Goal: Task Accomplishment & Management: Use online tool/utility

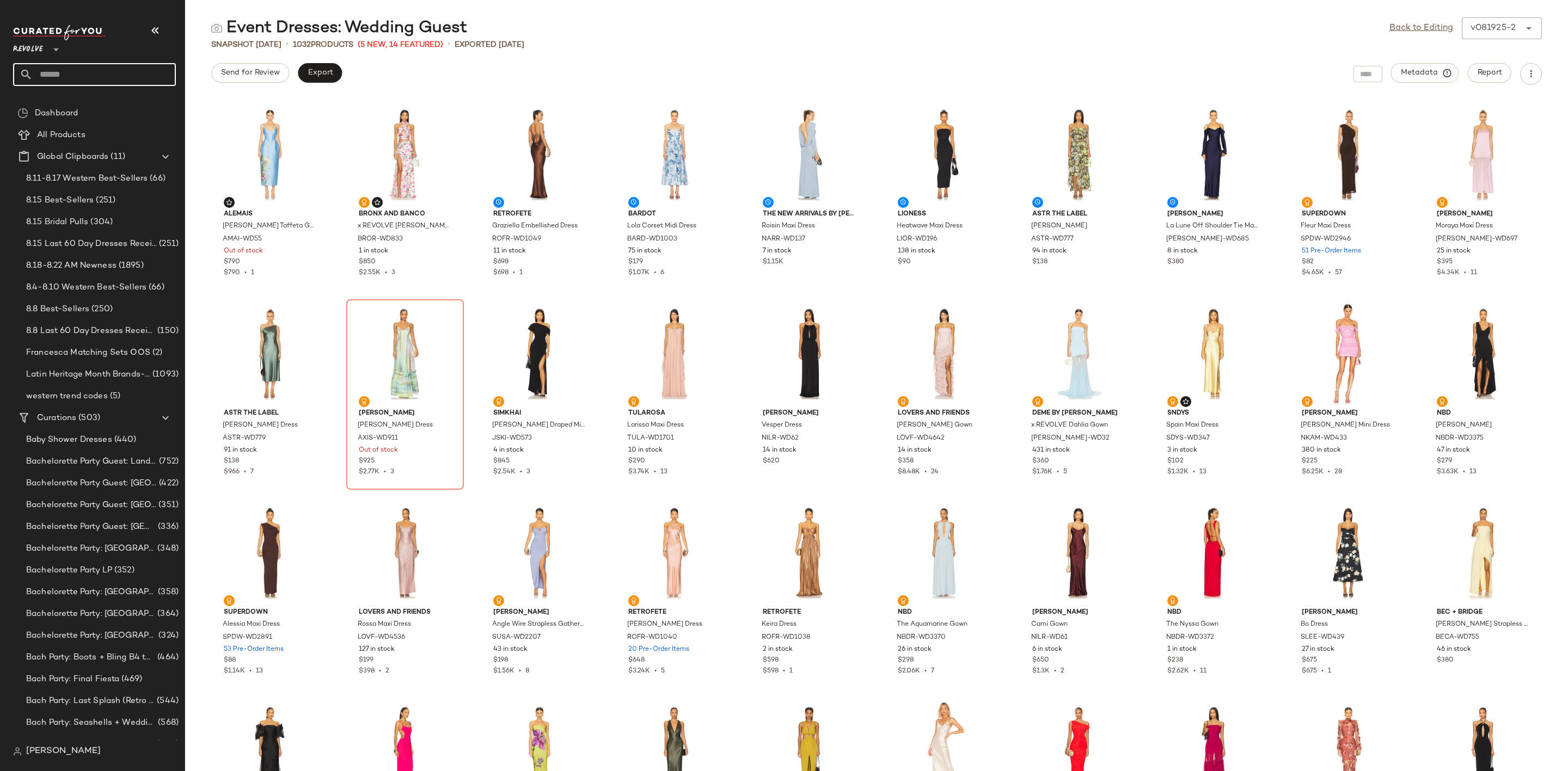
click at [97, 69] on input "text" at bounding box center [104, 75] width 143 height 23
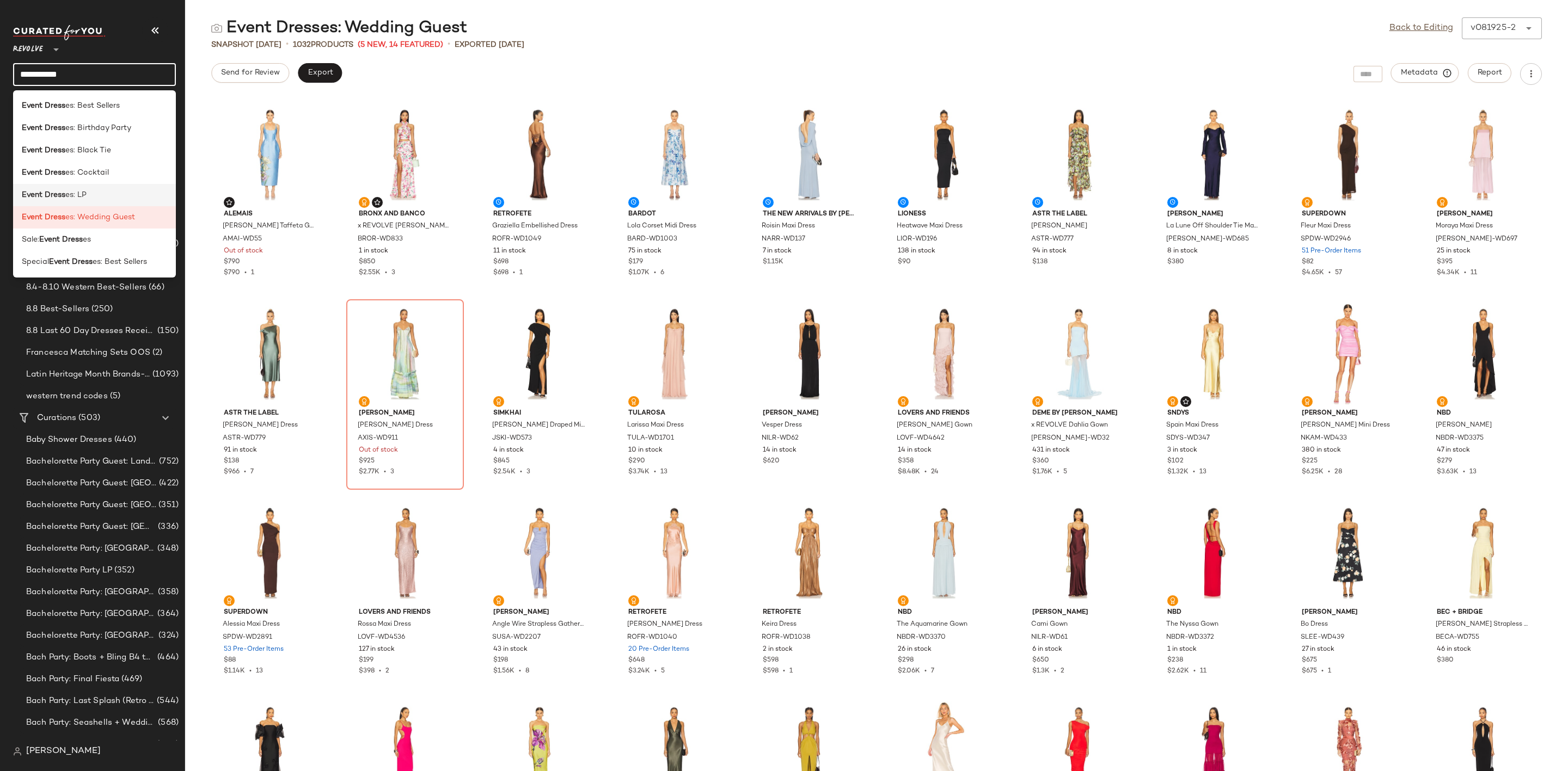
type input "**********"
click at [121, 193] on div "Event Dress es: LP" at bounding box center [94, 195] width 145 height 12
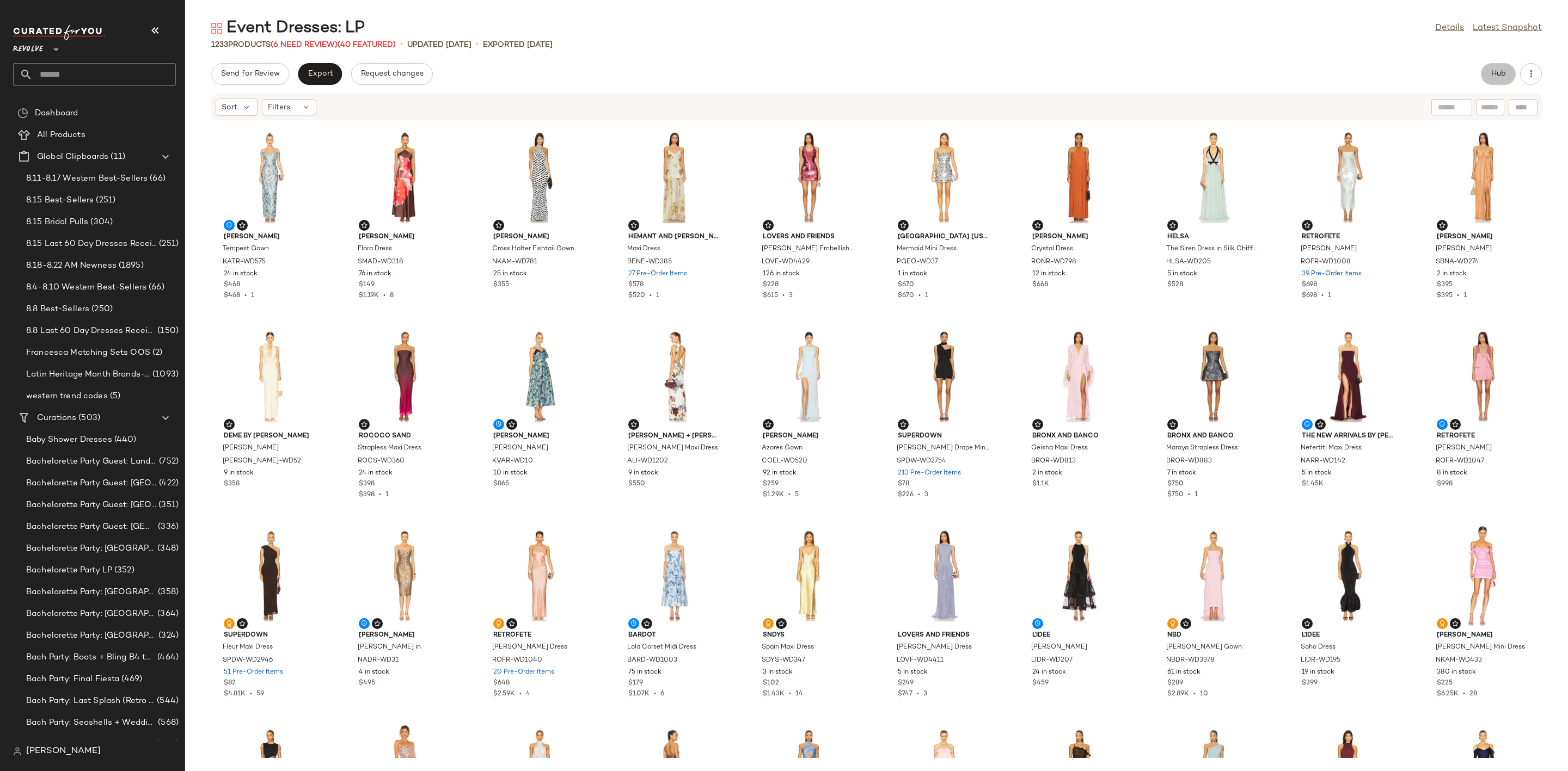
click at [1493, 75] on span "Hub" at bounding box center [1498, 74] width 15 height 9
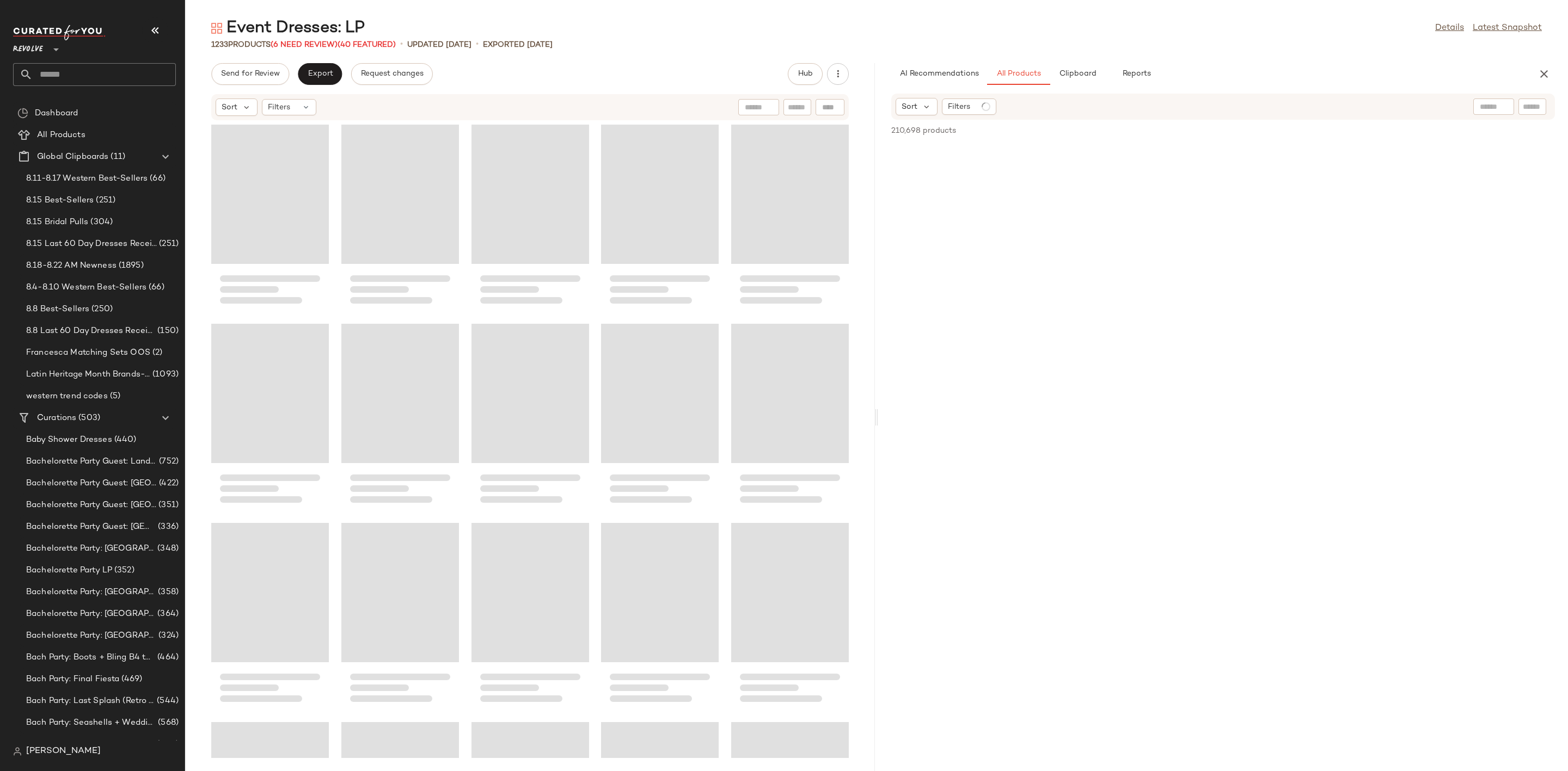
scroll to position [82, 0]
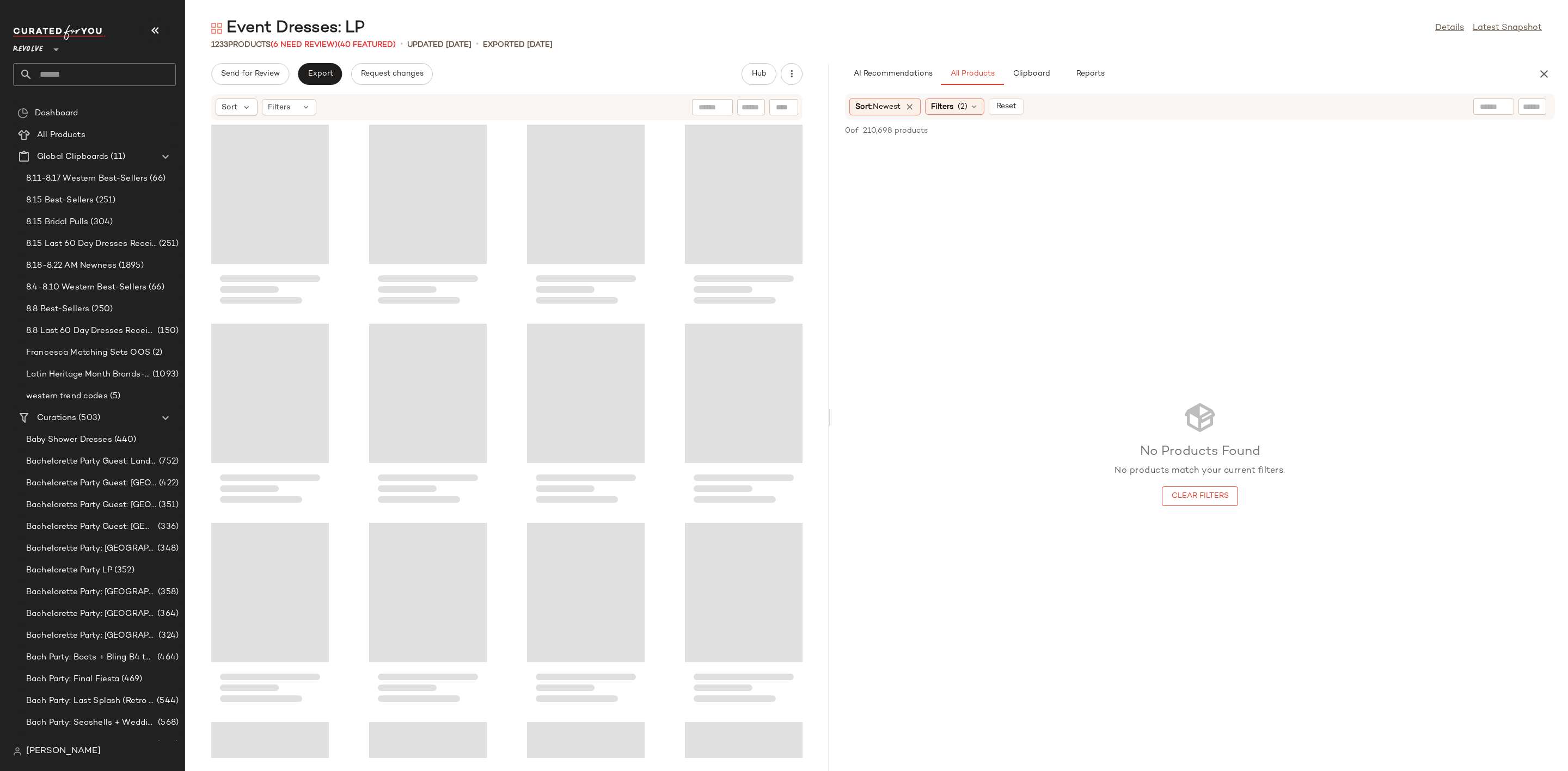
drag, startPoint x: 874, startPoint y: 416, endPoint x: 827, endPoint y: 424, distance: 47.7
click at [827, 424] on div "Event Dresses: LP Details Latest Snapshot 1233 Products (6 Need Review) (40 Fea…" at bounding box center [877, 394] width 1383 height 754
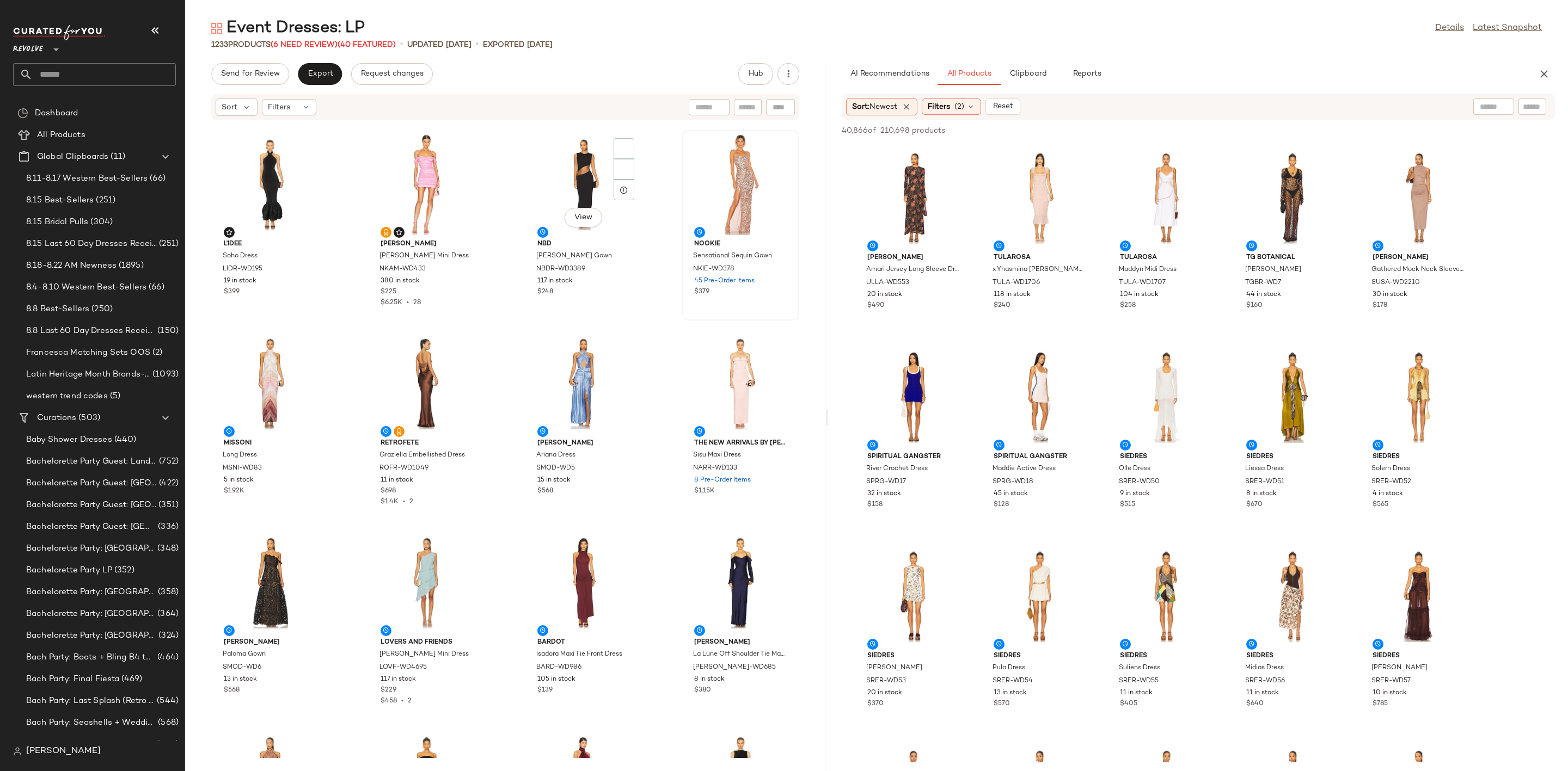
scroll to position [1397, 0]
click at [1530, 111] on input "text" at bounding box center [1532, 106] width 19 height 12
type input "*****"
click at [1297, 60] on div "Event Dresses: LP Details Latest Snapshot 1233 Products (6 Need Review) (40 Fea…" at bounding box center [877, 394] width 1383 height 754
click at [1328, 372] on div at bounding box center [1333, 382] width 21 height 21
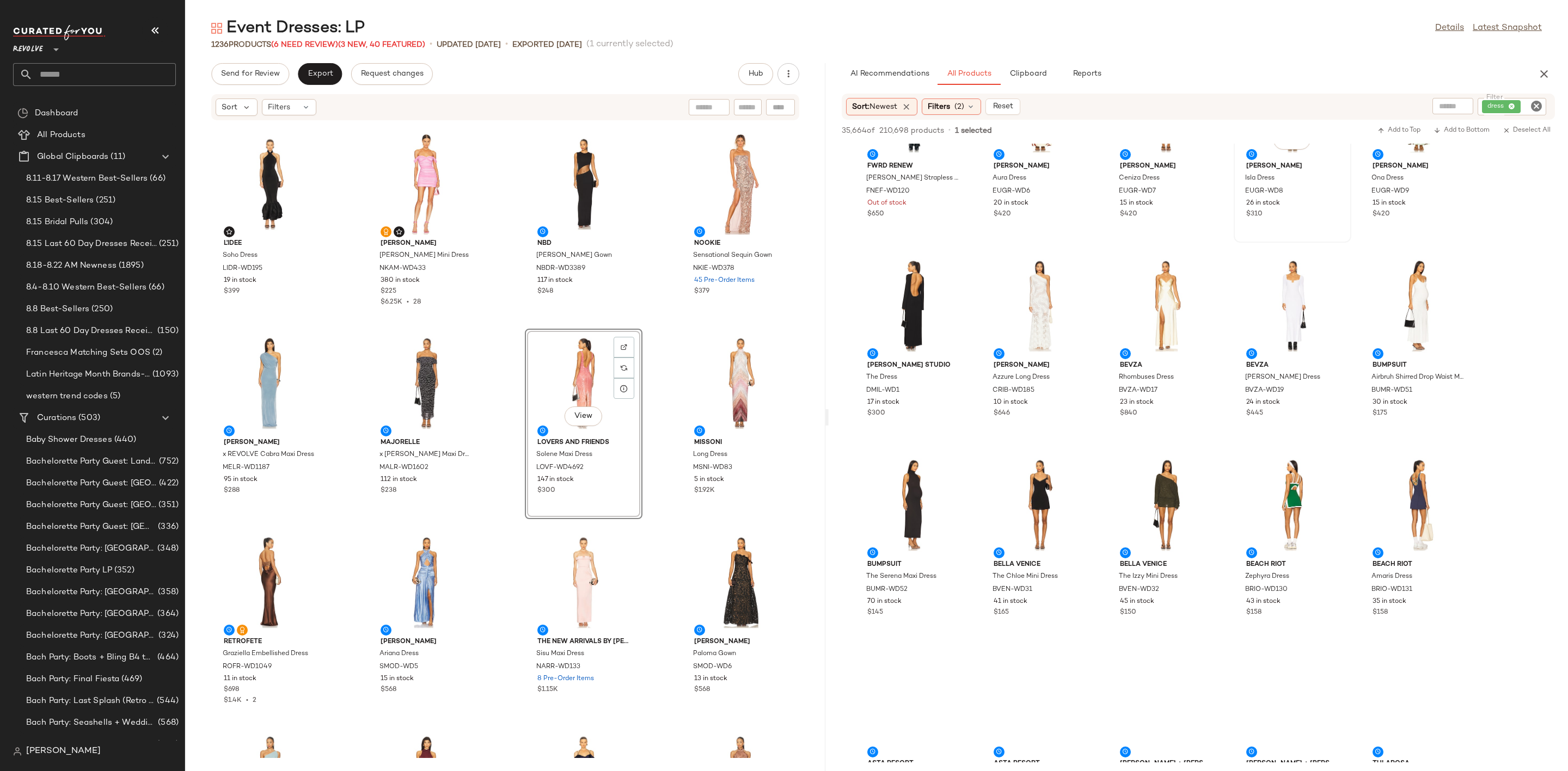
scroll to position [2531, 0]
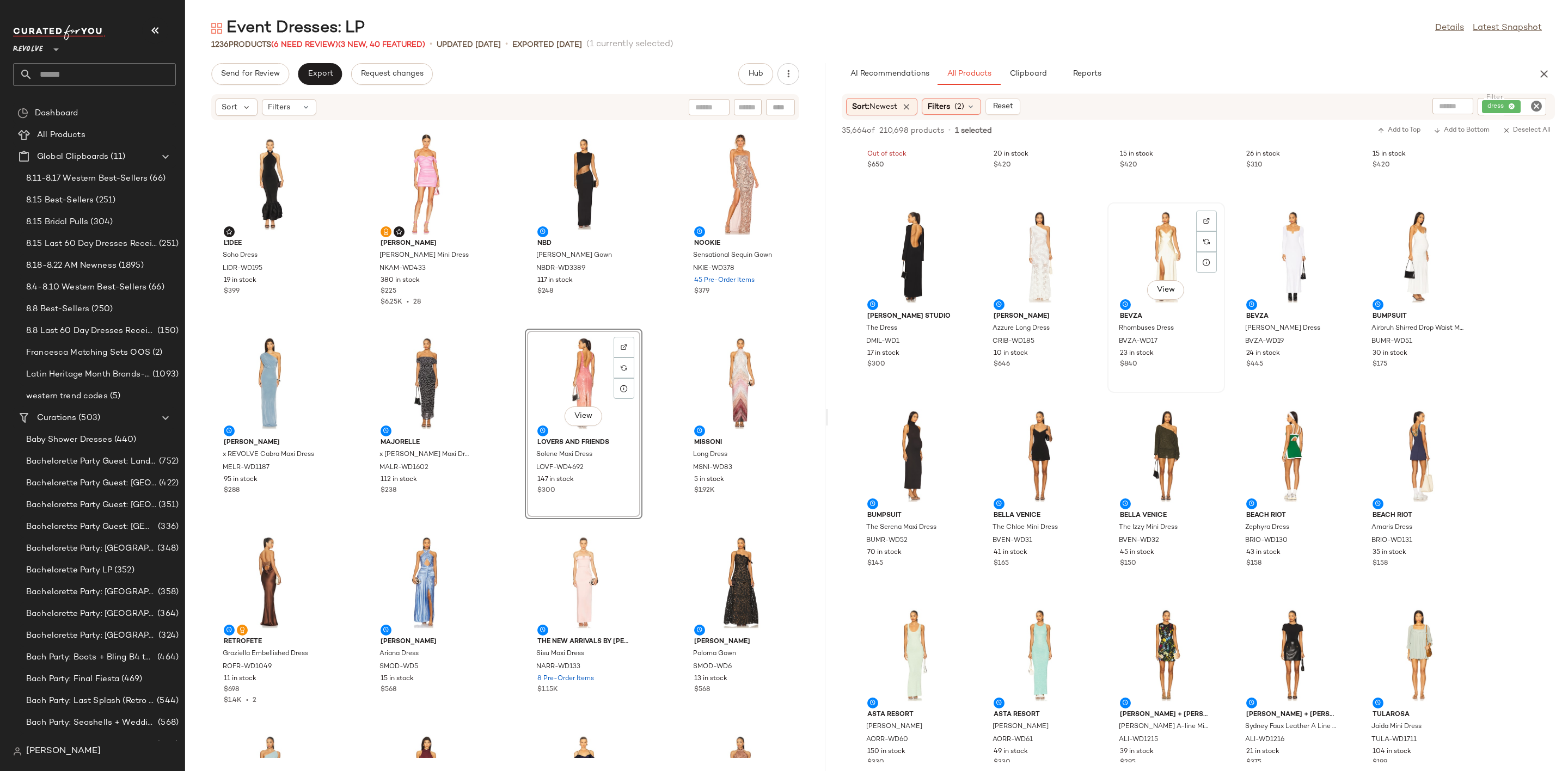
click at [1139, 265] on div "View" at bounding box center [1166, 257] width 110 height 101
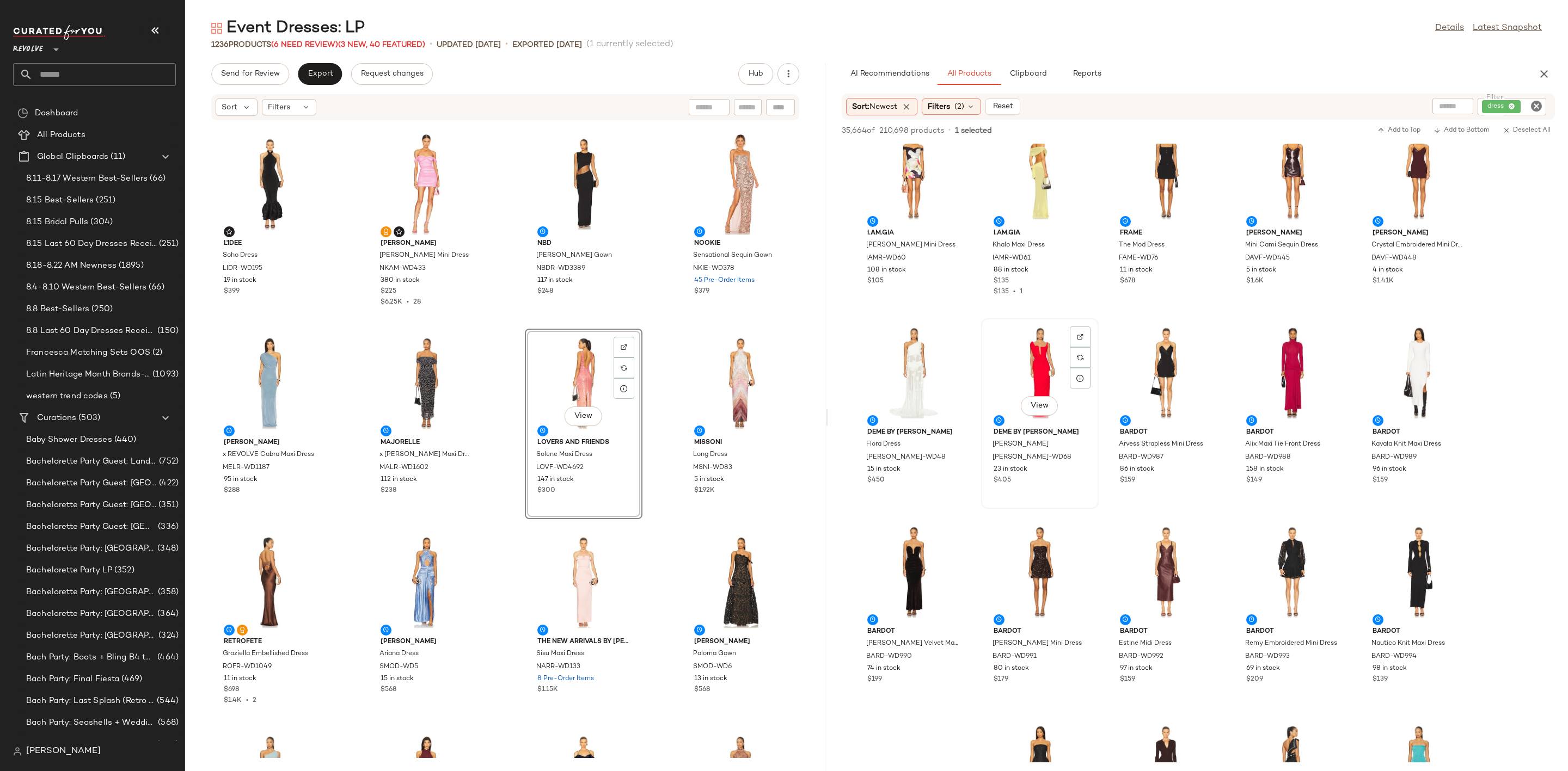
scroll to position [3837, 0]
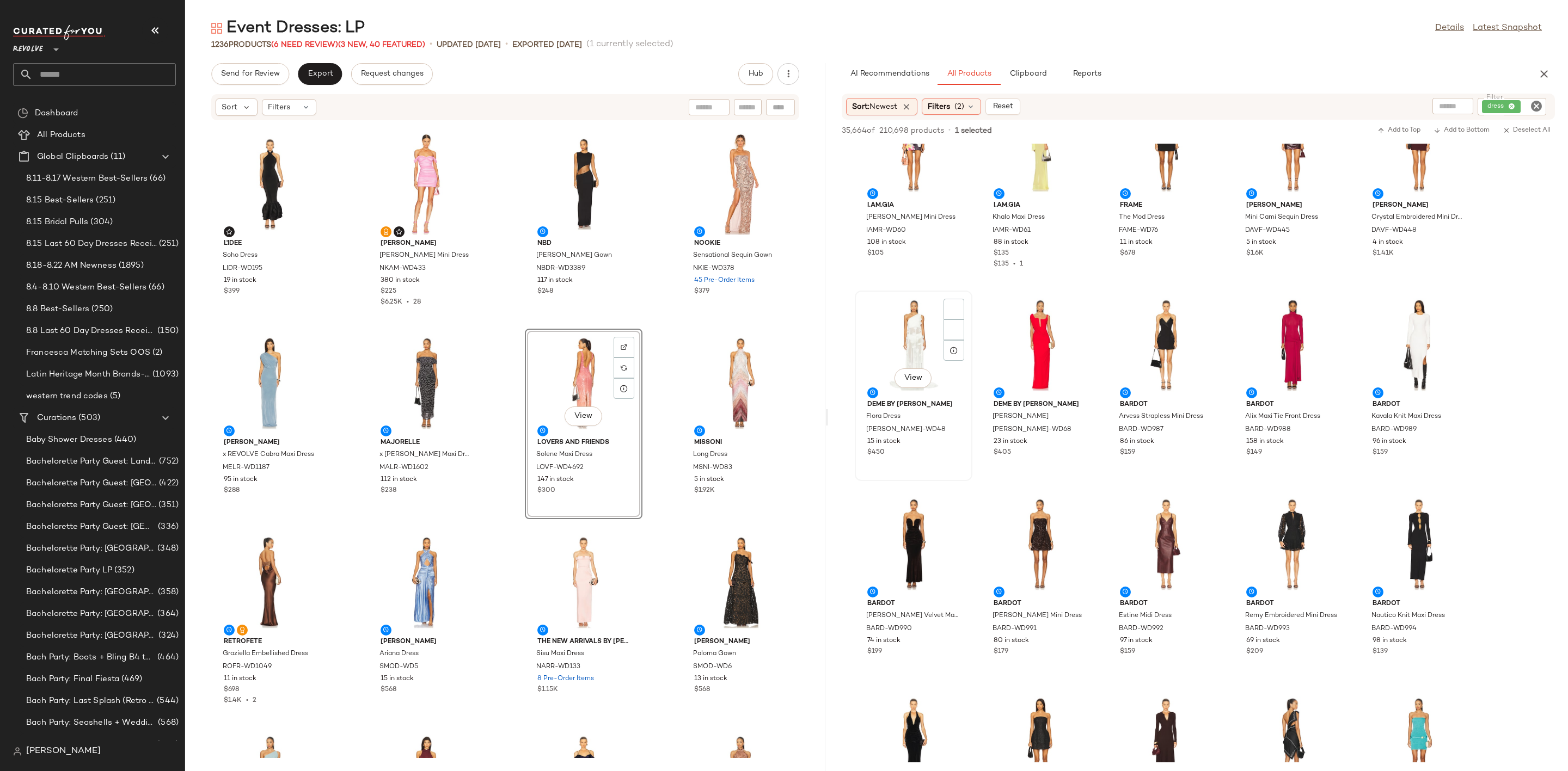
click at [881, 332] on div "View" at bounding box center [914, 345] width 110 height 101
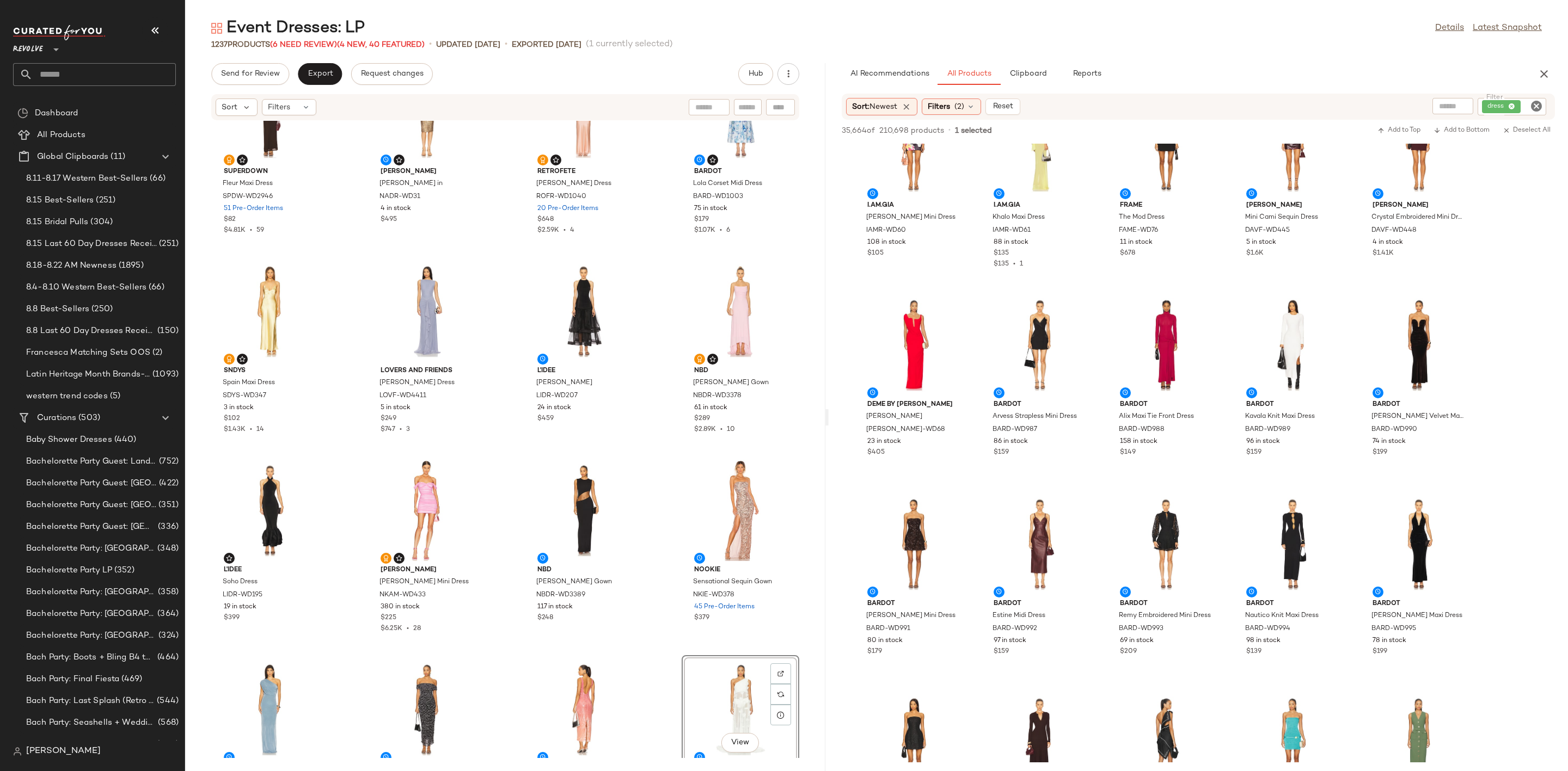
scroll to position [744, 0]
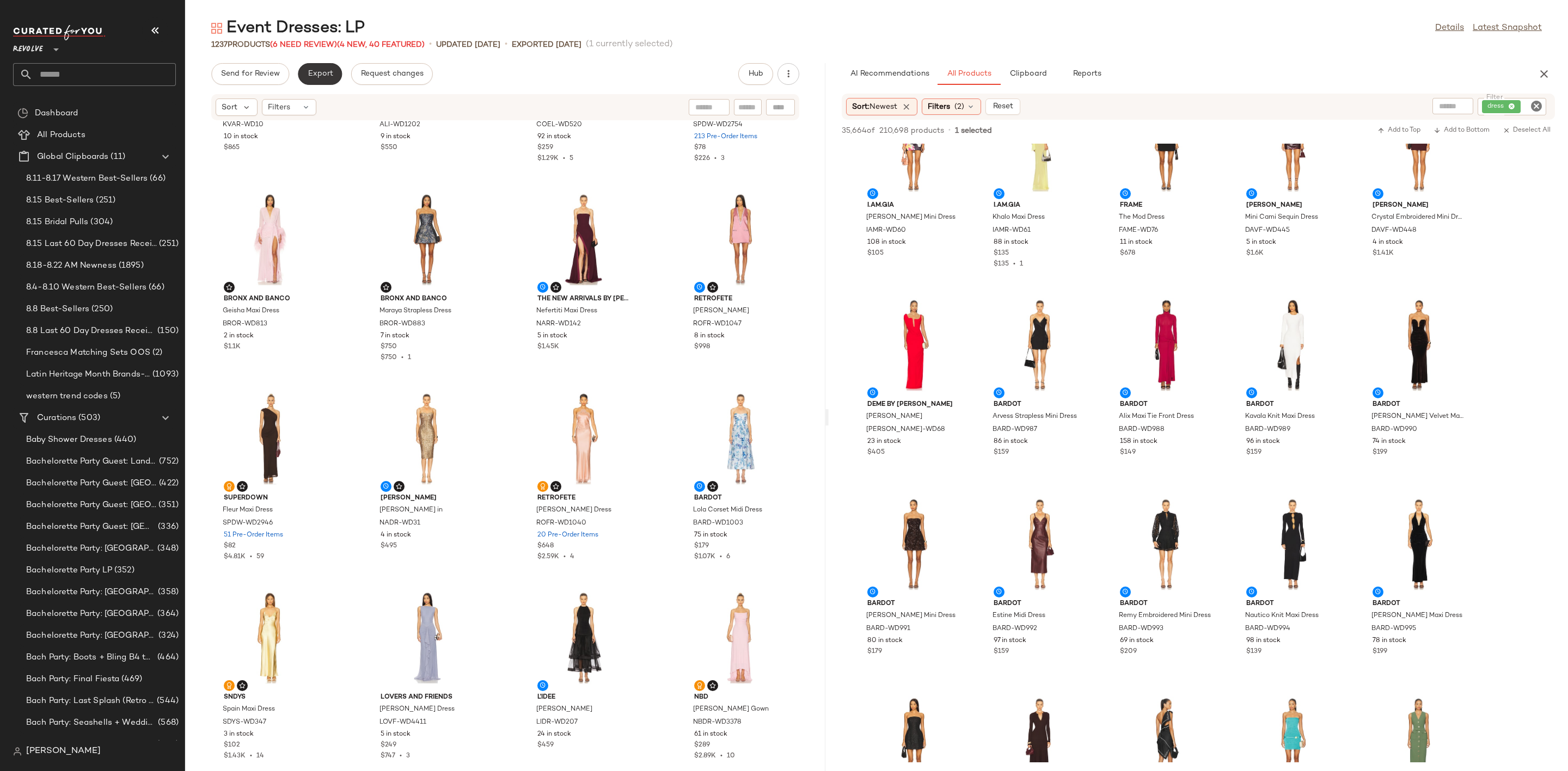
click at [323, 72] on span "Export" at bounding box center [320, 74] width 26 height 9
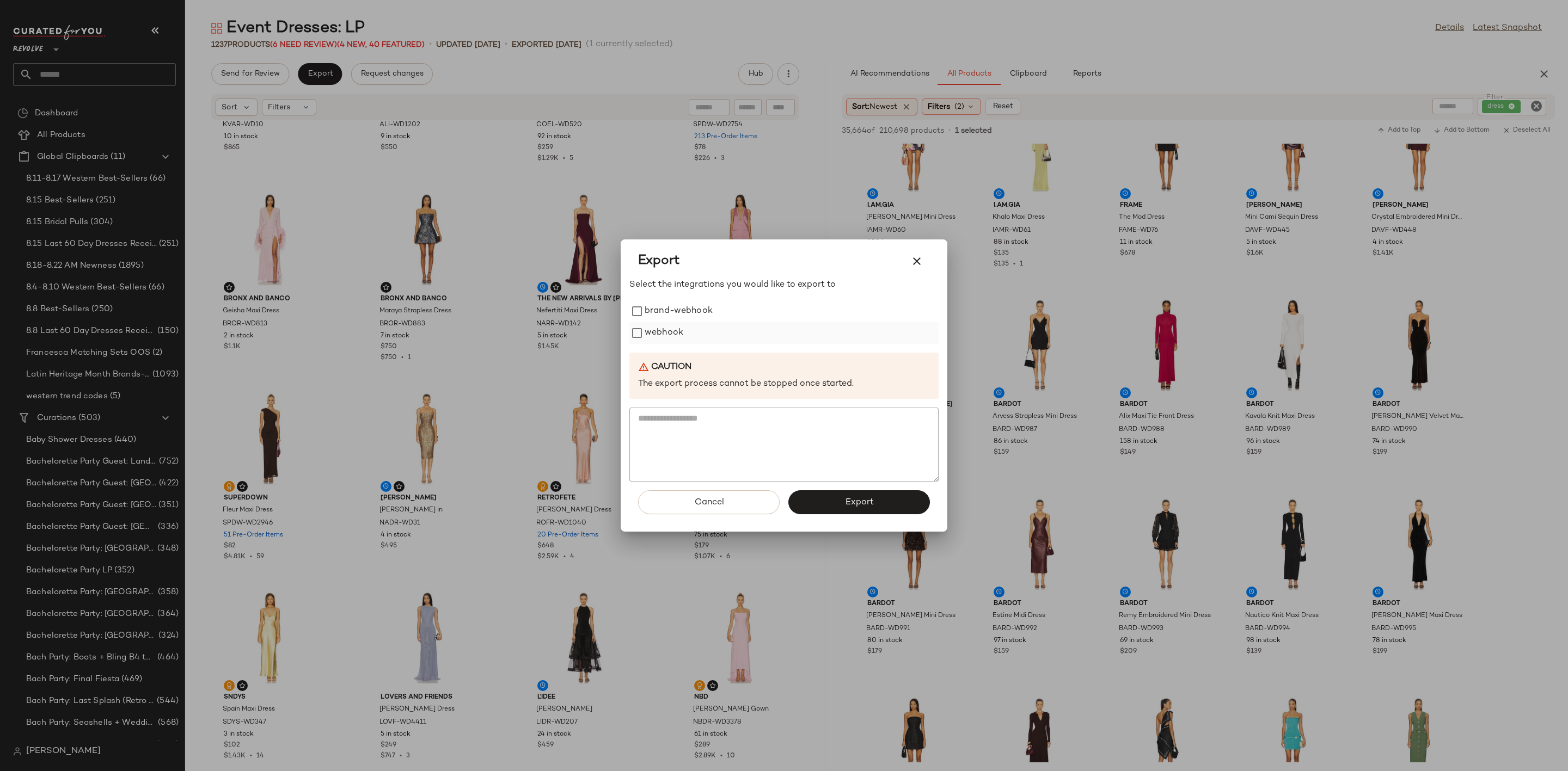
click at [662, 333] on label "webhook" at bounding box center [664, 333] width 39 height 22
drag, startPoint x: 874, startPoint y: 525, endPoint x: 864, endPoint y: 502, distance: 25.1
click at [873, 525] on div "Cancel Export" at bounding box center [784, 507] width 309 height 50
click at [859, 497] on button "Export" at bounding box center [859, 502] width 142 height 24
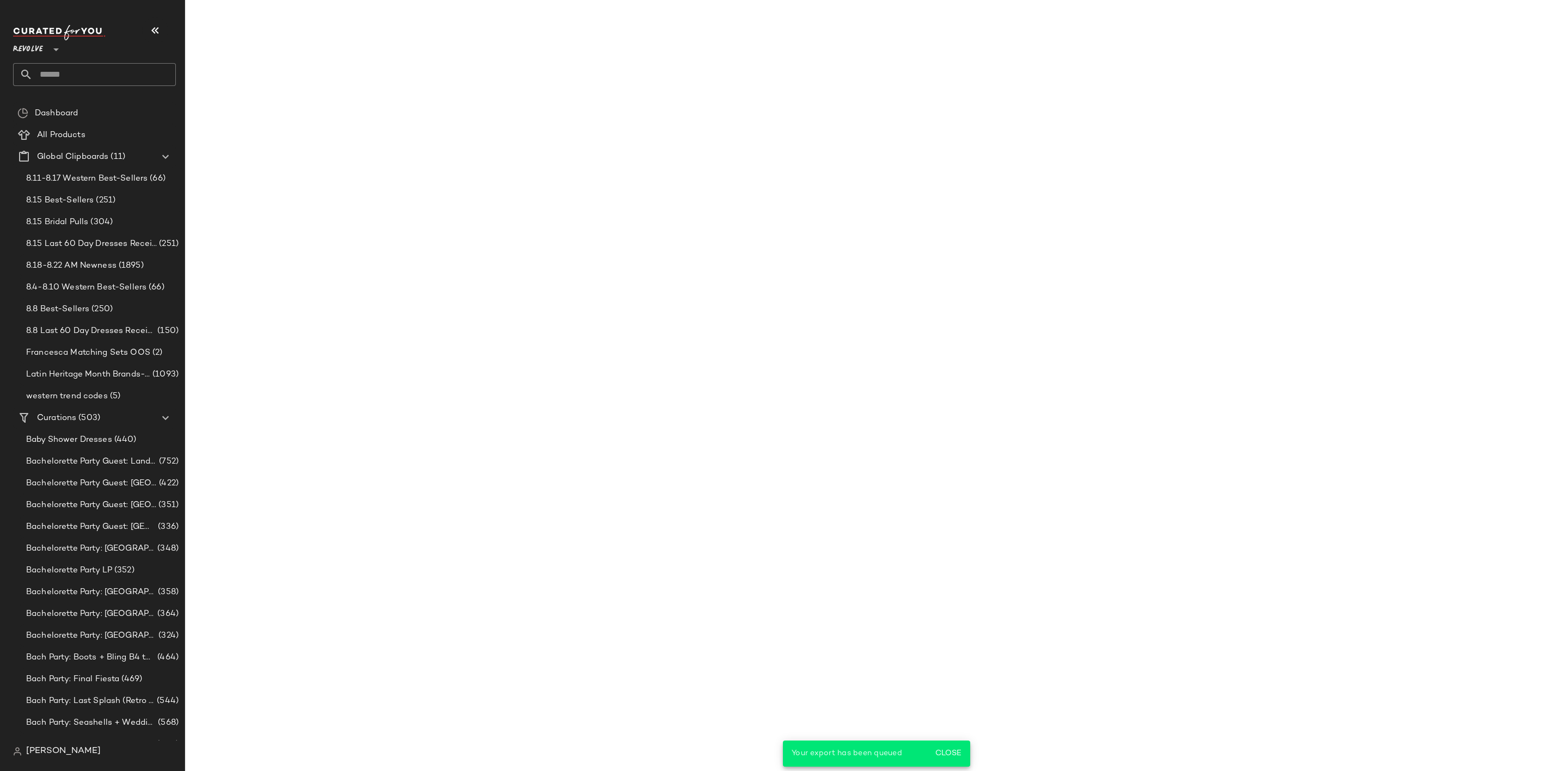
scroll to position [4634, 0]
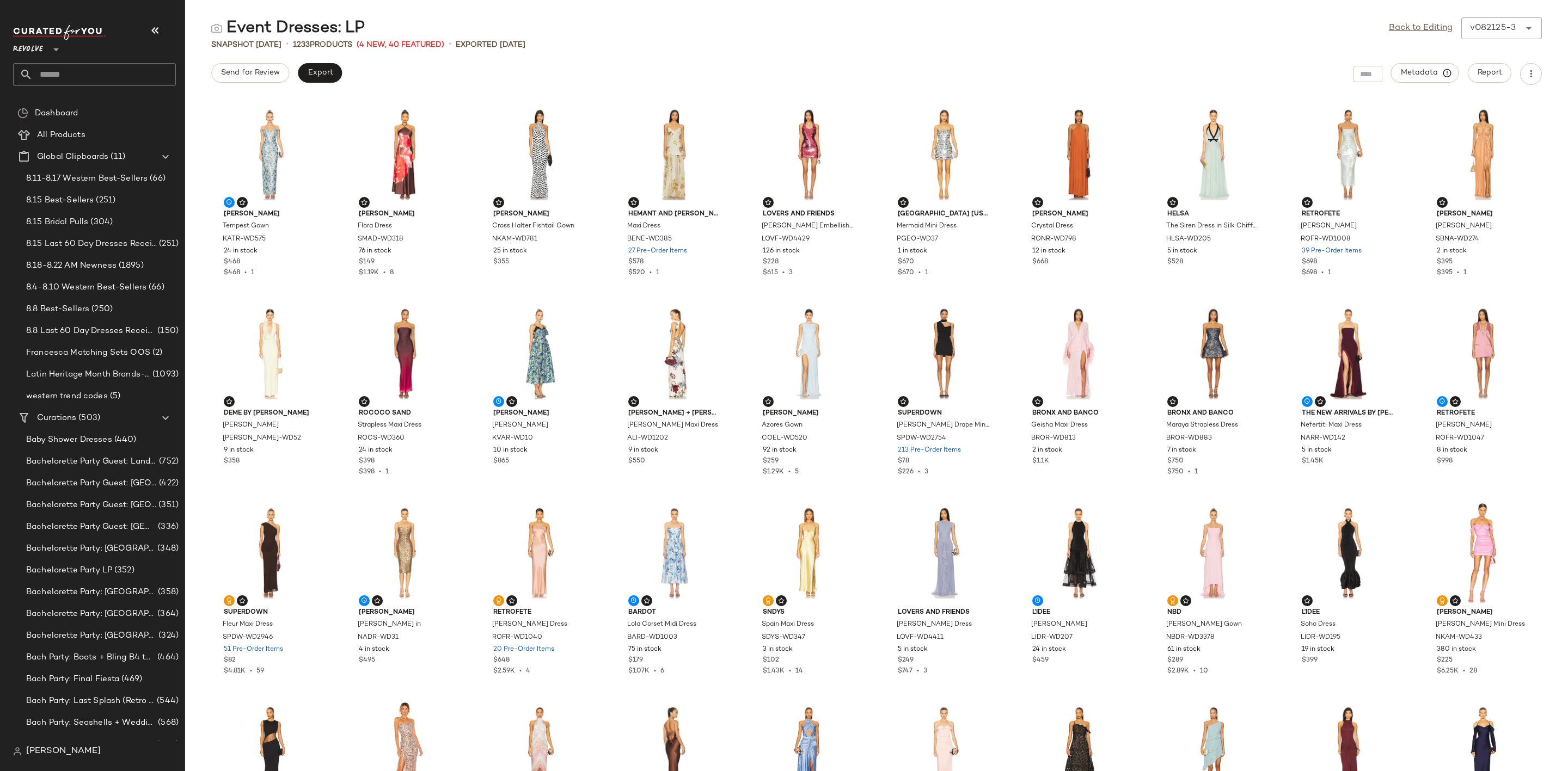
click at [111, 75] on input "text" at bounding box center [104, 75] width 143 height 23
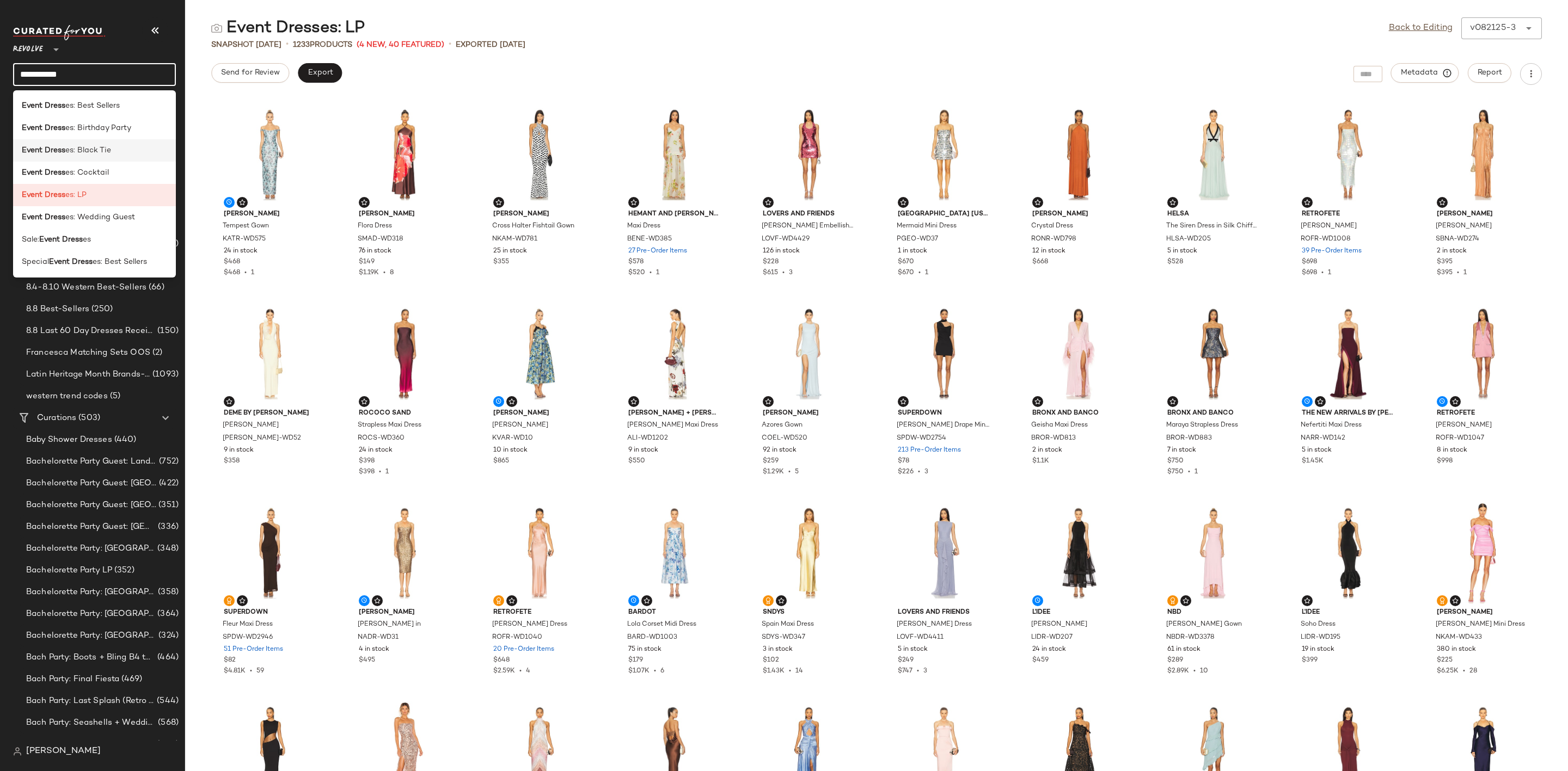
type input "**********"
click at [149, 146] on div "Event Dress es: Black Tie" at bounding box center [94, 150] width 145 height 12
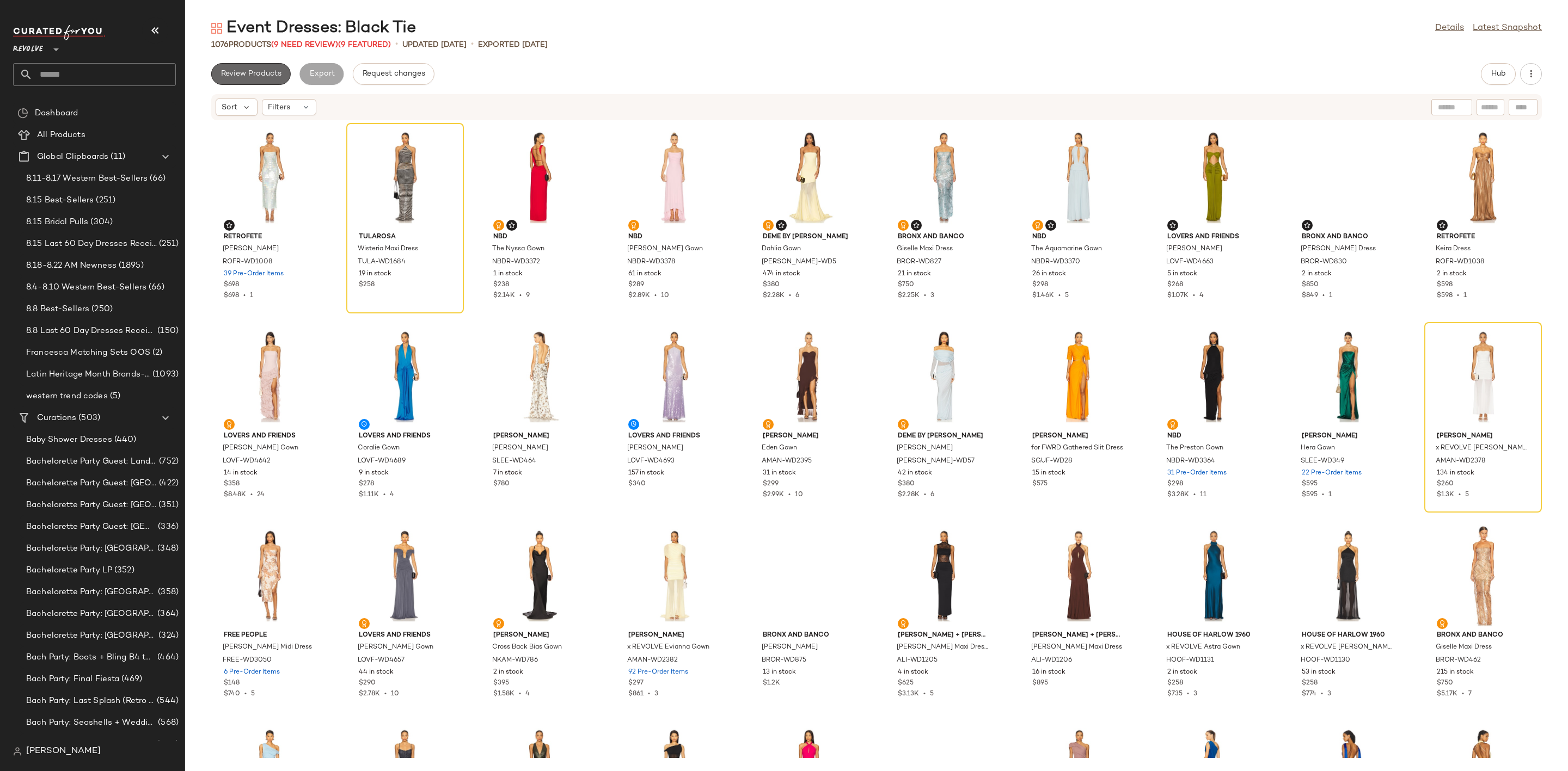
click at [244, 69] on span "Review Products" at bounding box center [251, 74] width 61 height 9
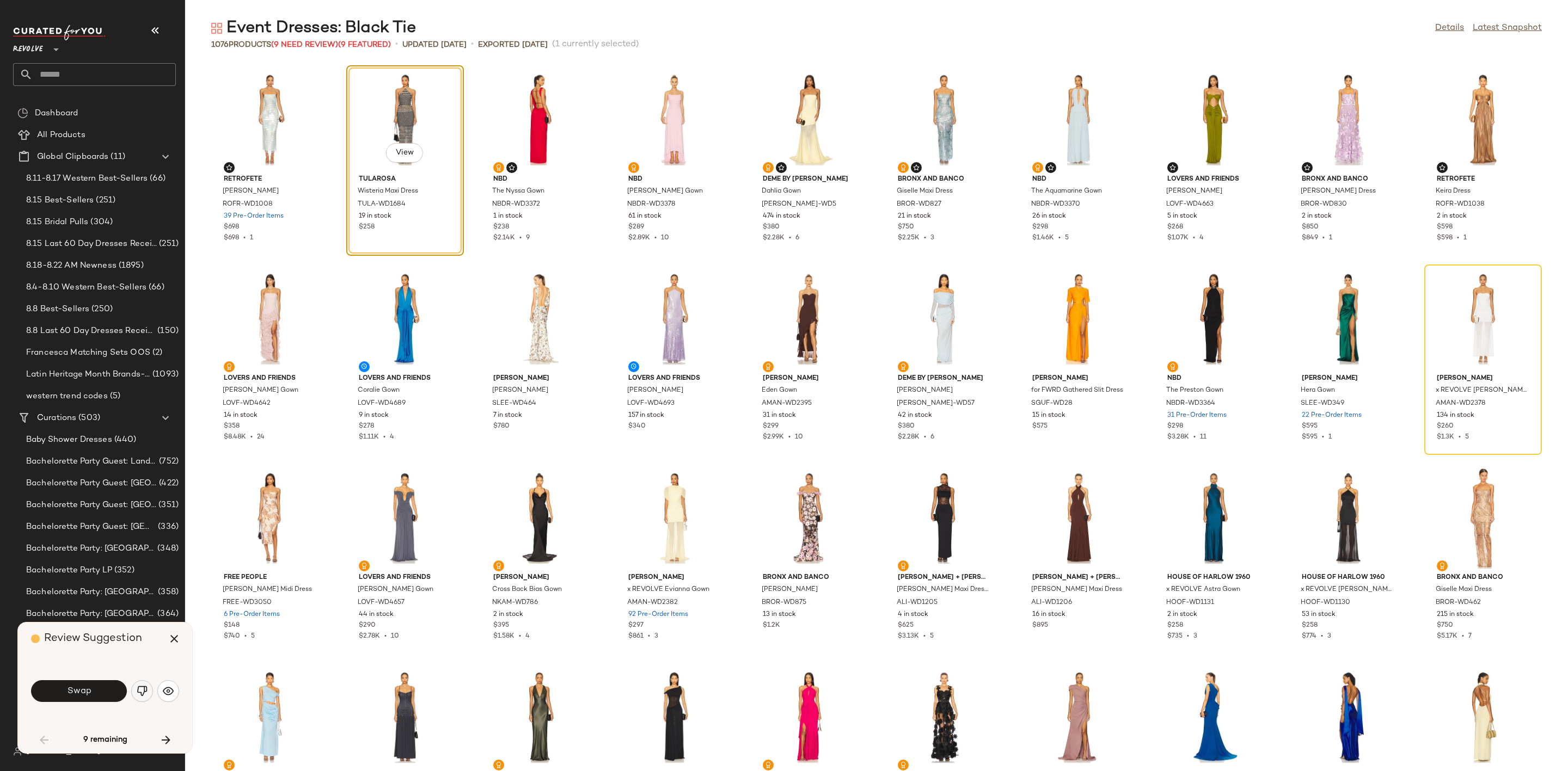
click at [139, 693] on img "button" at bounding box center [142, 691] width 11 height 11
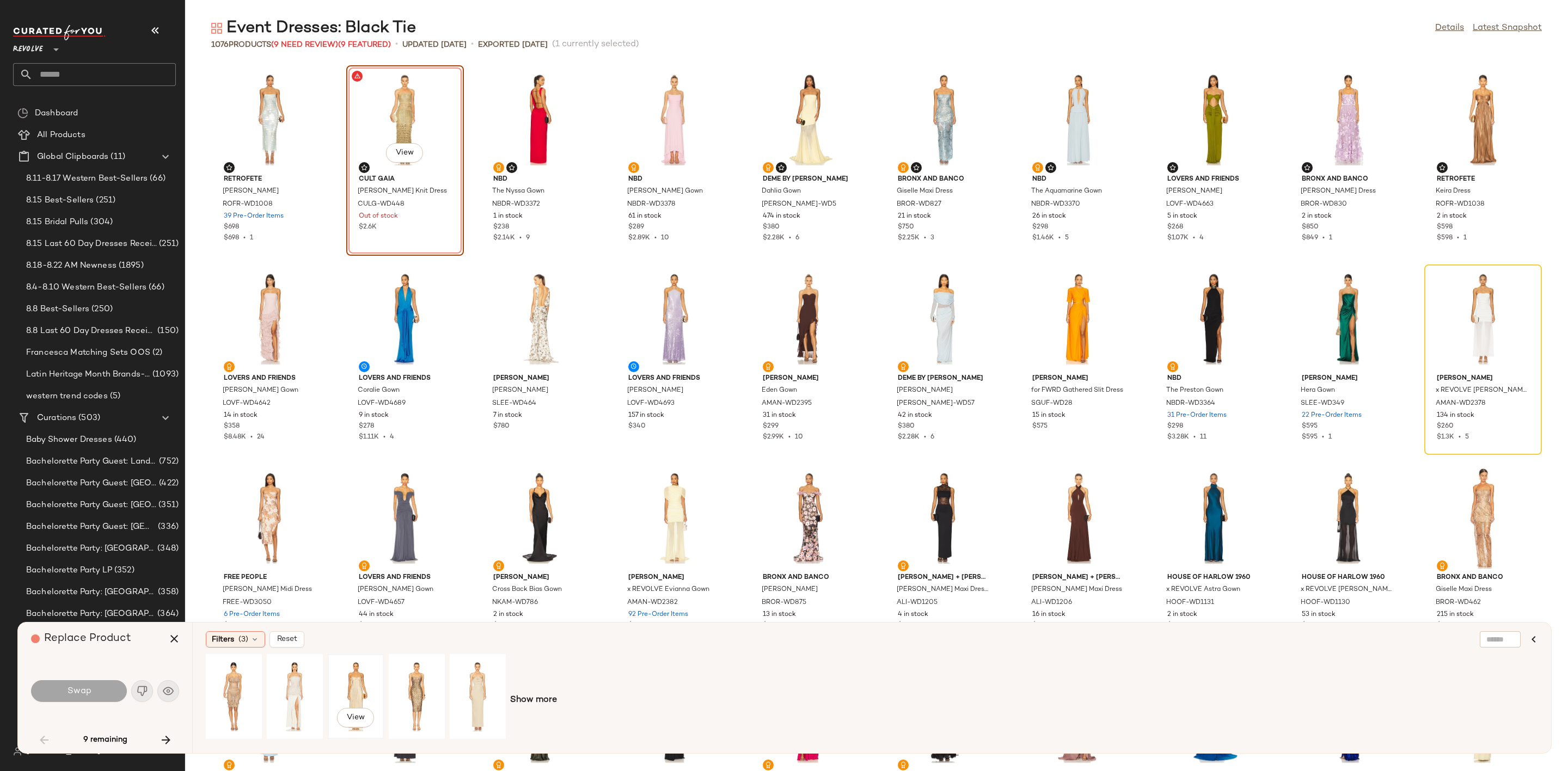
click at [349, 679] on div "View" at bounding box center [356, 696] width 49 height 77
click at [86, 691] on span "Swap" at bounding box center [79, 691] width 24 height 10
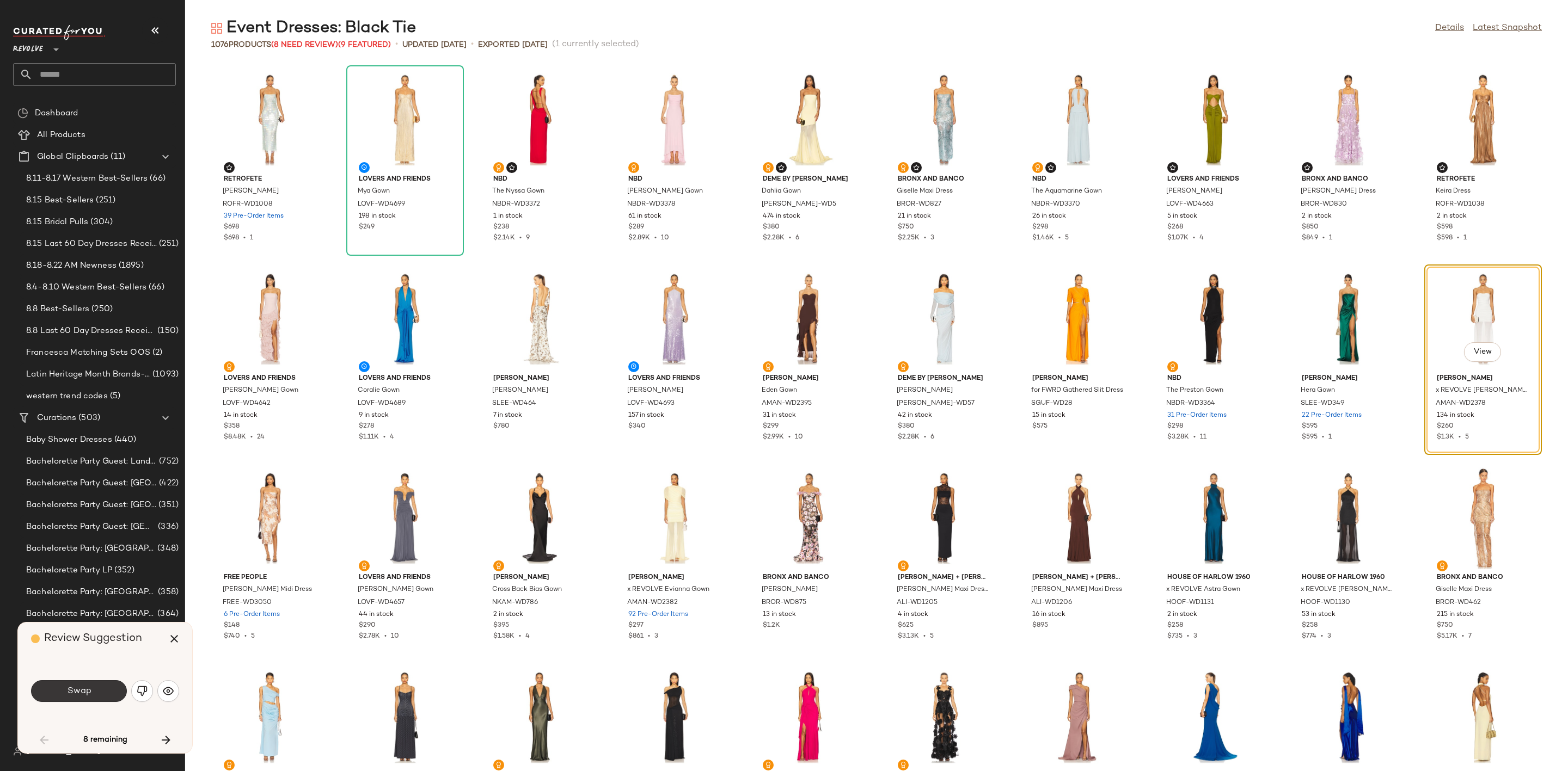
click at [82, 688] on span "Swap" at bounding box center [79, 691] width 24 height 10
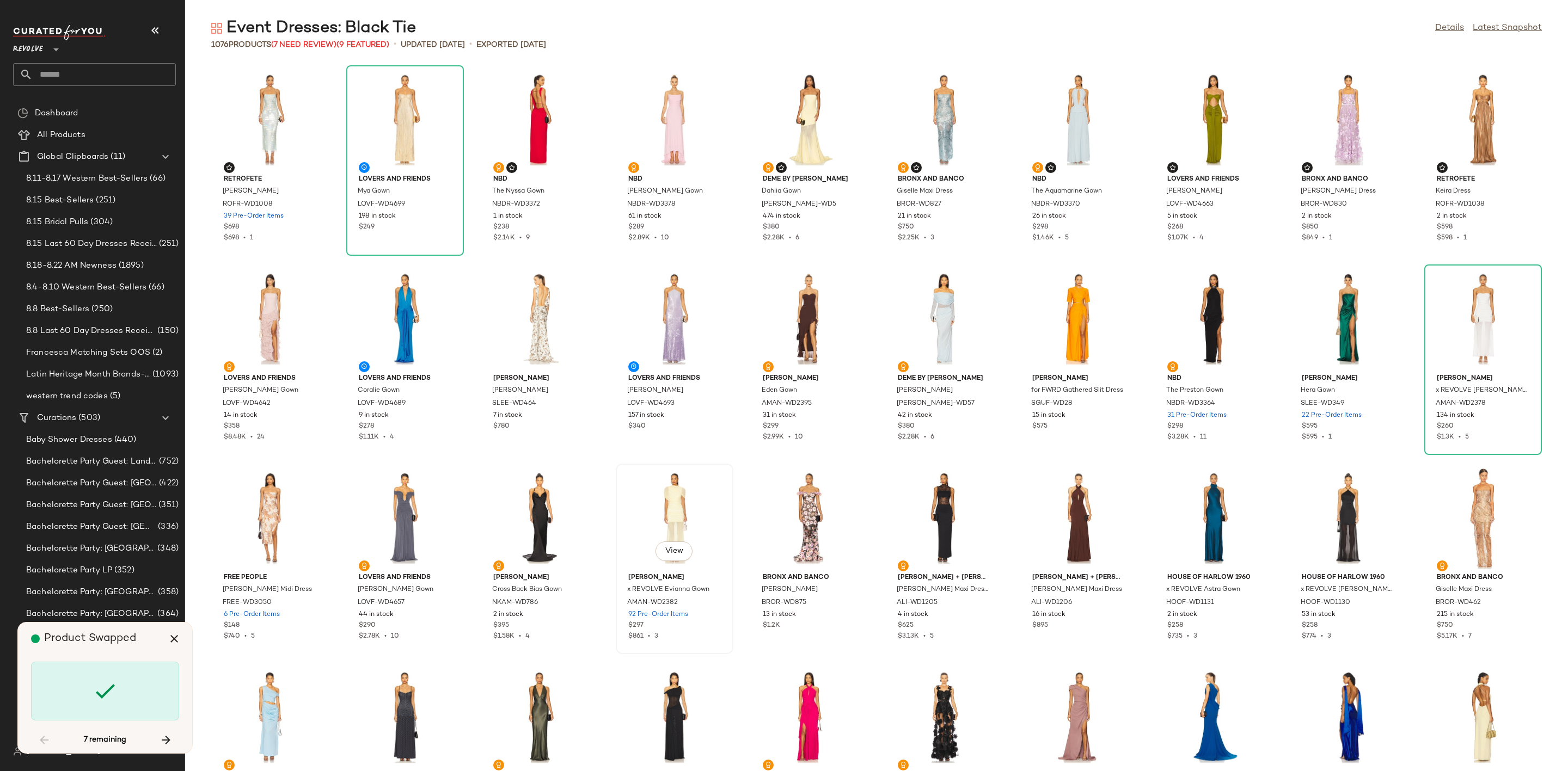
scroll to position [4781, 0]
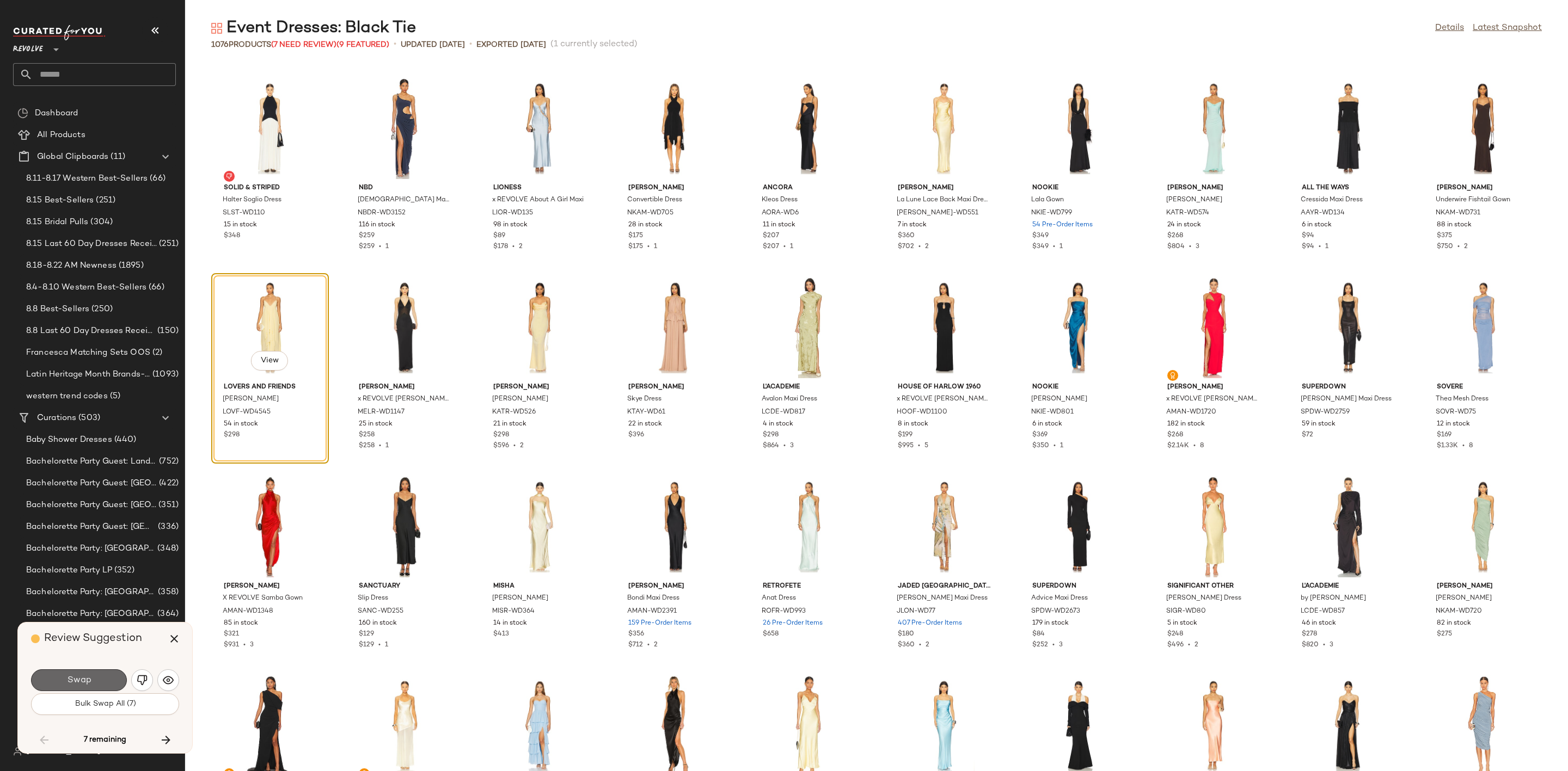
click at [95, 678] on button "Swap" at bounding box center [79, 680] width 96 height 22
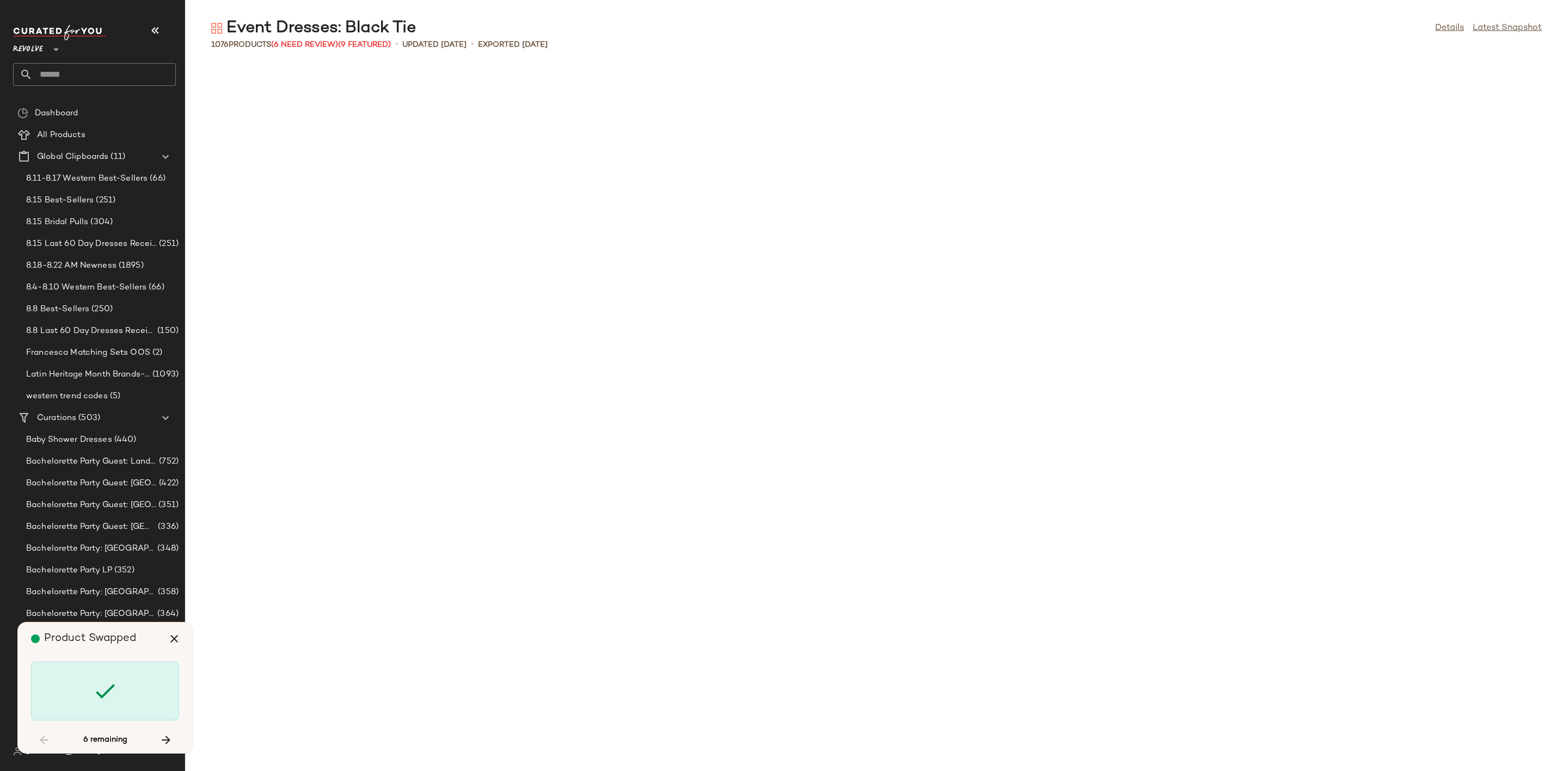
scroll to position [11953, 0]
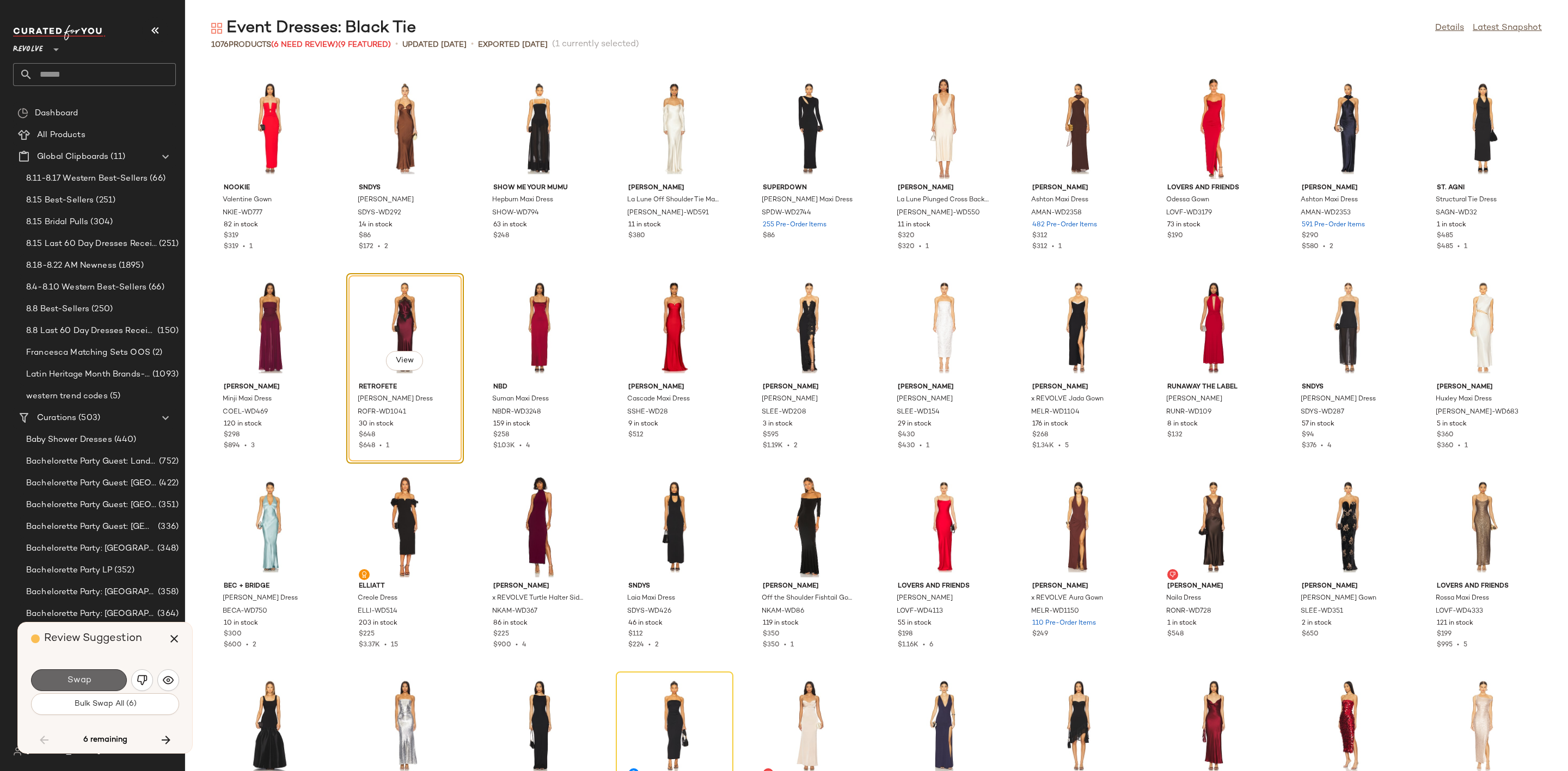
click at [91, 674] on button "Swap" at bounding box center [79, 680] width 96 height 22
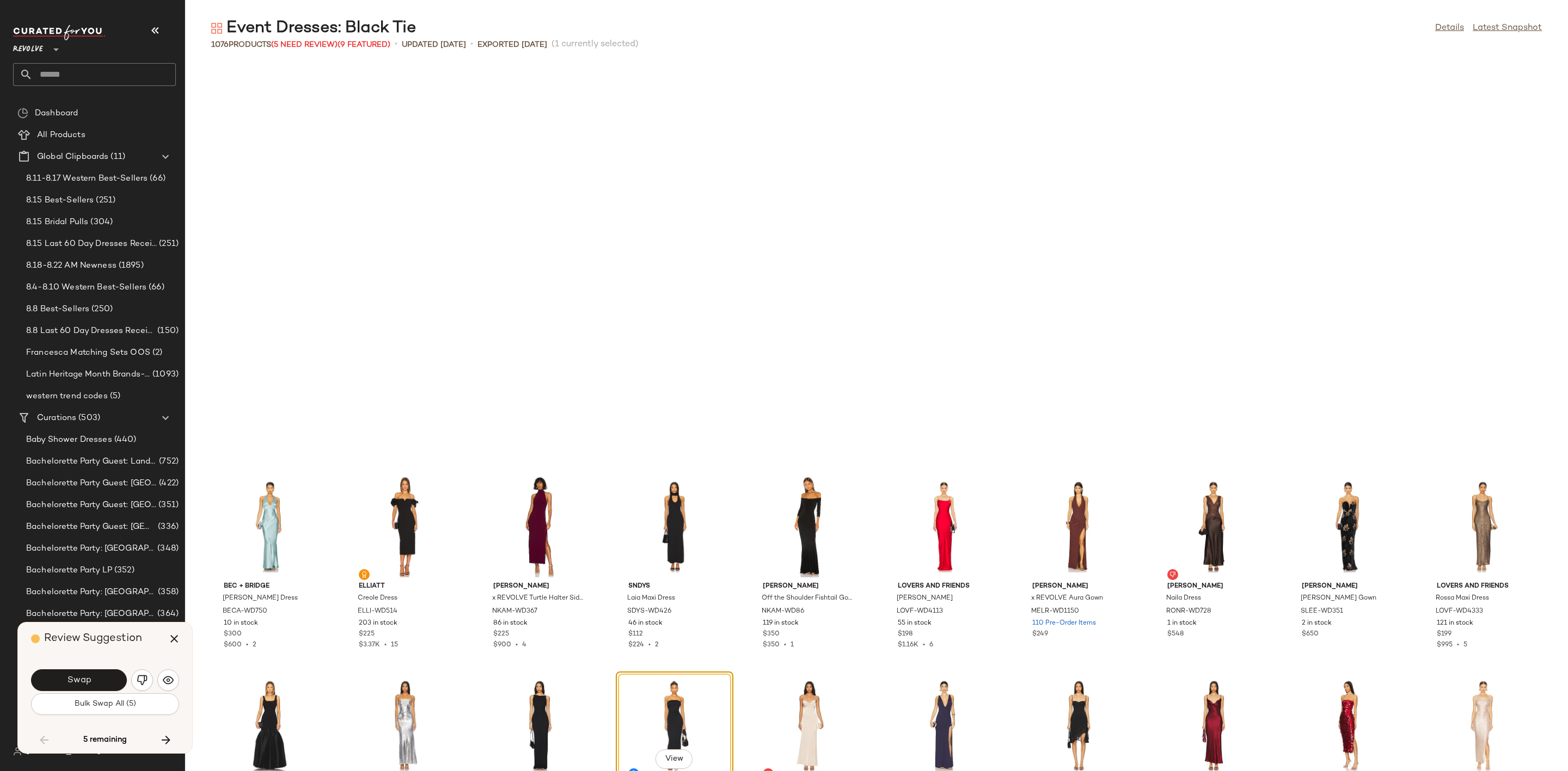
scroll to position [12351, 0]
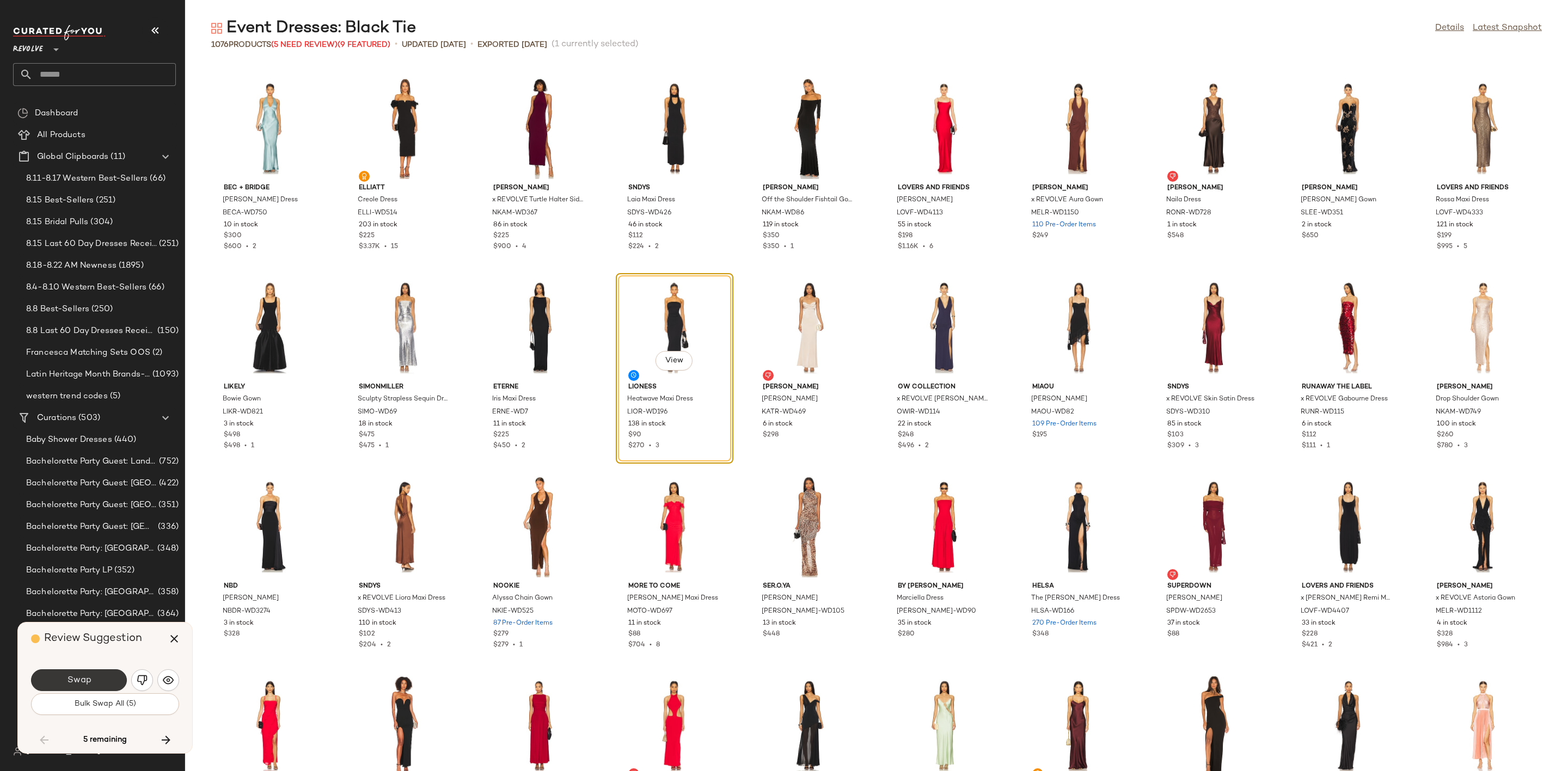
click at [72, 673] on button "Swap" at bounding box center [79, 680] width 96 height 22
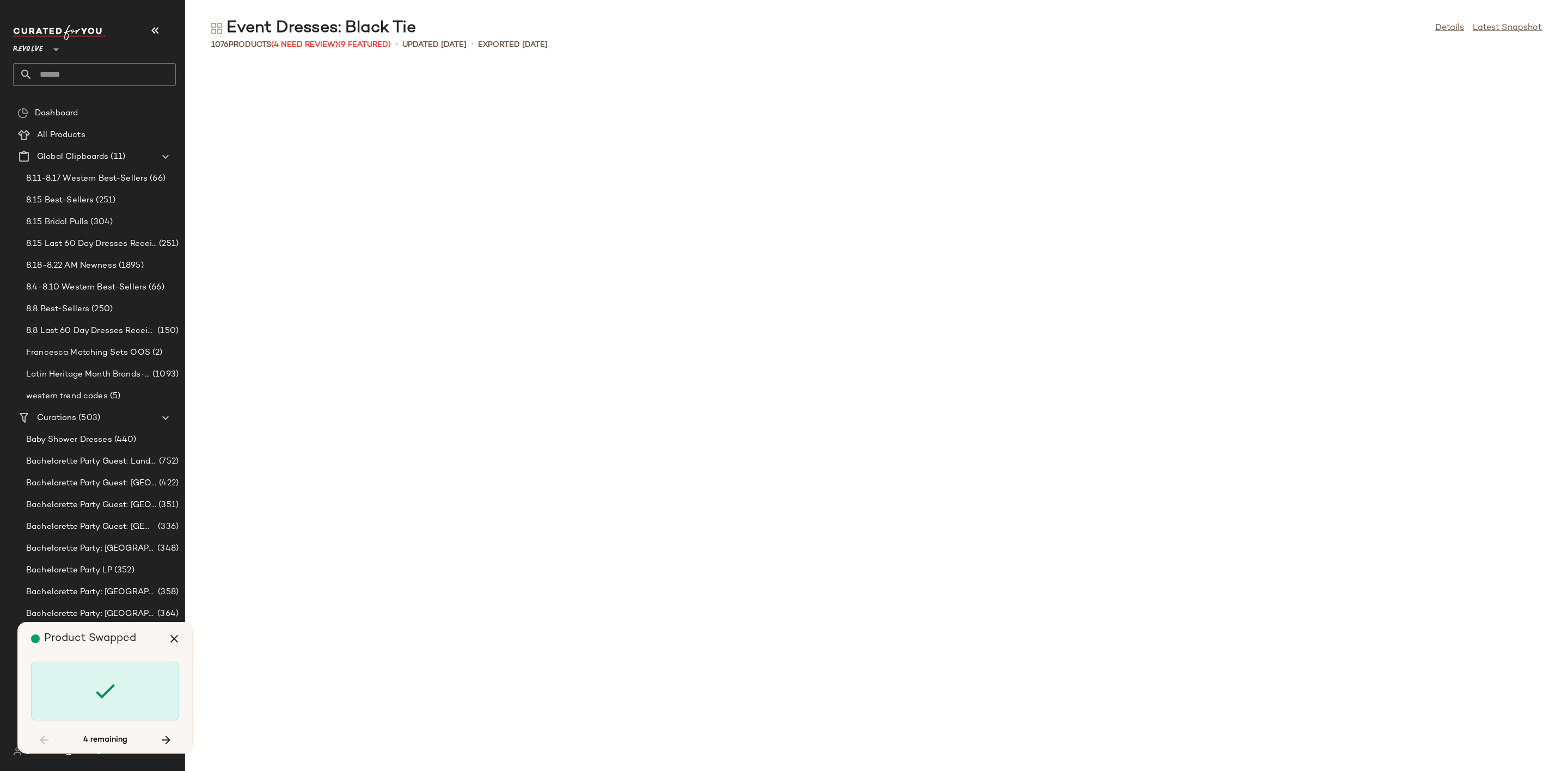
scroll to position [16335, 0]
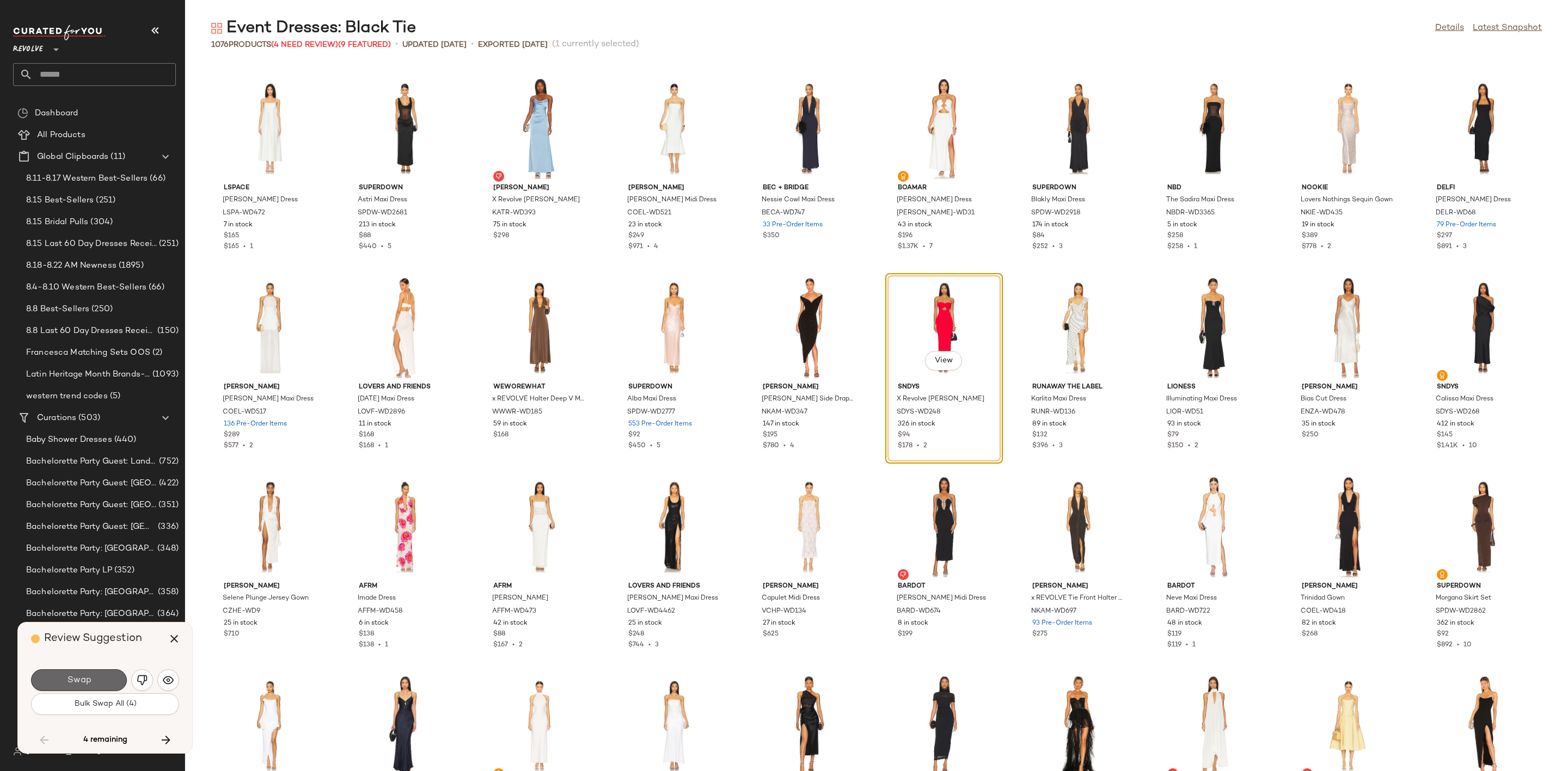
click at [70, 678] on span "Swap" at bounding box center [79, 680] width 24 height 10
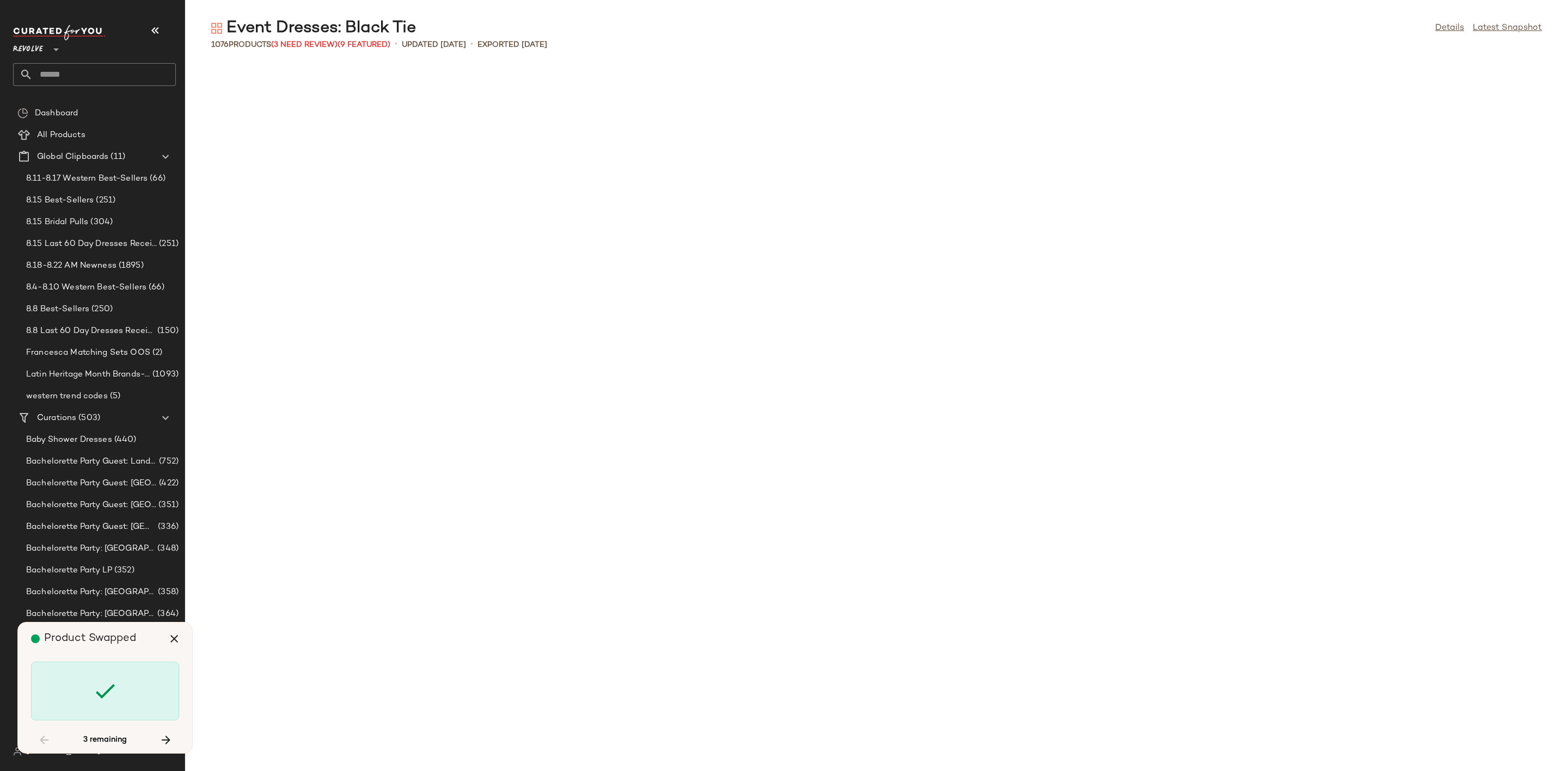
scroll to position [17730, 0]
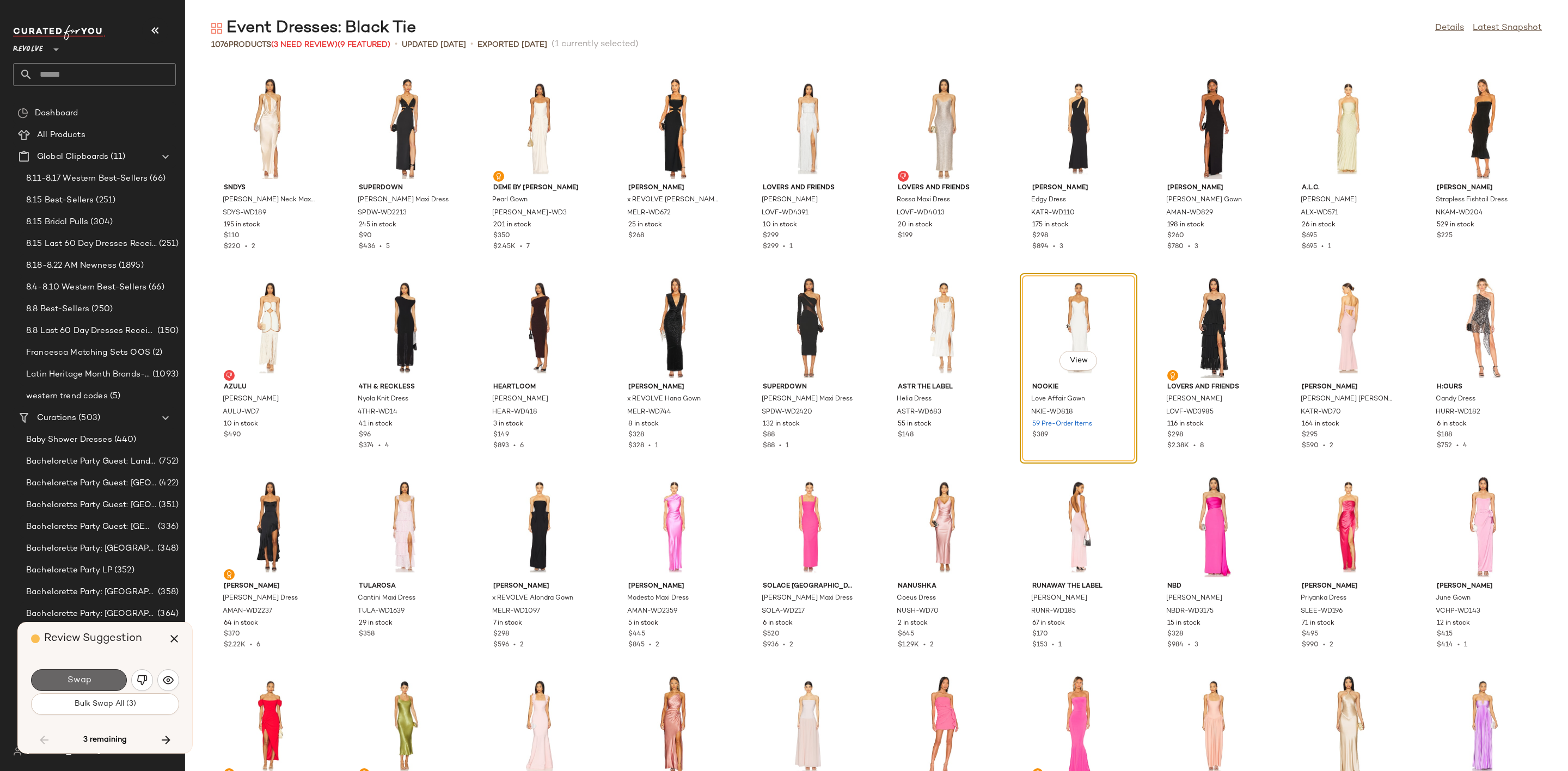
click at [90, 679] on span "Swap" at bounding box center [79, 680] width 24 height 10
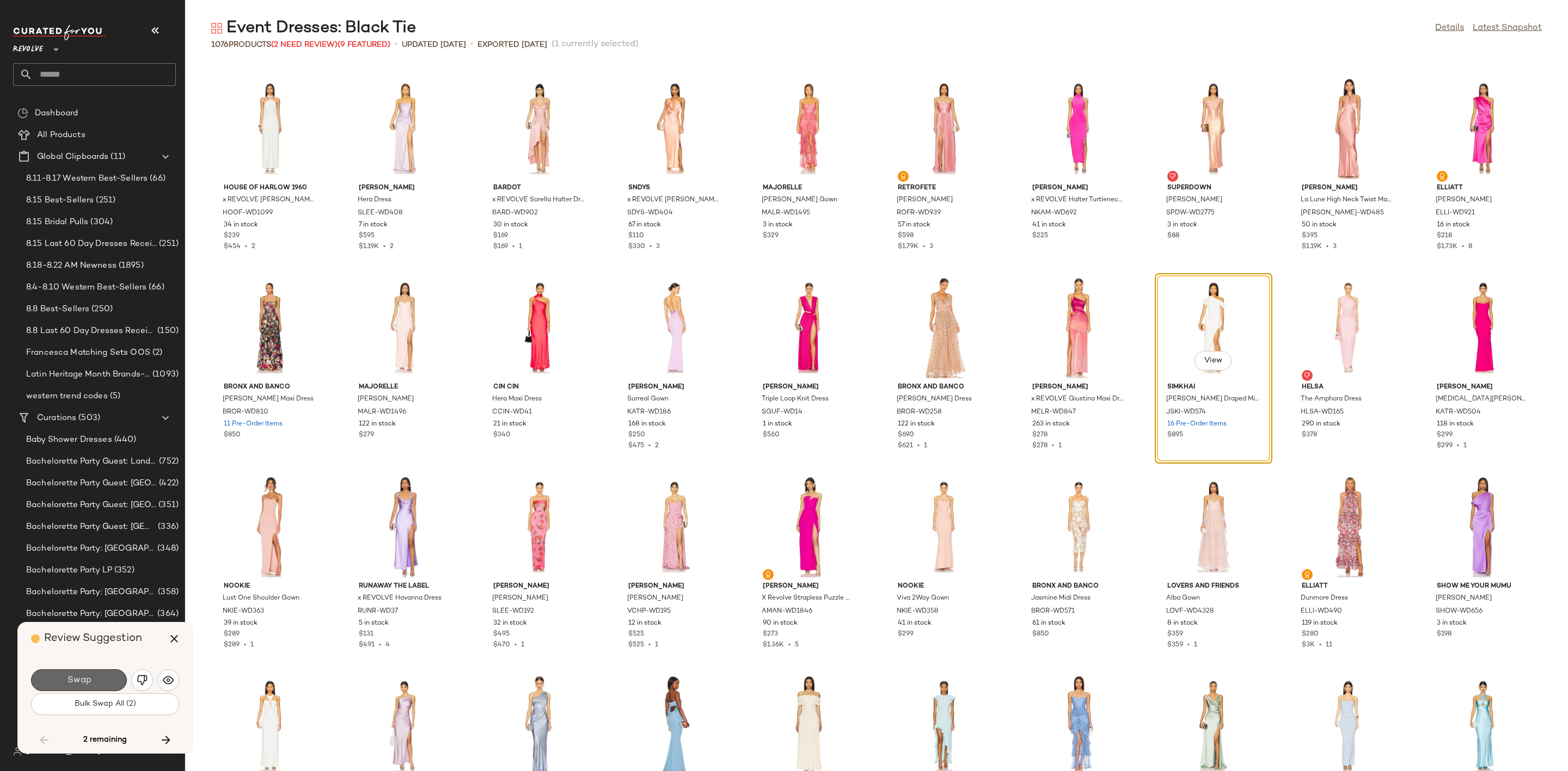
click at [80, 681] on span "Swap" at bounding box center [79, 680] width 24 height 10
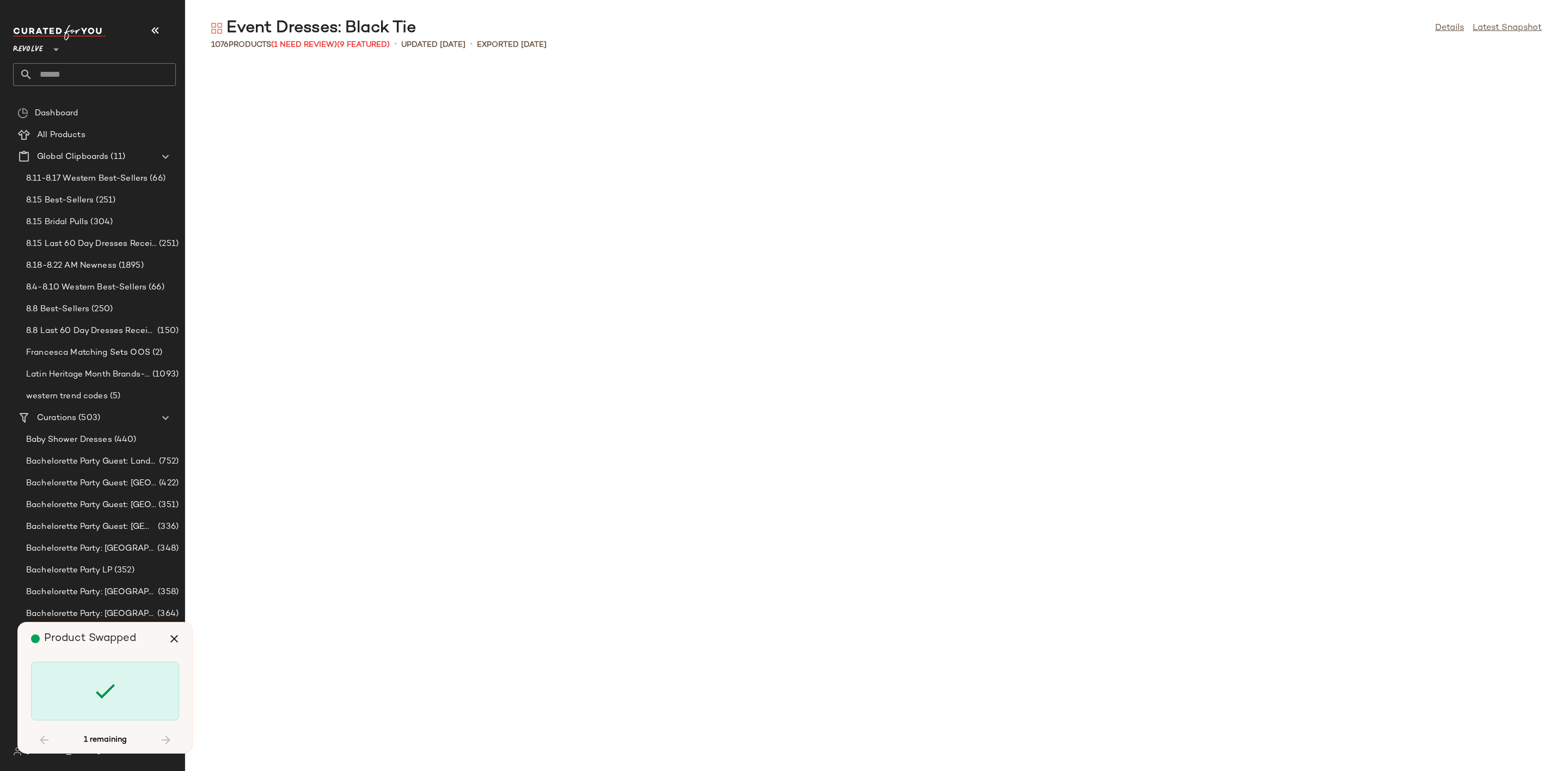
scroll to position [20808, 0]
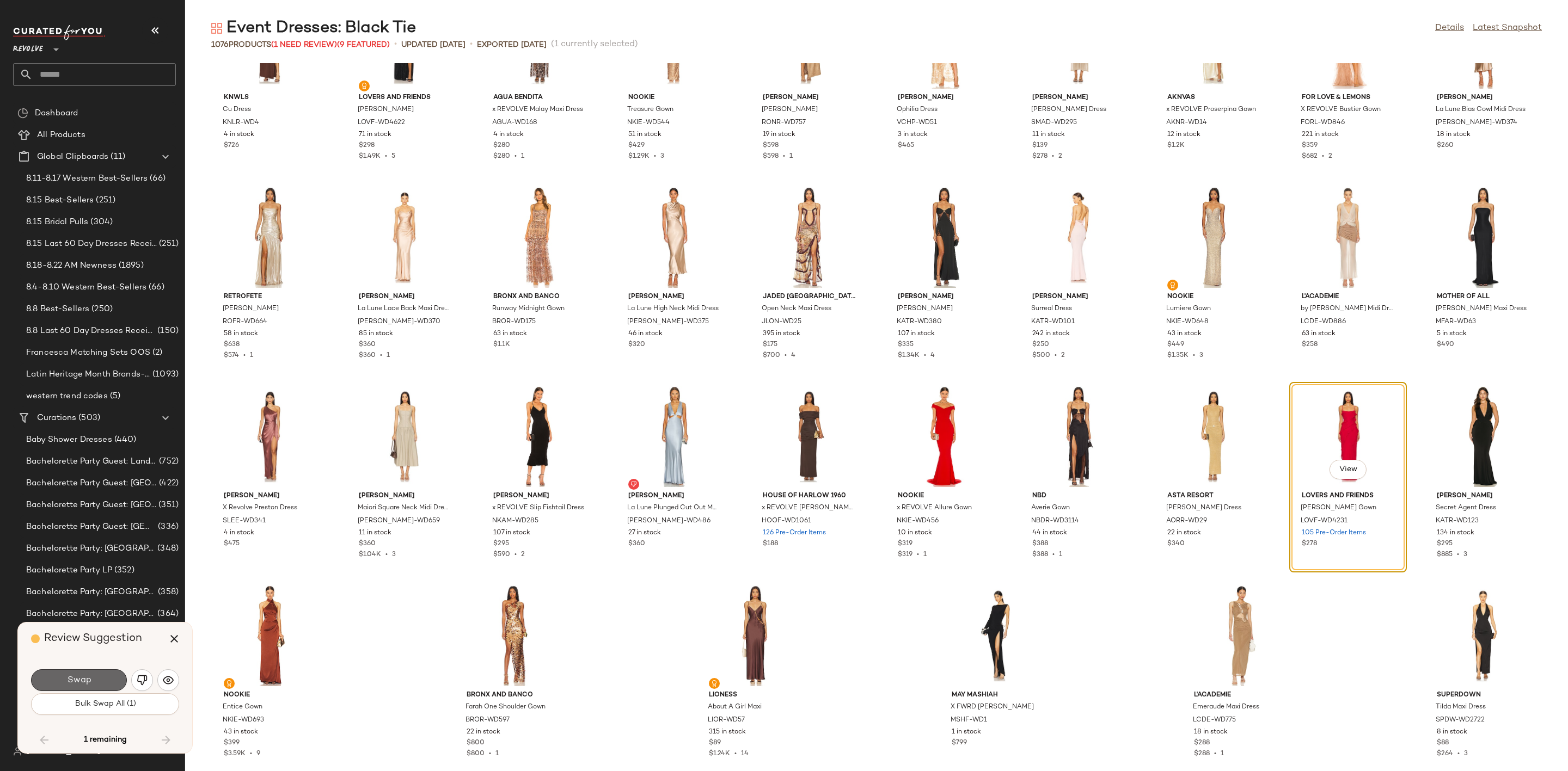
click at [106, 681] on button "Swap" at bounding box center [79, 680] width 96 height 22
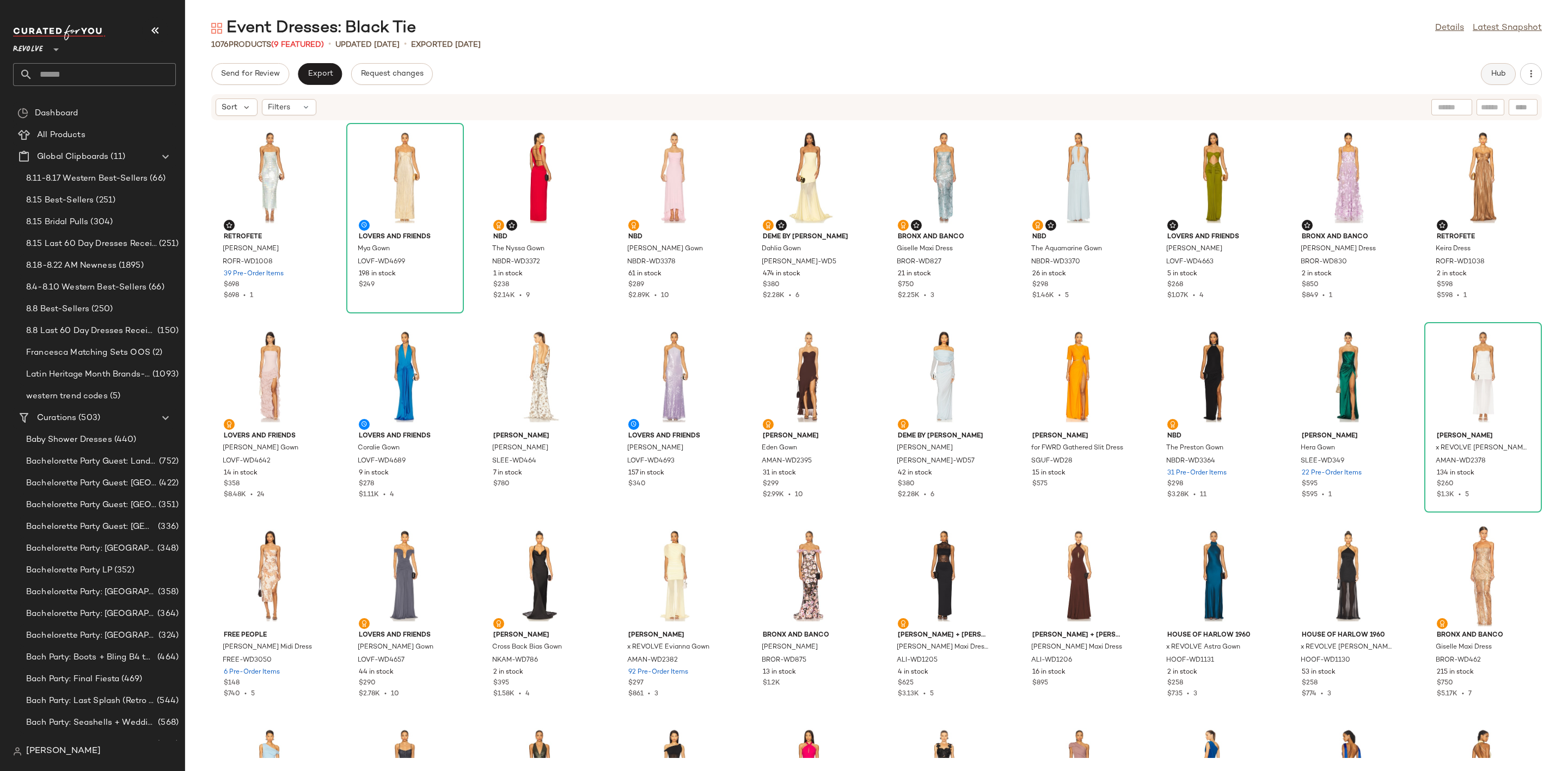
click at [1501, 75] on span "Hub" at bounding box center [1498, 74] width 15 height 9
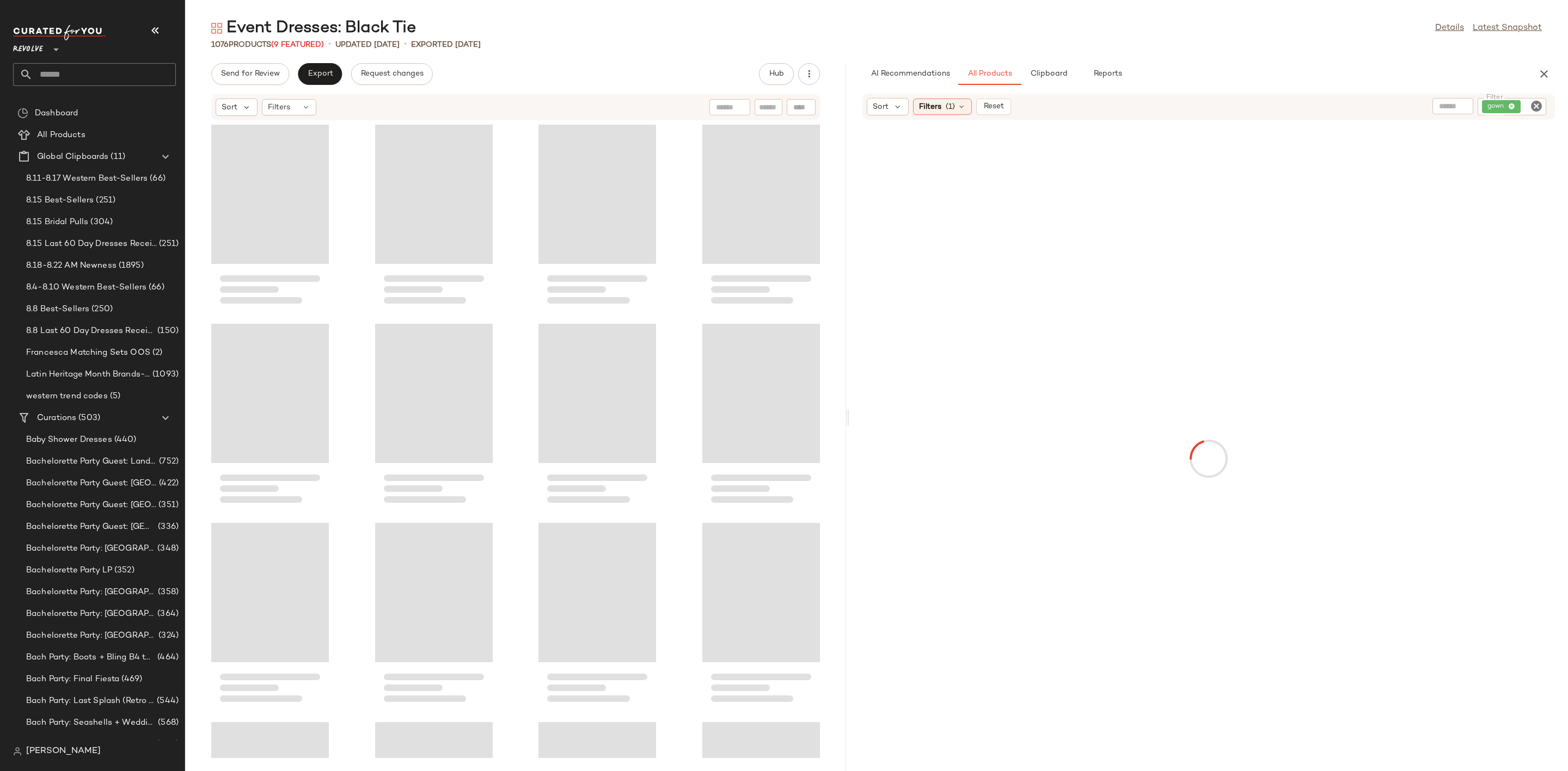
drag, startPoint x: 876, startPoint y: 414, endPoint x: 831, endPoint y: 422, distance: 45.7
click at [831, 422] on div "Event Dresses: Black Tie Details Latest Snapshot 1076 Products (9 Featured) • u…" at bounding box center [877, 394] width 1383 height 754
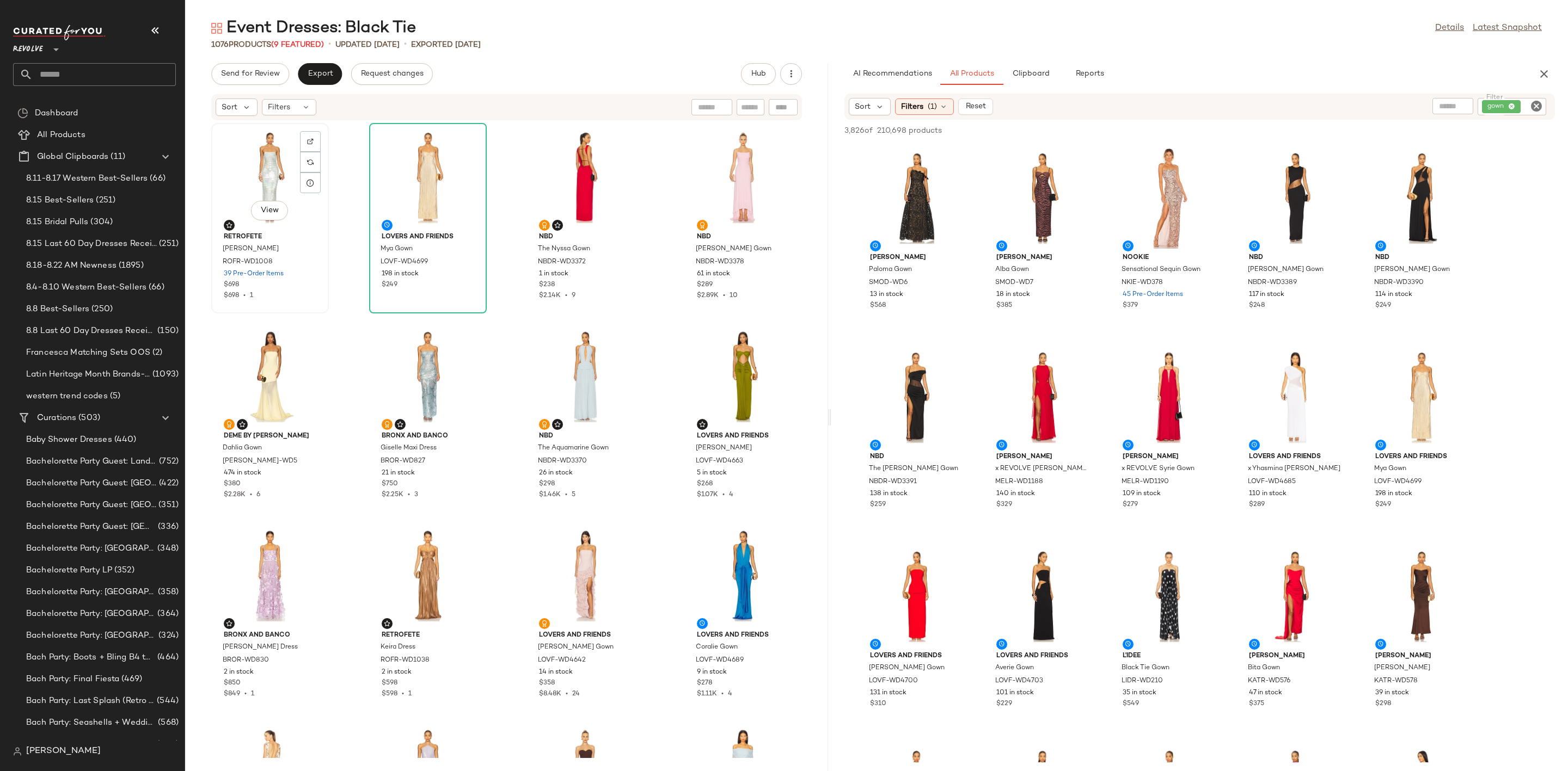
click at [245, 173] on div "View" at bounding box center [270, 177] width 110 height 101
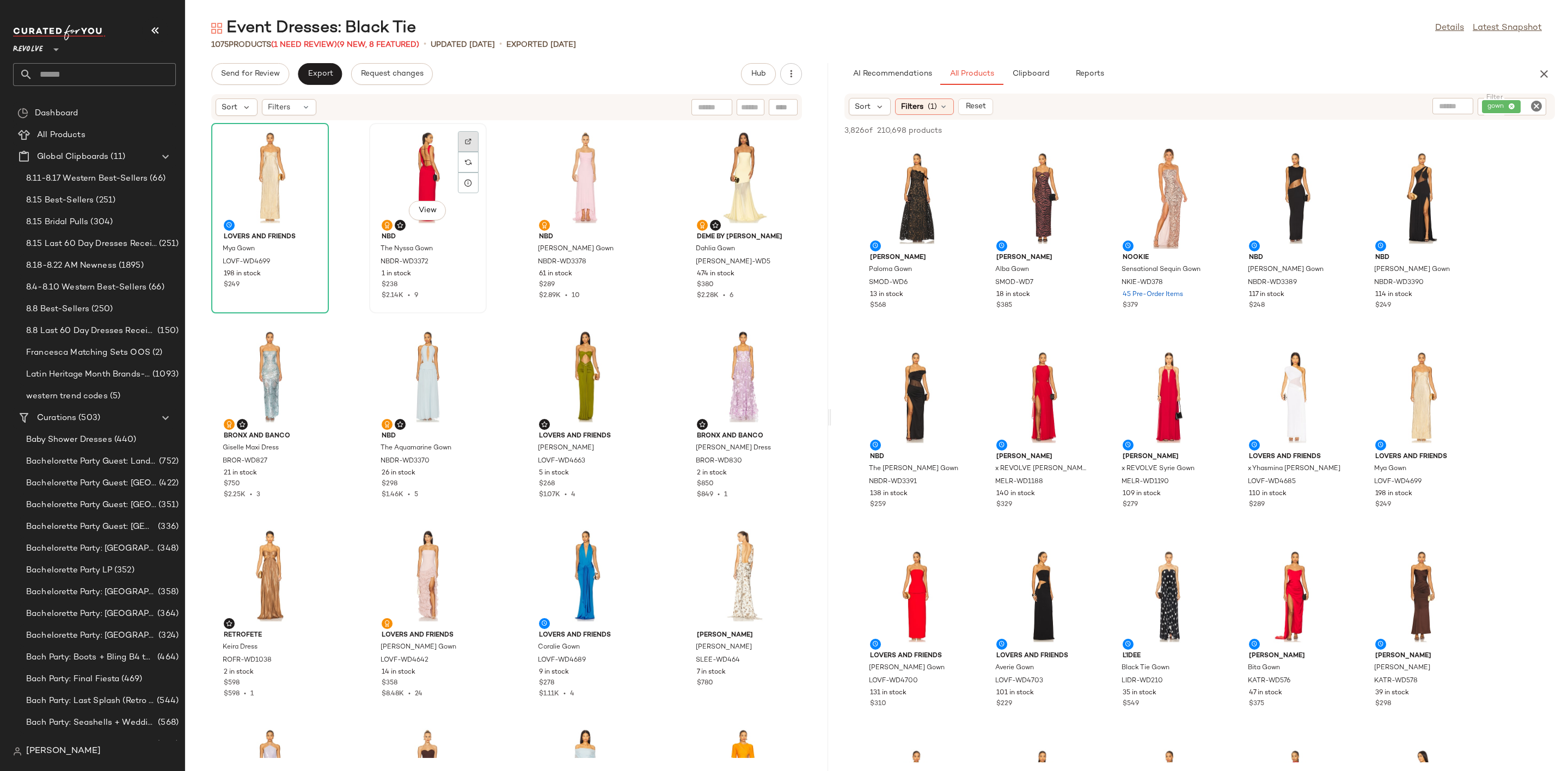
click at [467, 152] on div at bounding box center [468, 162] width 21 height 21
click at [560, 368] on div "View" at bounding box center [585, 377] width 110 height 101
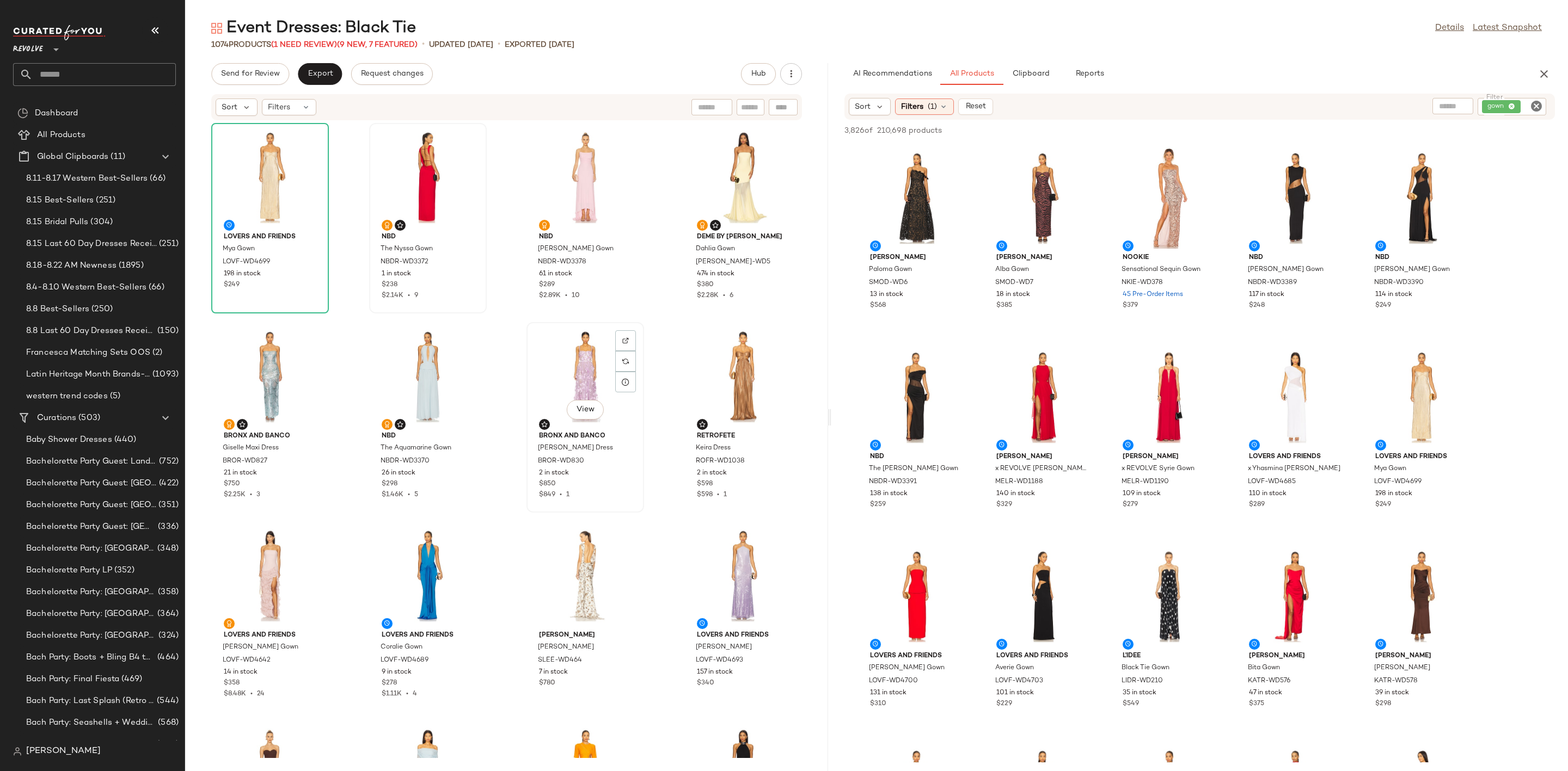
click at [550, 374] on div "View" at bounding box center [585, 377] width 110 height 101
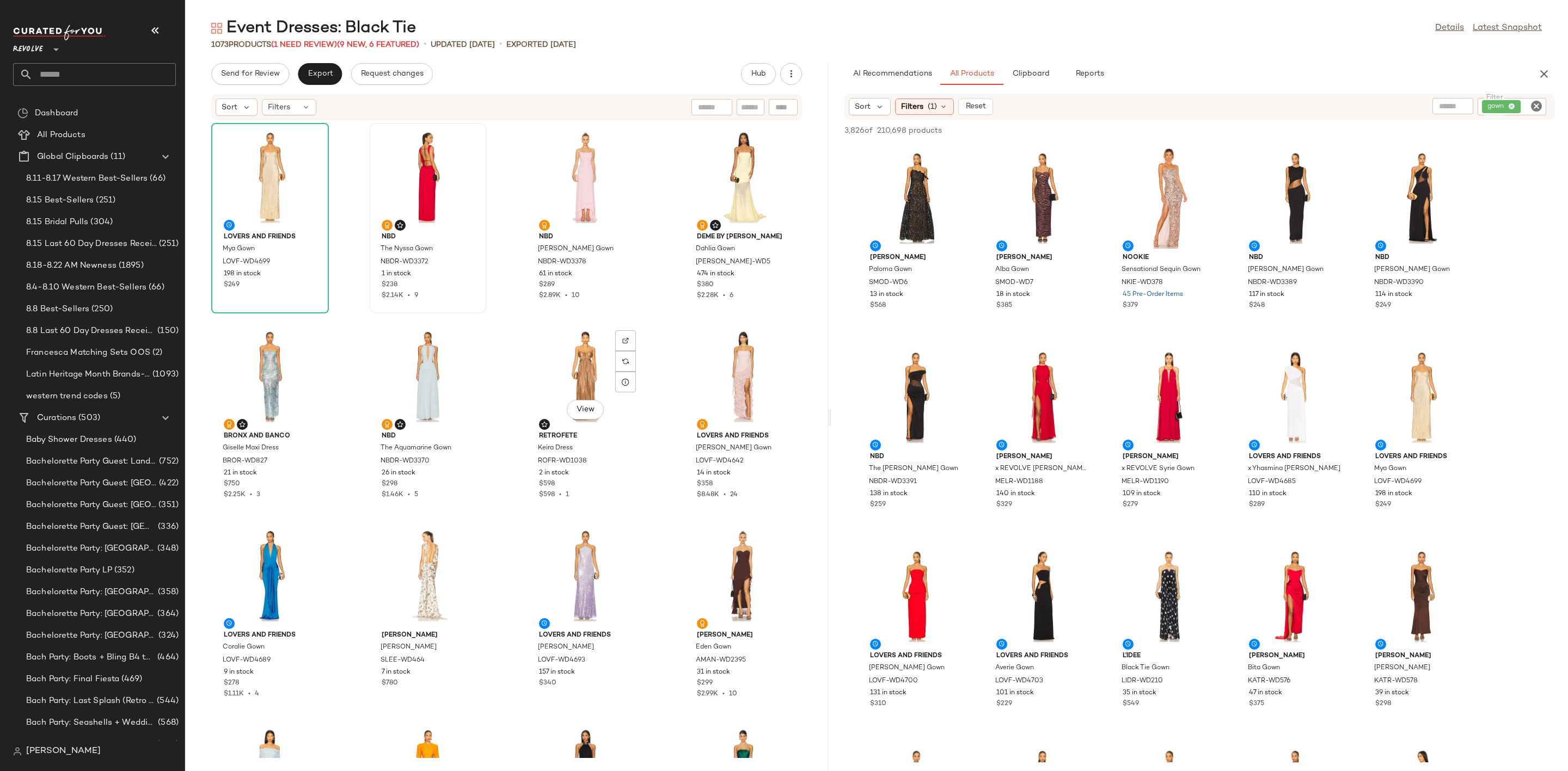
click at [550, 374] on div "View" at bounding box center [585, 377] width 110 height 101
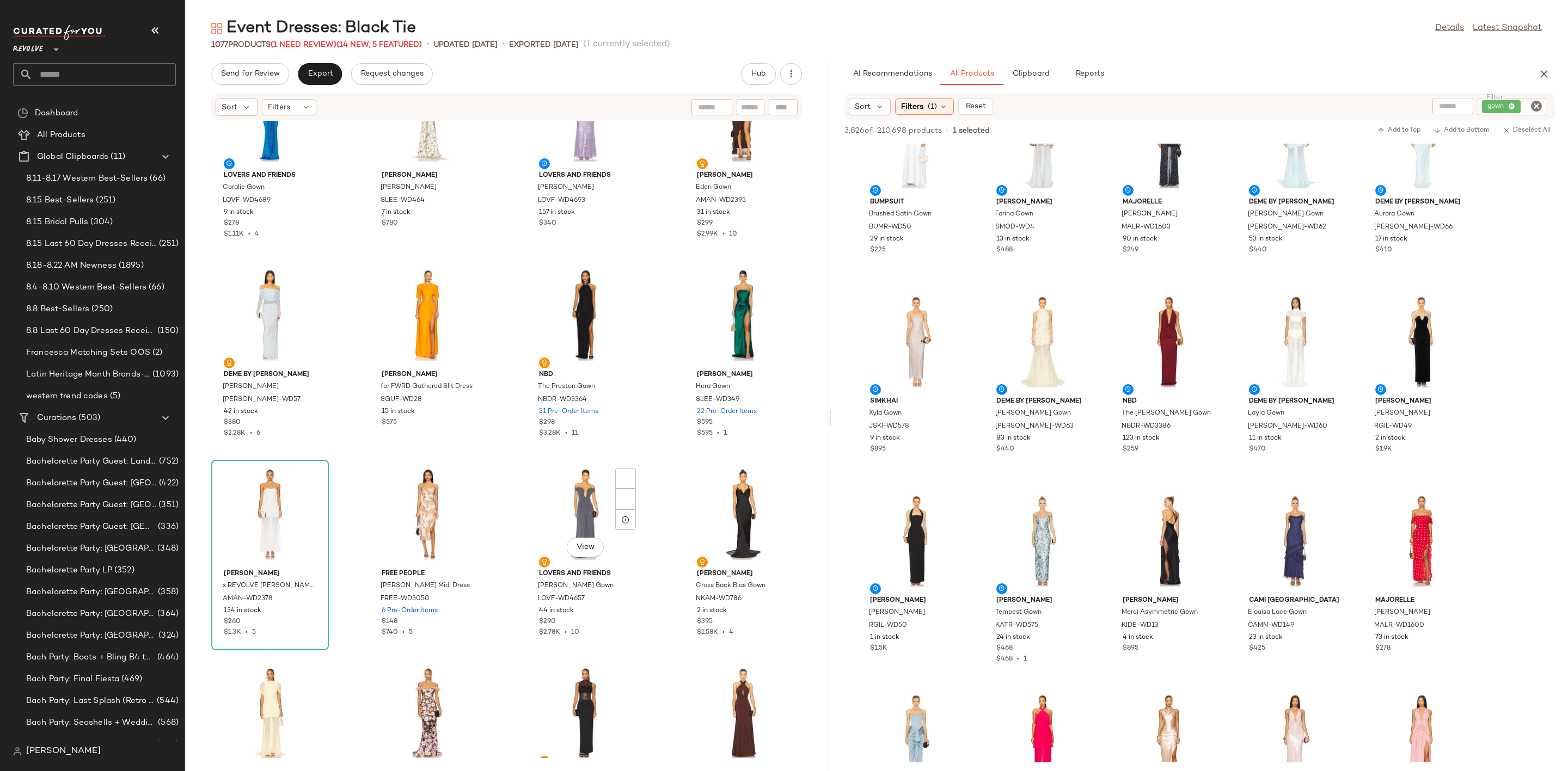
scroll to position [825, 0]
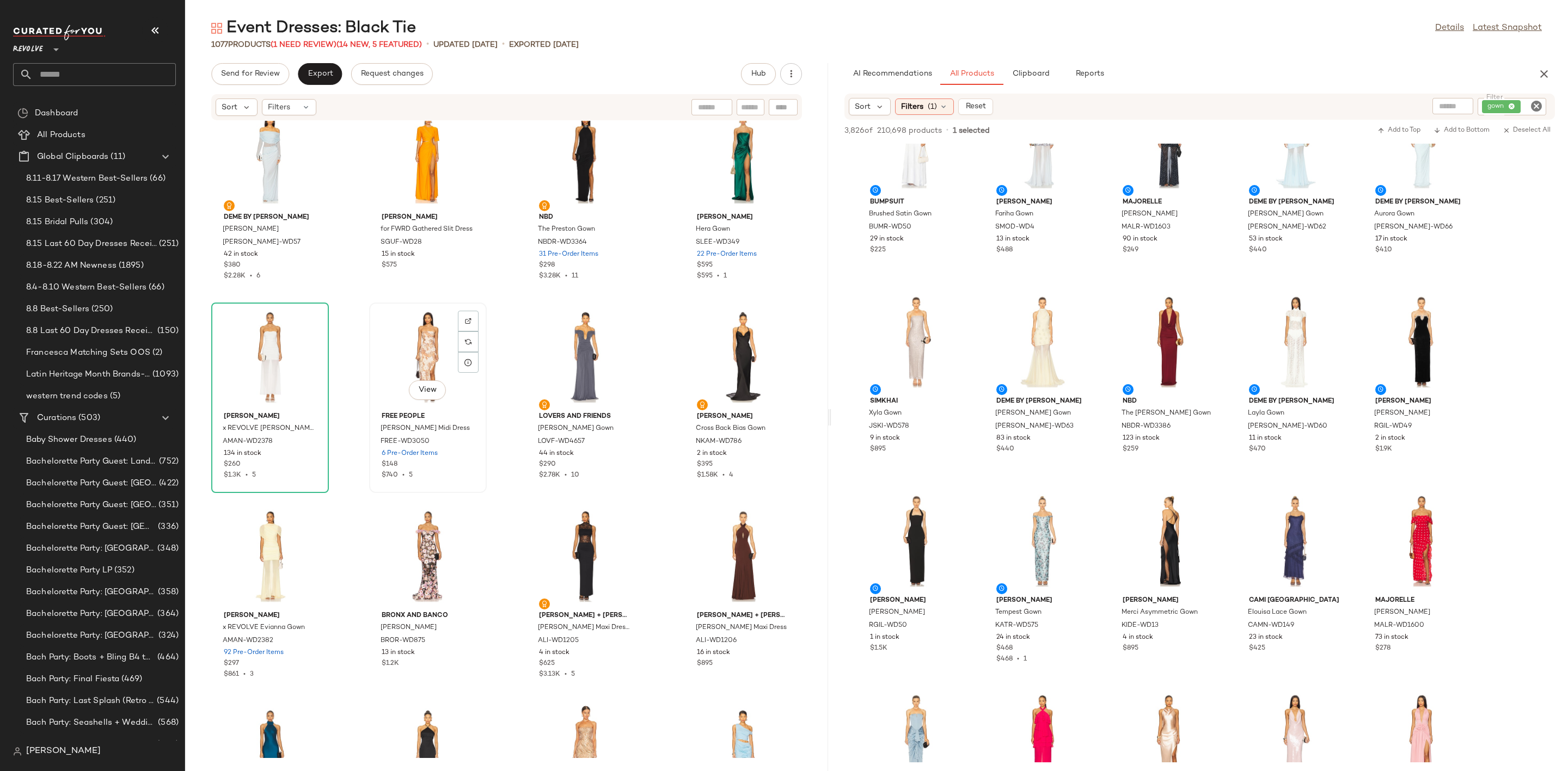
click at [402, 333] on div "View" at bounding box center [428, 357] width 110 height 101
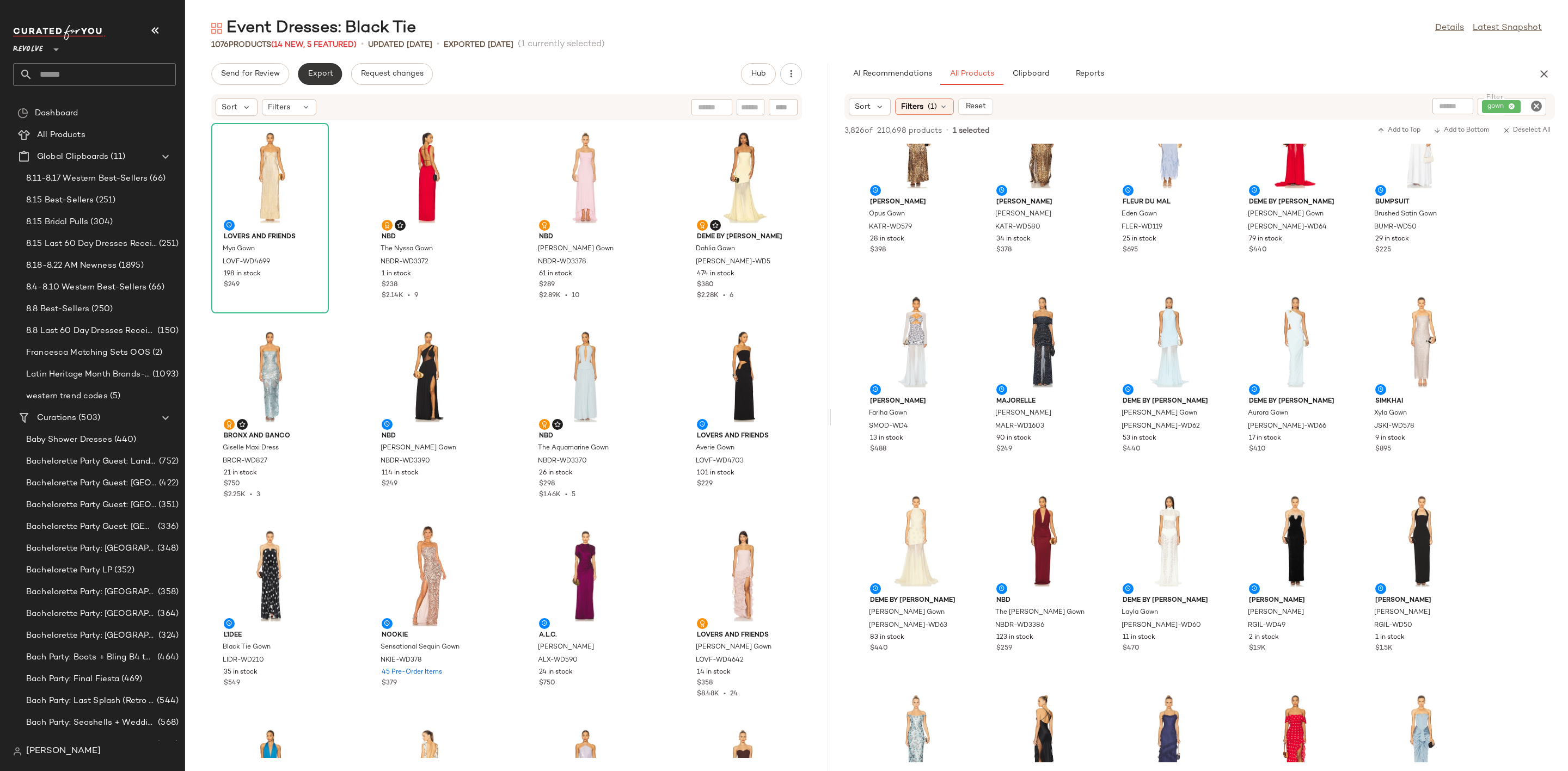
click at [301, 75] on button "Export" at bounding box center [320, 74] width 44 height 22
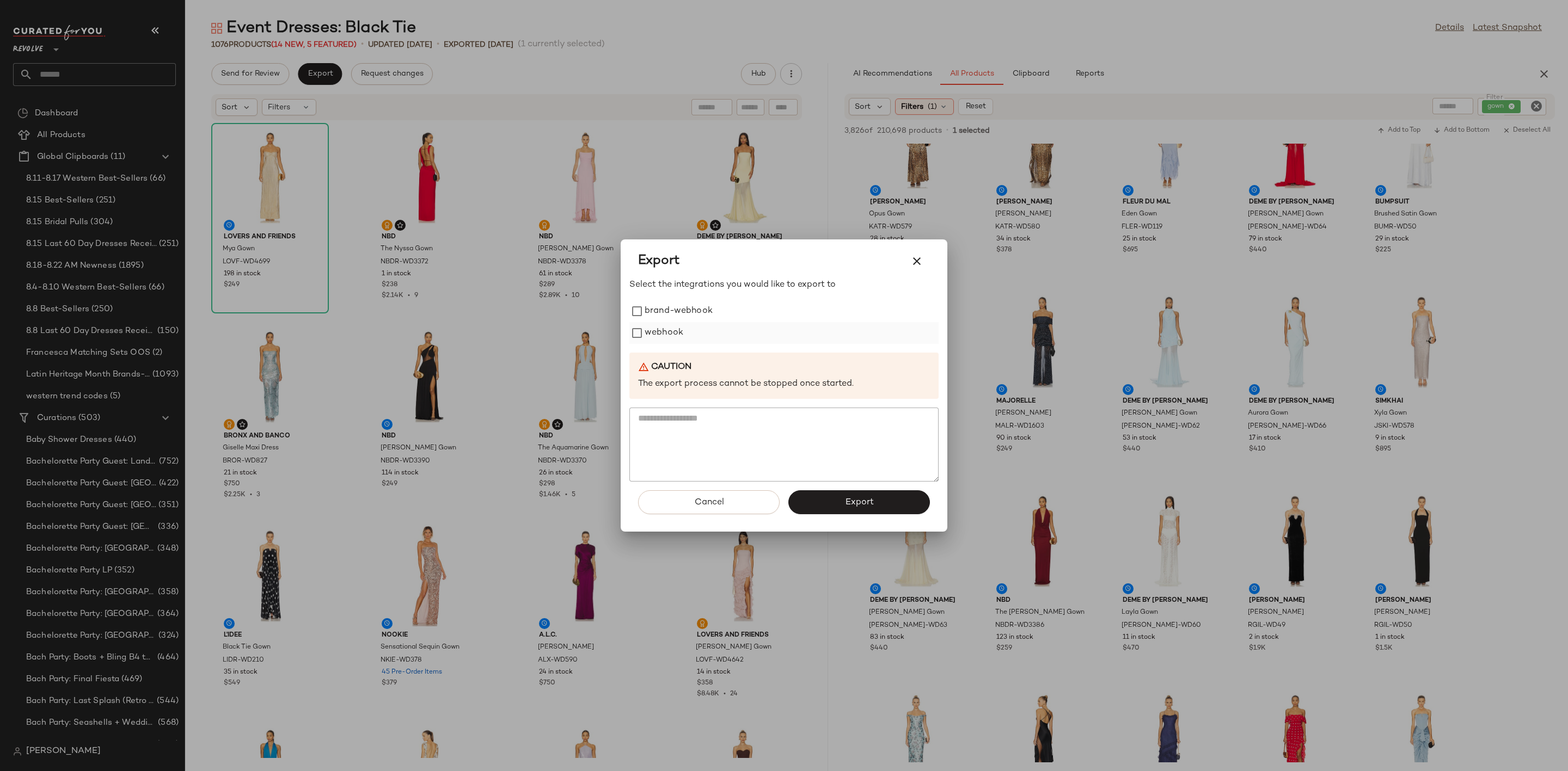
click at [660, 332] on label "webhook" at bounding box center [664, 333] width 39 height 22
click at [836, 497] on button "Export" at bounding box center [859, 502] width 142 height 24
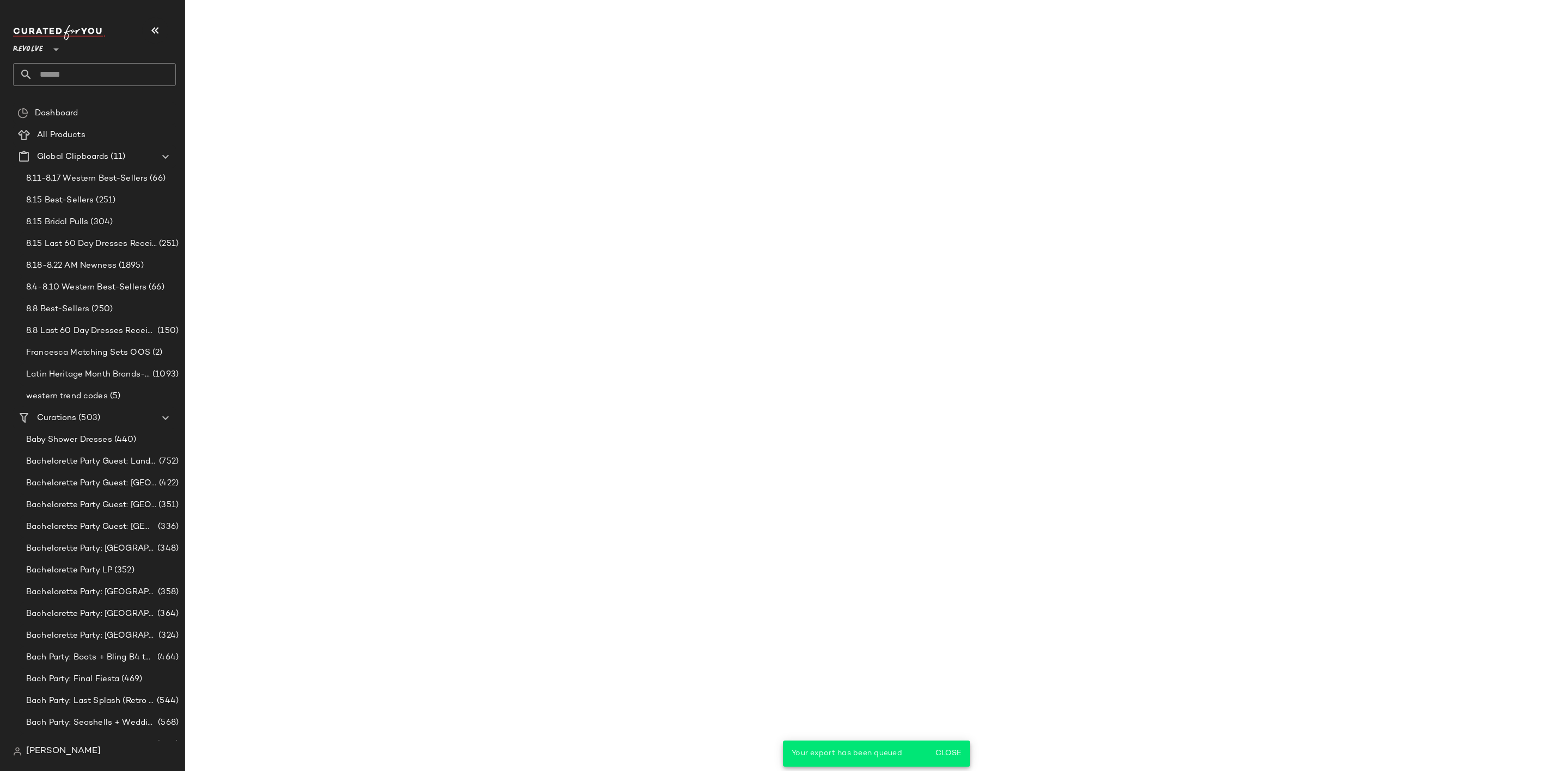
scroll to position [653, 0]
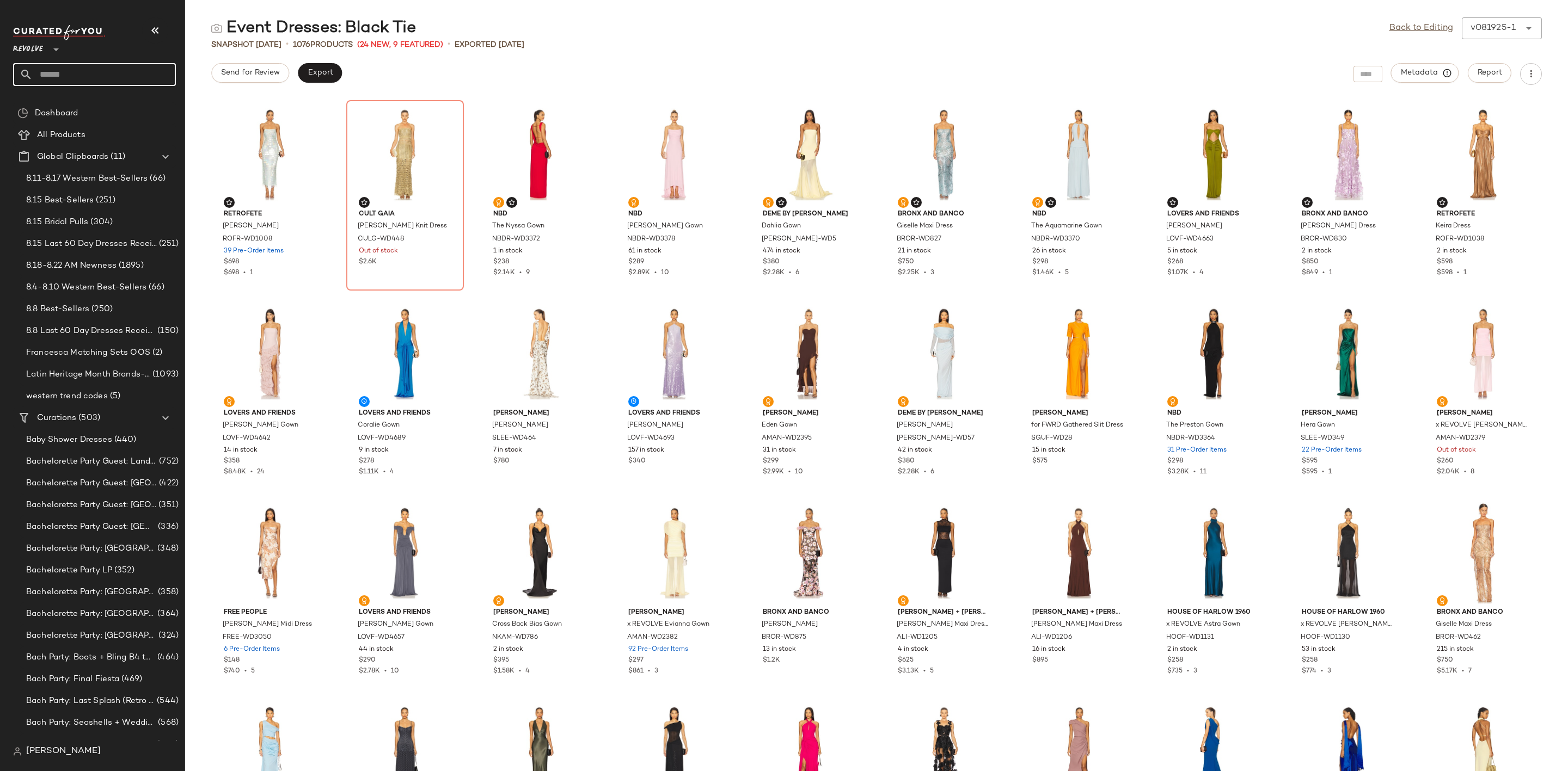
click at [105, 65] on input "text" at bounding box center [104, 75] width 143 height 23
type input "********"
click at [97, 110] on b "Cocktail" at bounding box center [91, 106] width 32 height 12
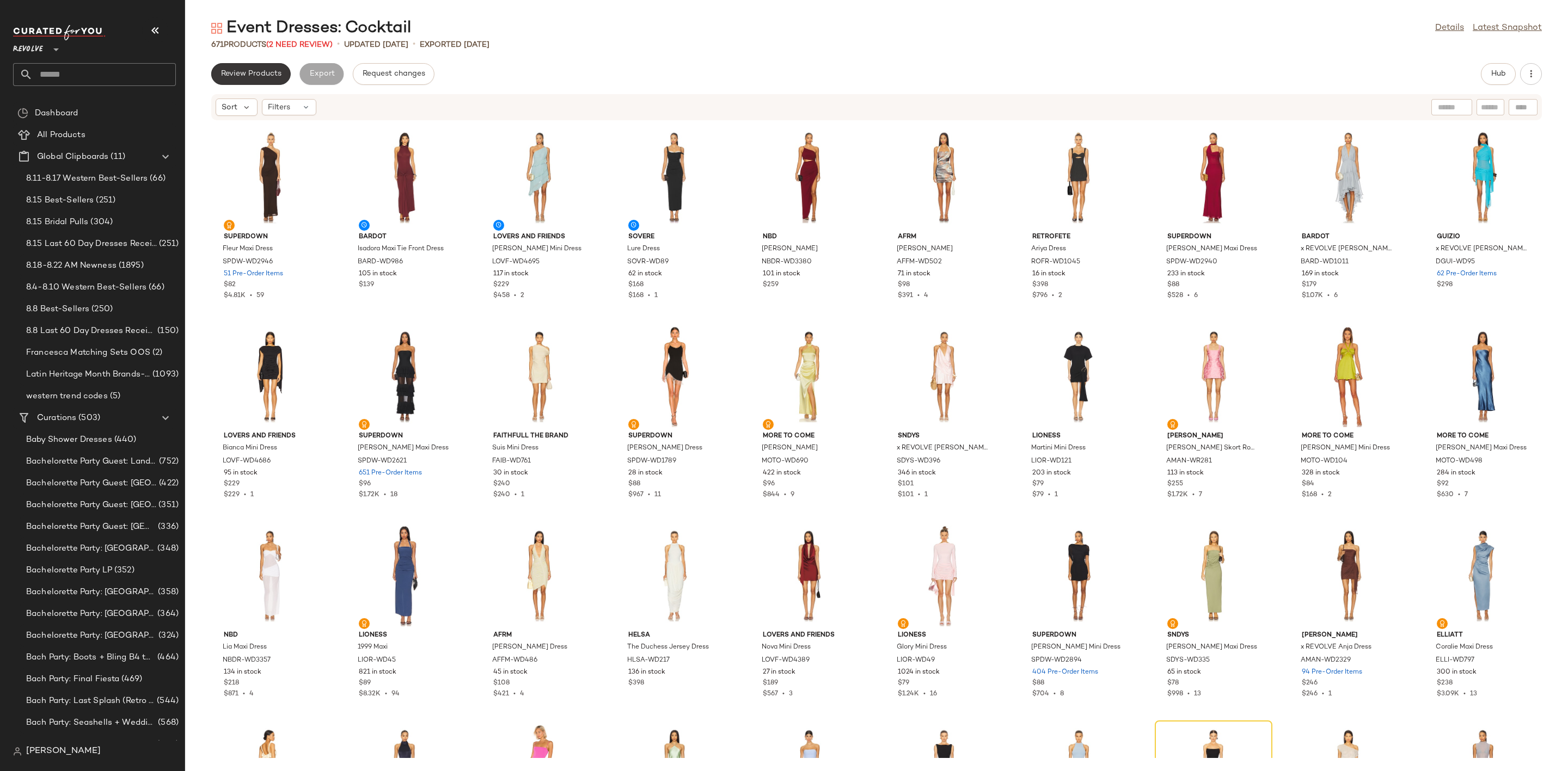
click at [239, 72] on span "Review Products" at bounding box center [251, 74] width 61 height 9
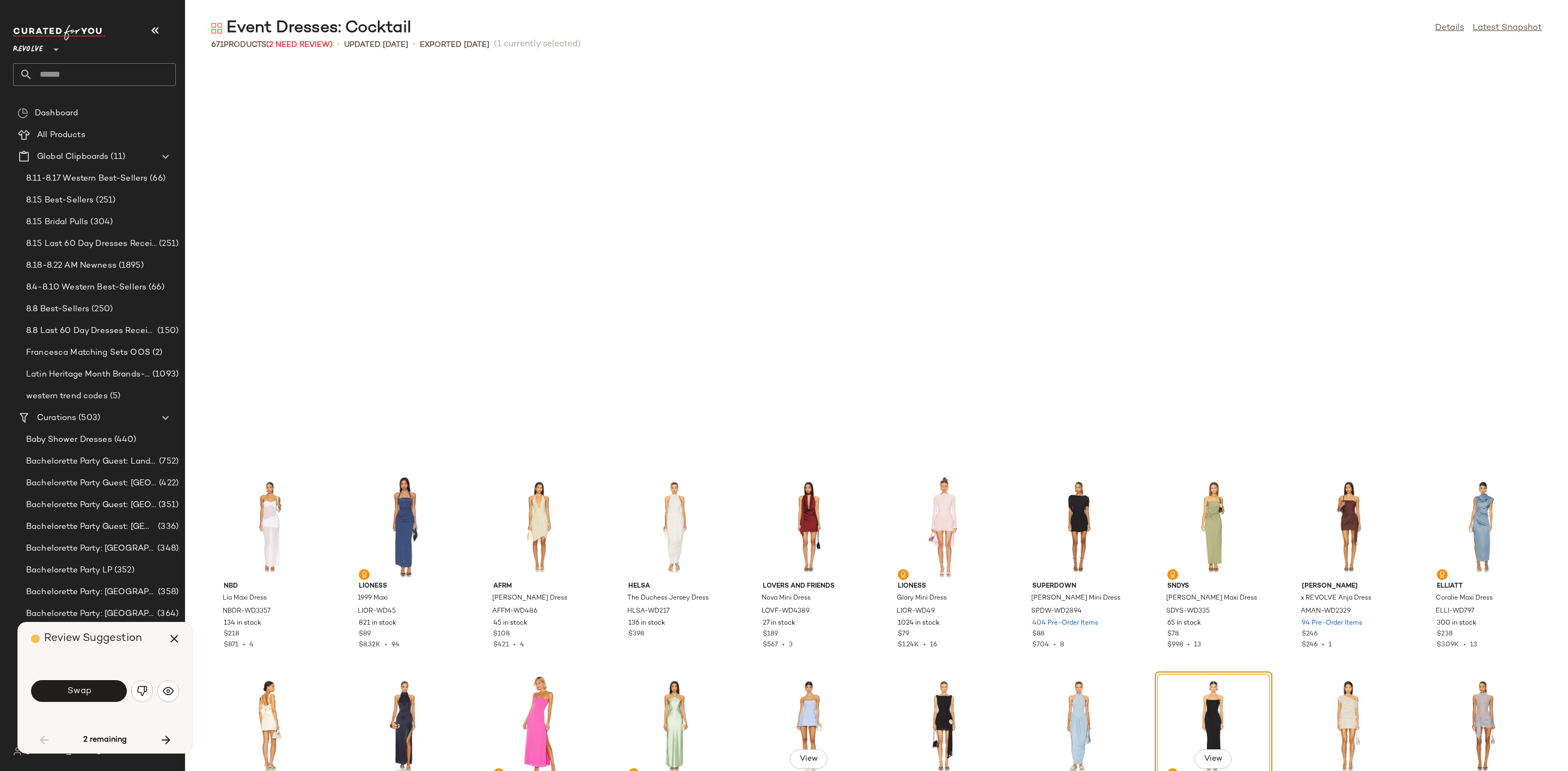
scroll to position [406, 0]
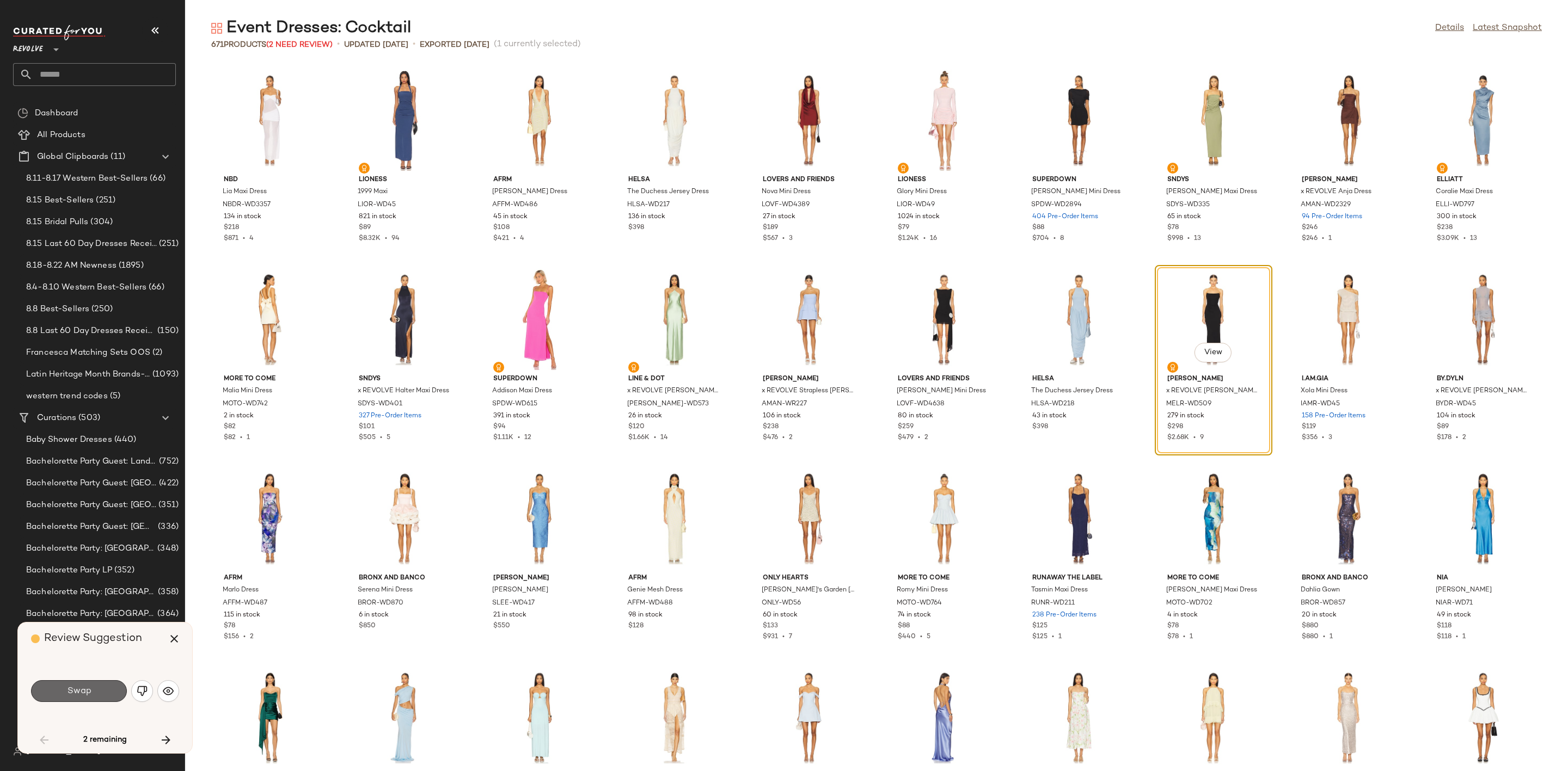
click at [74, 689] on span "Swap" at bounding box center [79, 691] width 24 height 10
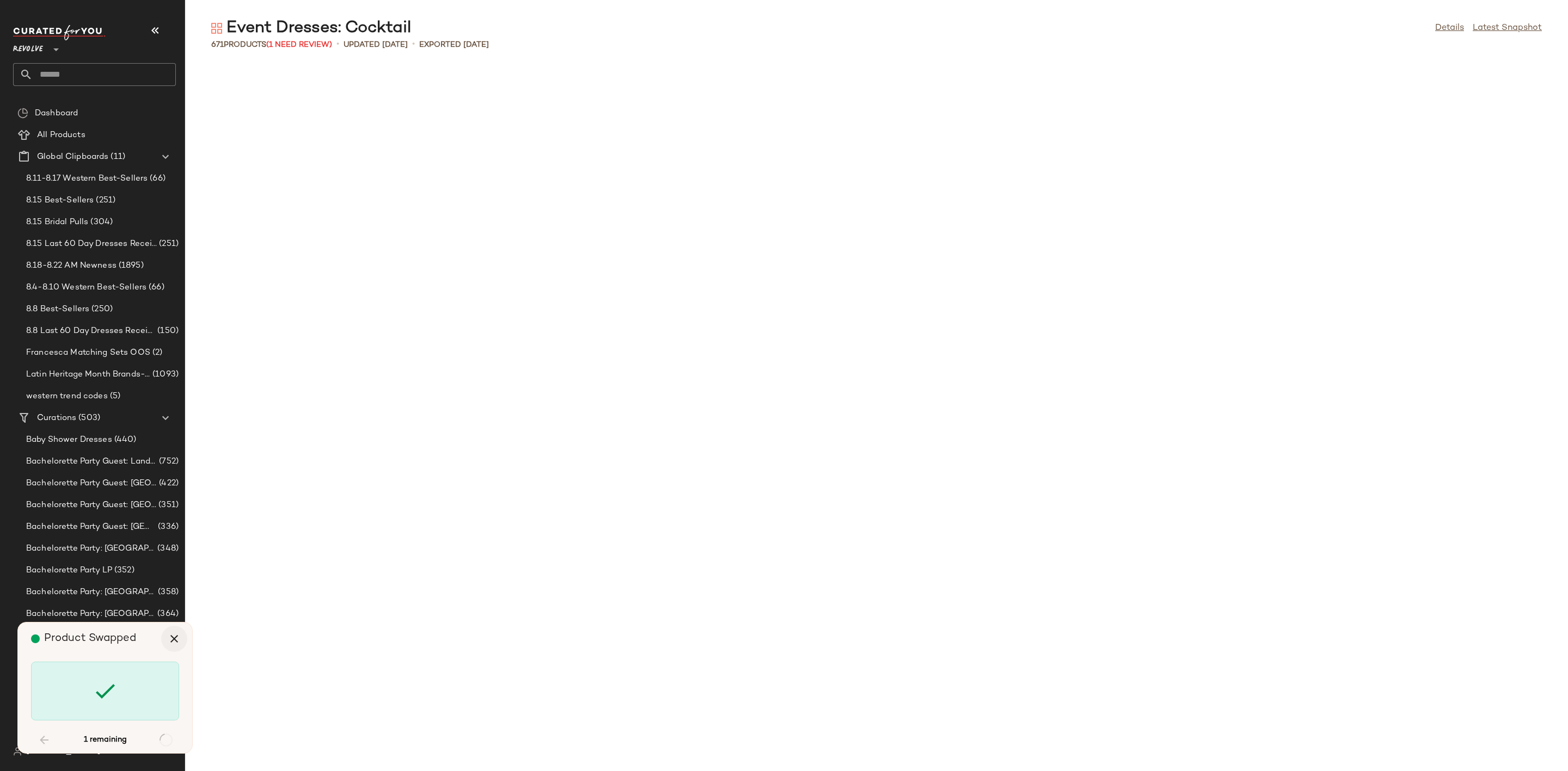
scroll to position [10558, 0]
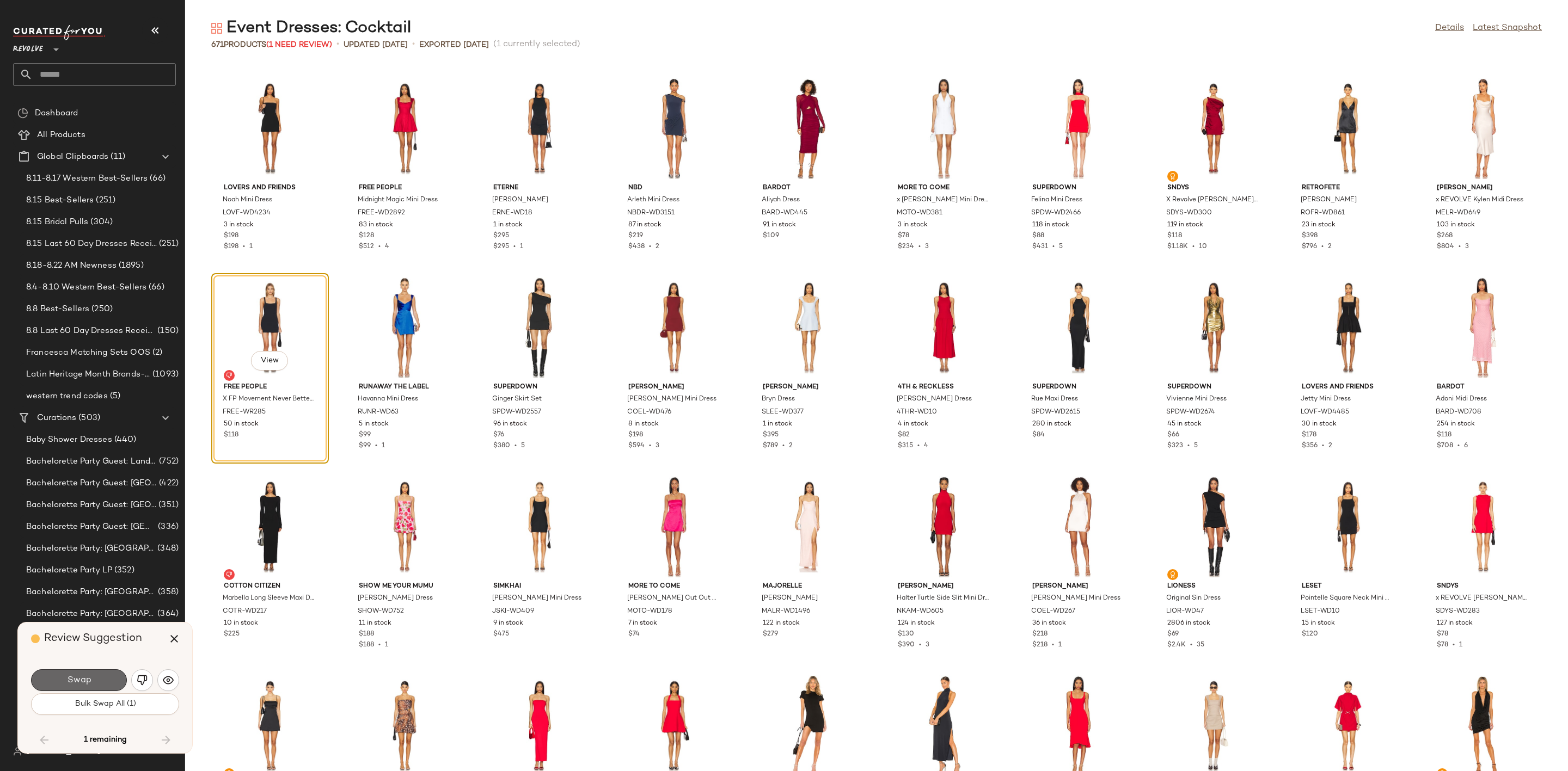
click at [82, 676] on span "Swap" at bounding box center [79, 680] width 24 height 10
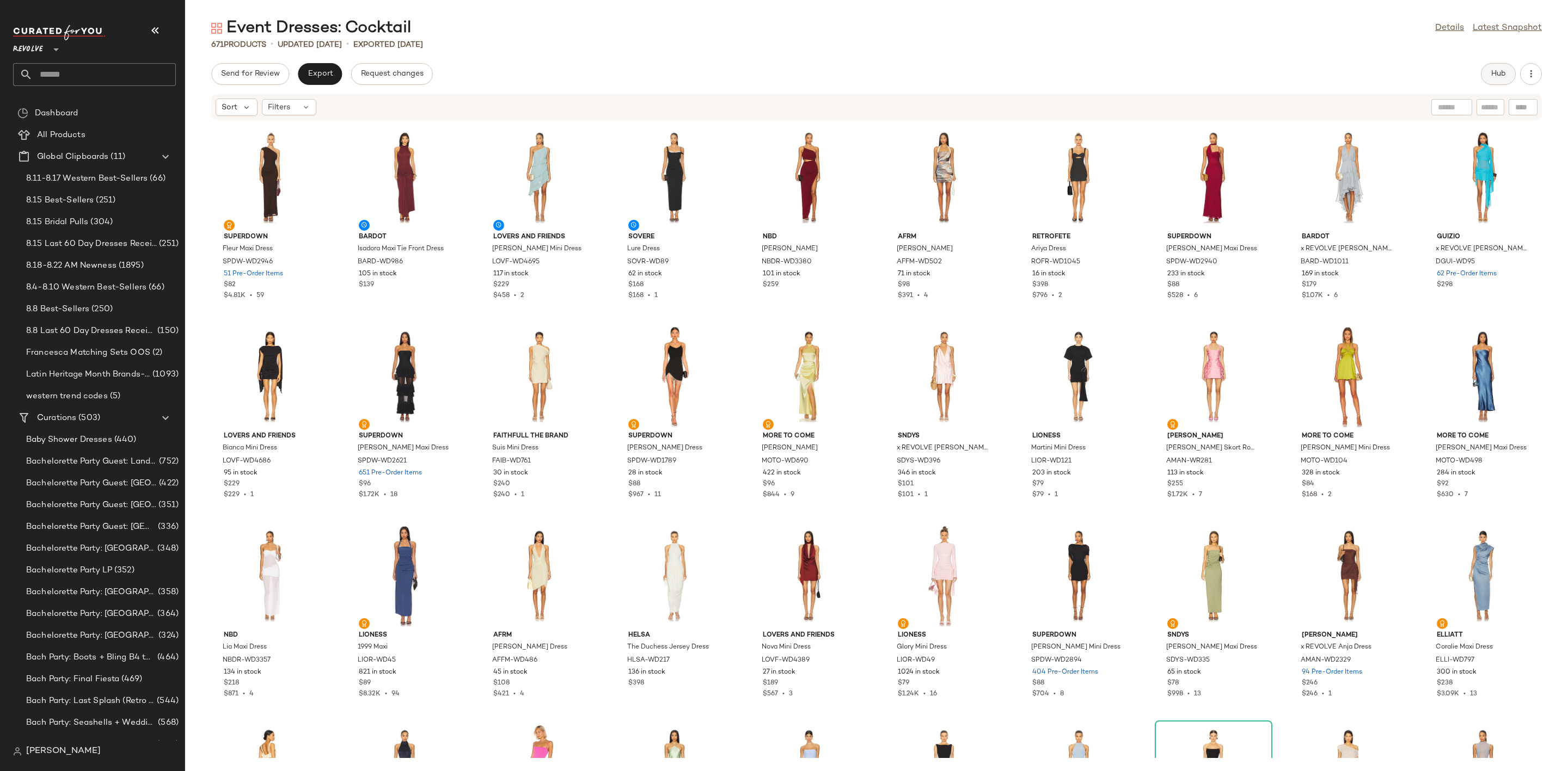
click at [1495, 80] on button "Hub" at bounding box center [1498, 74] width 35 height 22
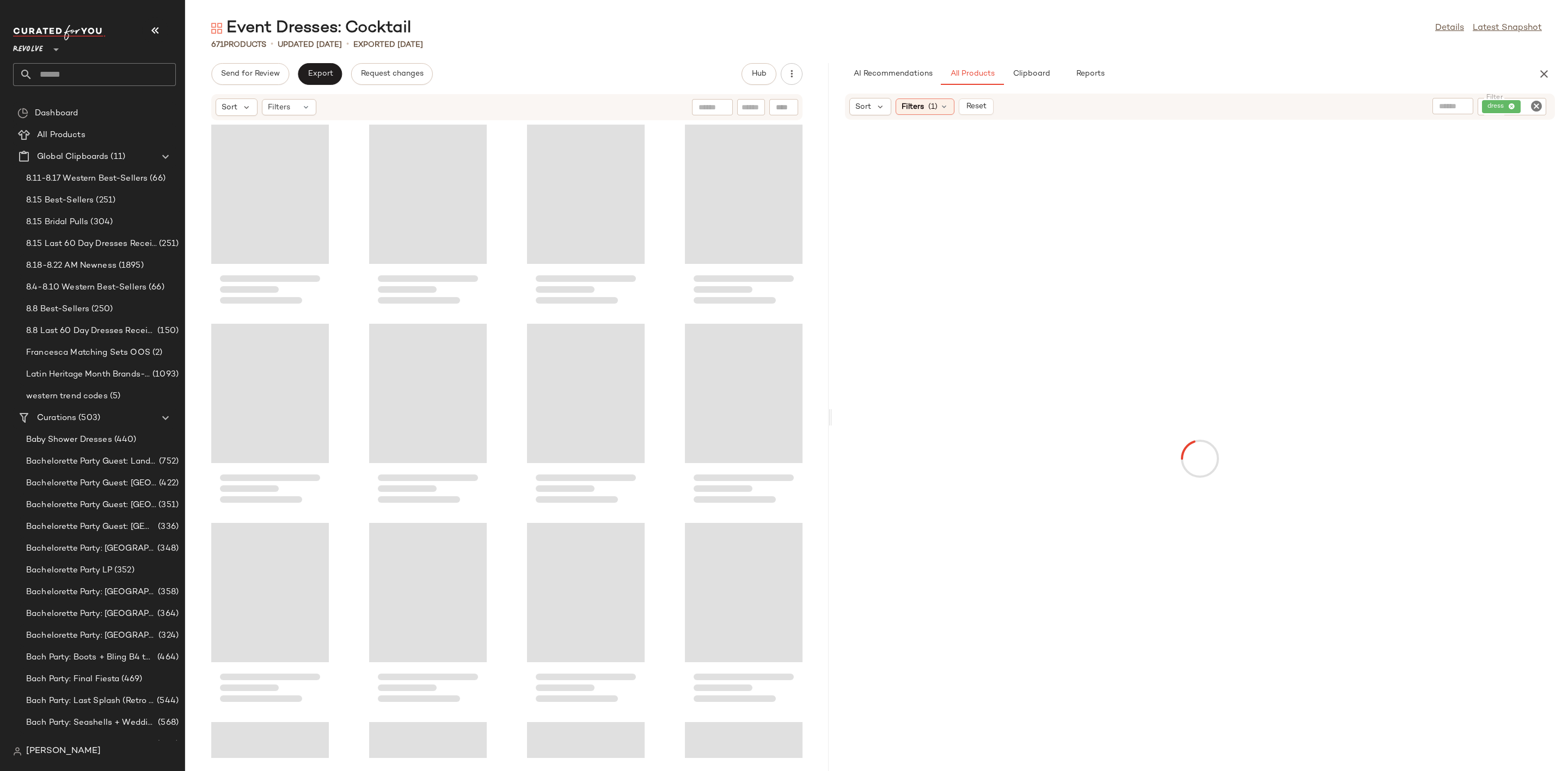
drag, startPoint x: 876, startPoint y: 420, endPoint x: 832, endPoint y: 431, distance: 45.4
click at [832, 431] on div "Event Dresses: Cocktail Details Latest Snapshot 671 Products • updated [DATE] •…" at bounding box center [877, 394] width 1383 height 754
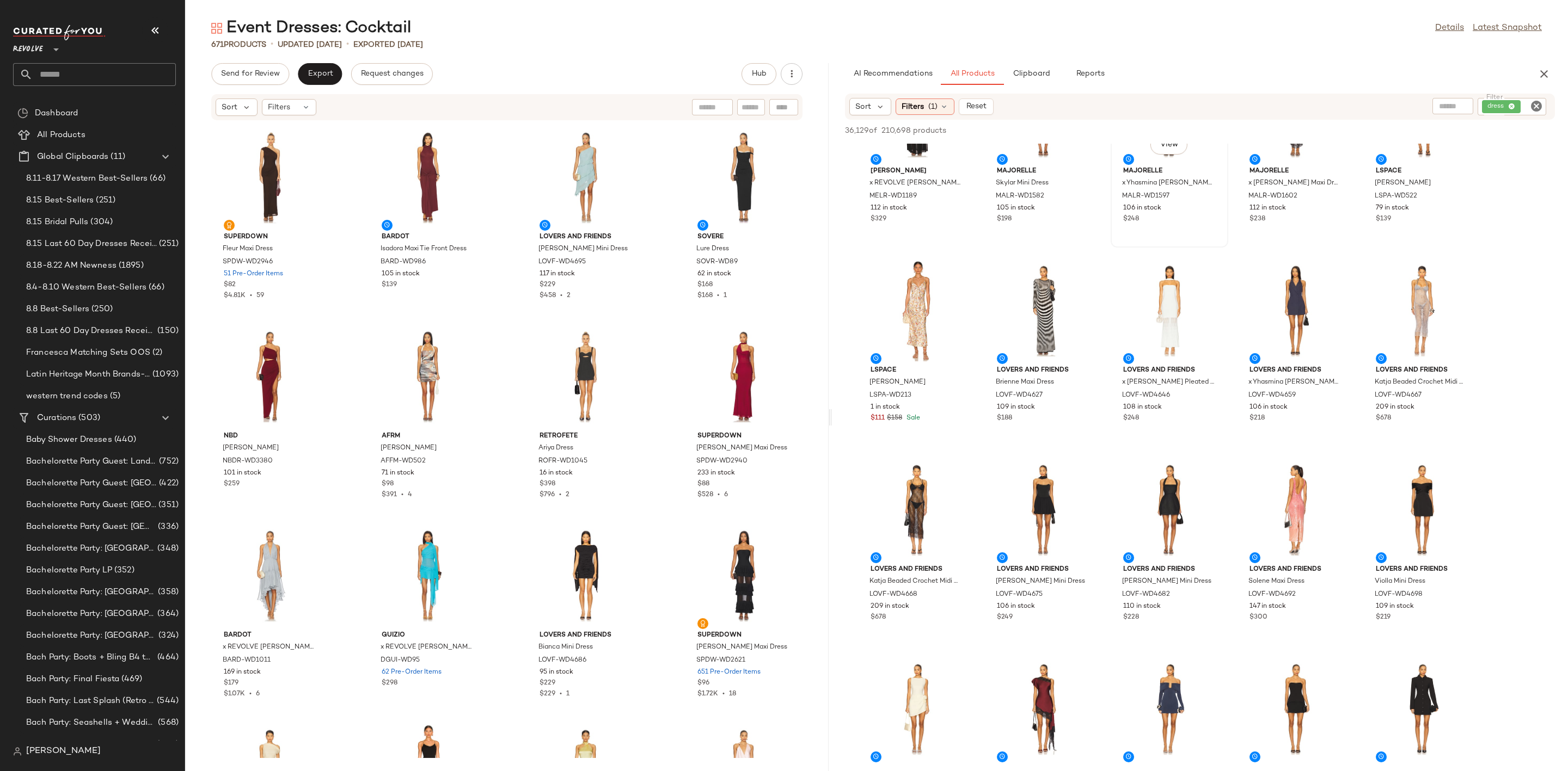
scroll to position [2041, 0]
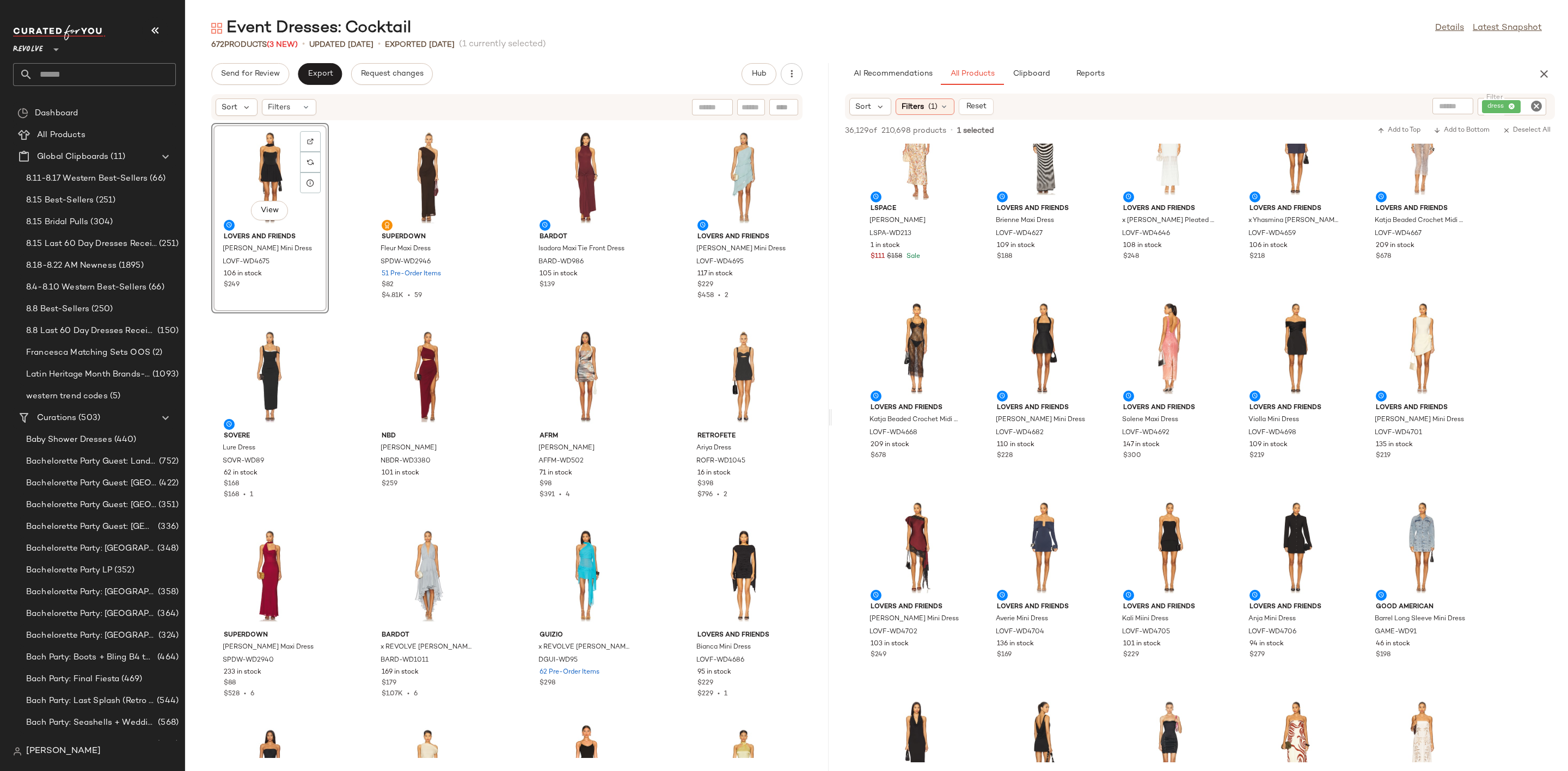
click at [239, 175] on div "View" at bounding box center [270, 177] width 110 height 101
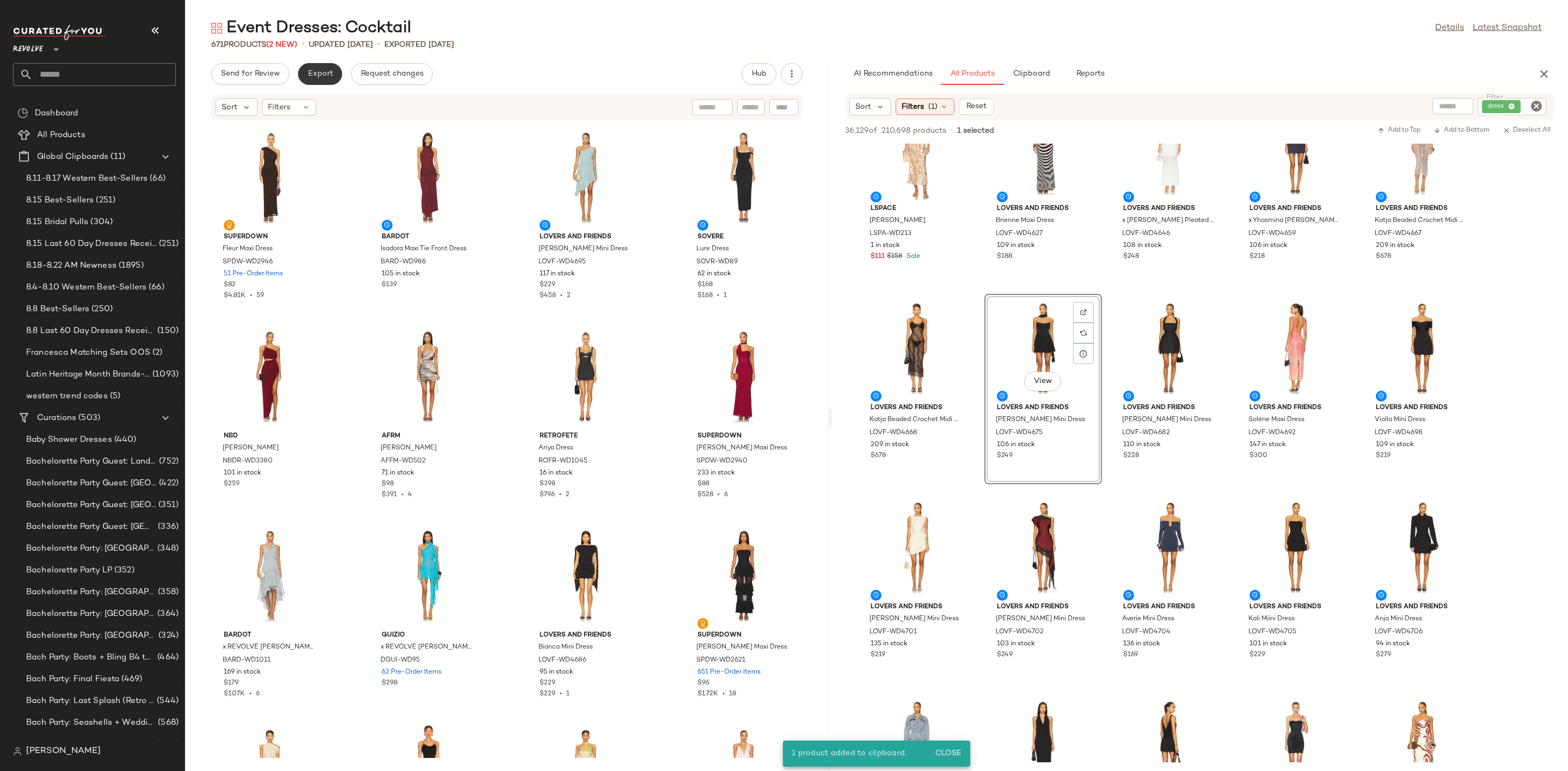
click at [325, 75] on span "Export" at bounding box center [320, 74] width 26 height 9
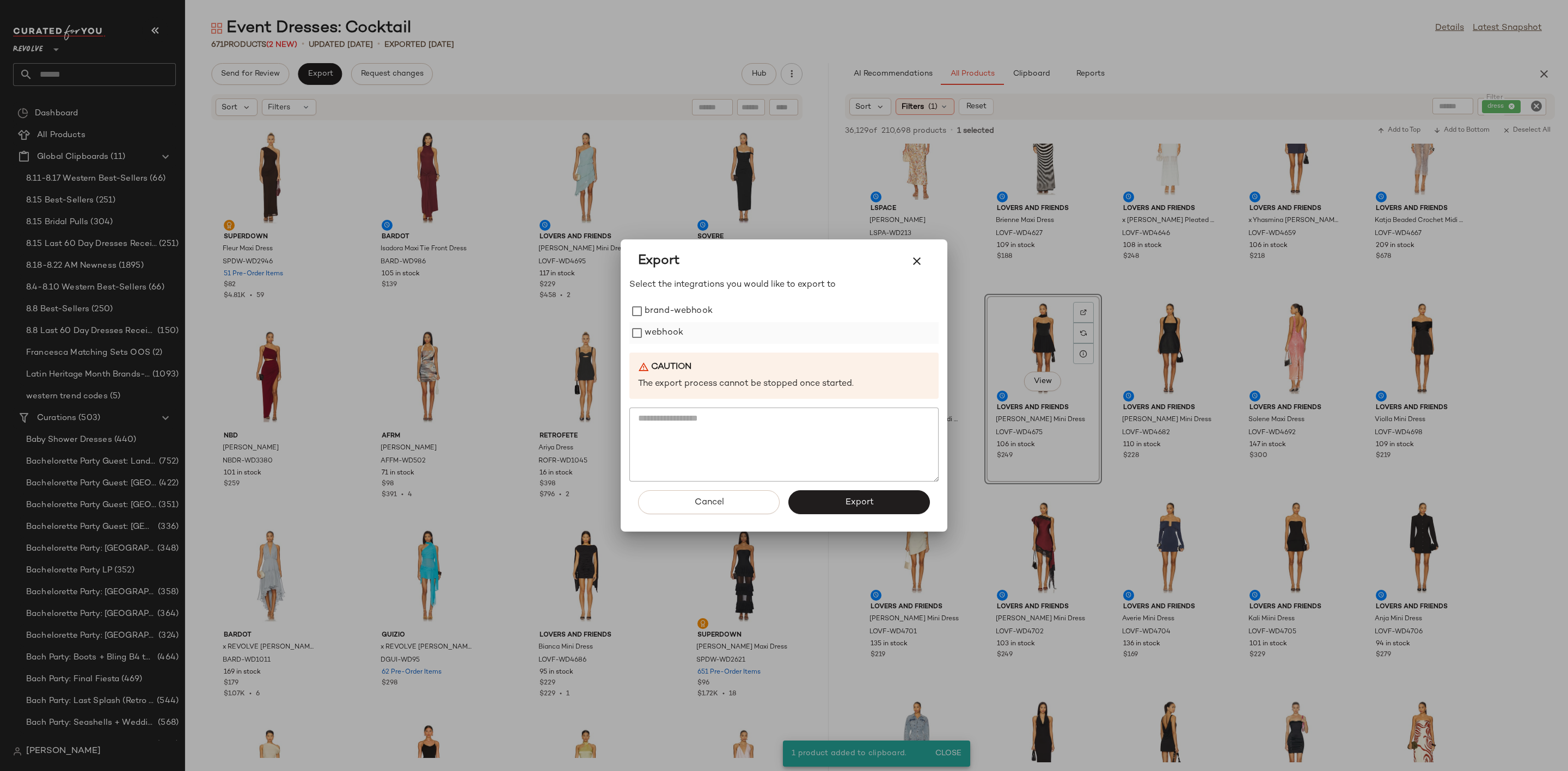
click at [670, 326] on label "webhook" at bounding box center [664, 333] width 39 height 22
click at [849, 503] on span "Export" at bounding box center [858, 503] width 29 height 10
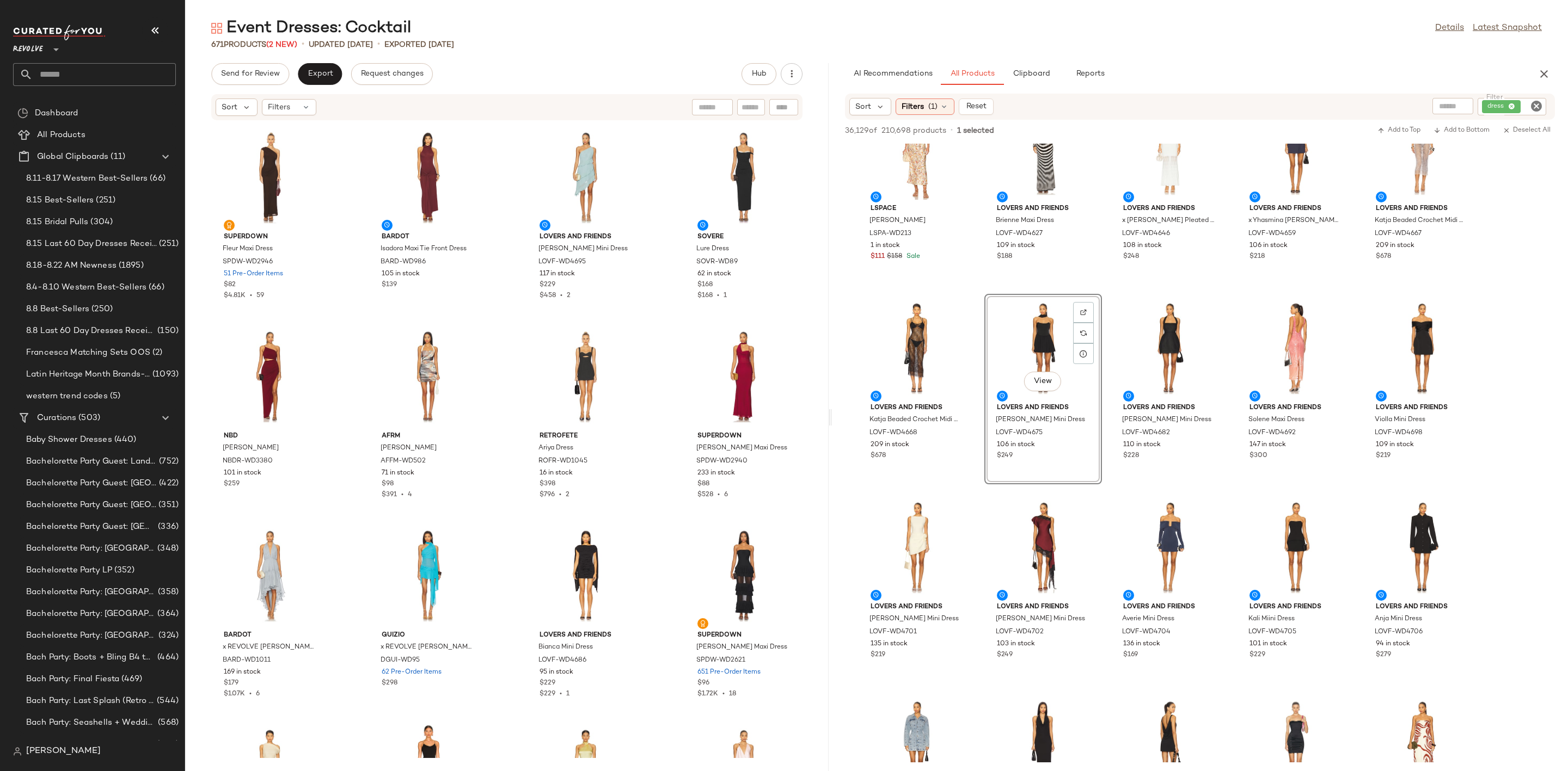
scroll to position [2440, 0]
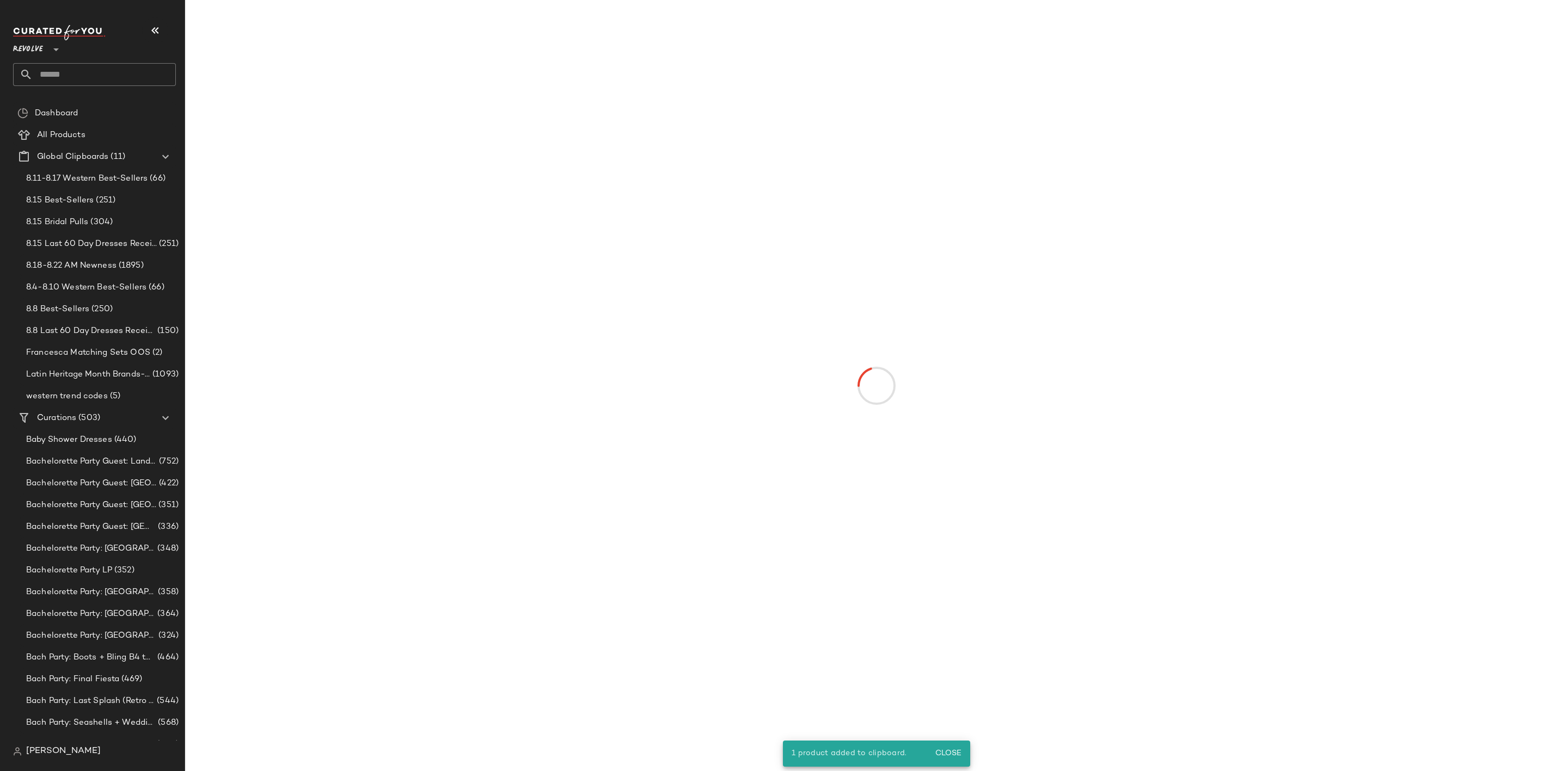
click at [72, 70] on input "text" at bounding box center [104, 75] width 143 height 23
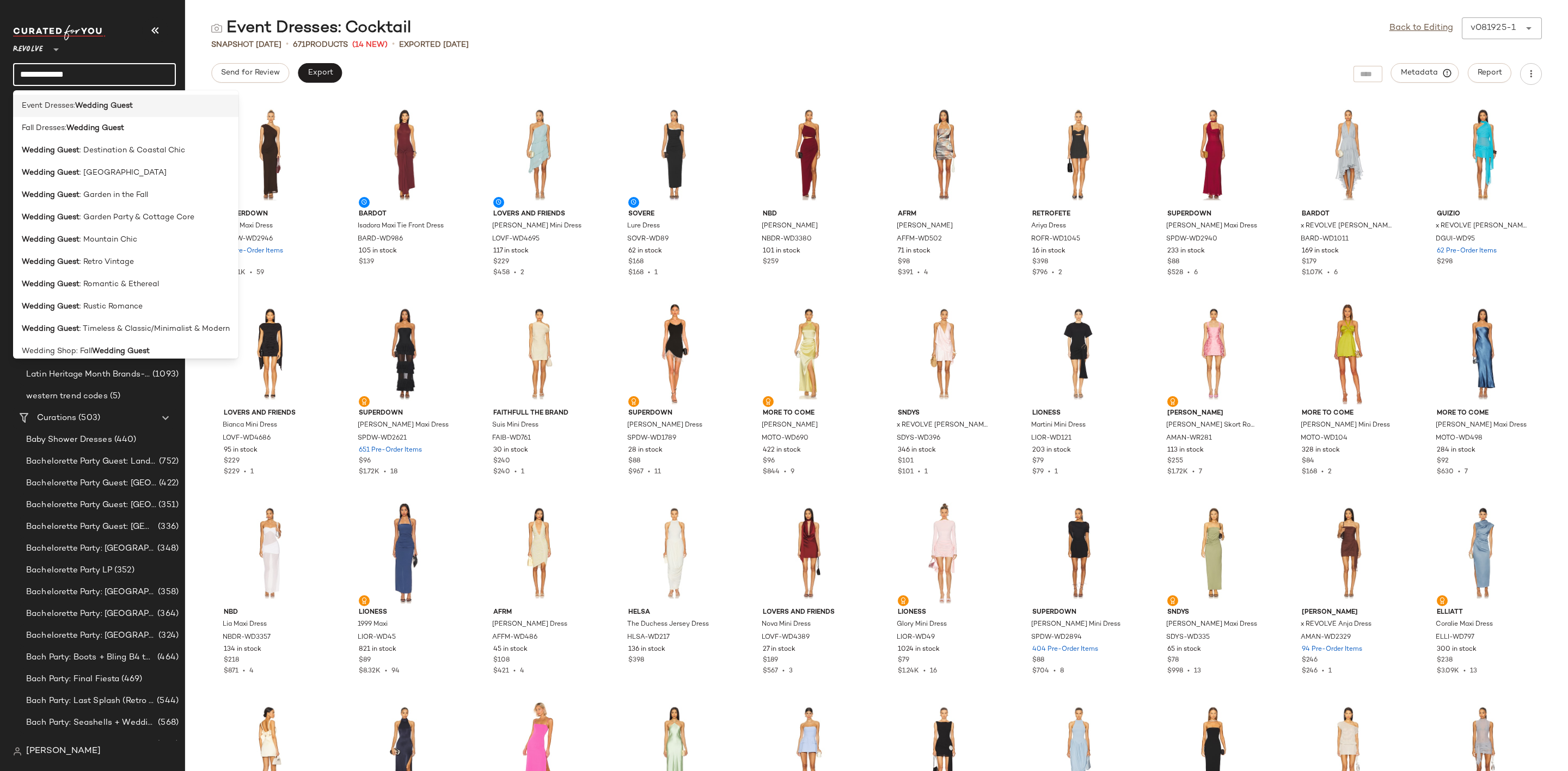
type input "**********"
click at [59, 101] on span "Event Dresses:" at bounding box center [49, 106] width 54 height 12
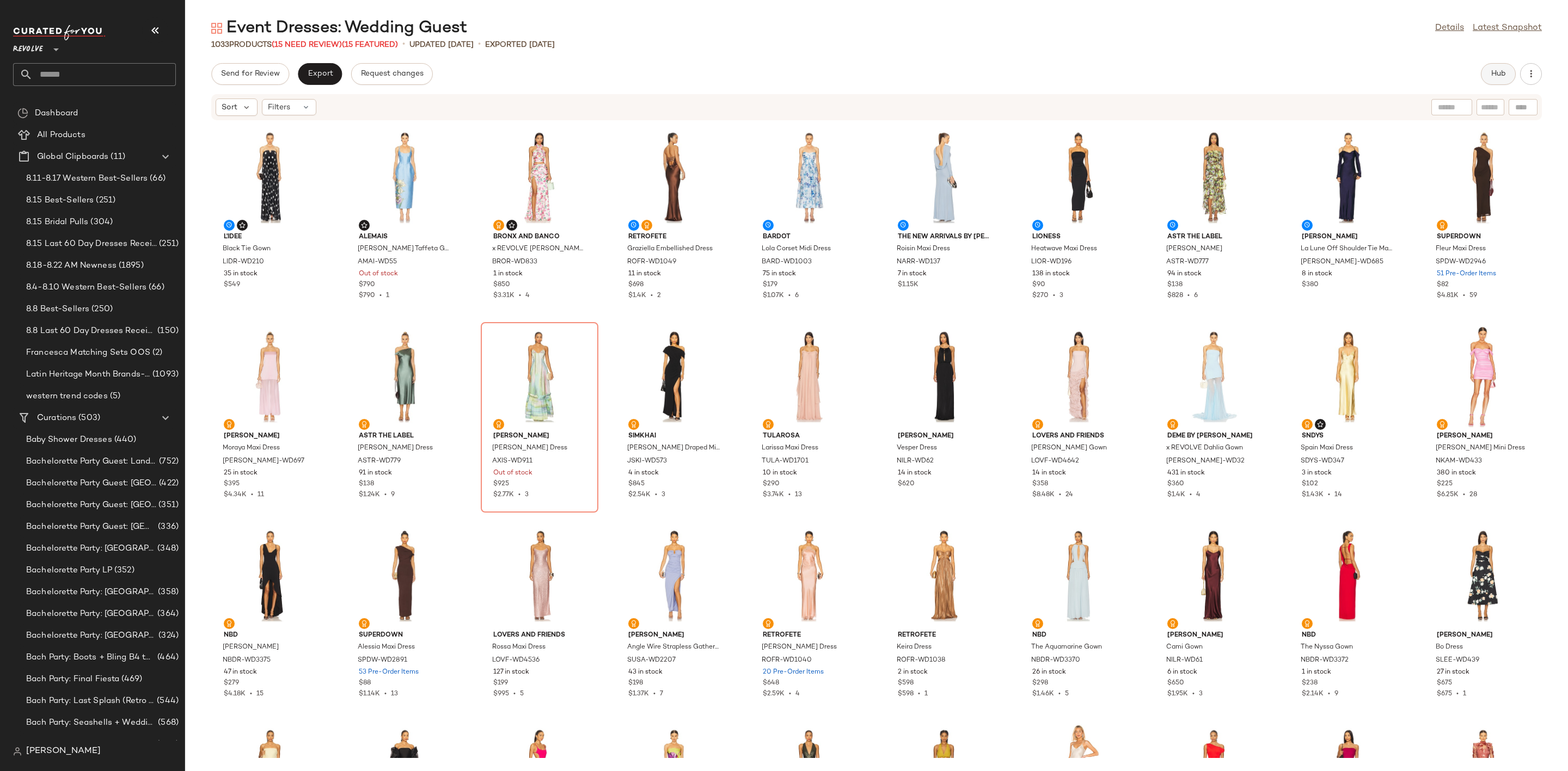
click at [1506, 75] on span "Hub" at bounding box center [1498, 74] width 15 height 9
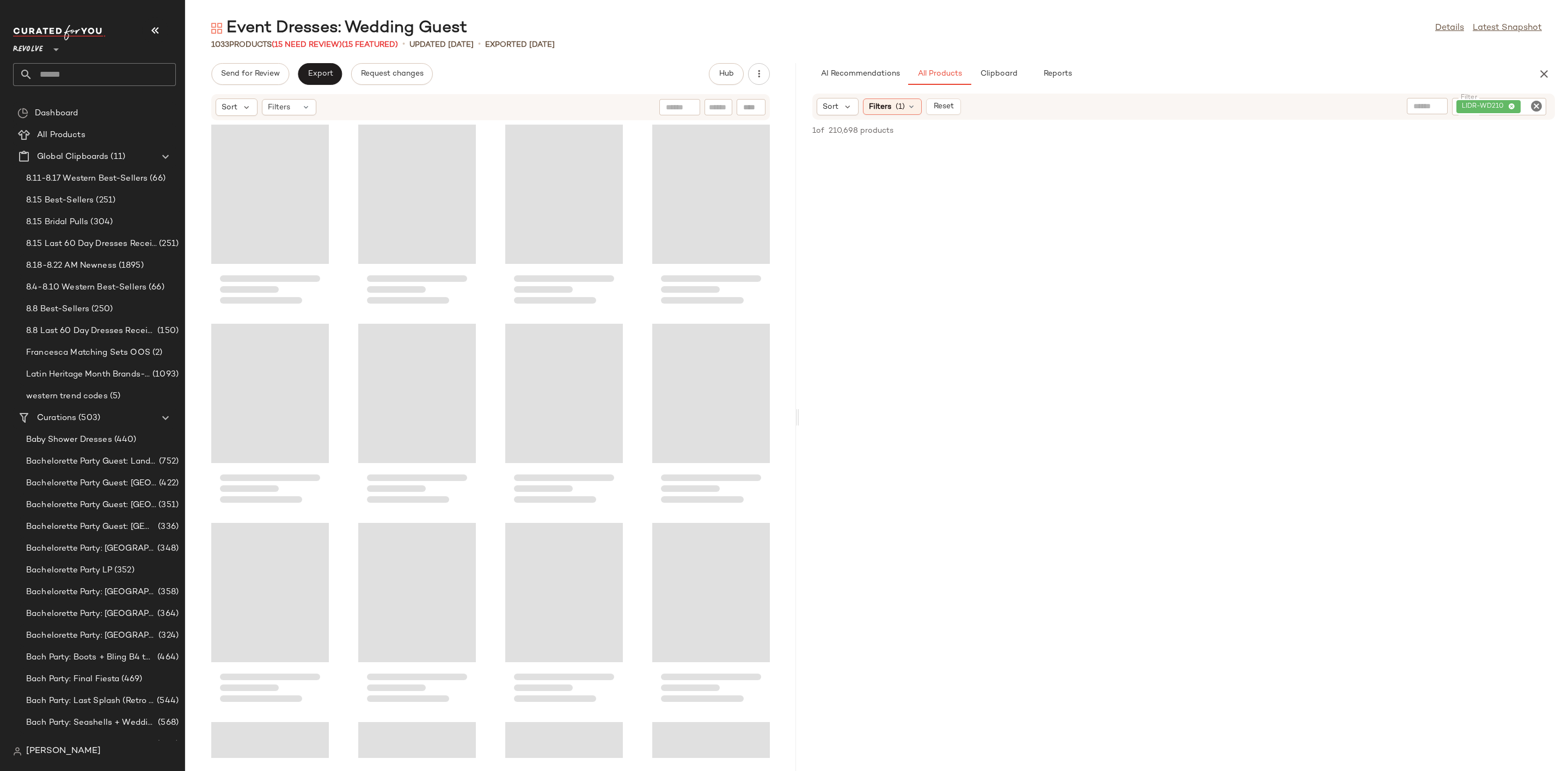
drag, startPoint x: 875, startPoint y: 420, endPoint x: 797, endPoint y: 436, distance: 79.6
click at [797, 436] on div "Event Dresses: Wedding Guest Details Latest Snapshot 1033 Products (15 Need Rev…" at bounding box center [877, 394] width 1383 height 754
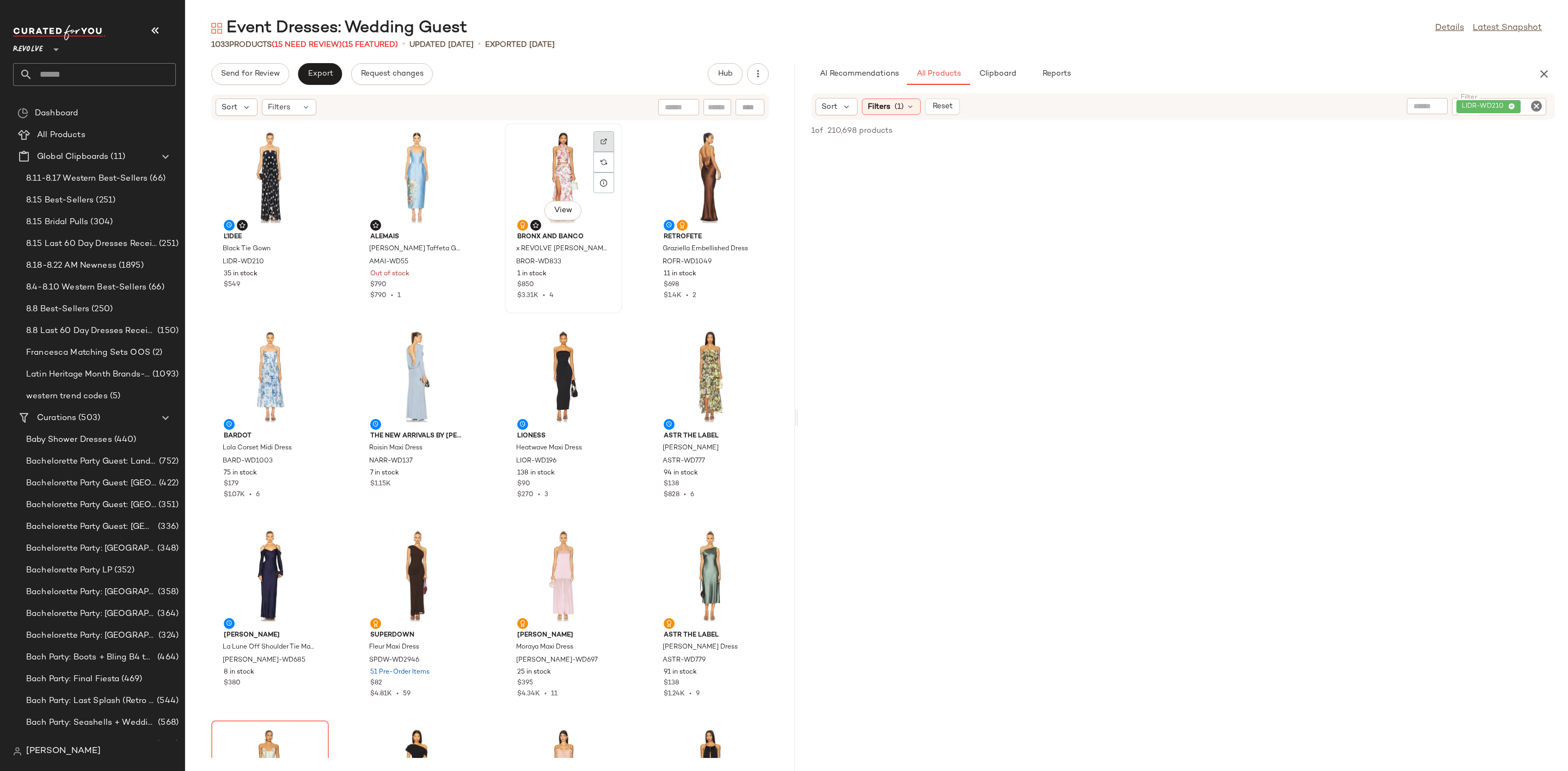
click at [593, 152] on div at bounding box center [604, 162] width 21 height 21
click at [1539, 103] on icon "Clear Filter" at bounding box center [1536, 106] width 13 height 13
type input "*****"
click at [1405, 204] on div at bounding box center [1183, 458] width 766 height 673
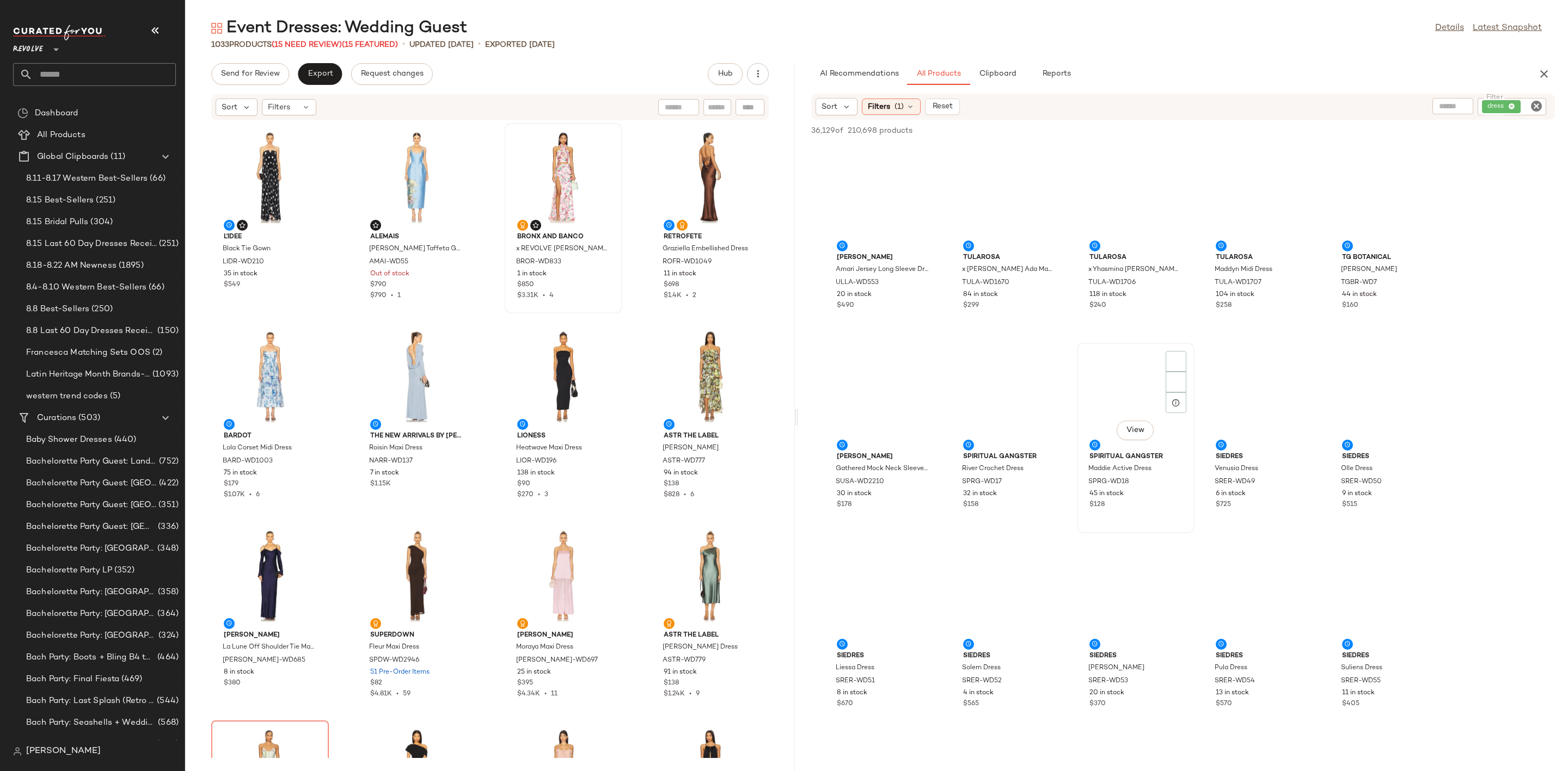
click at [1182, 498] on div "45 in stock" at bounding box center [1136, 494] width 93 height 10
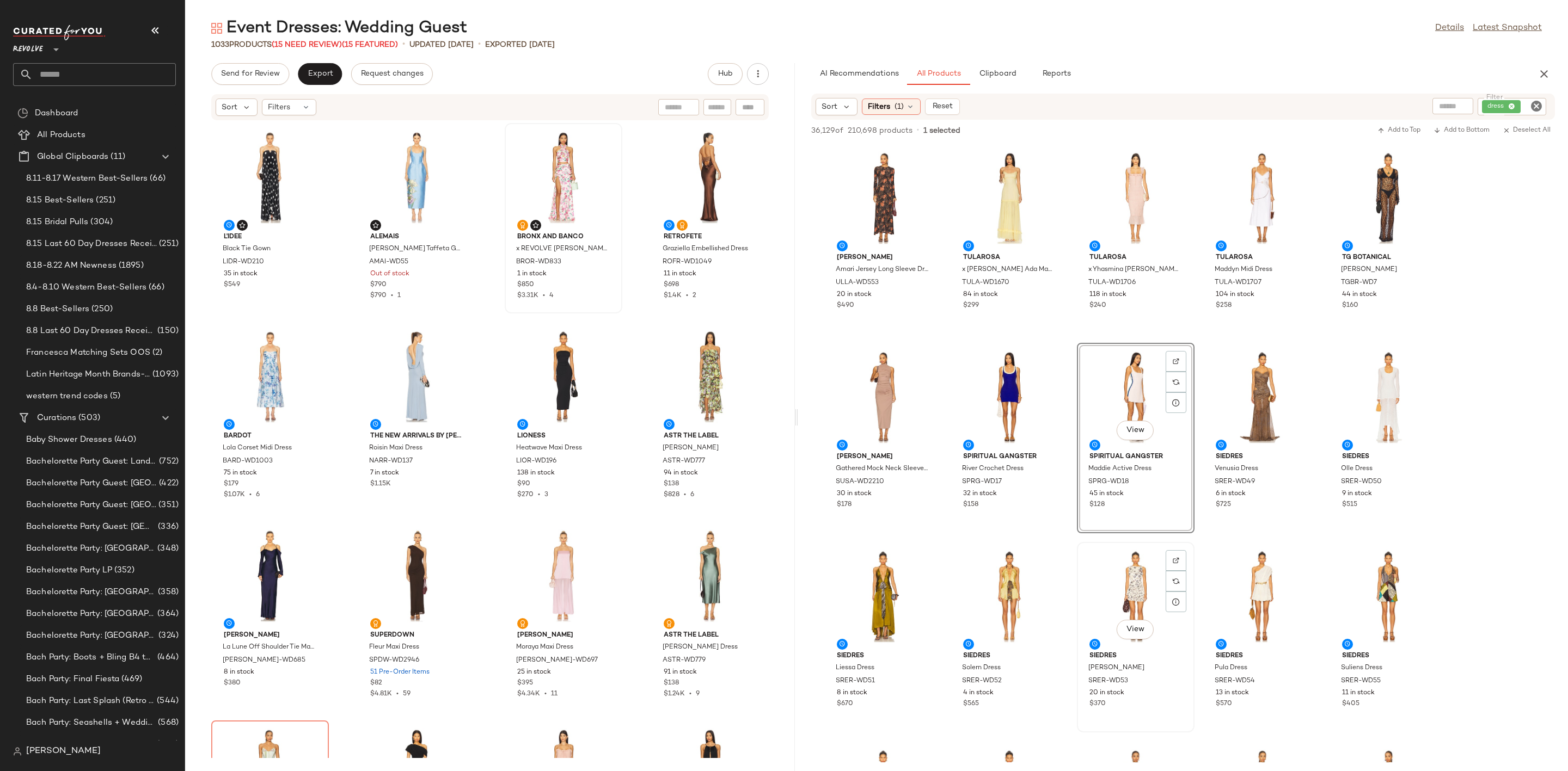
click at [1162, 586] on div "View" at bounding box center [1135, 596] width 110 height 101
click at [1042, 173] on div at bounding box center [1049, 183] width 21 height 21
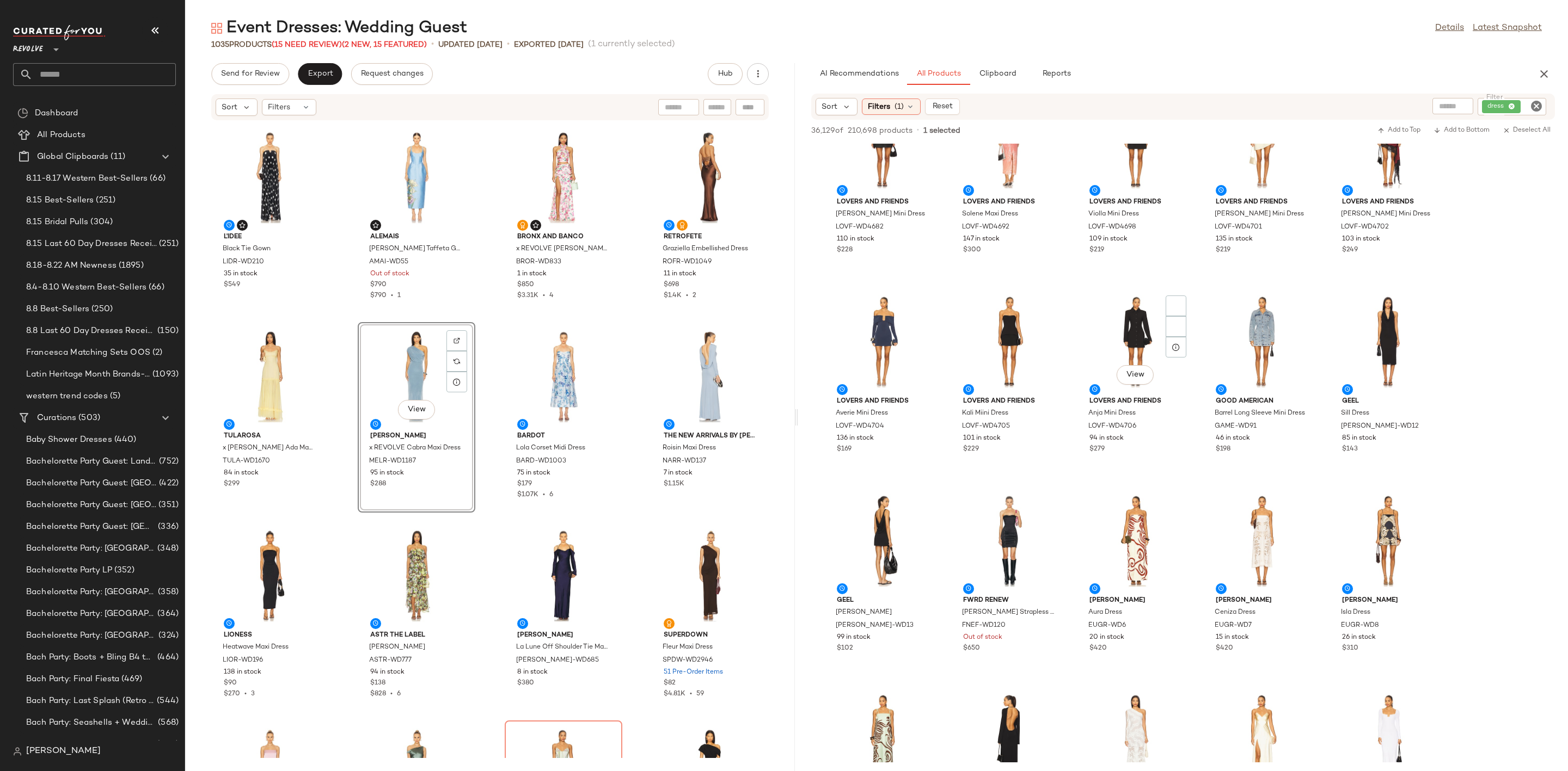
scroll to position [2286, 0]
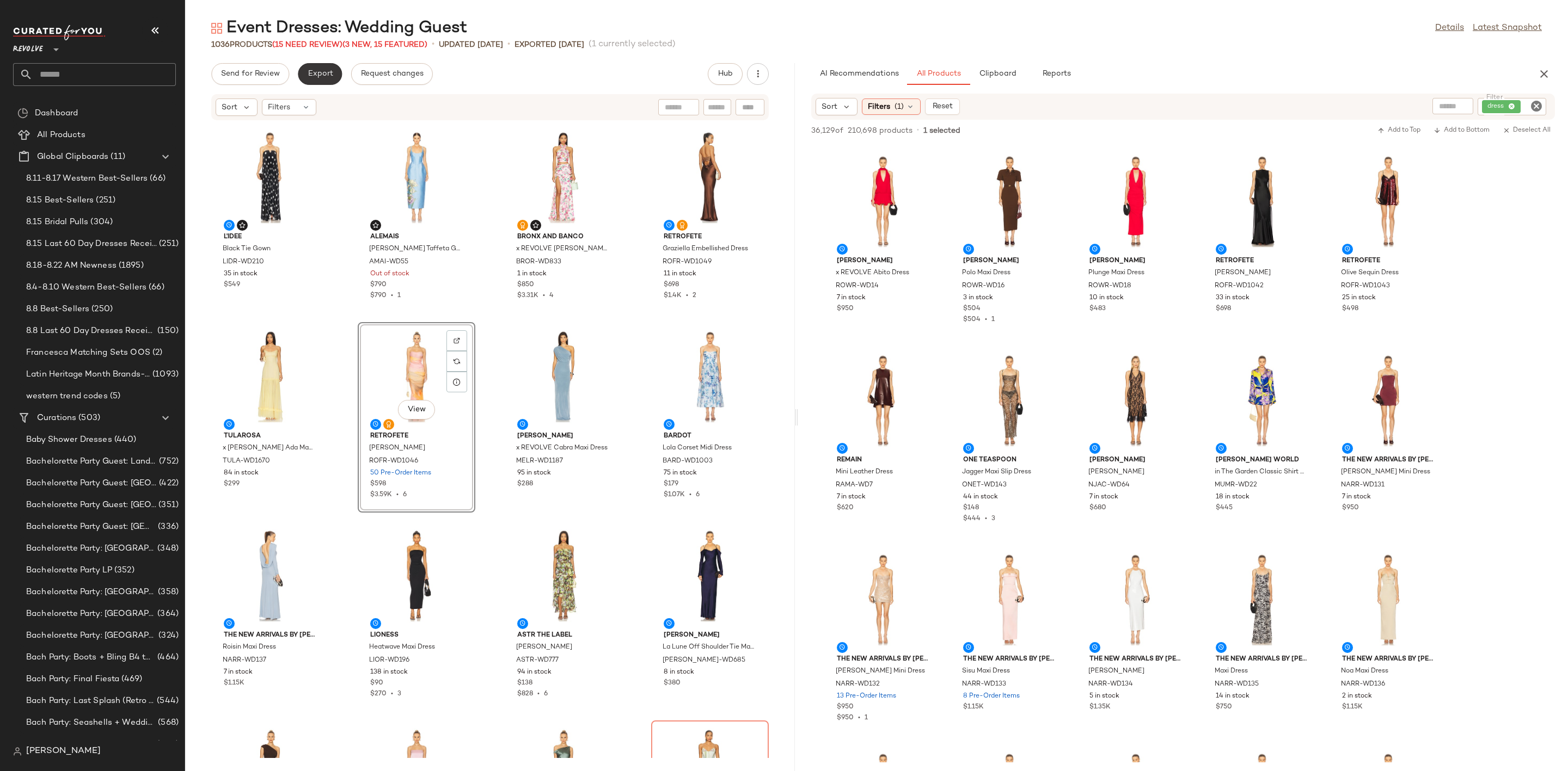
click at [304, 72] on button "Export" at bounding box center [320, 74] width 44 height 22
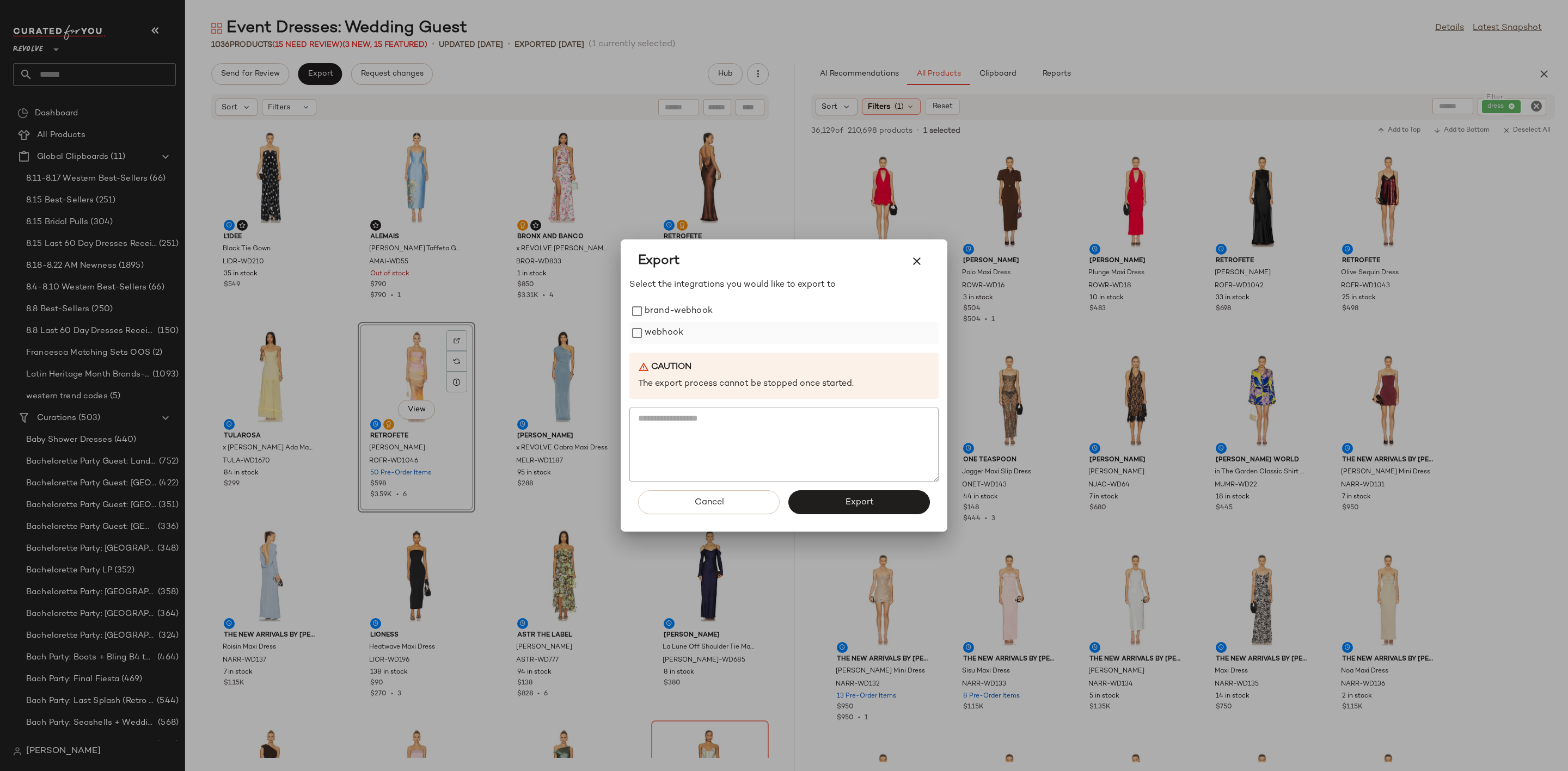
click at [662, 327] on label "webhook" at bounding box center [664, 333] width 39 height 22
click at [858, 500] on span "Export" at bounding box center [858, 503] width 29 height 10
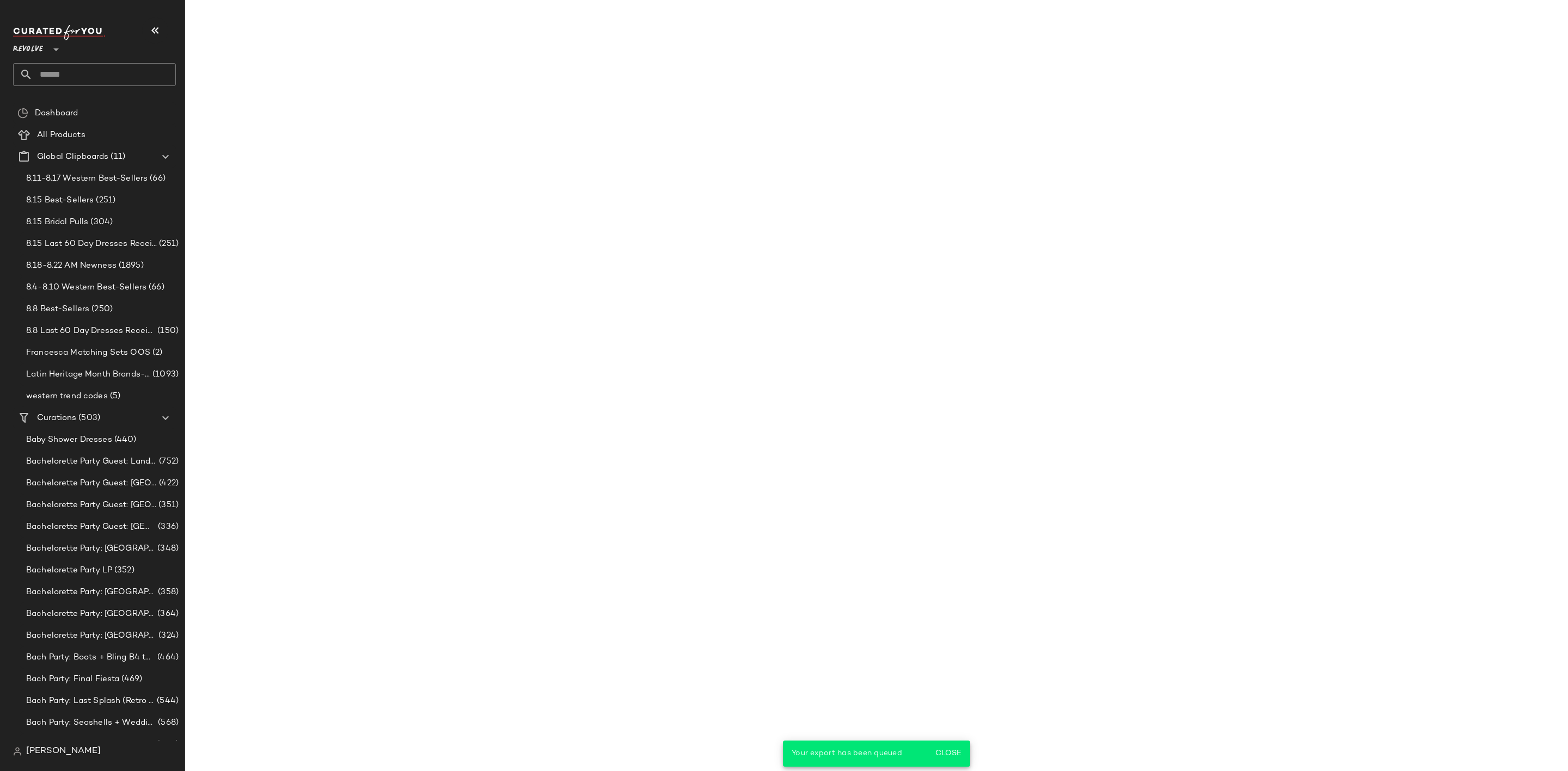
scroll to position [10156, 0]
click at [124, 71] on input "text" at bounding box center [104, 75] width 143 height 23
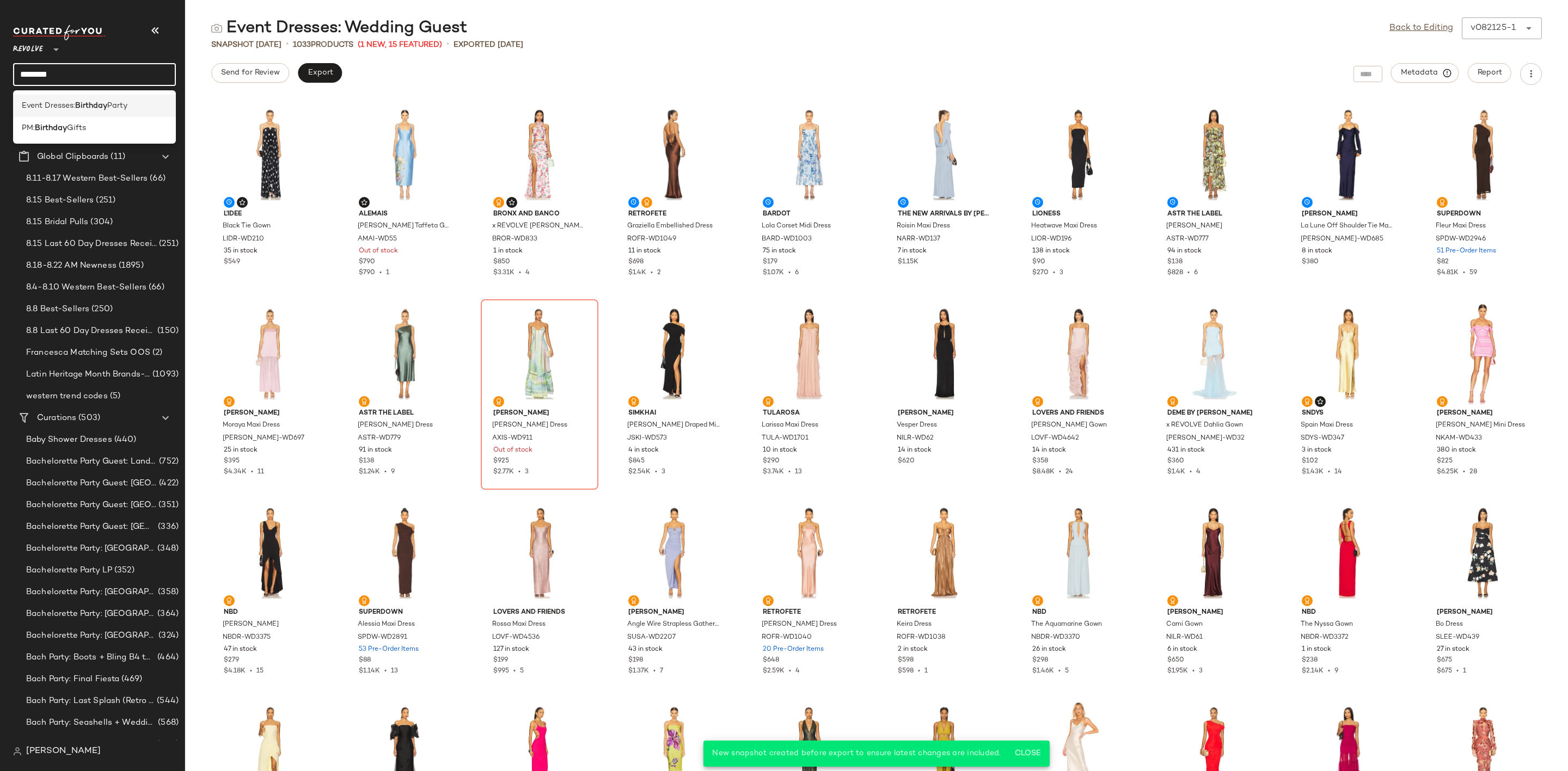
type input "********"
click at [44, 106] on span "Event Dresses:" at bounding box center [49, 106] width 54 height 12
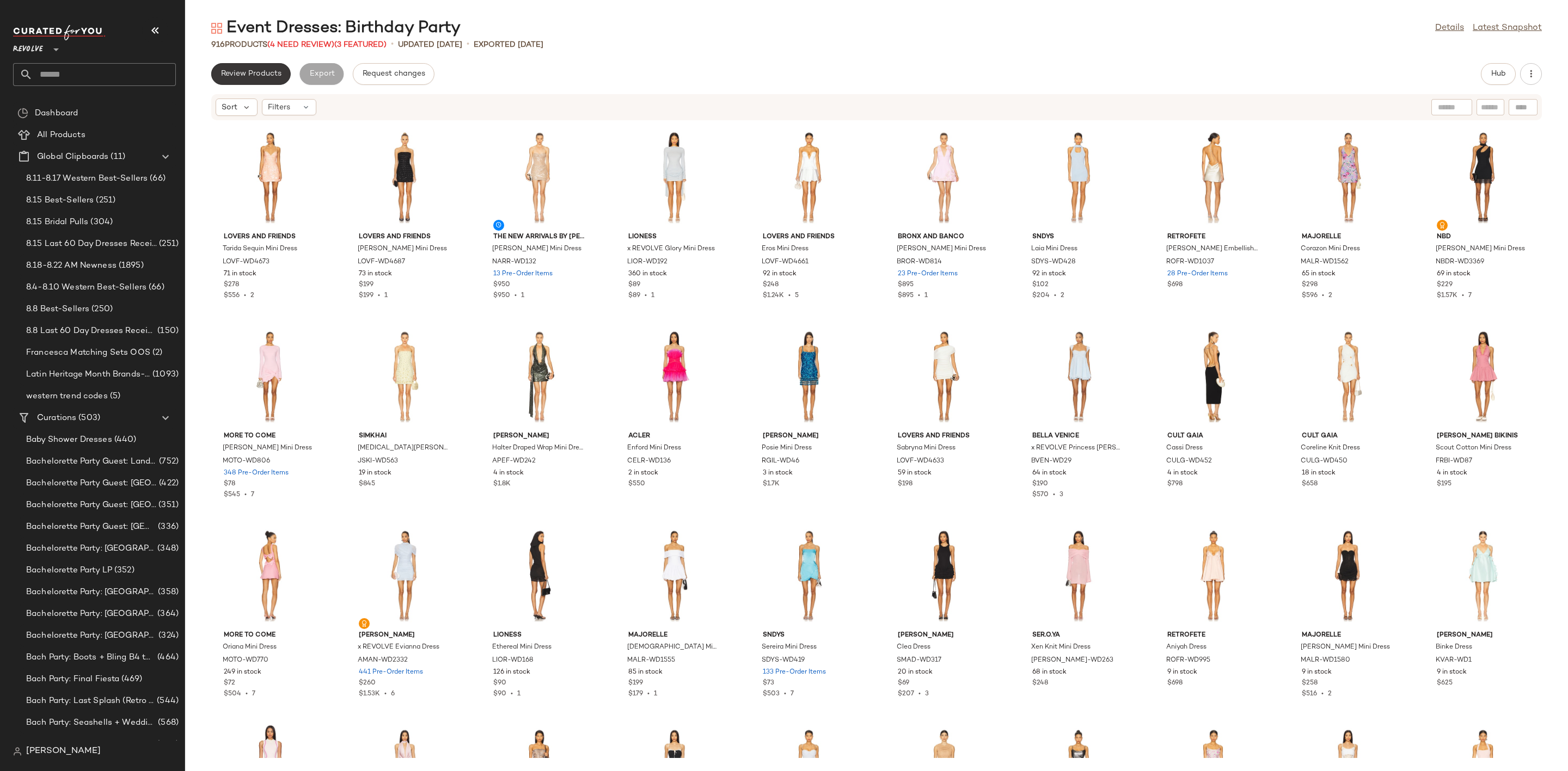
click at [267, 69] on span "Review Products" at bounding box center [251, 74] width 61 height 9
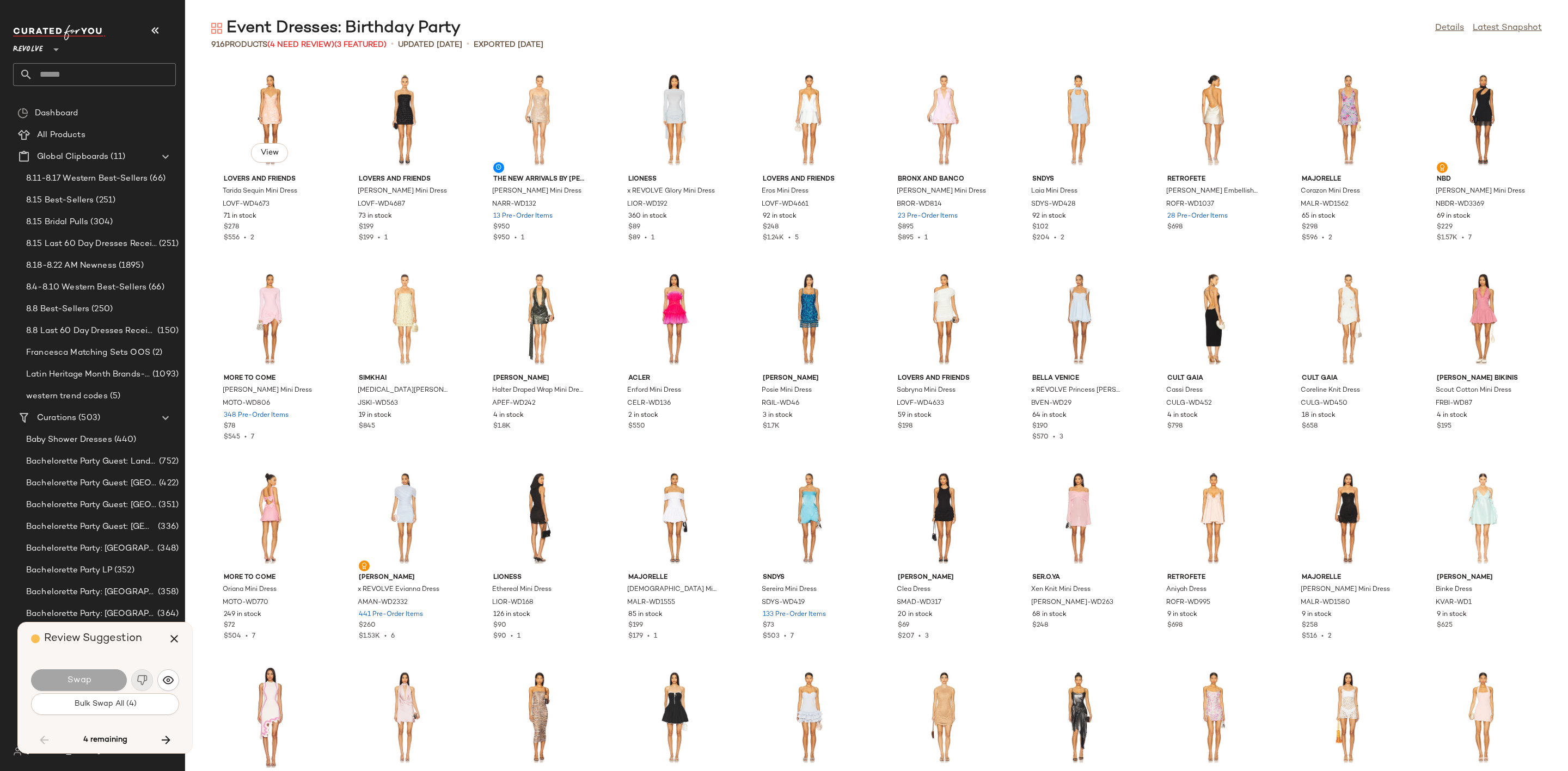
scroll to position [10558, 0]
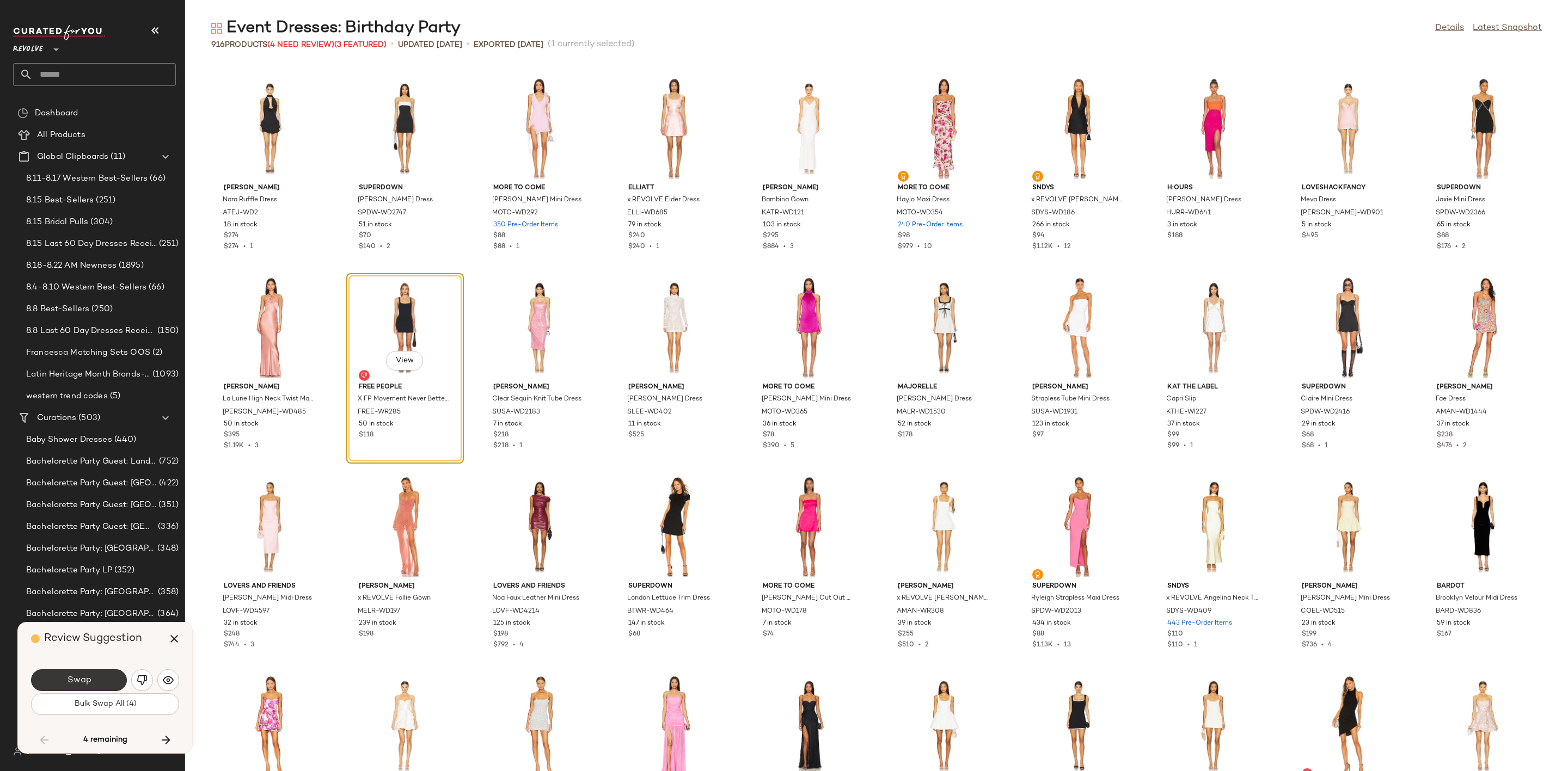
click at [103, 679] on button "Swap" at bounding box center [79, 680] width 96 height 22
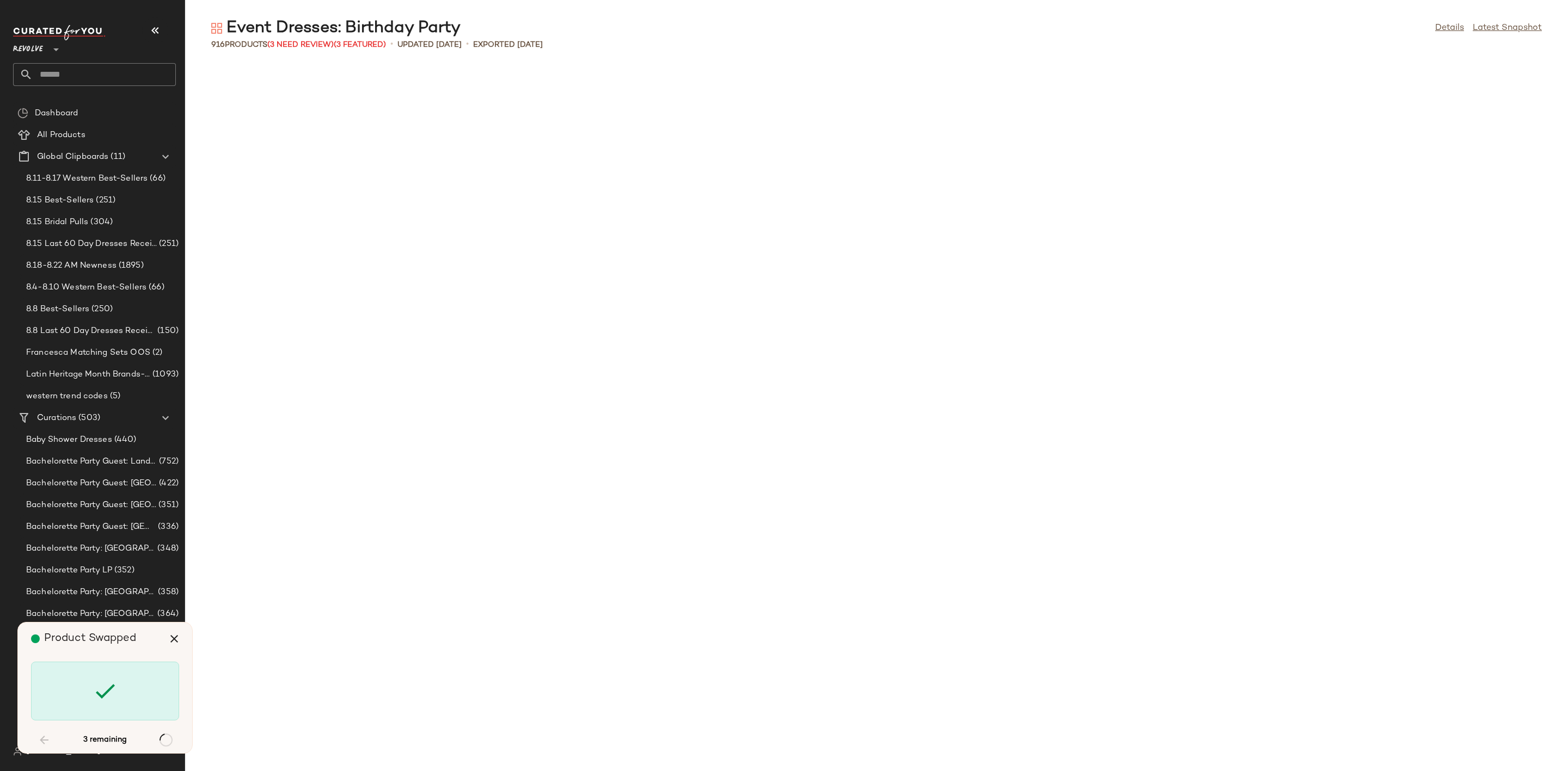
scroll to position [14144, 0]
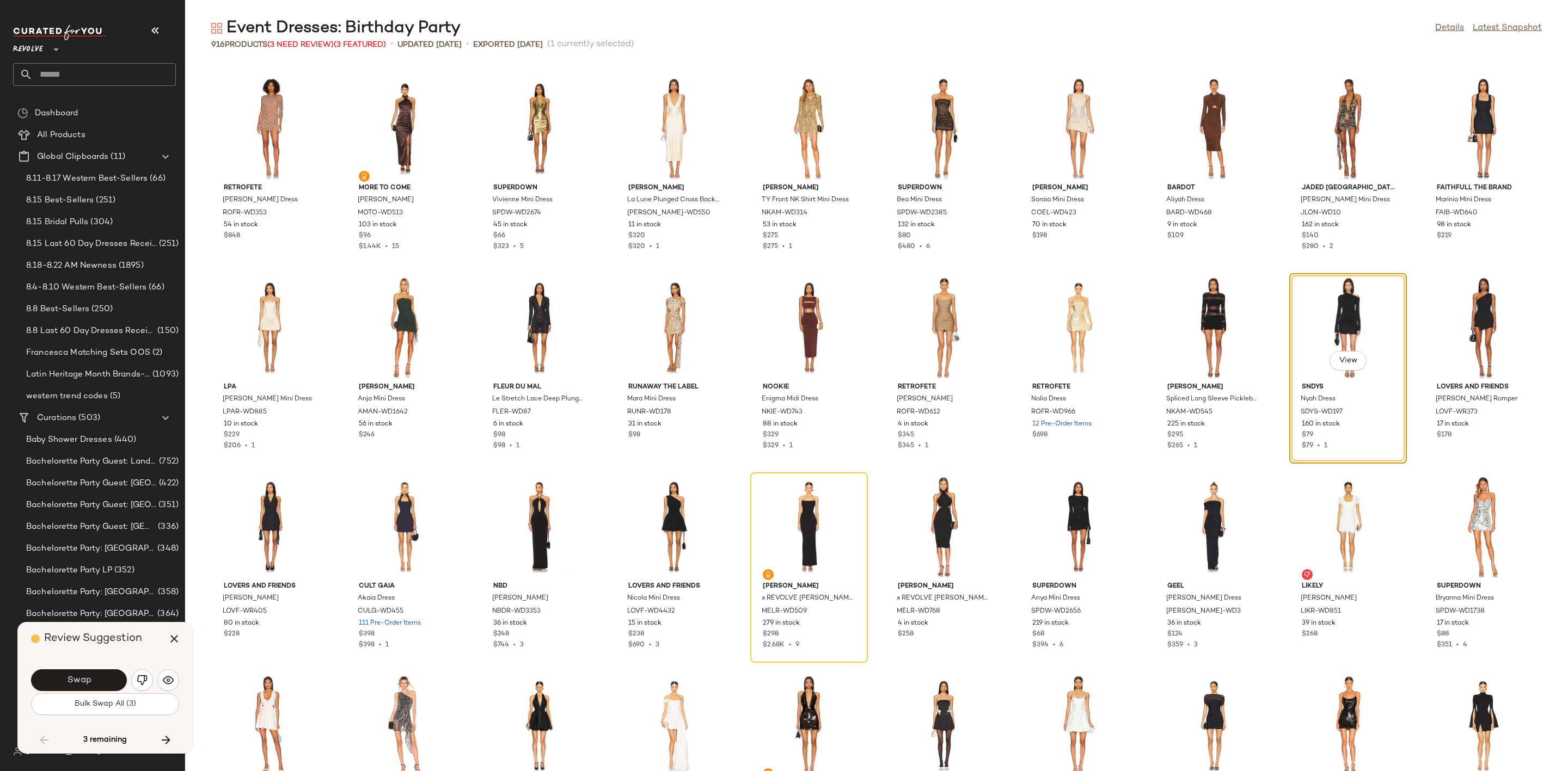
click at [100, 668] on div "Swap" at bounding box center [105, 680] width 148 height 26
click at [96, 673] on button "Swap" at bounding box center [79, 680] width 96 height 22
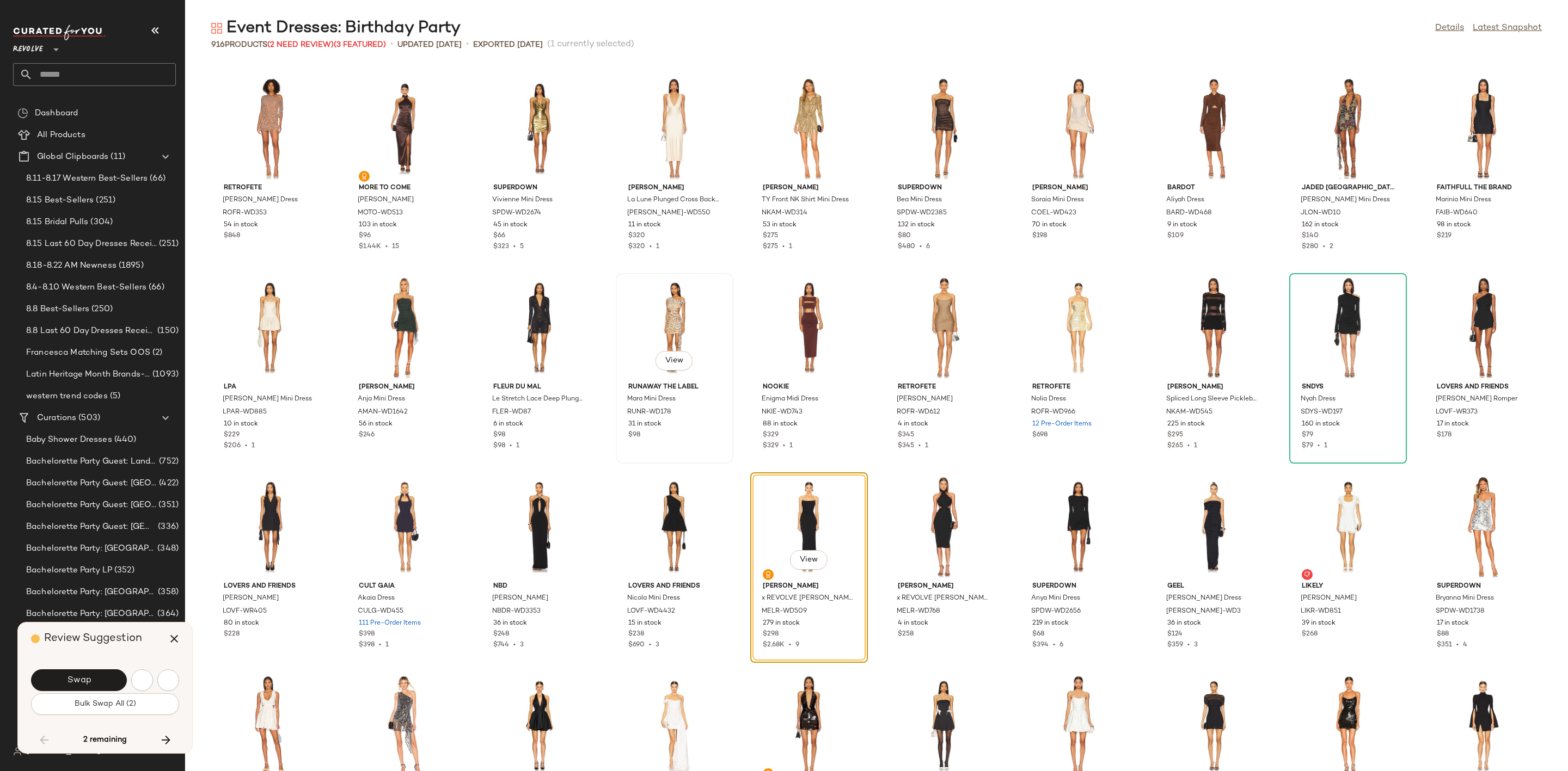
scroll to position [14343, 0]
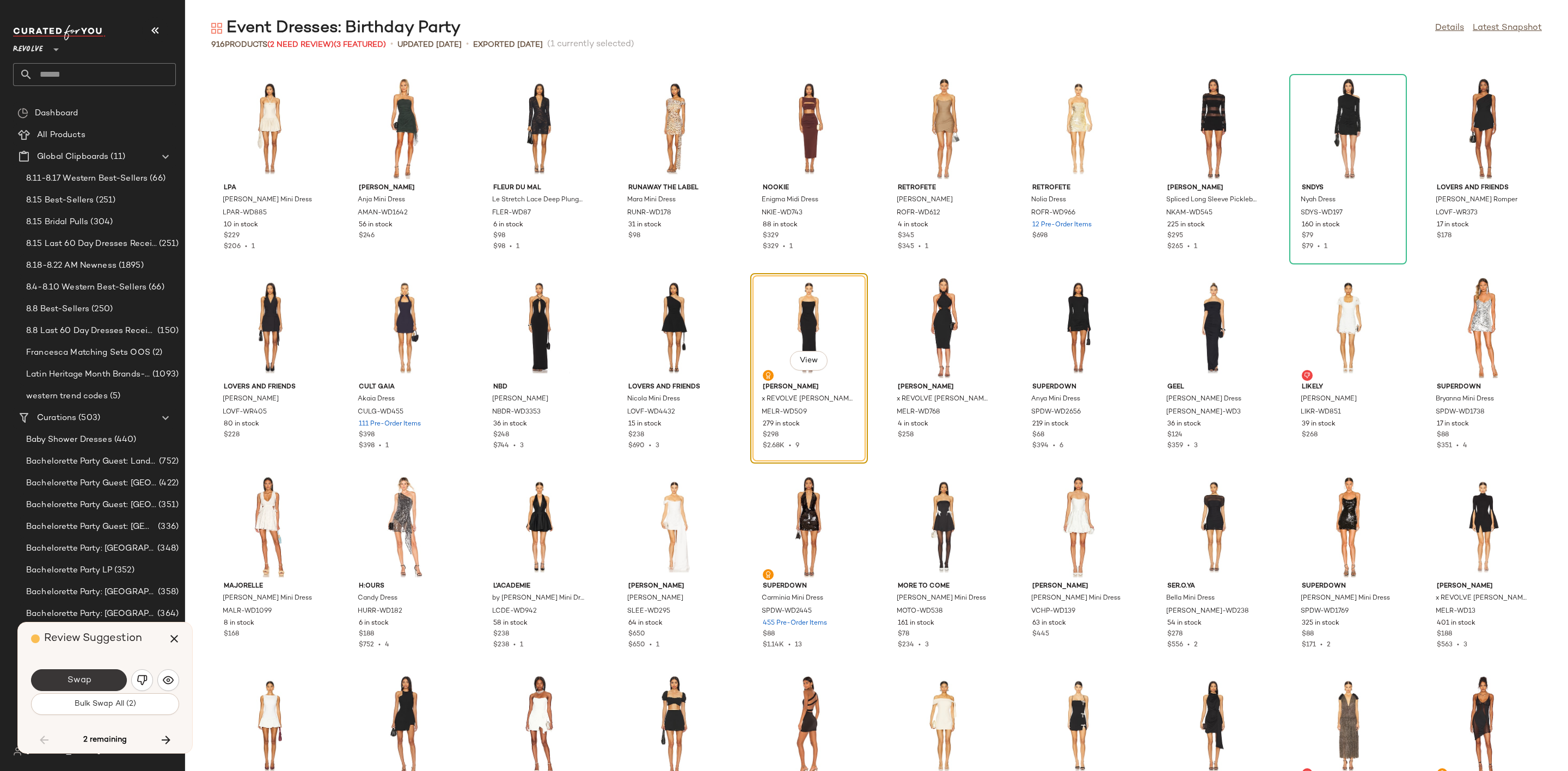
click at [90, 680] on span "Swap" at bounding box center [79, 680] width 24 height 10
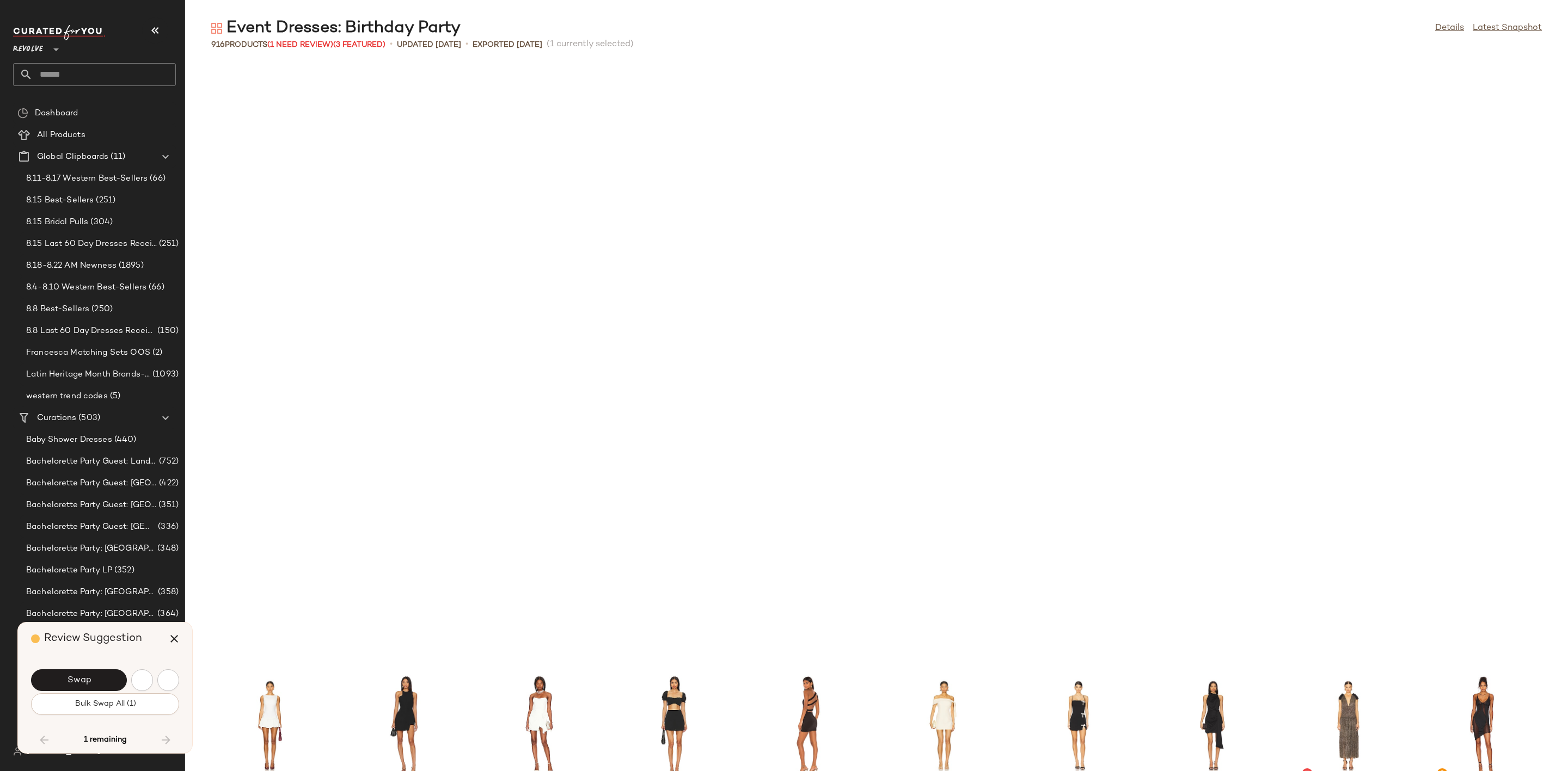
scroll to position [14940, 0]
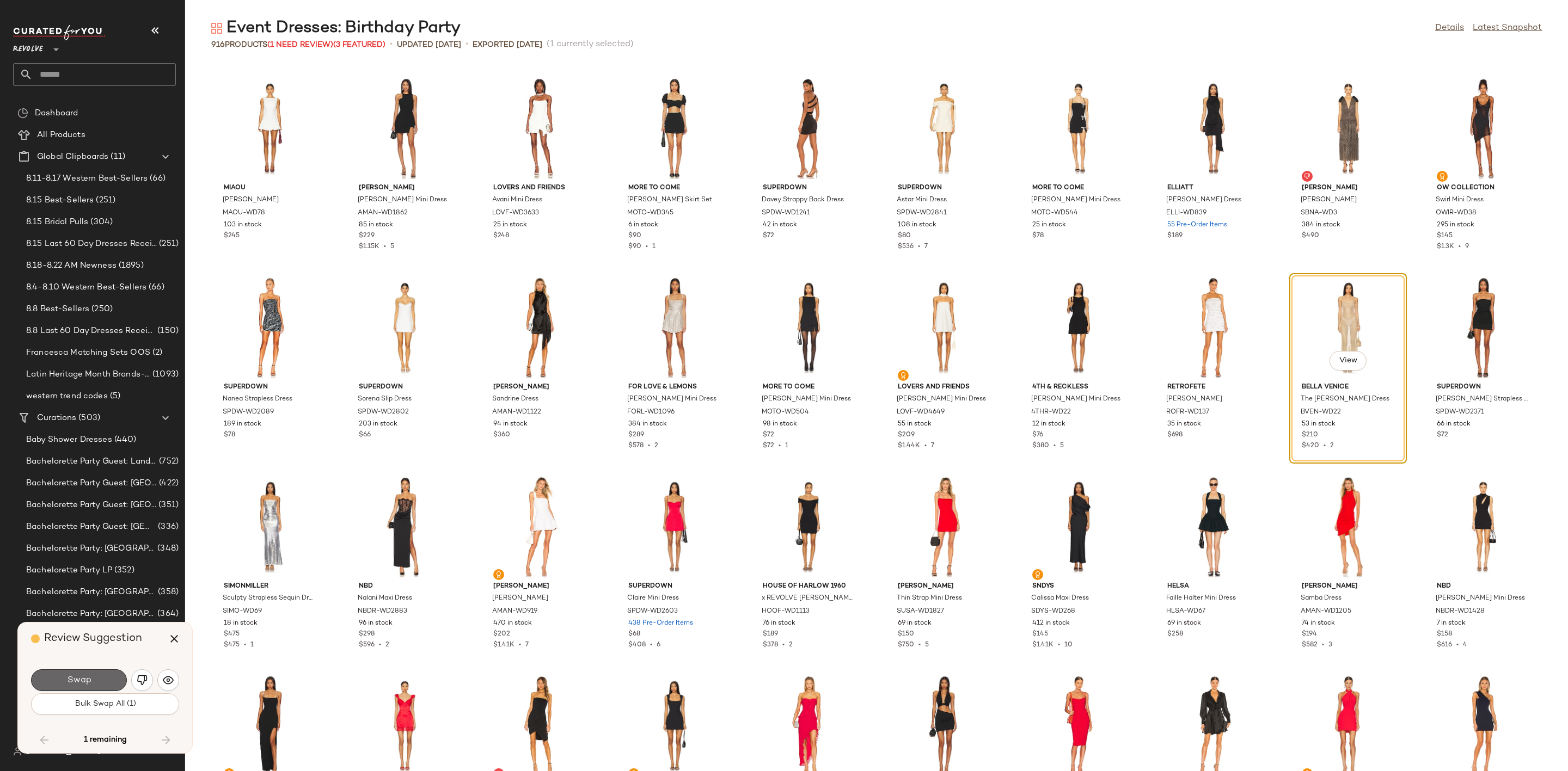
click at [107, 686] on button "Swap" at bounding box center [79, 680] width 96 height 22
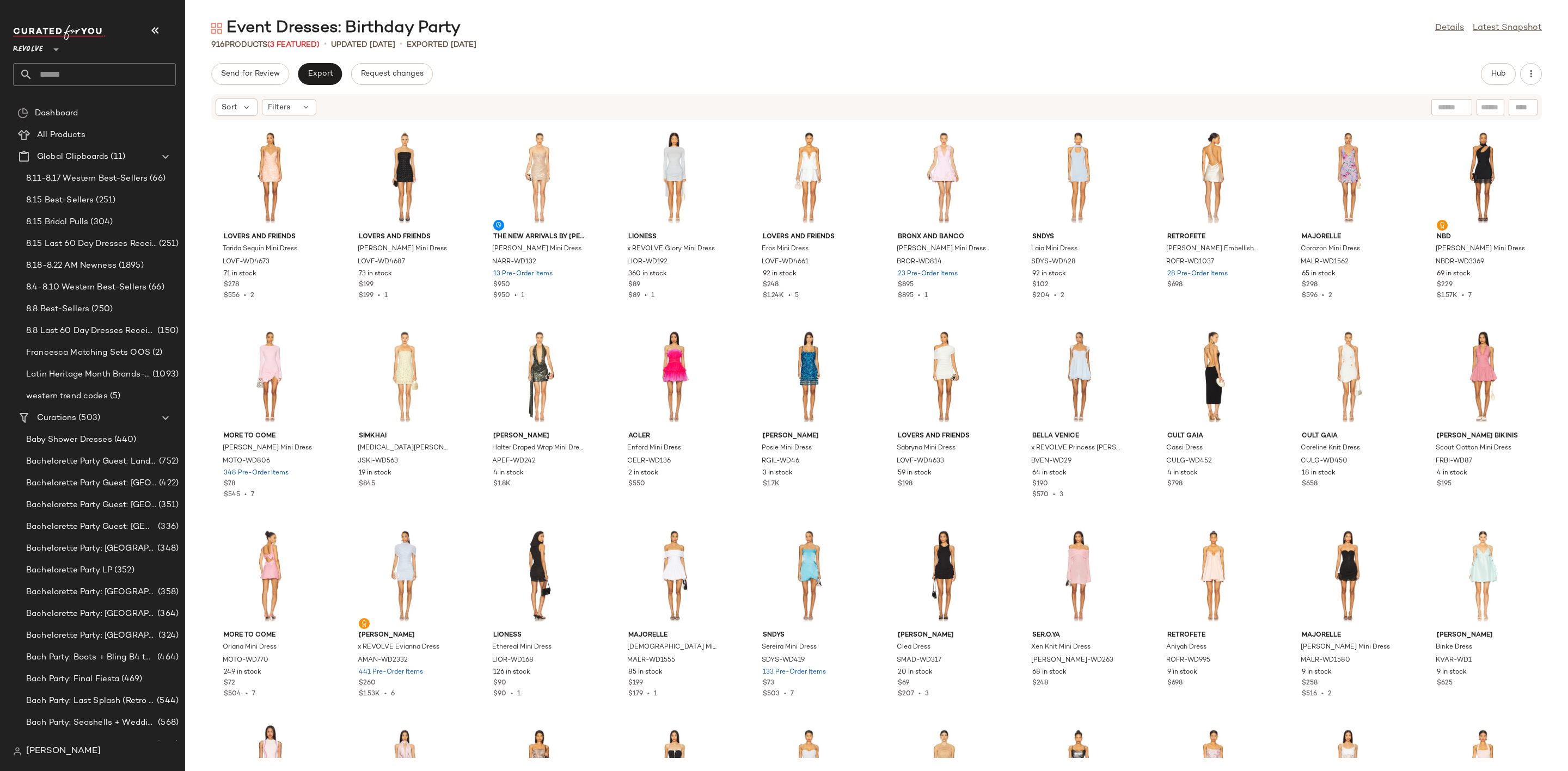
click at [1499, 85] on div "Send for Review Export Request changes Hub Sort Filters Lovers and Friends Tari…" at bounding box center [877, 417] width 1383 height 708
click at [1491, 79] on button "Hub" at bounding box center [1498, 74] width 35 height 22
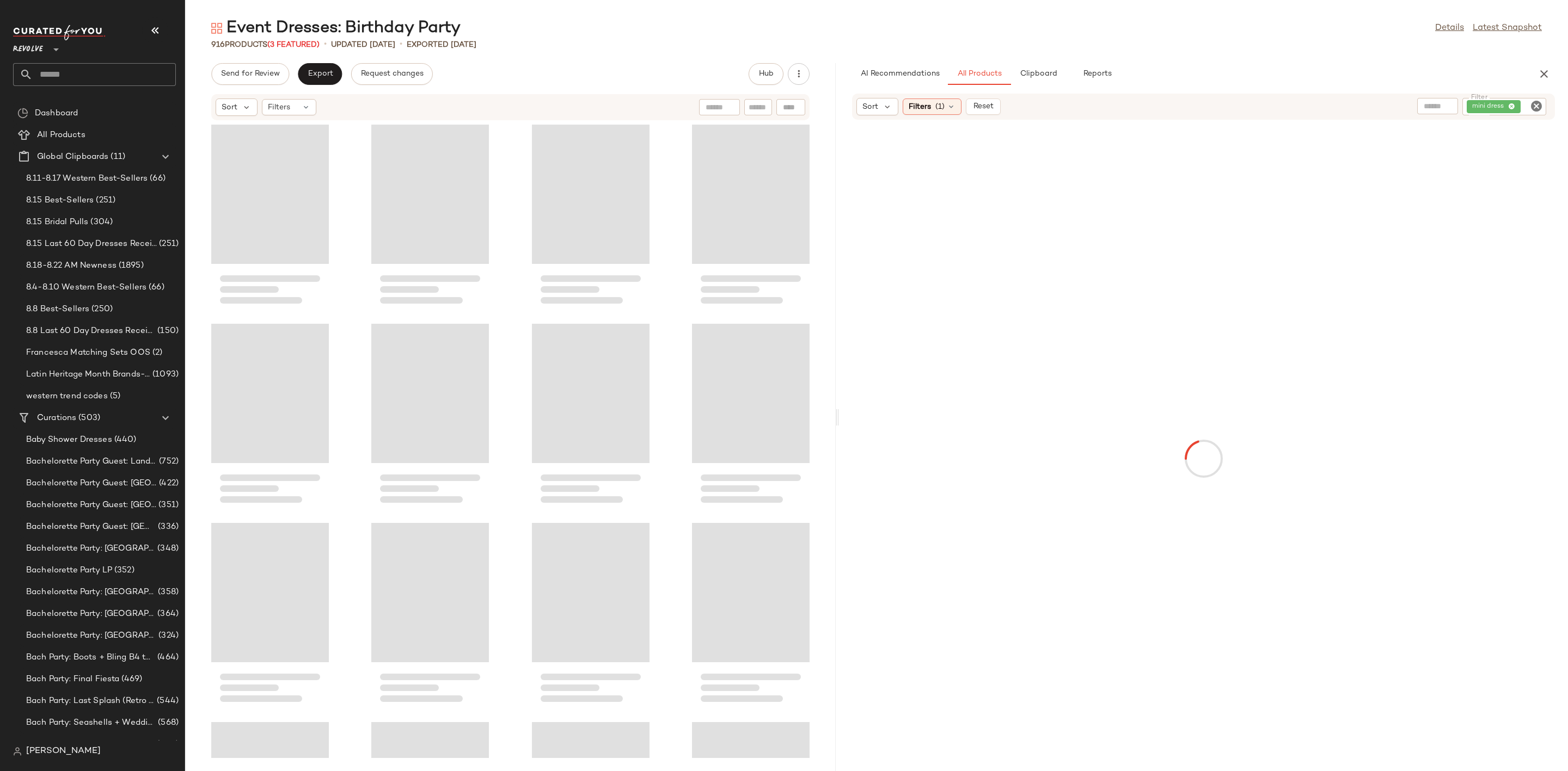
drag, startPoint x: 877, startPoint y: 416, endPoint x: 839, endPoint y: 425, distance: 39.1
click at [839, 425] on div "Event Dresses: Birthday Party Details Latest Snapshot 916 Products (3 Featured)…" at bounding box center [877, 394] width 1383 height 754
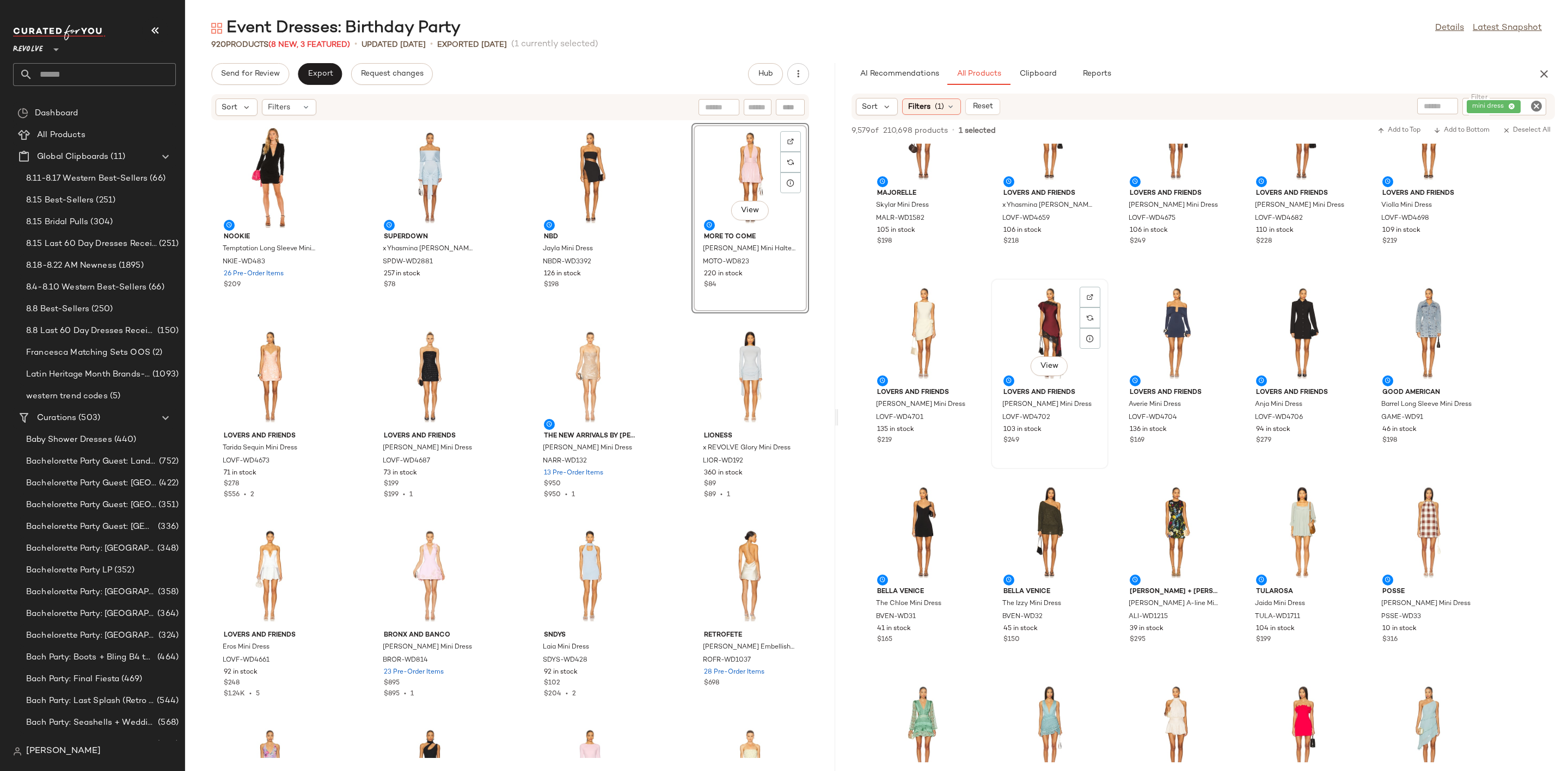
scroll to position [408, 0]
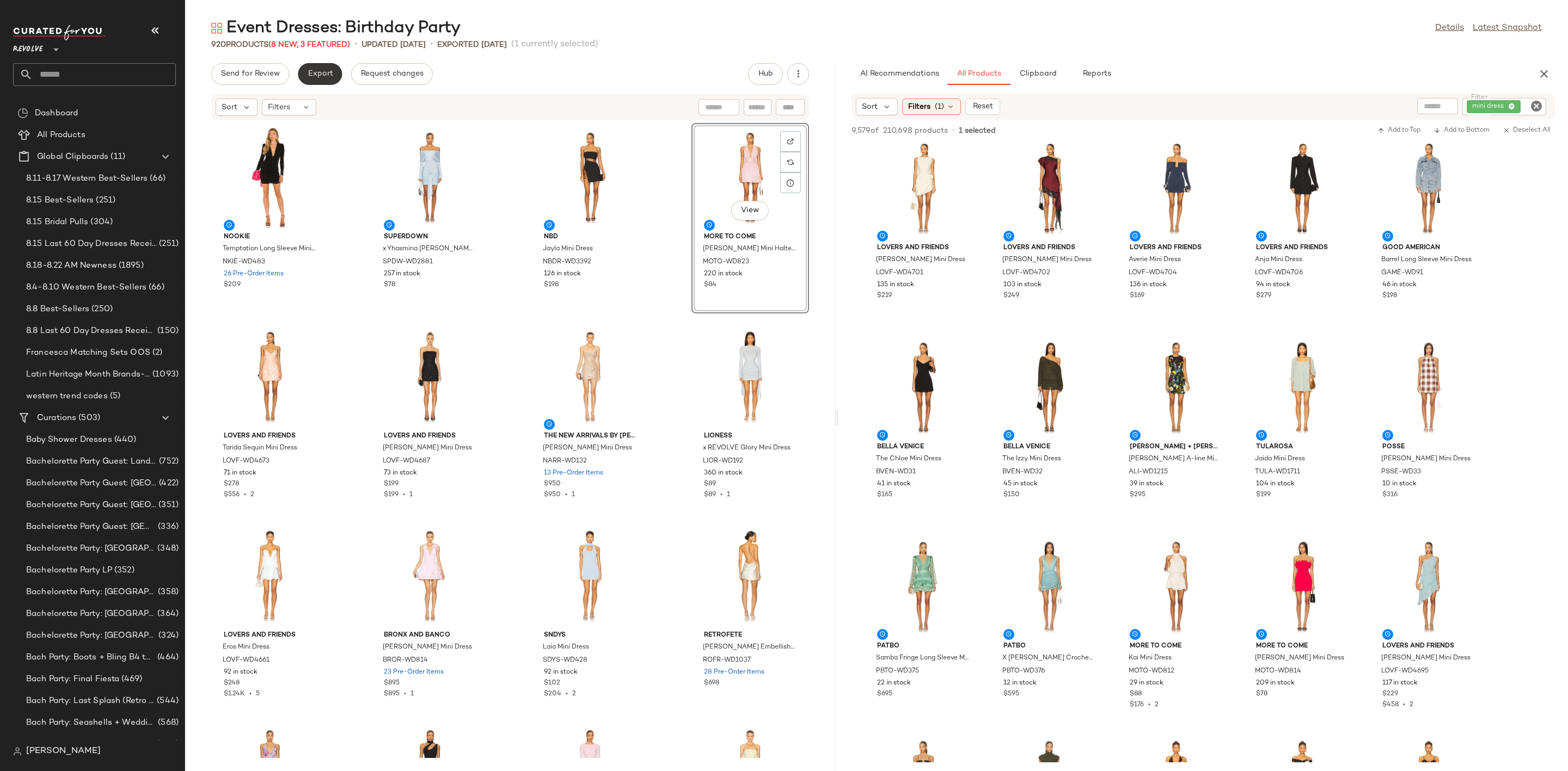
click at [325, 79] on button "Export" at bounding box center [320, 74] width 44 height 22
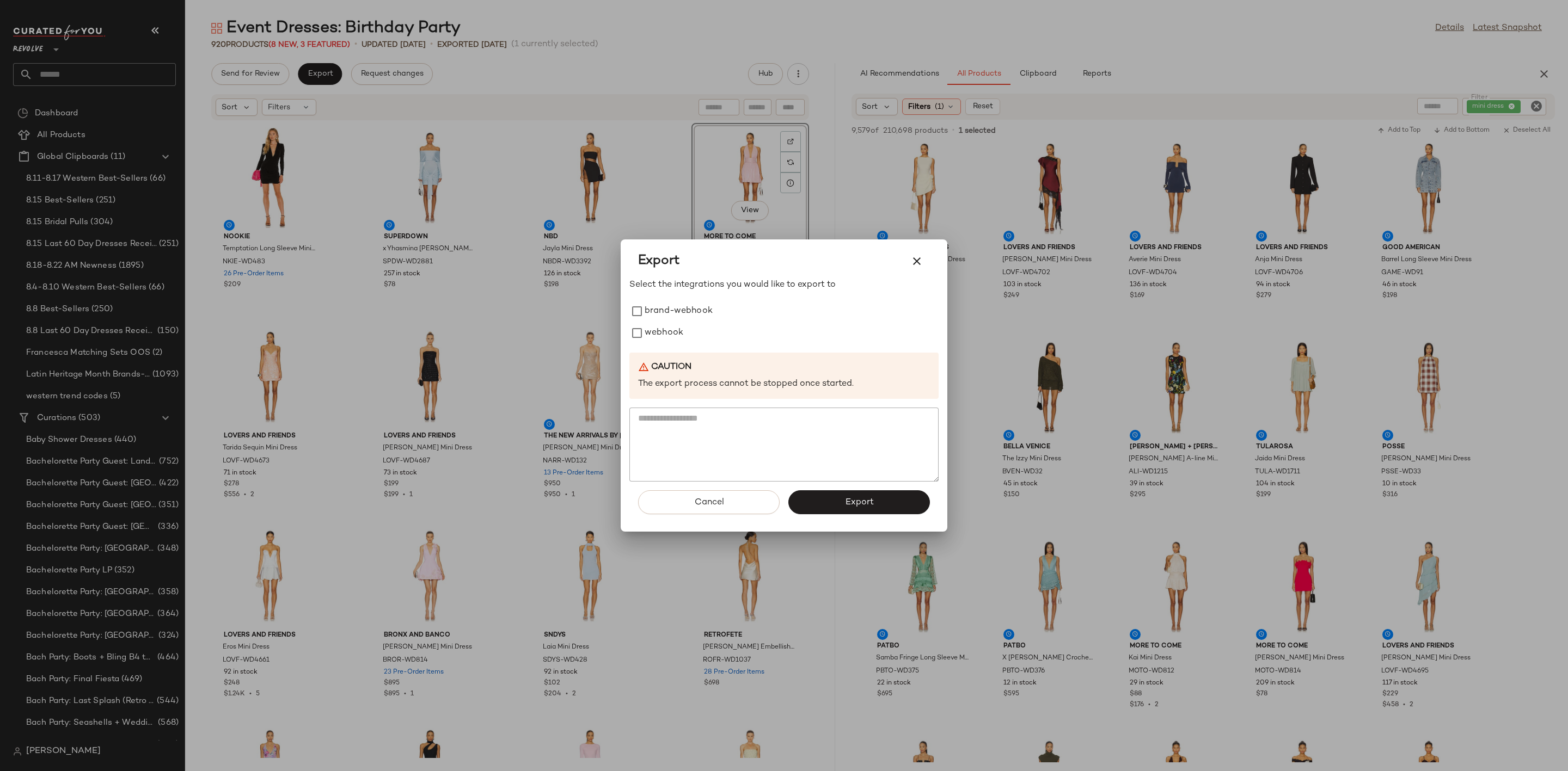
drag, startPoint x: 651, startPoint y: 332, endPoint x: 699, endPoint y: 374, distance: 63.8
click at [653, 333] on label "webhook" at bounding box center [664, 333] width 39 height 22
drag, startPoint x: 849, startPoint y: 497, endPoint x: 703, endPoint y: 317, distance: 231.8
click at [849, 498] on span "Export" at bounding box center [858, 503] width 29 height 10
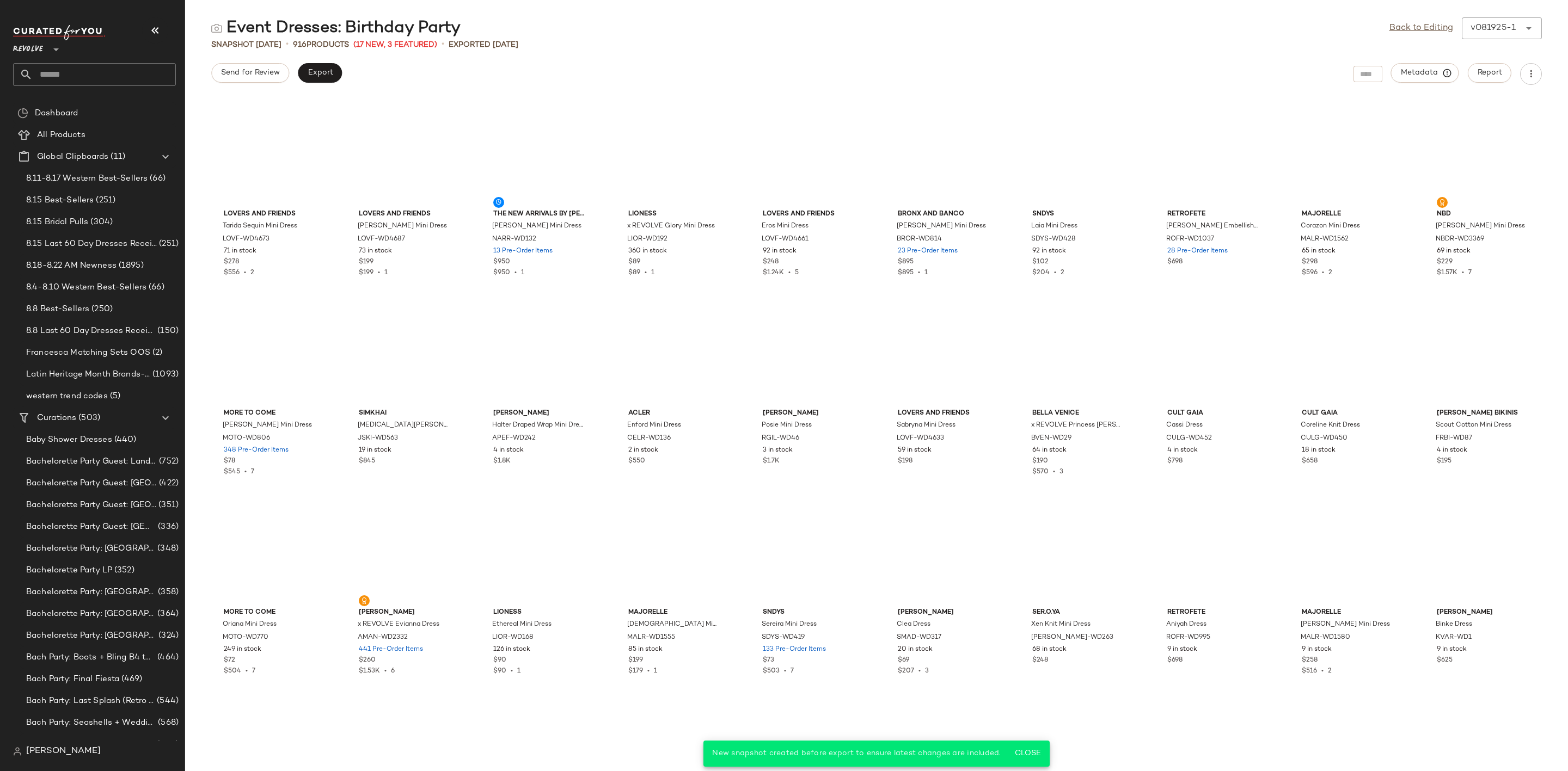
click at [142, 77] on input "text" at bounding box center [104, 75] width 143 height 23
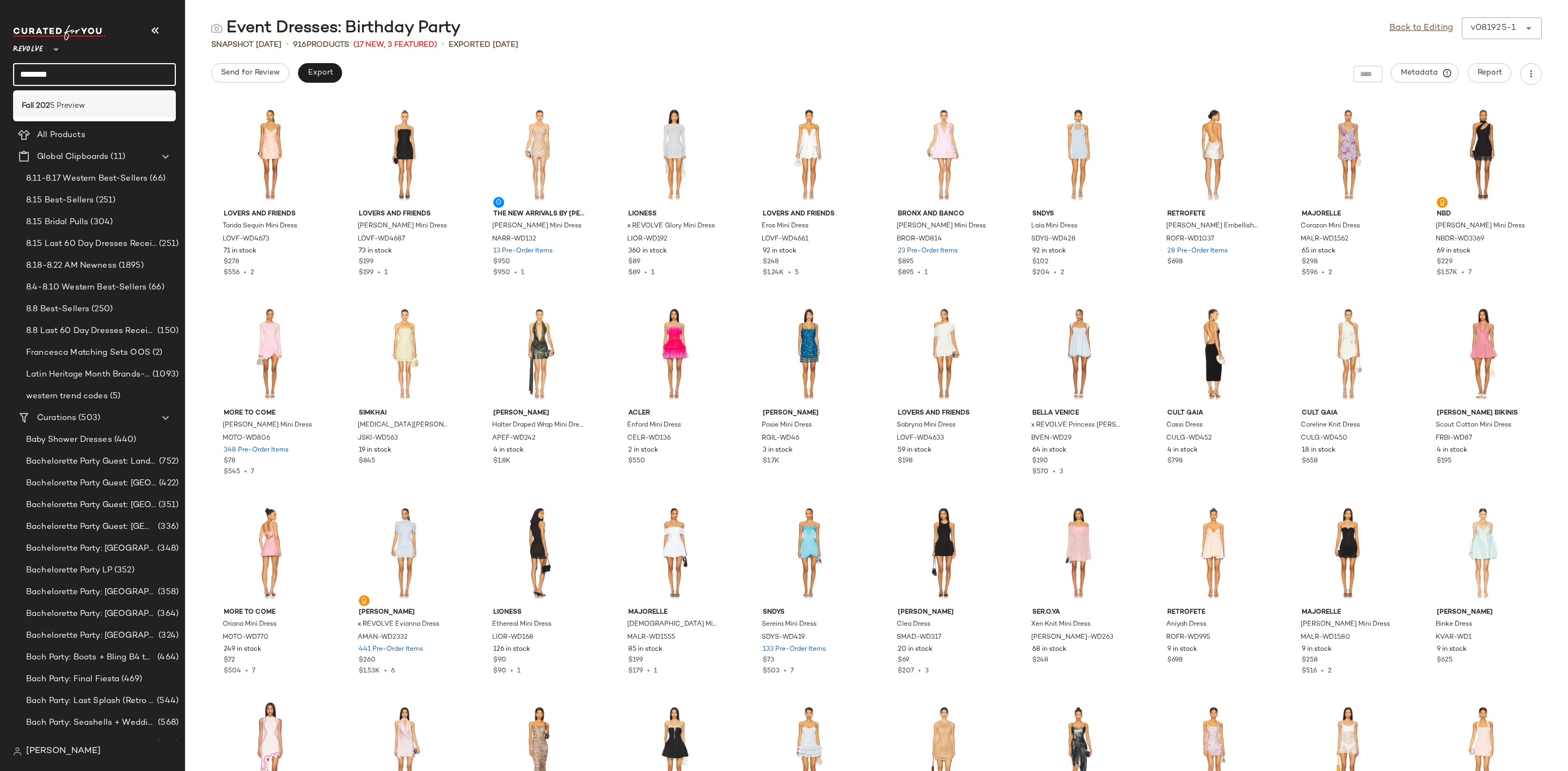
type input "********"
click at [93, 110] on div "Fall 202 5 Preview" at bounding box center [94, 106] width 145 height 12
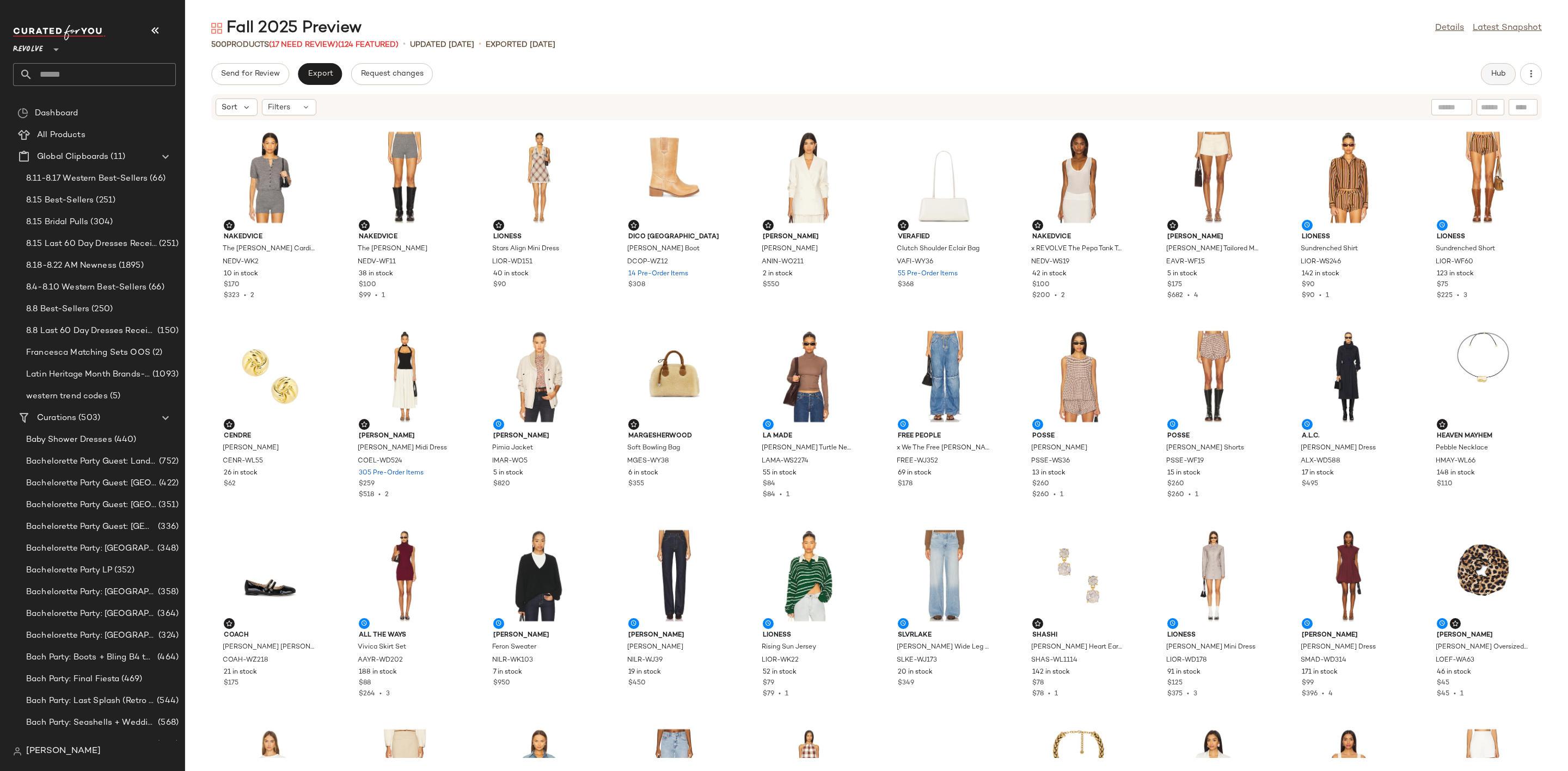
click at [1507, 74] on button "Hub" at bounding box center [1498, 74] width 35 height 22
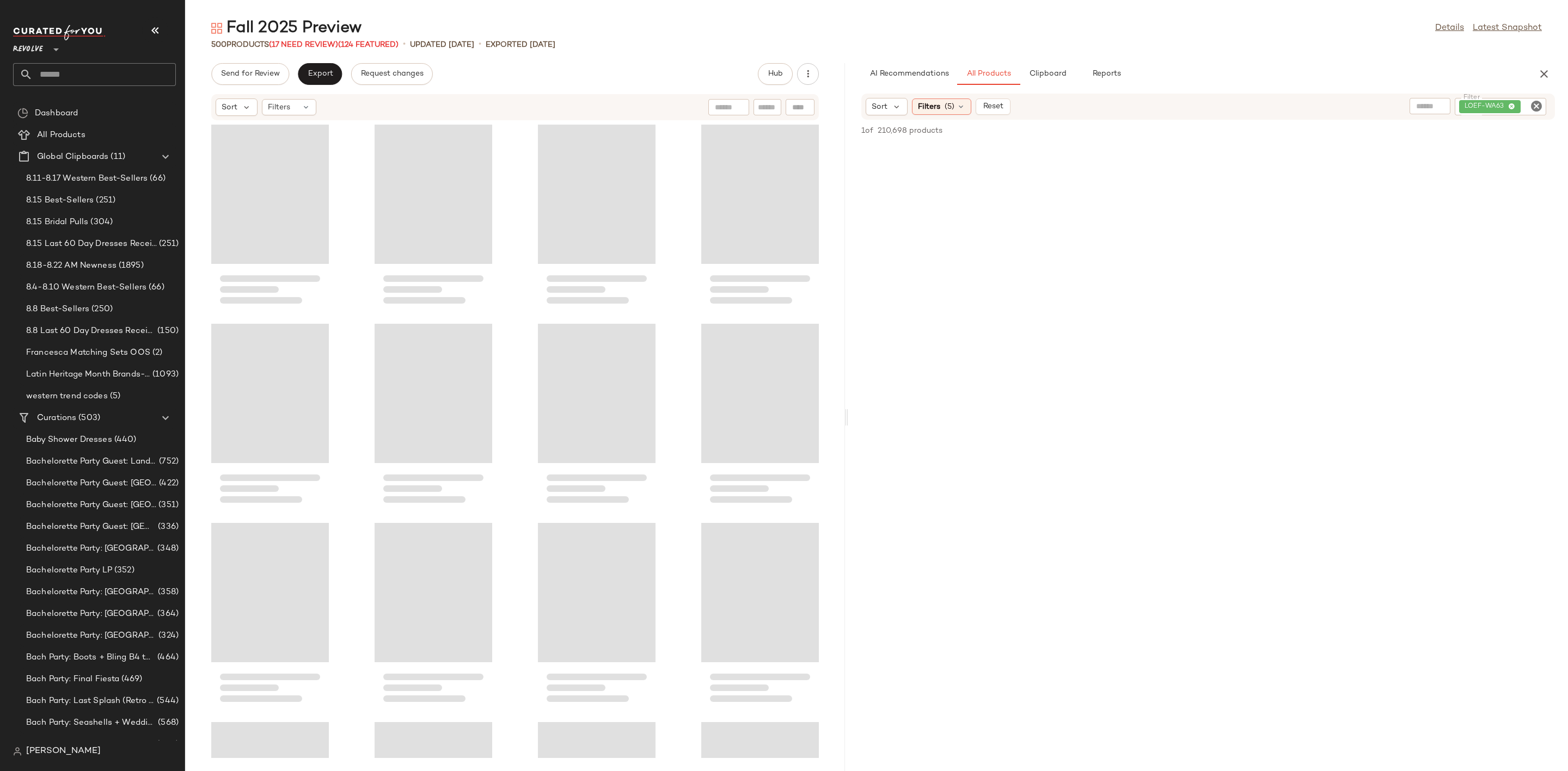
drag, startPoint x: 878, startPoint y: 415, endPoint x: 848, endPoint y: 422, distance: 30.8
click at [848, 422] on div "Fall 2025 Preview Details Latest Snapshot 500 Products (17 Need Review) (124 Fe…" at bounding box center [877, 394] width 1383 height 754
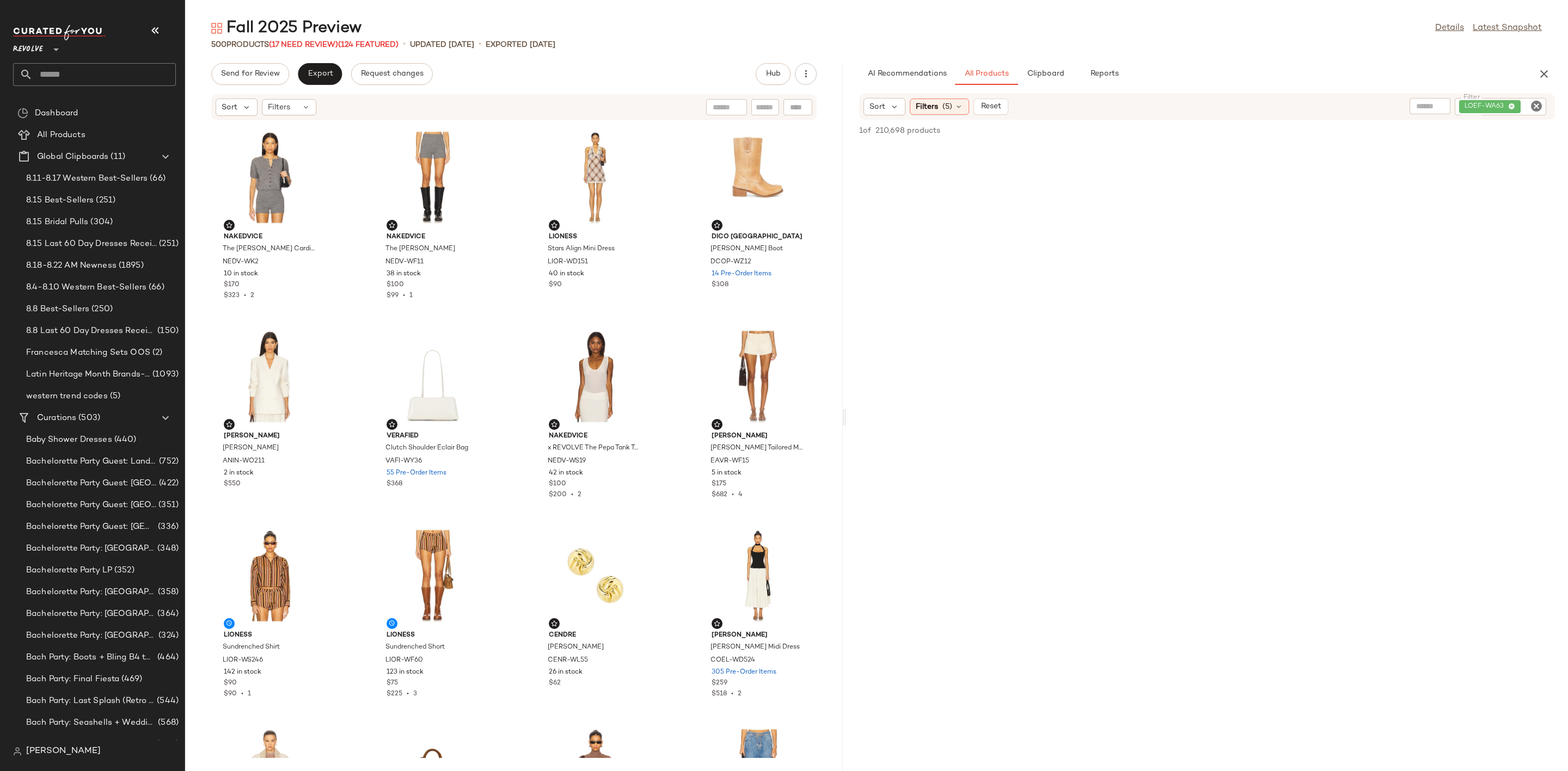
click at [1533, 110] on icon "Clear Filter" at bounding box center [1536, 106] width 13 height 13
click at [925, 108] on span "Filters" at bounding box center [926, 106] width 23 height 12
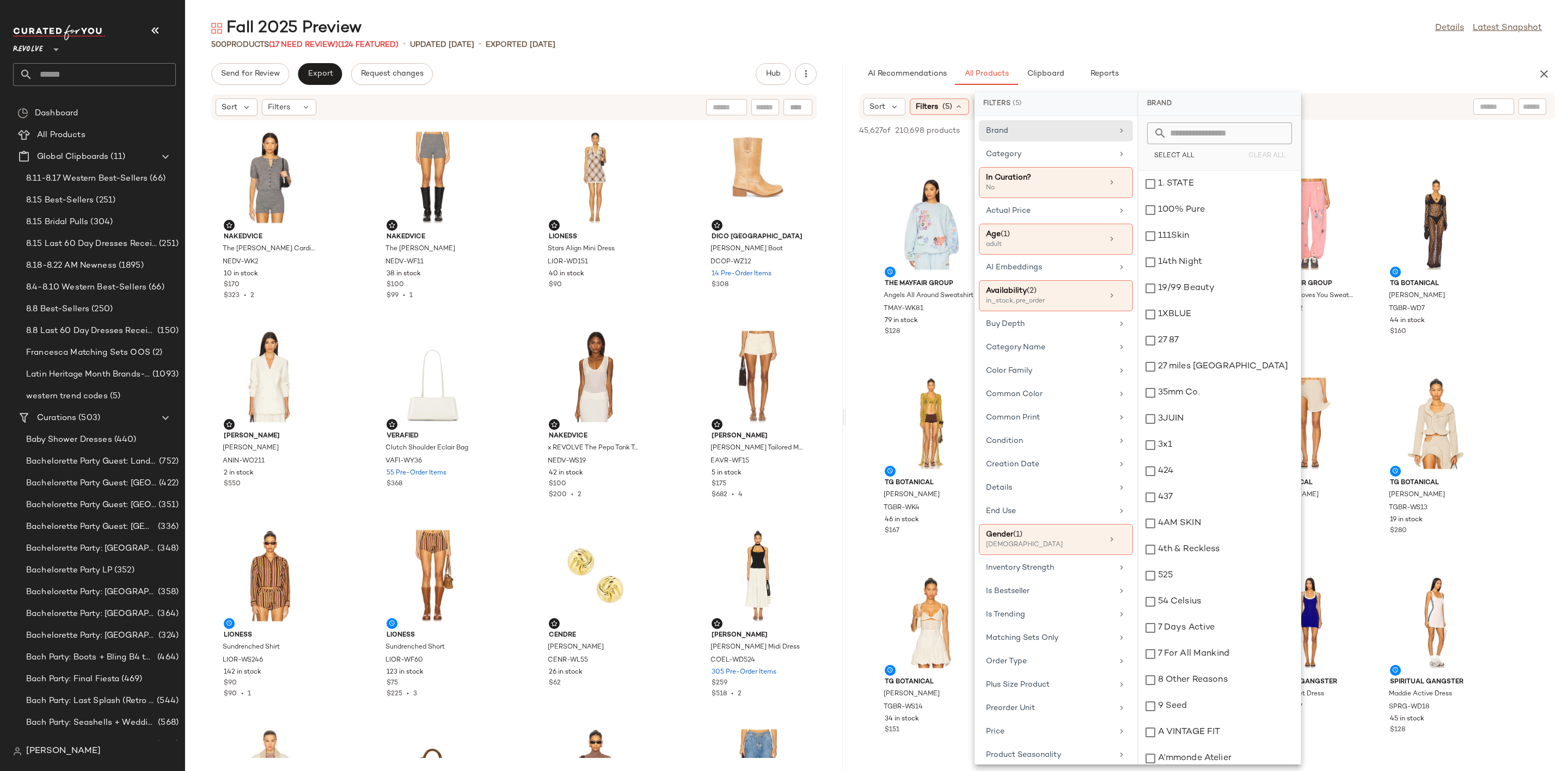
scroll to position [222, 0]
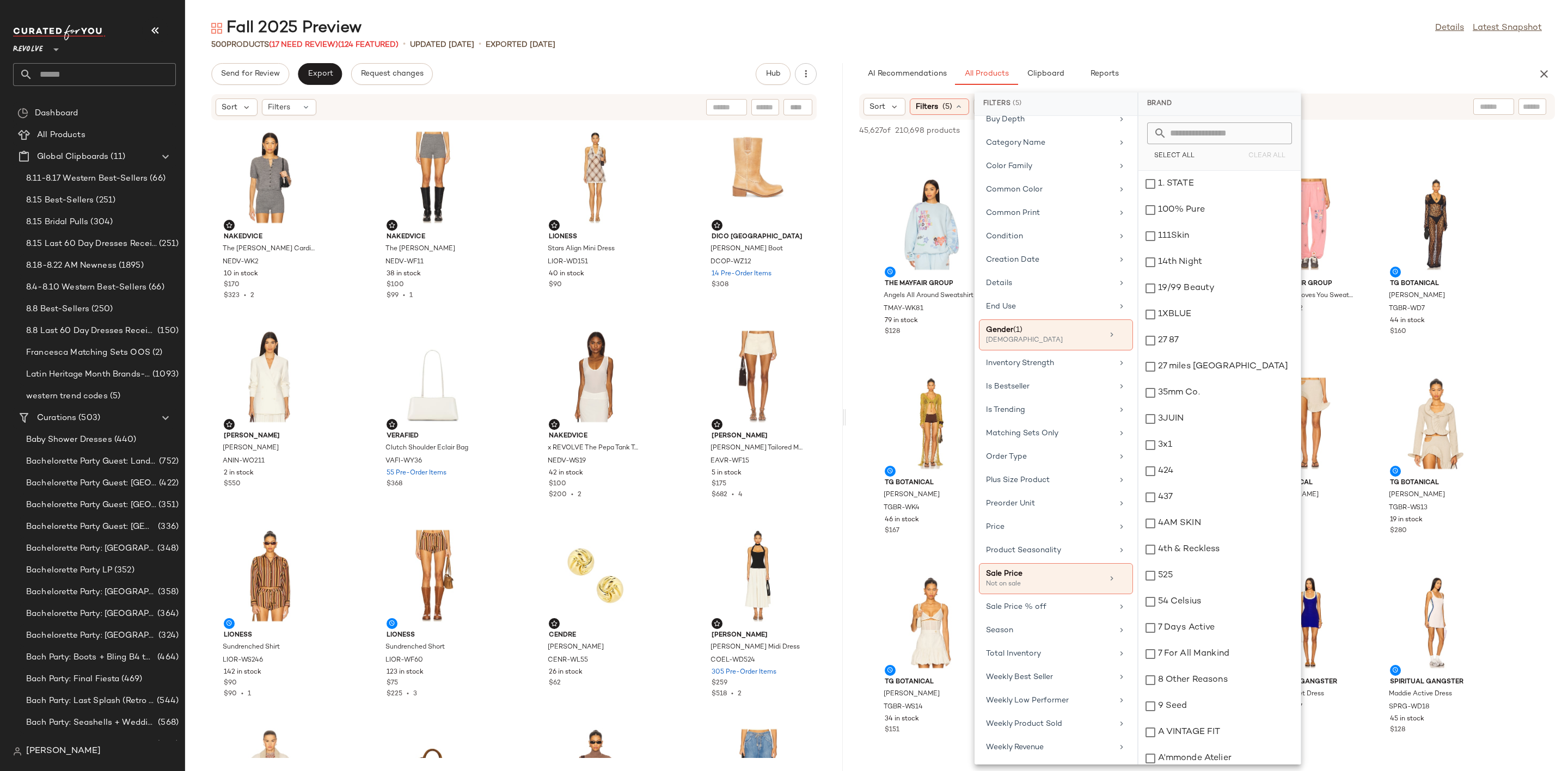
click at [1222, 61] on div "Fall 2025 Preview Details Latest Snapshot 500 Products (17 Need Review) (124 Fe…" at bounding box center [877, 394] width 1383 height 754
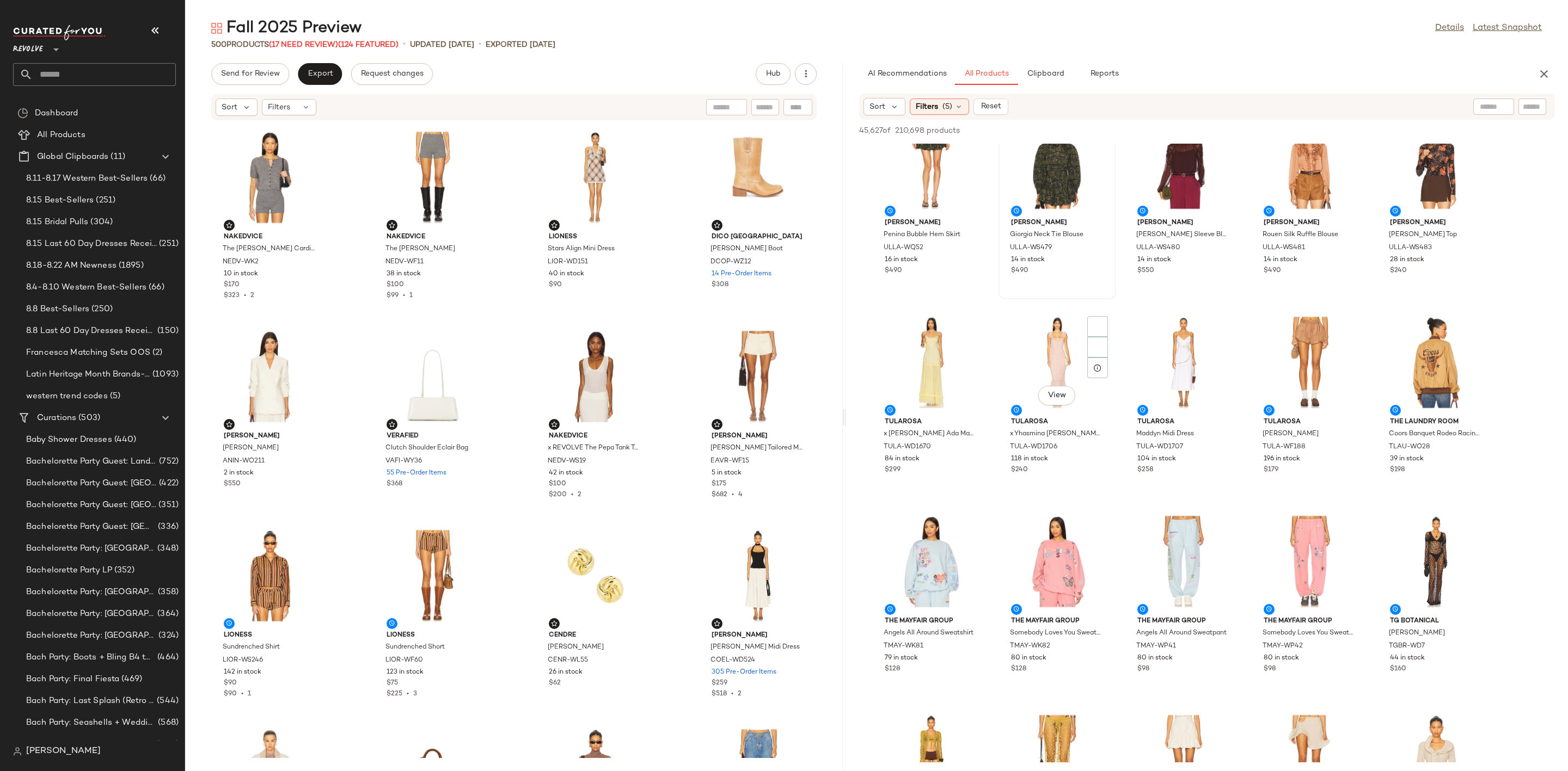
scroll to position [245, 0]
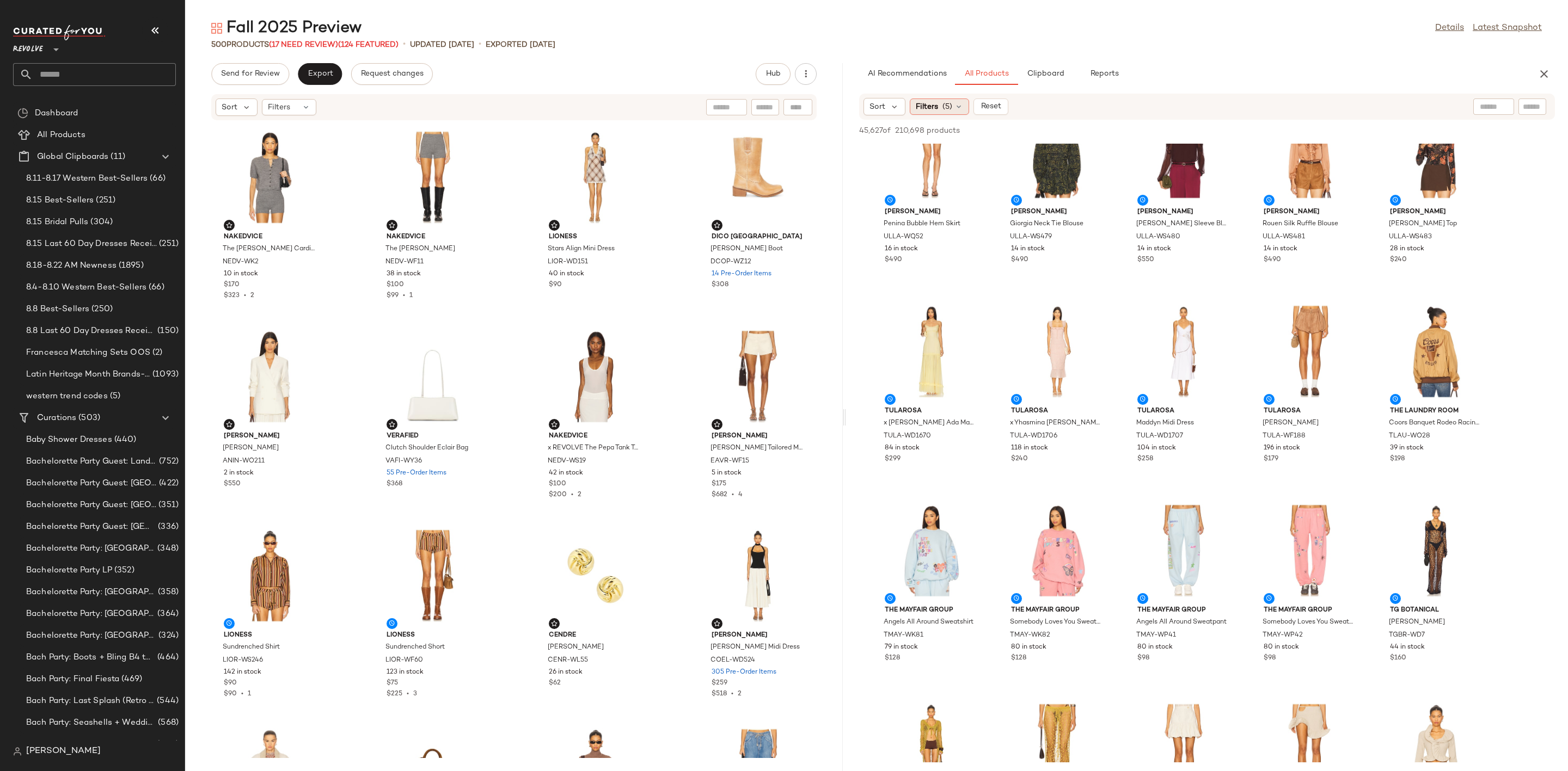
click at [930, 110] on span "Filters" at bounding box center [926, 106] width 23 height 12
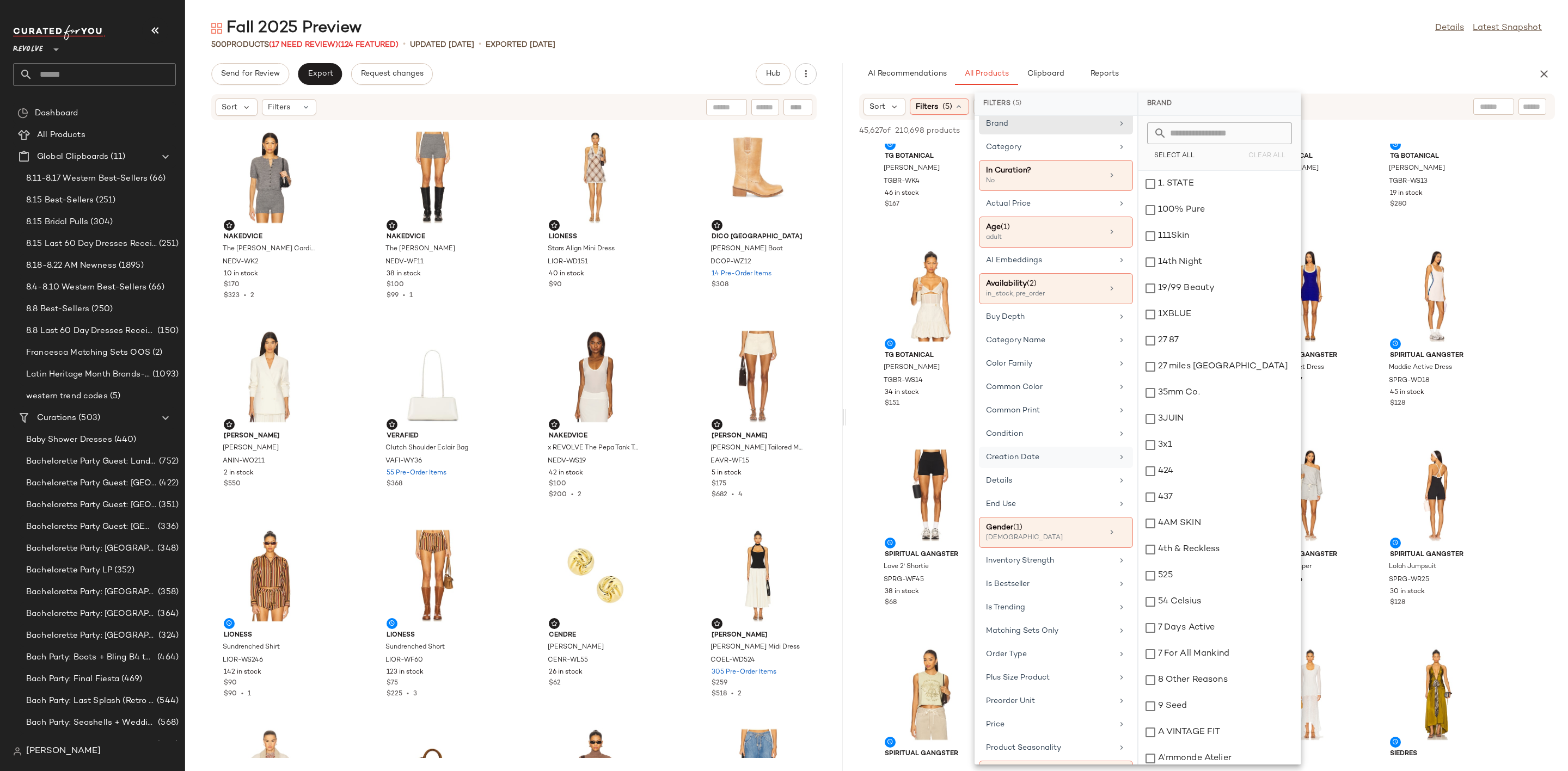
scroll to position [0, 0]
click at [1222, 28] on div "Fall 2025 Preview Details Latest Snapshot" at bounding box center [877, 29] width 1383 height 22
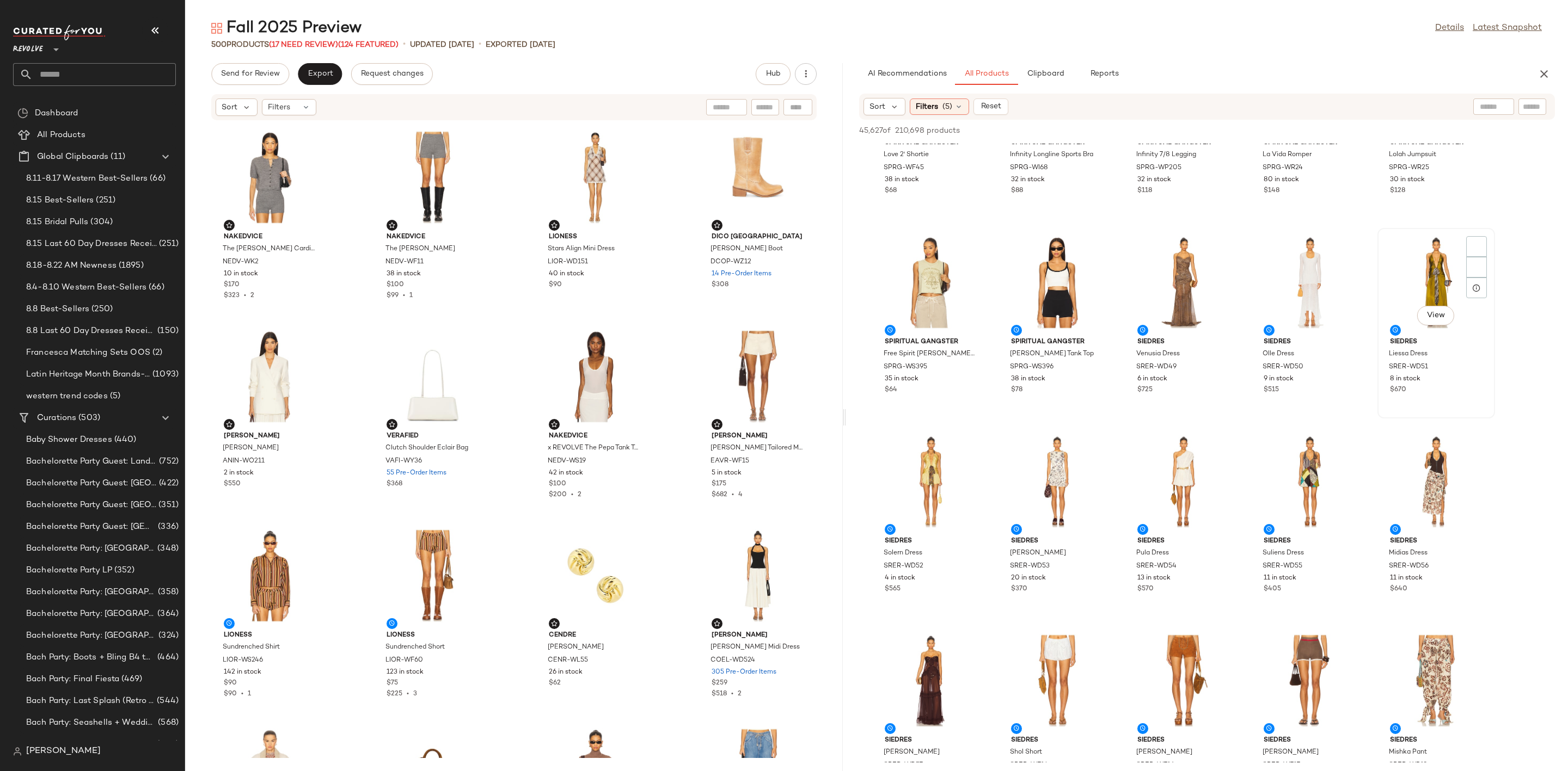
scroll to position [1307, 0]
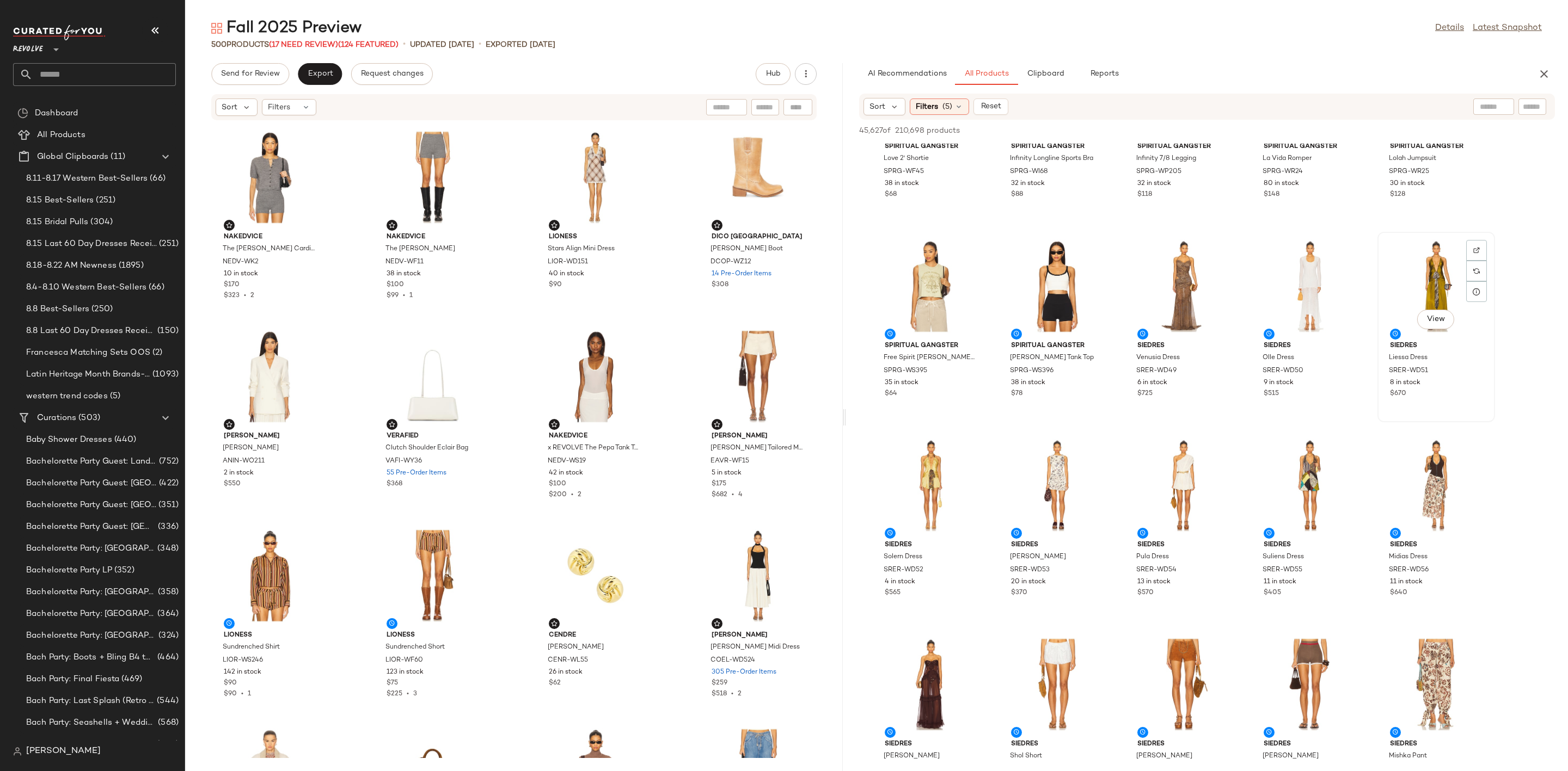
click at [1464, 245] on div "View" at bounding box center [1436, 286] width 110 height 101
click at [973, 450] on img at bounding box center [971, 449] width 7 height 7
click at [1479, 251] on img at bounding box center [1476, 250] width 7 height 7
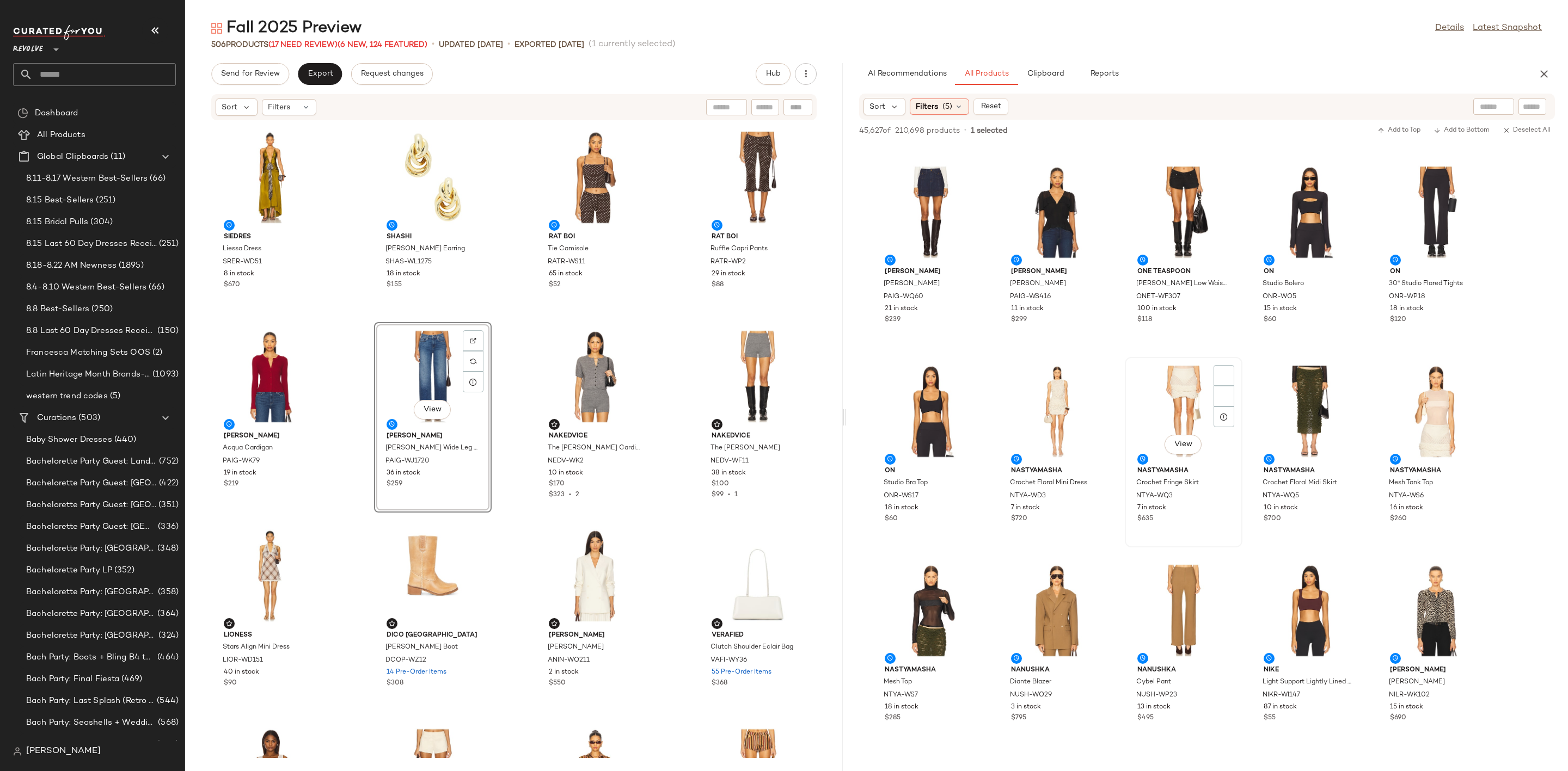
scroll to position [4082, 0]
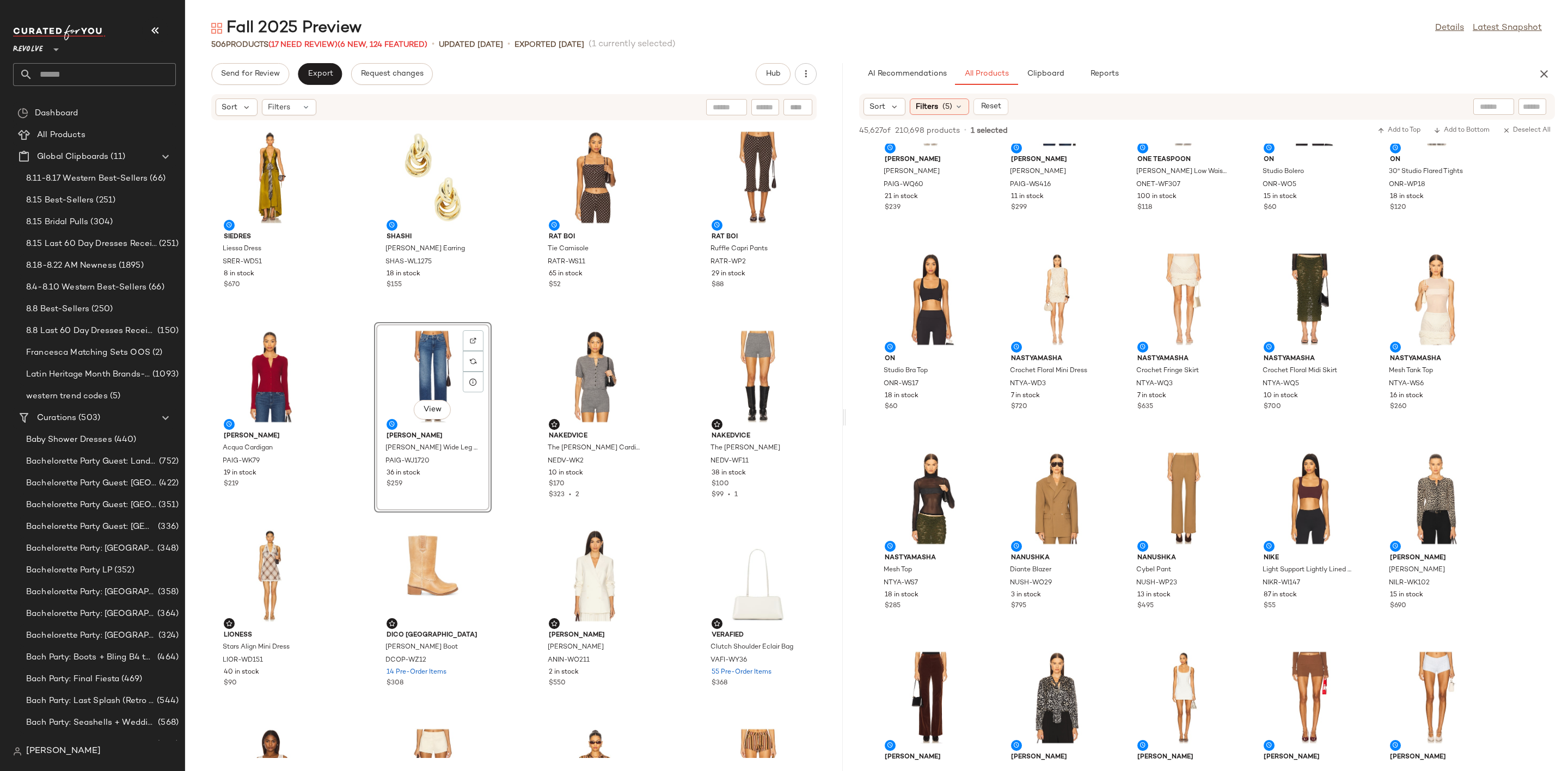
drag, startPoint x: 1560, startPoint y: 225, endPoint x: 1561, endPoint y: 131, distance: 94.0
click at [1561, 131] on div "45,627 of 210,698 products • 1 selected Add to Top Add to Bottom Deselect All Z…" at bounding box center [1207, 459] width 722 height 678
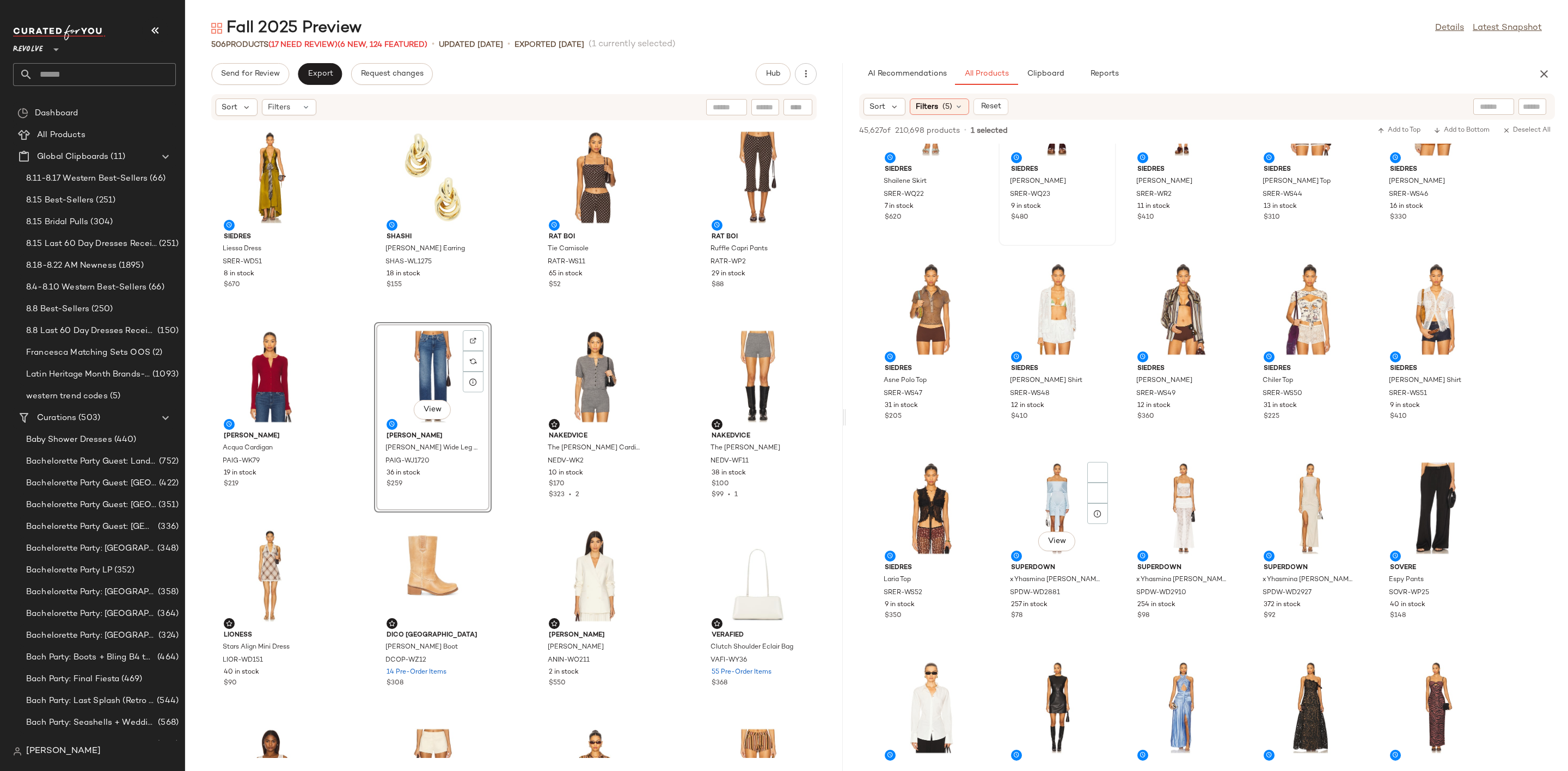
scroll to position [2123, 0]
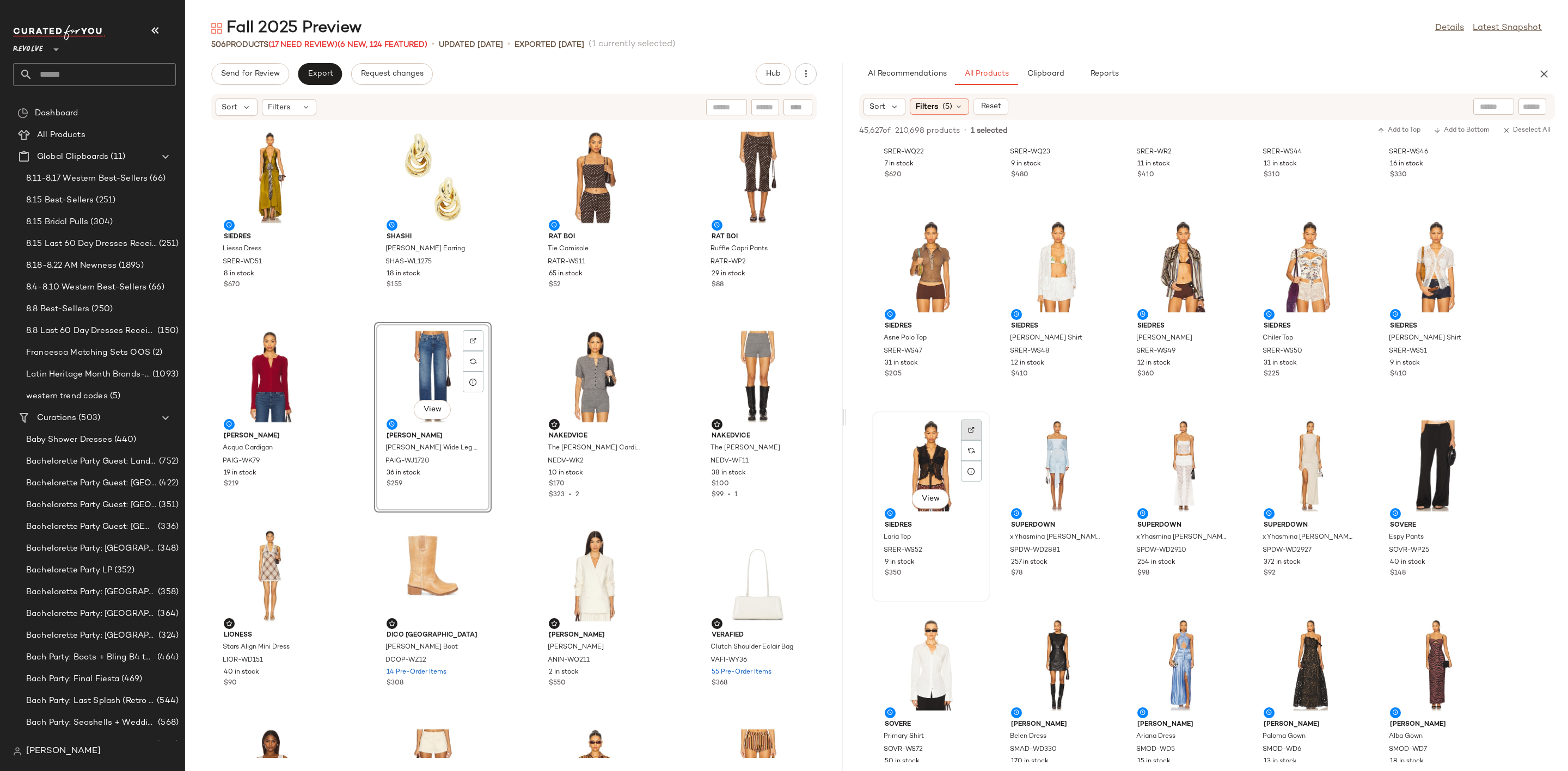
click at [975, 441] on div at bounding box center [971, 451] width 21 height 21
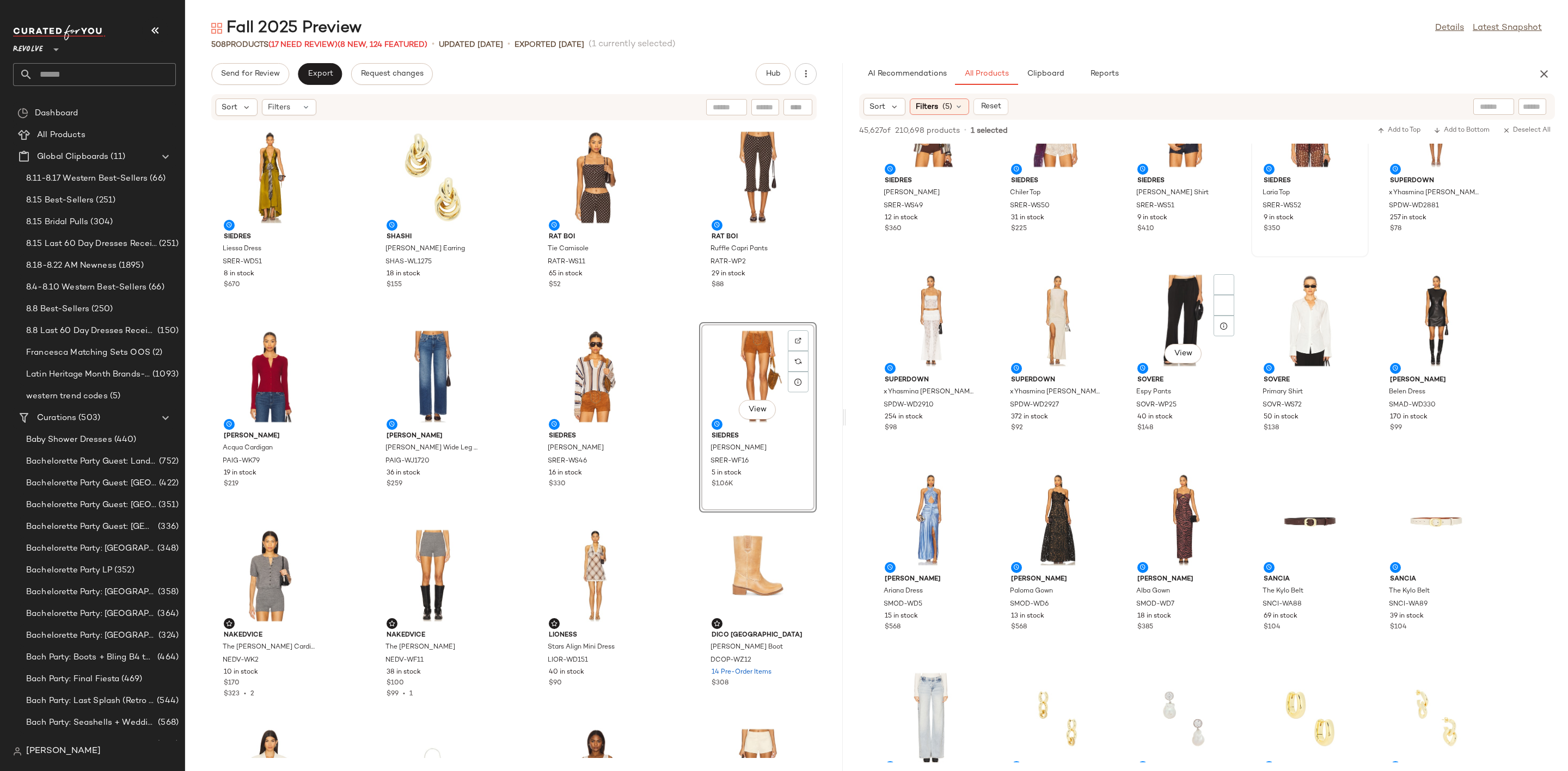
scroll to position [2286, 0]
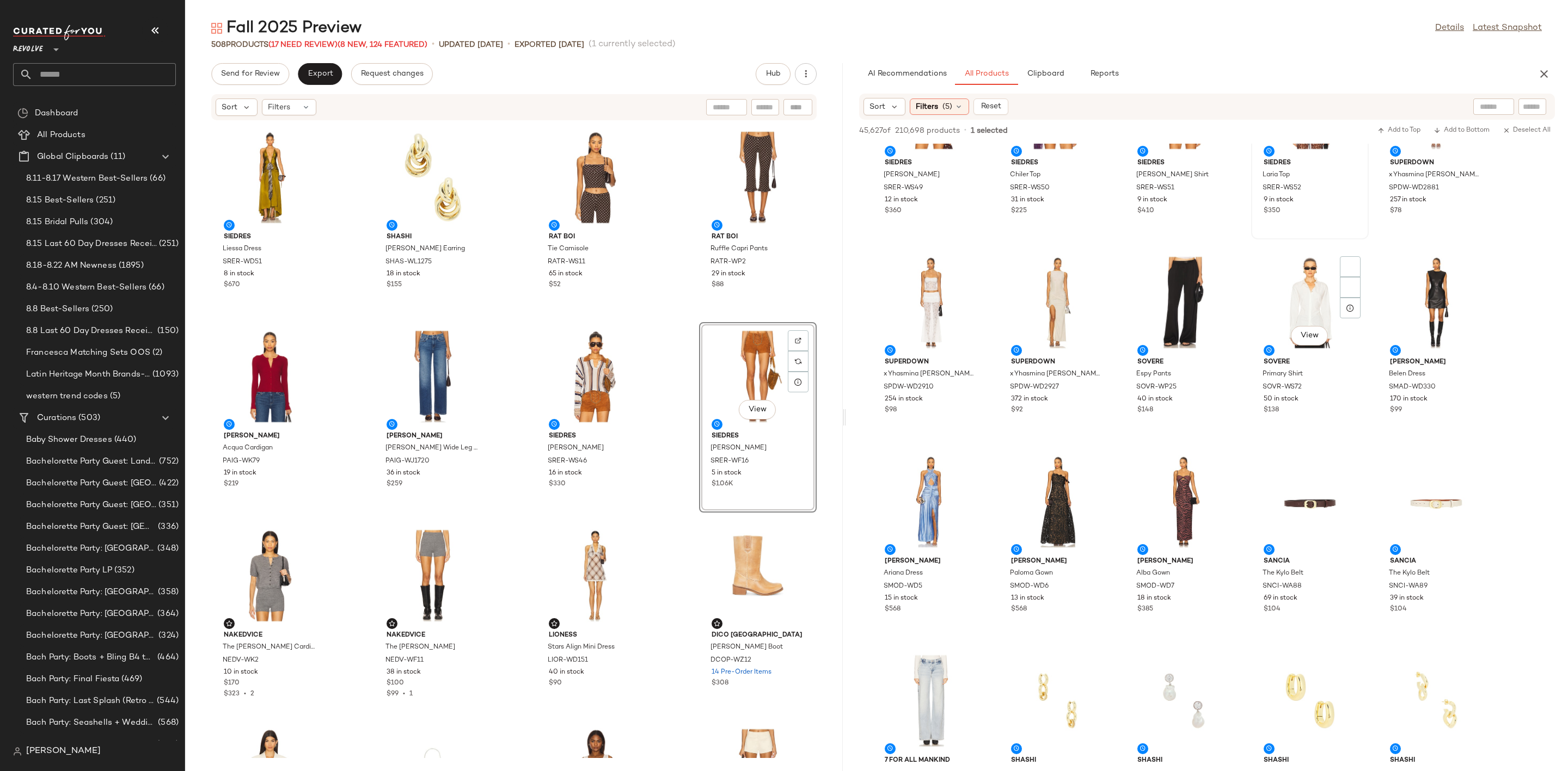
click at [1301, 281] on div "View" at bounding box center [1310, 302] width 110 height 101
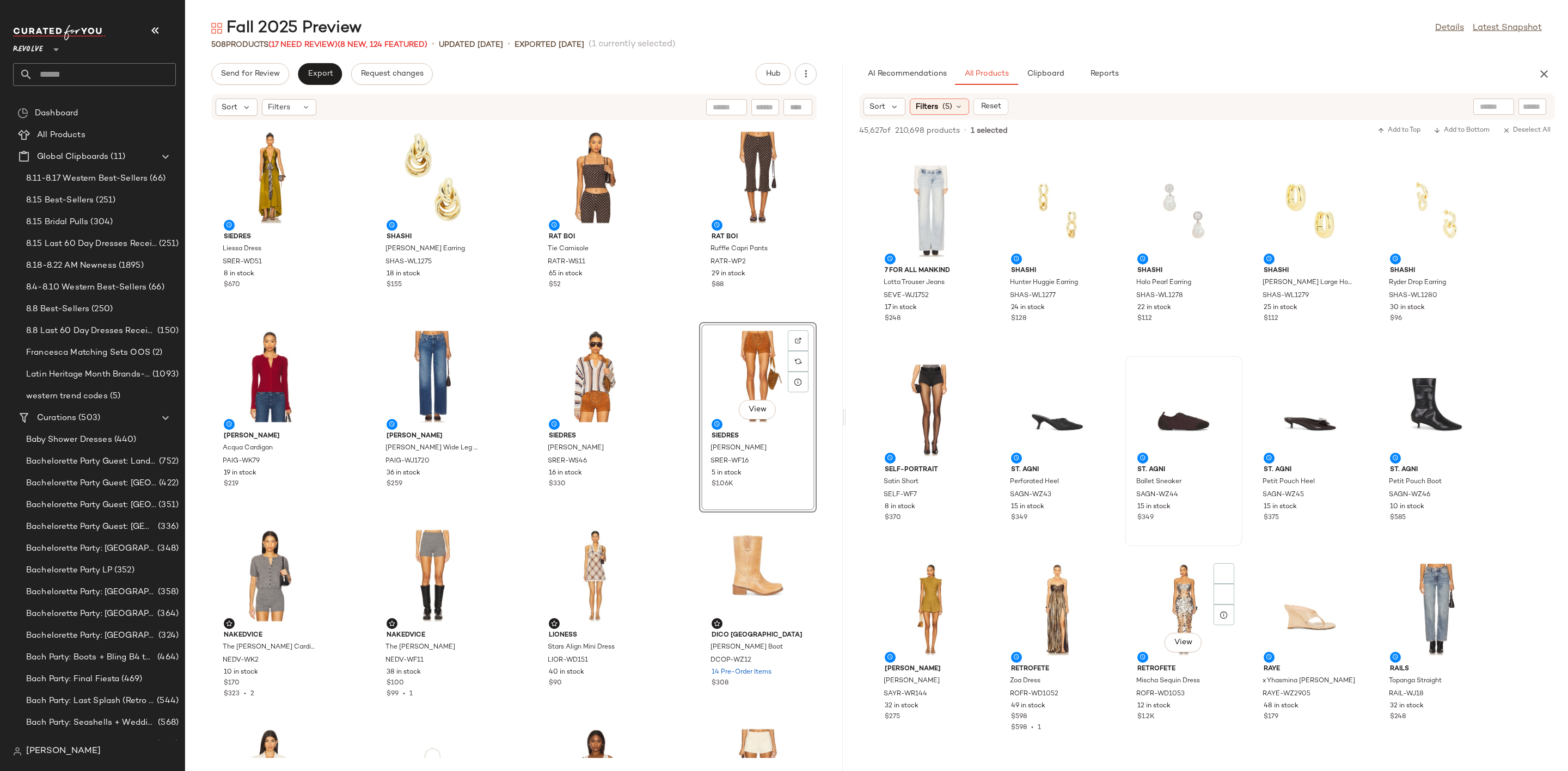
scroll to position [3021, 0]
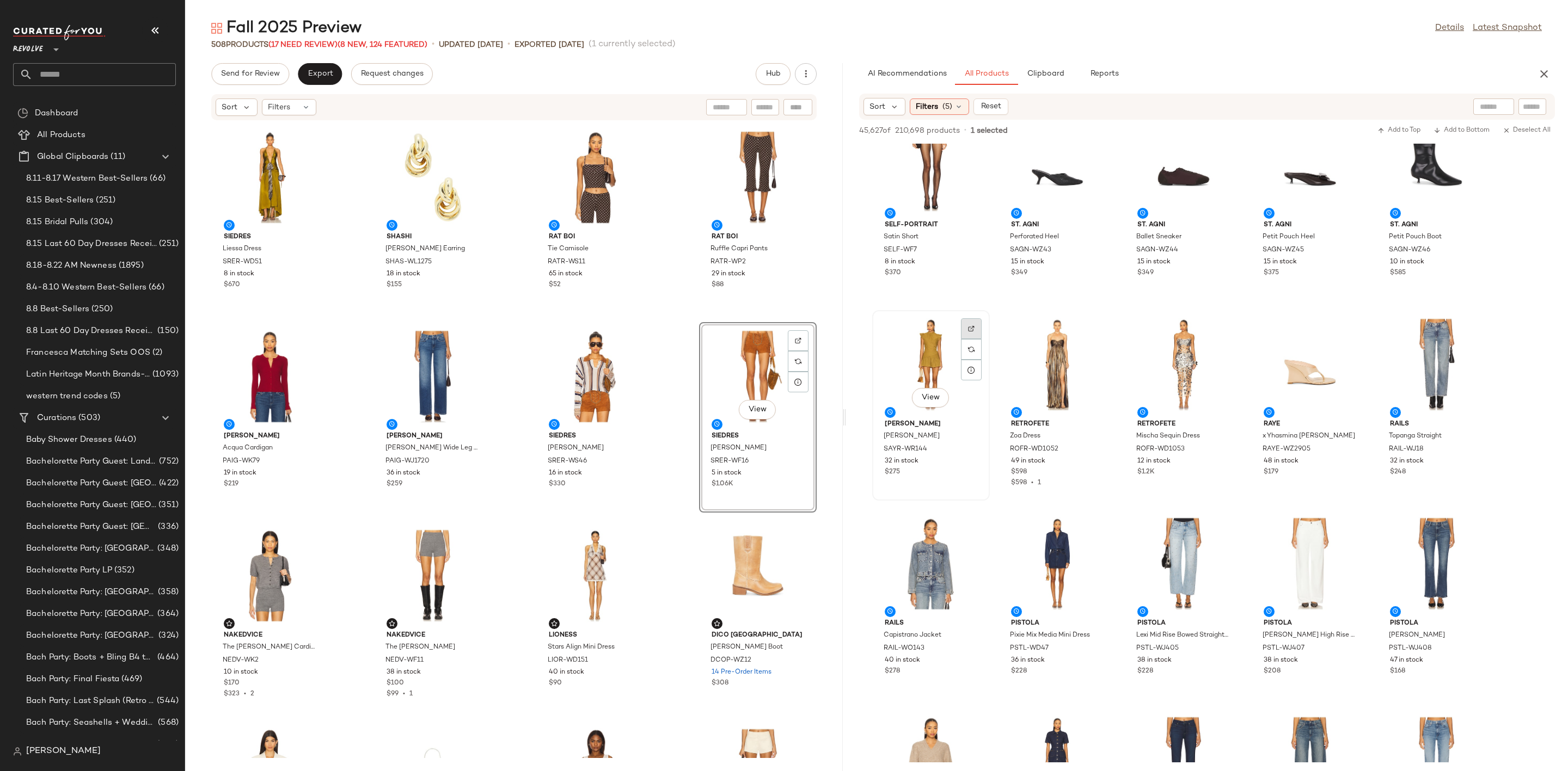
click at [974, 339] on div at bounding box center [971, 349] width 21 height 21
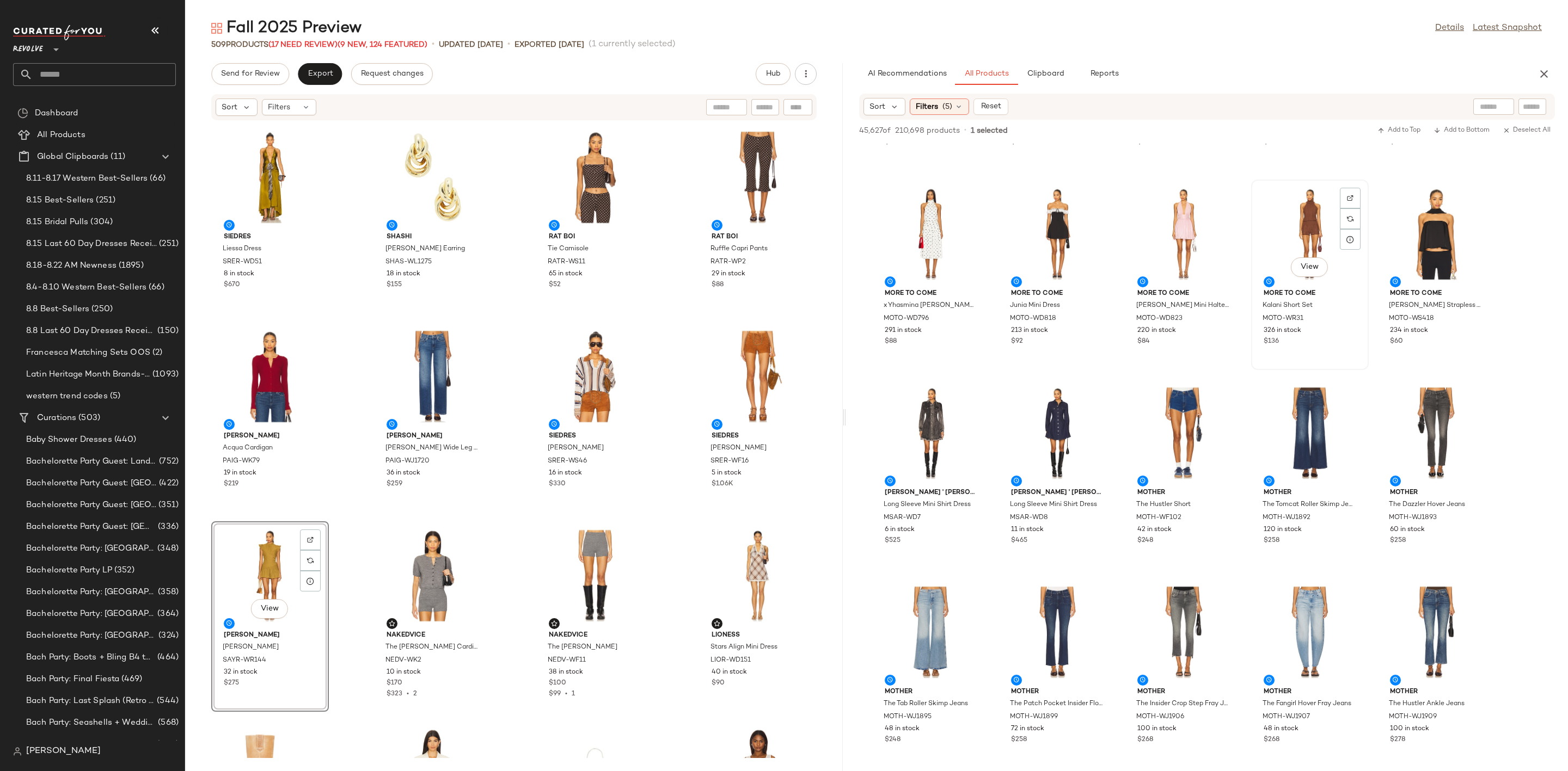
scroll to position [5388, 0]
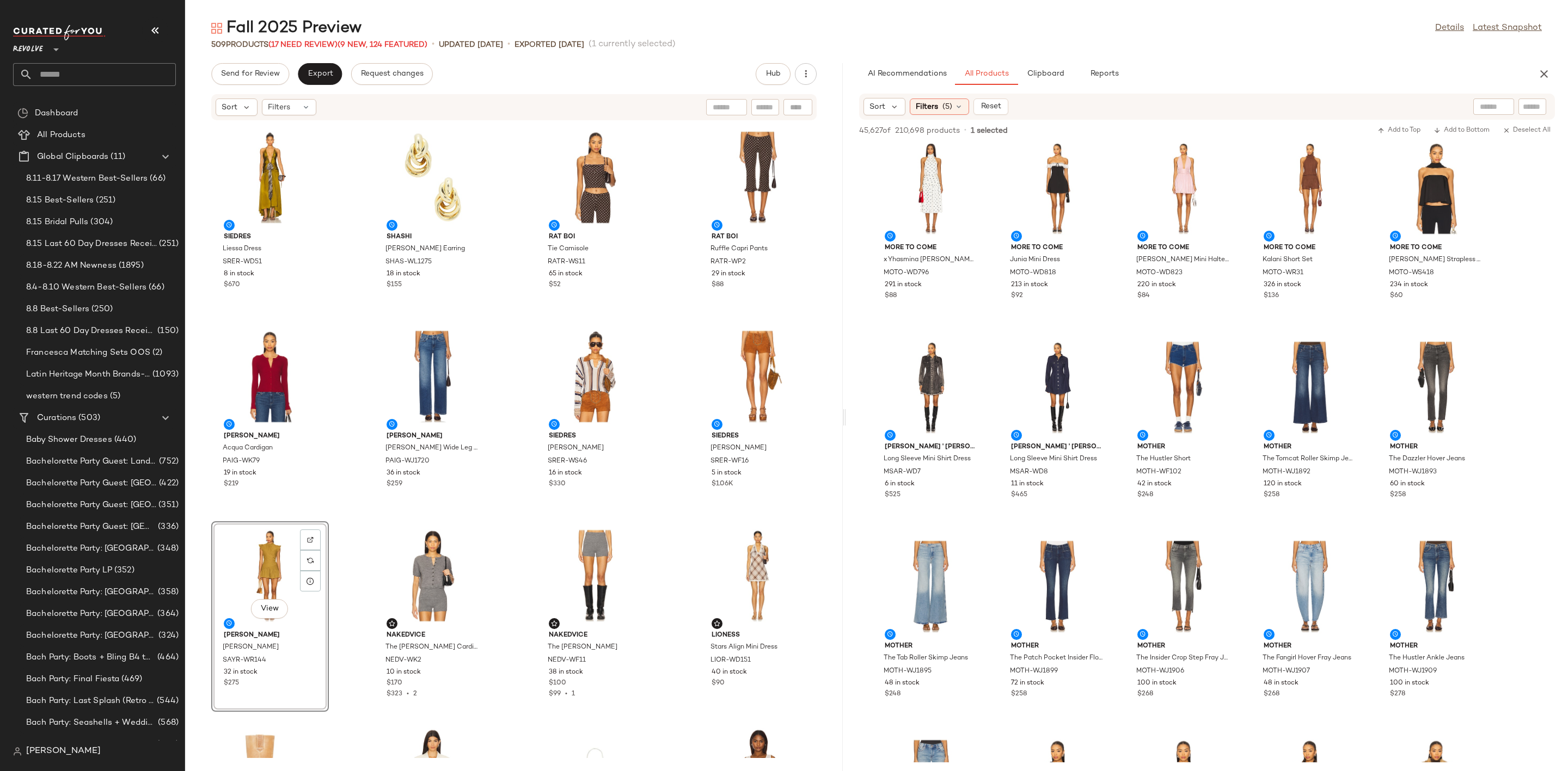
click at [1530, 106] on input "text" at bounding box center [1532, 106] width 19 height 12
type input "******"
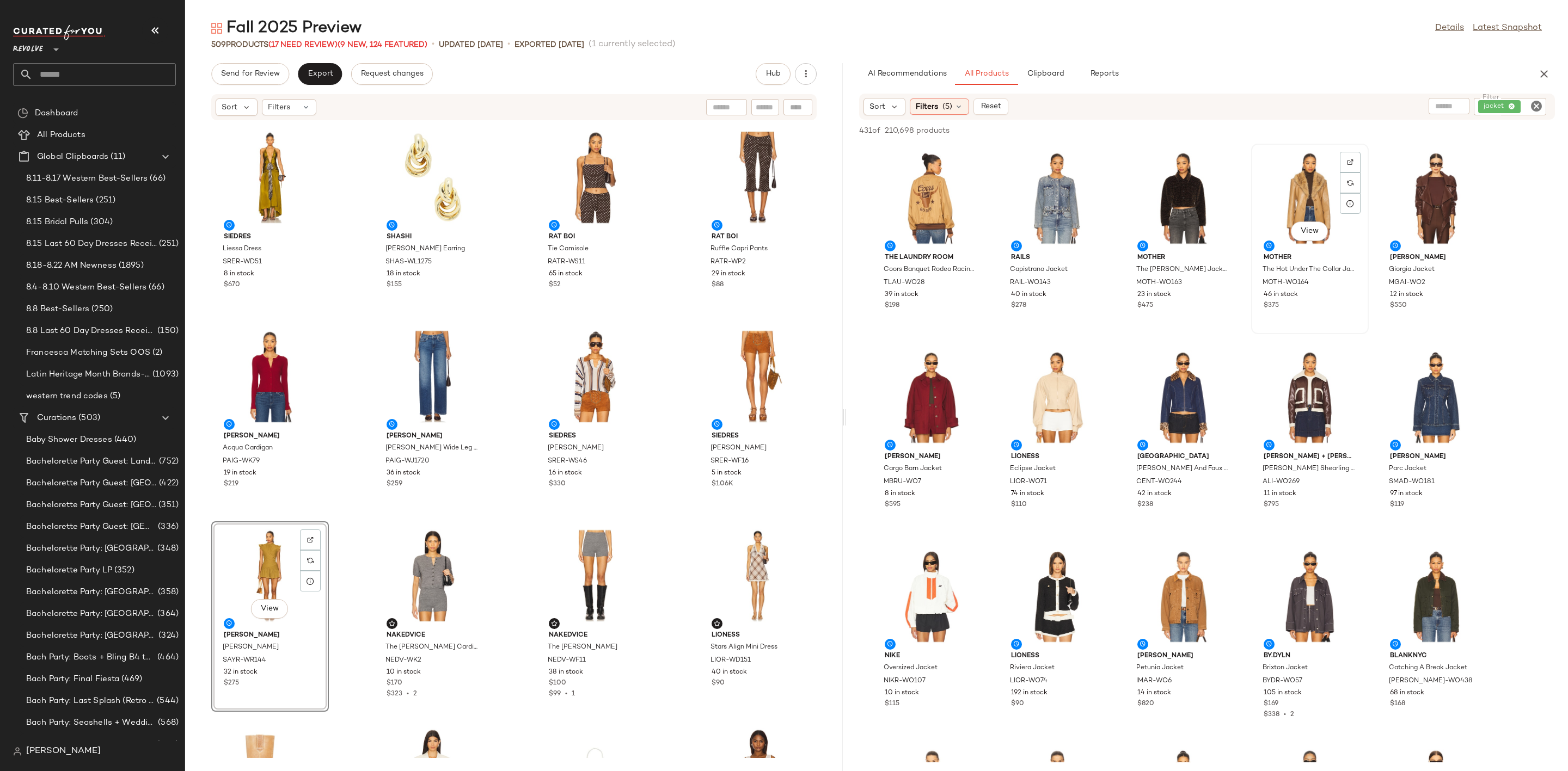
click at [1292, 192] on div "View" at bounding box center [1310, 198] width 110 height 101
click at [1188, 575] on div "View" at bounding box center [1183, 596] width 110 height 101
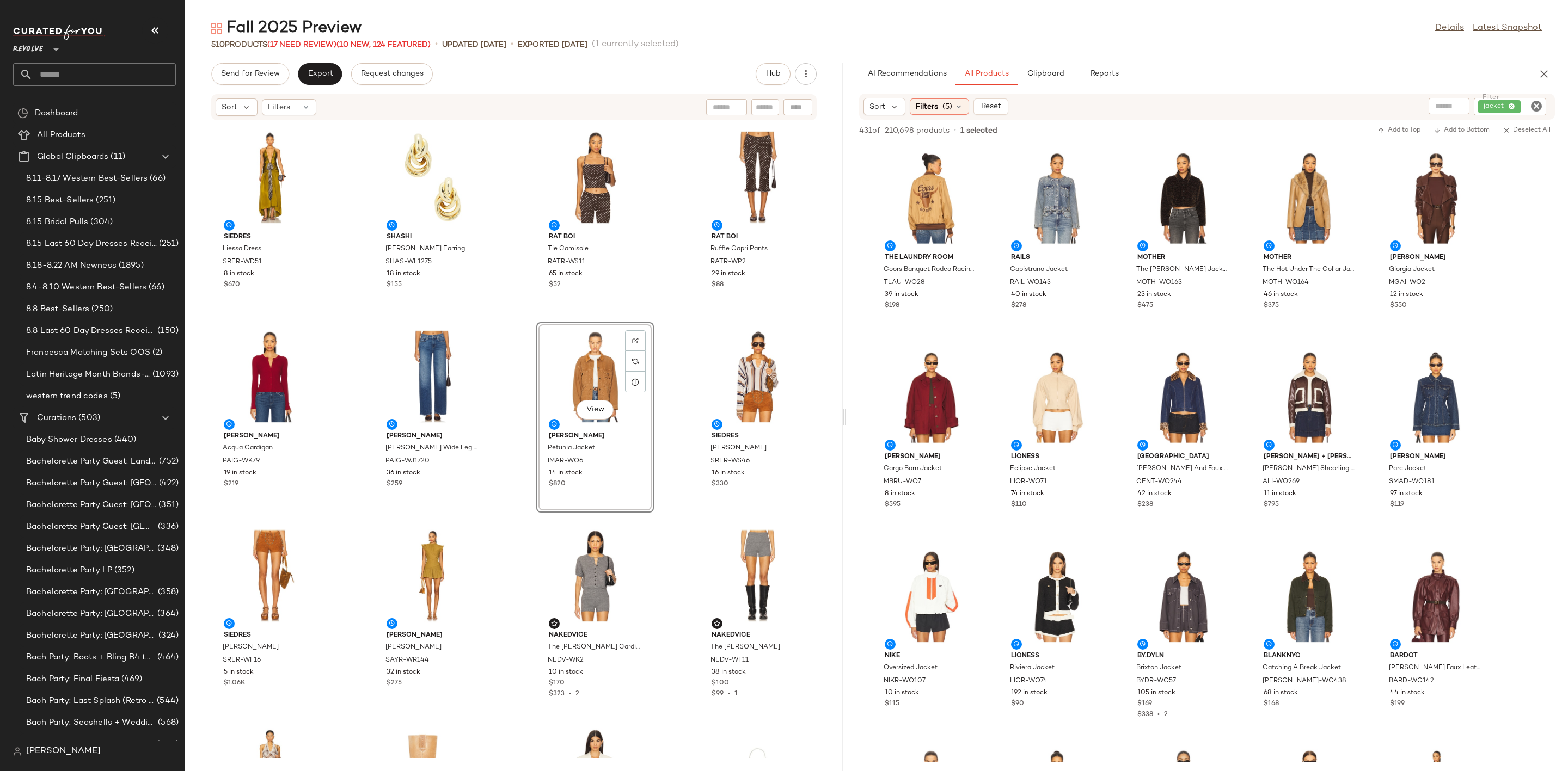
click at [1537, 106] on icon "Clear Filter" at bounding box center [1536, 106] width 13 height 13
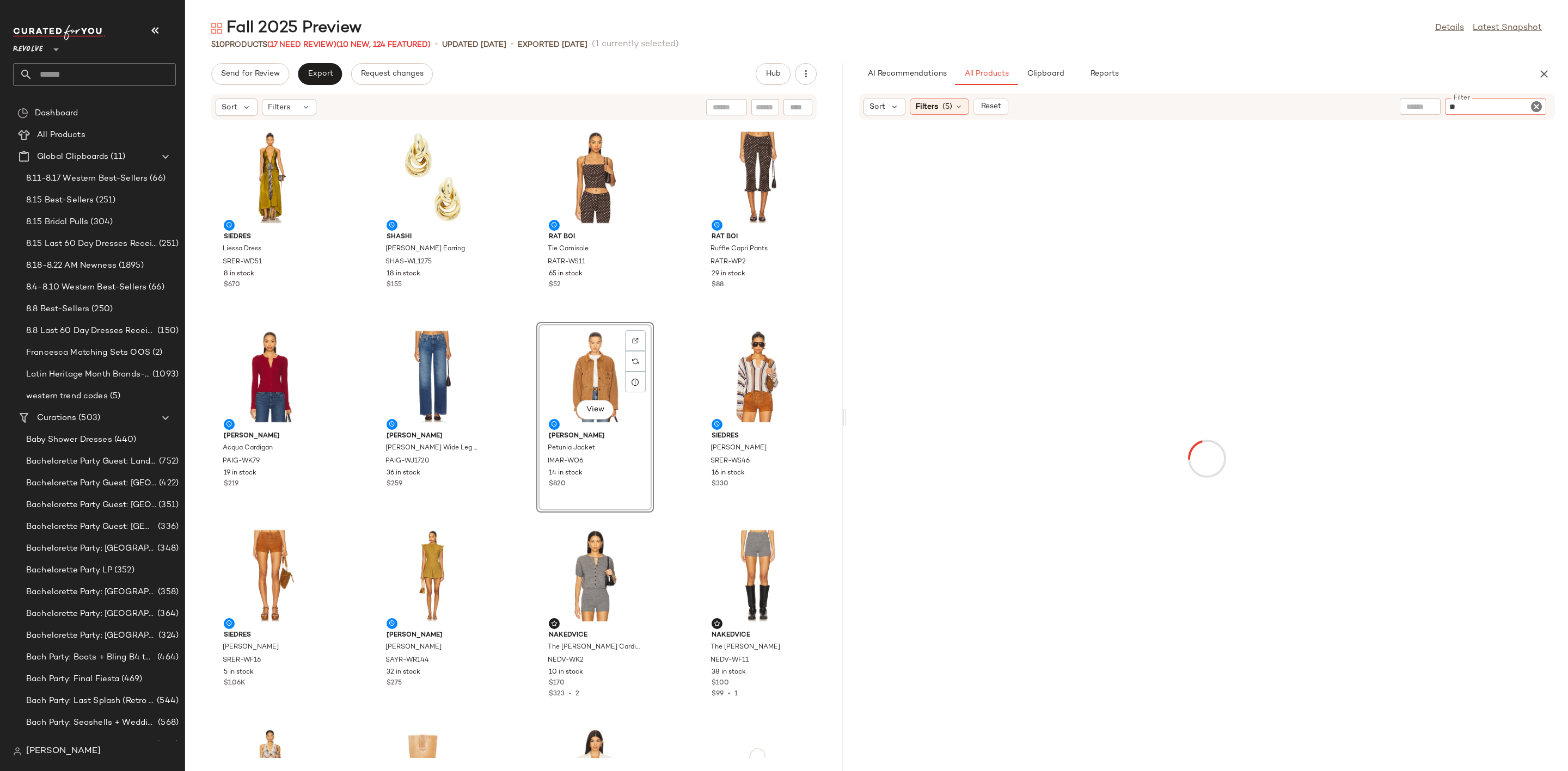
type input "*"
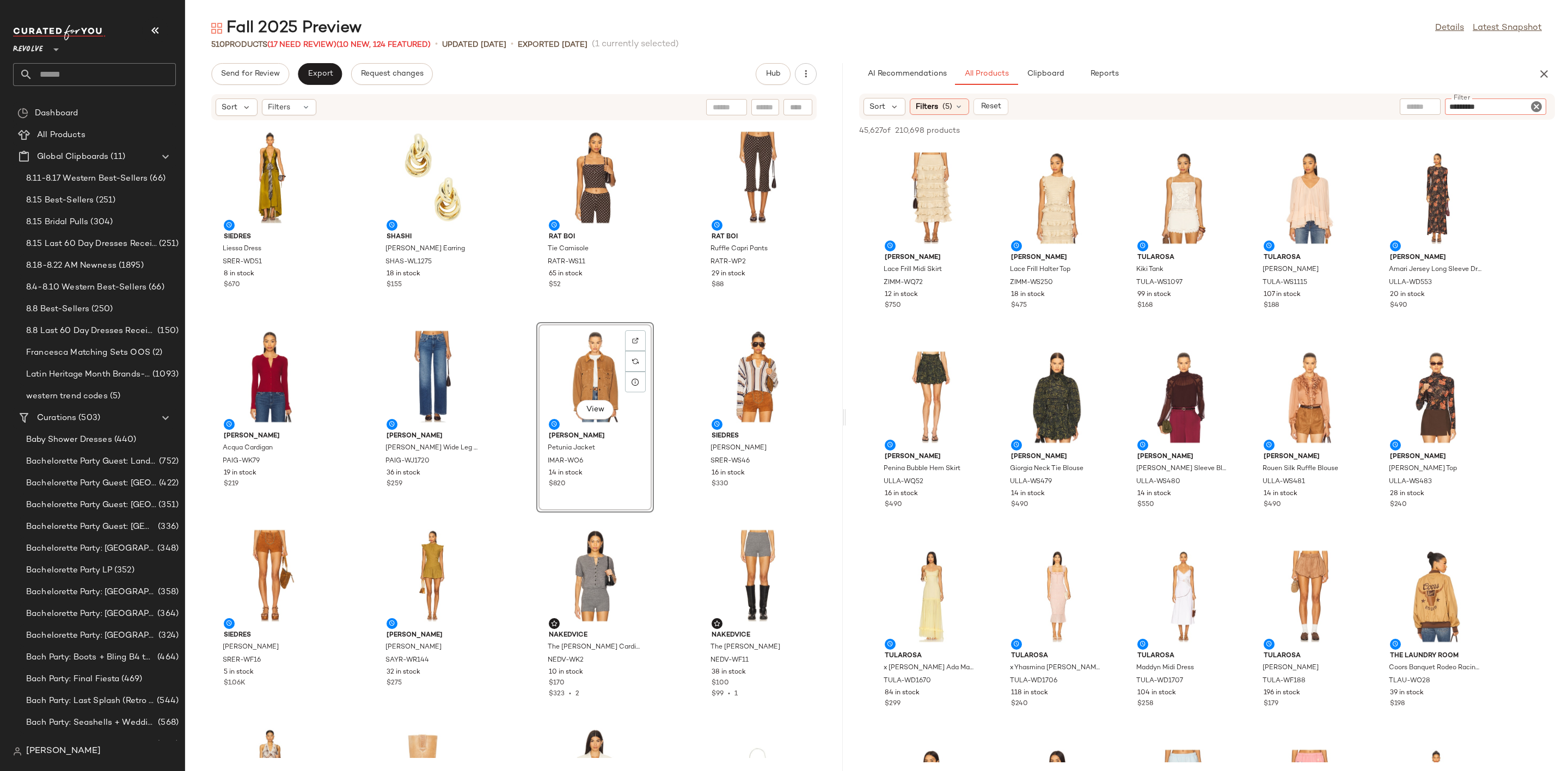
type input "**********"
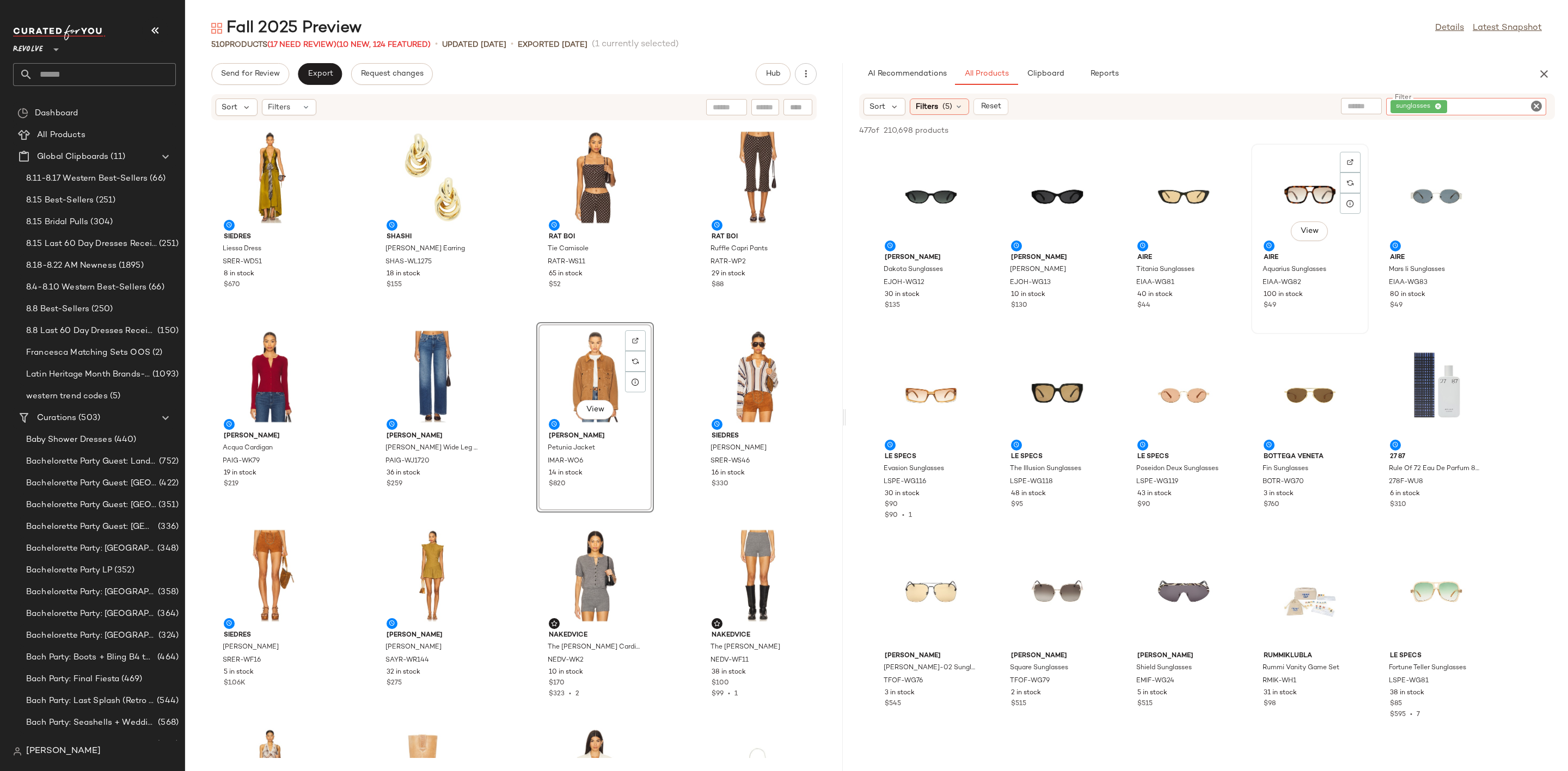
click at [1303, 190] on div "View" at bounding box center [1310, 198] width 110 height 101
click at [386, 601] on div at bounding box center [433, 576] width 110 height 101
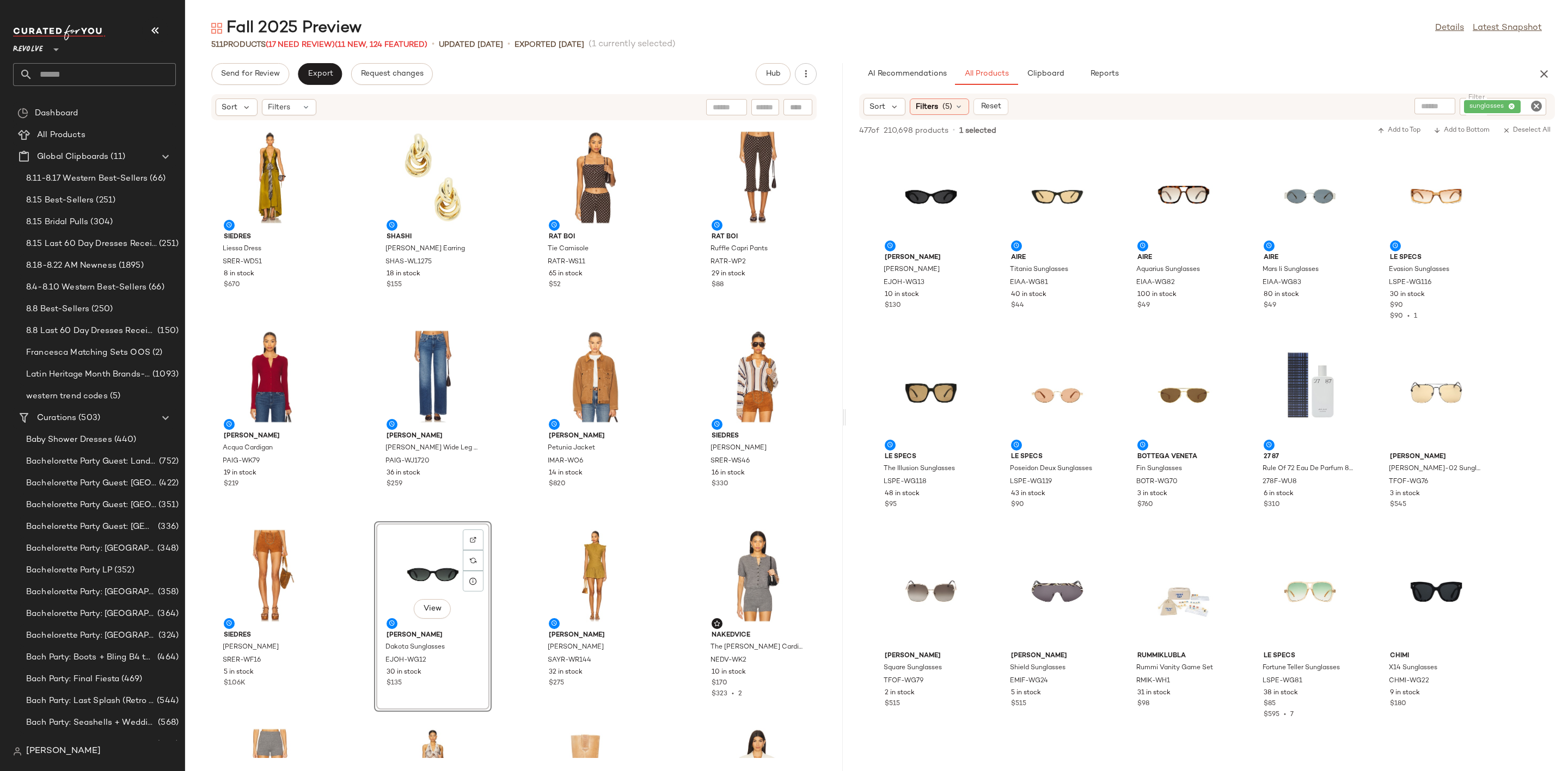
click at [1530, 102] on icon "Clear Filter" at bounding box center [1536, 106] width 13 height 13
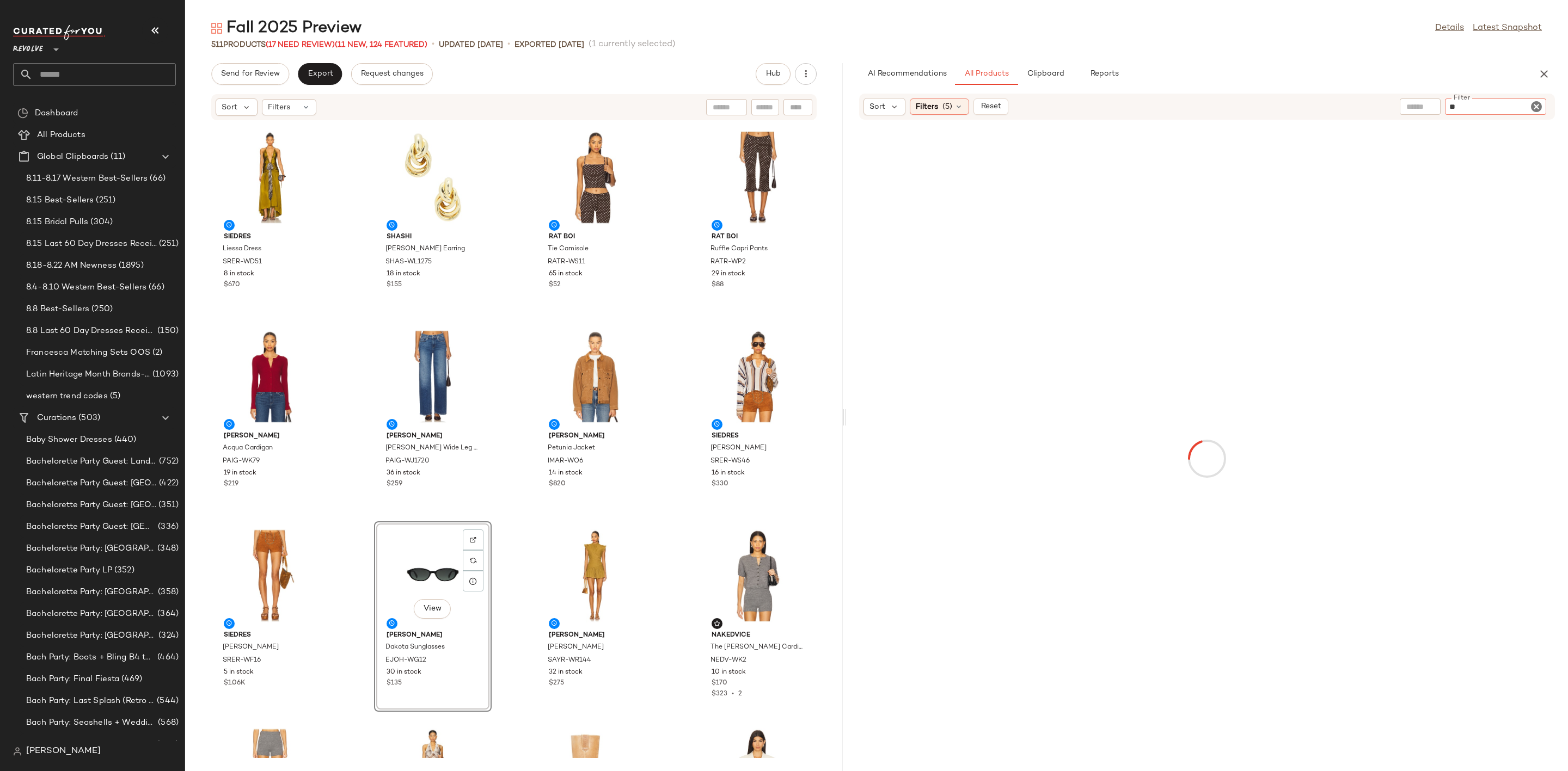
type input "***"
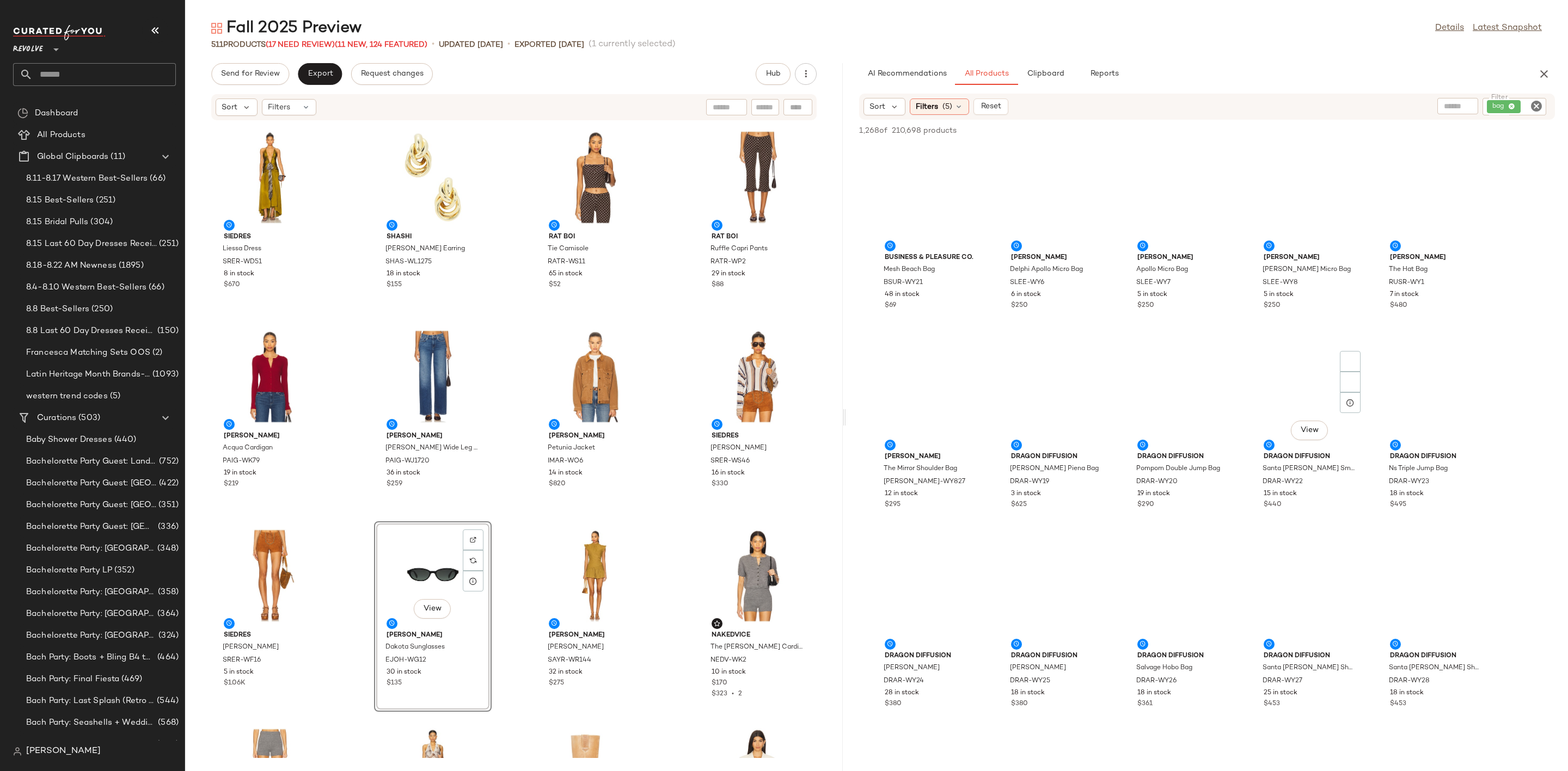
click at [1261, 495] on div "Dragon Diffusion Santa Croce Small Bag DRAR-WY22 15 in stock $440" at bounding box center [1310, 480] width 110 height 63
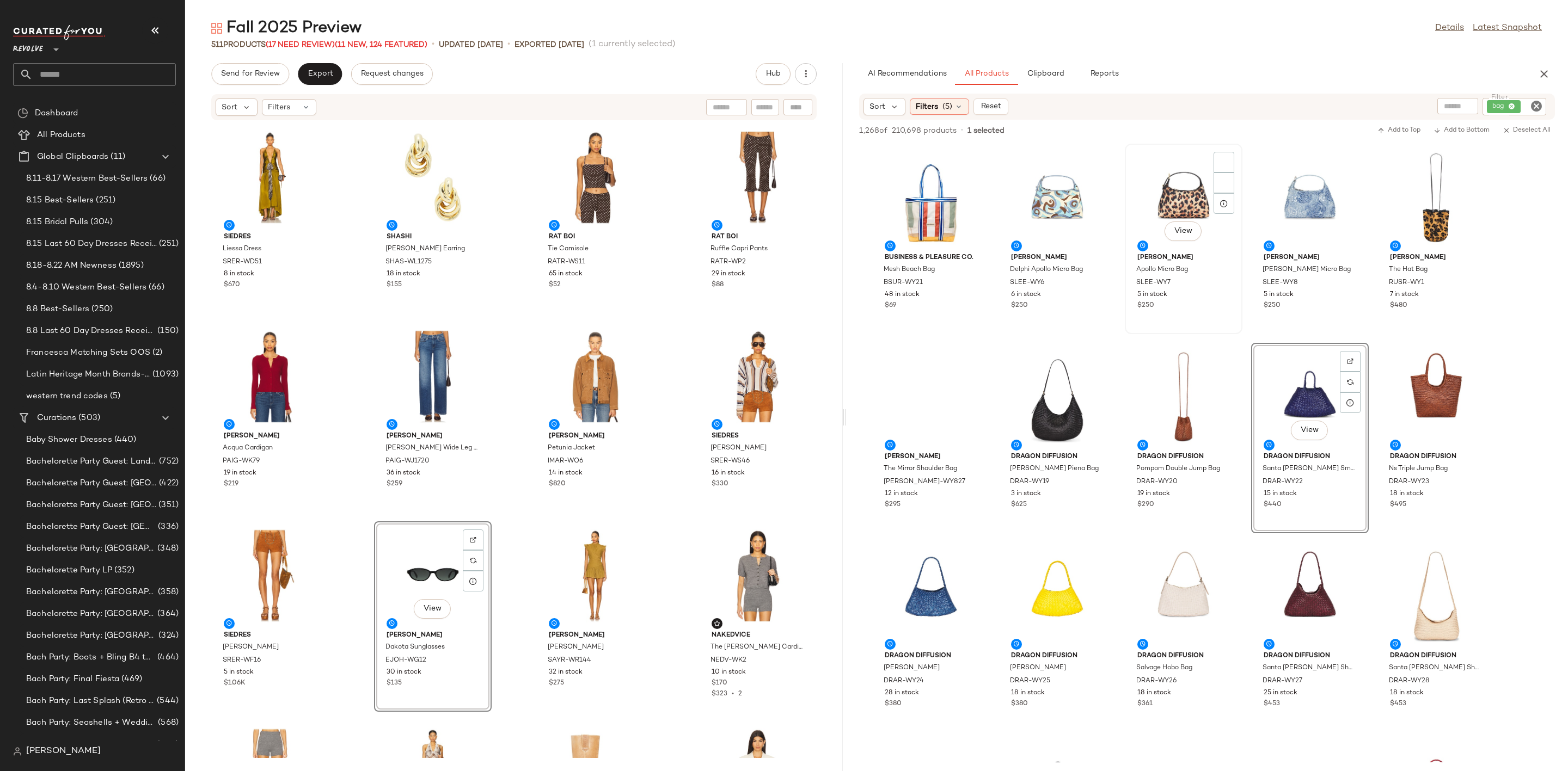
click at [1152, 216] on div "View" at bounding box center [1183, 198] width 110 height 101
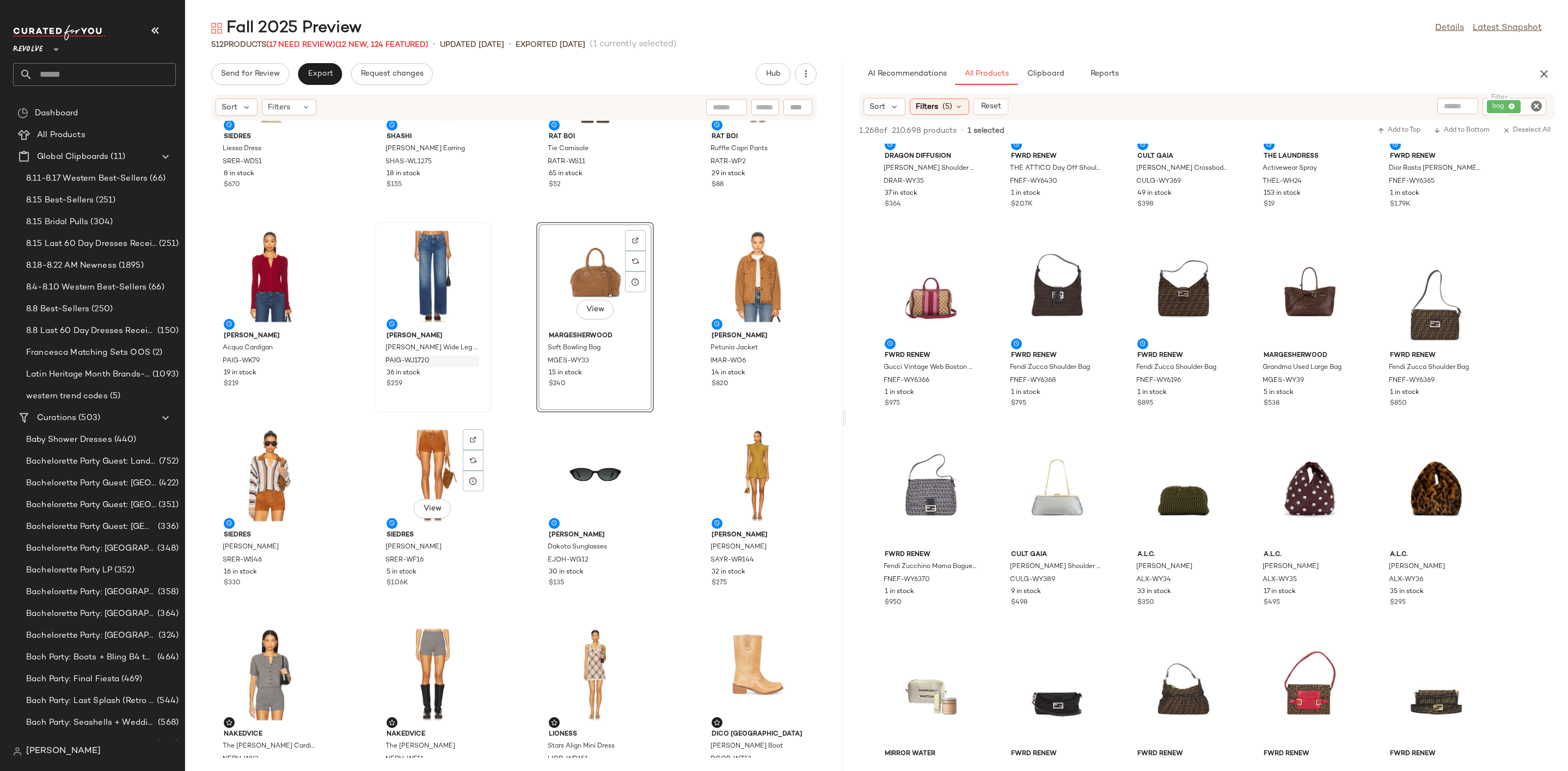
scroll to position [82, 0]
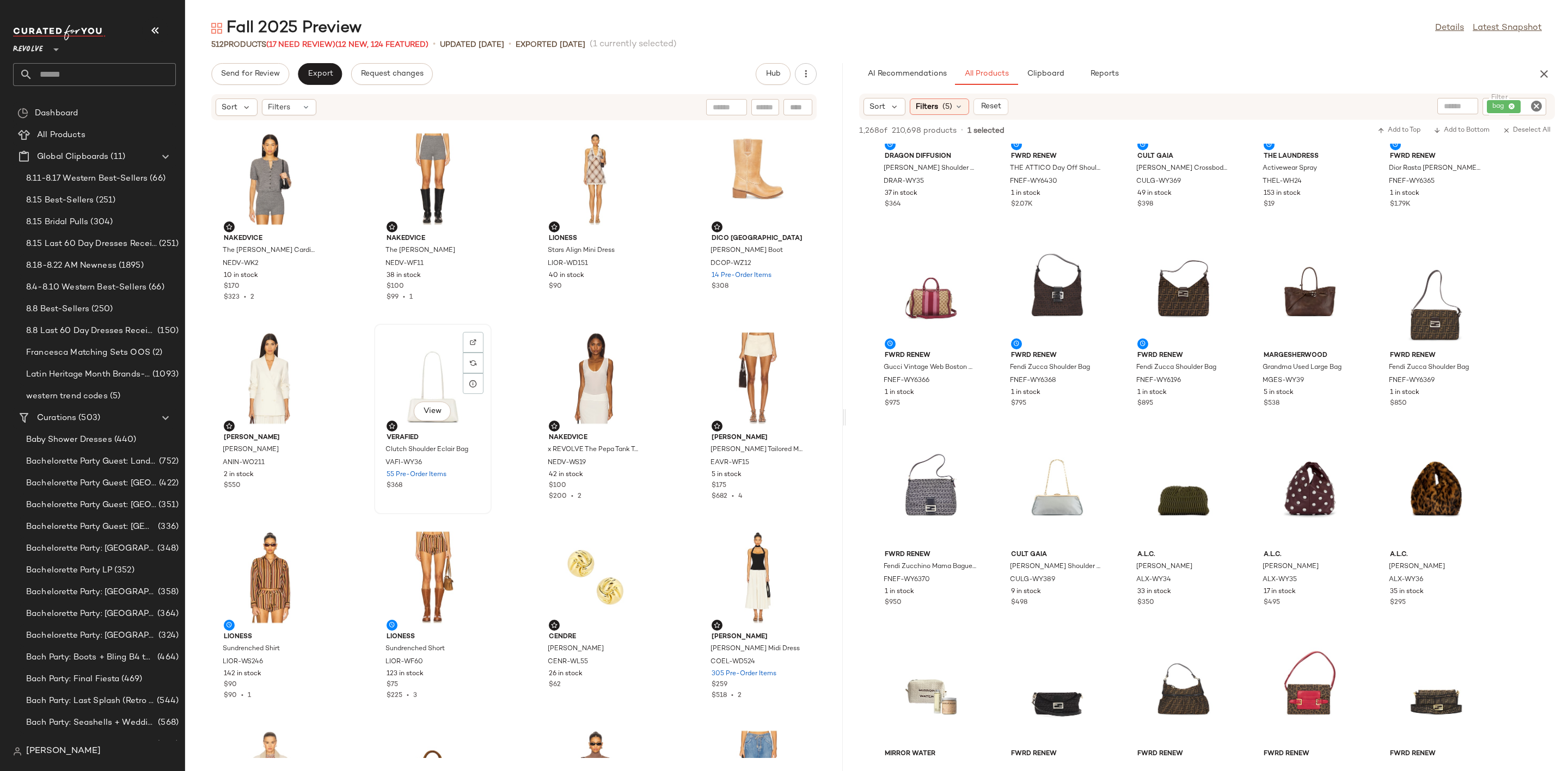
scroll to position [580, 0]
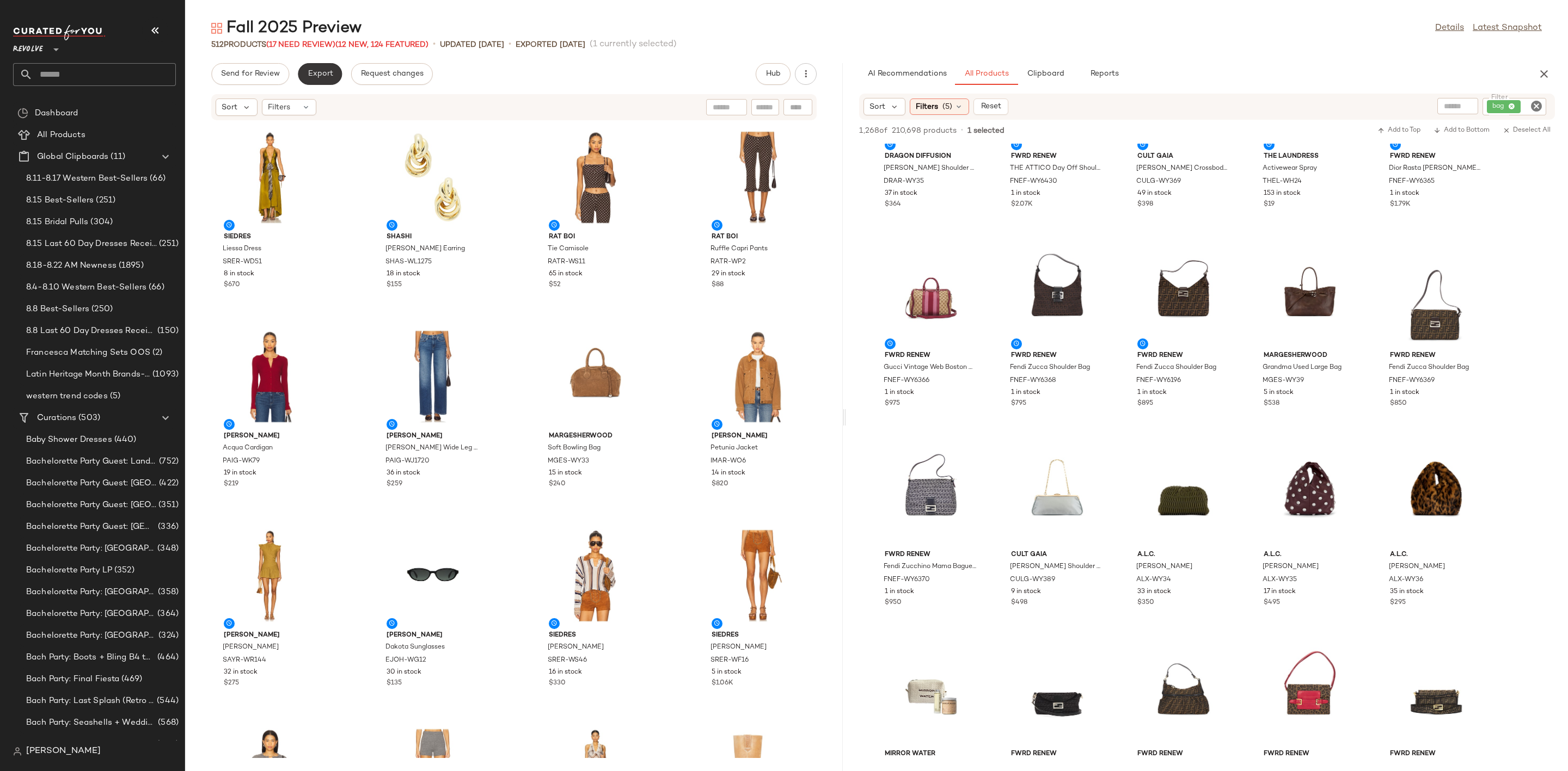
click at [314, 72] on span "Export" at bounding box center [320, 74] width 26 height 9
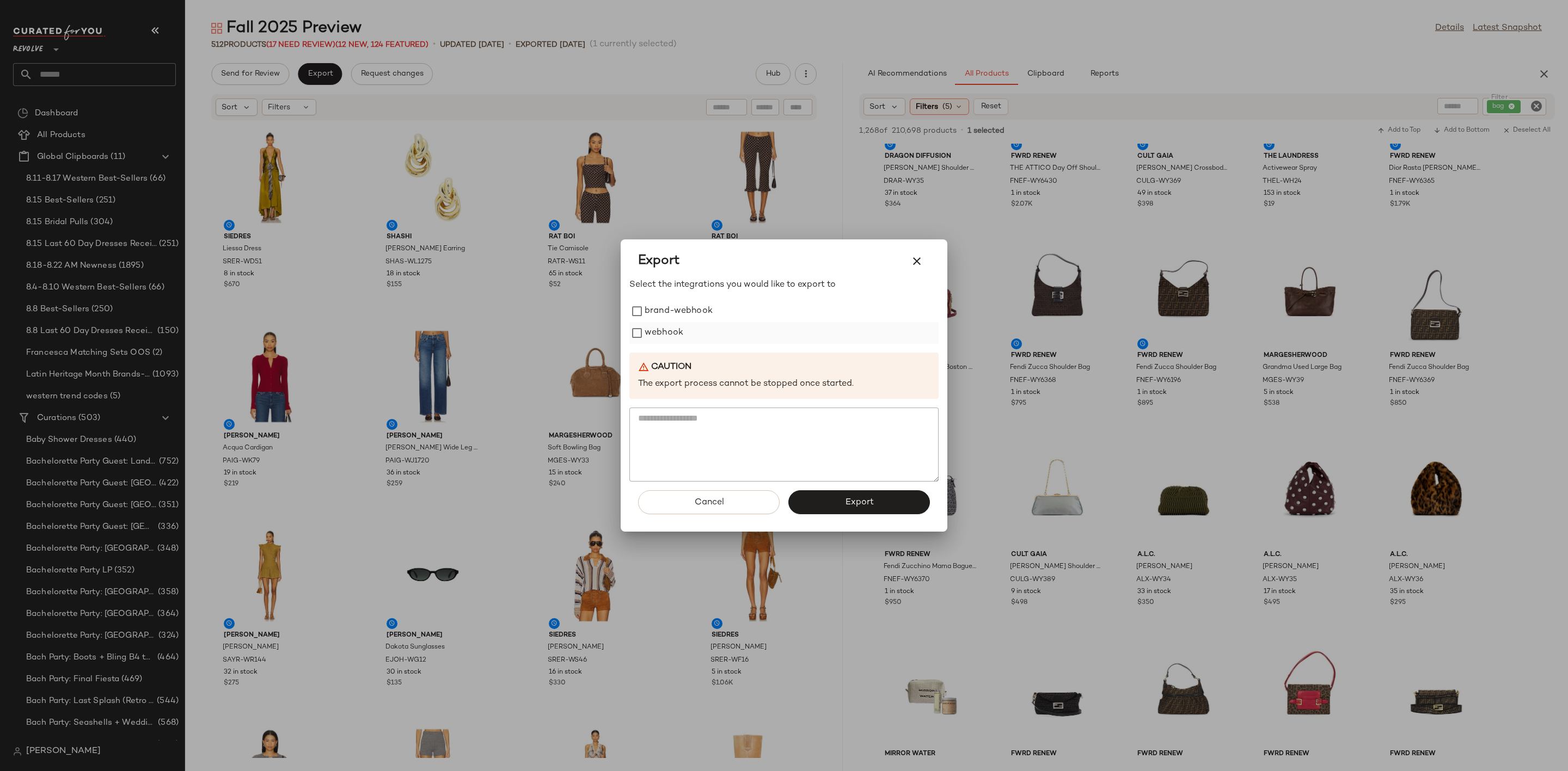
click at [651, 332] on label "webhook" at bounding box center [664, 333] width 39 height 22
drag, startPoint x: 848, startPoint y: 500, endPoint x: 637, endPoint y: 467, distance: 213.6
click at [847, 500] on span "Export" at bounding box center [858, 503] width 29 height 10
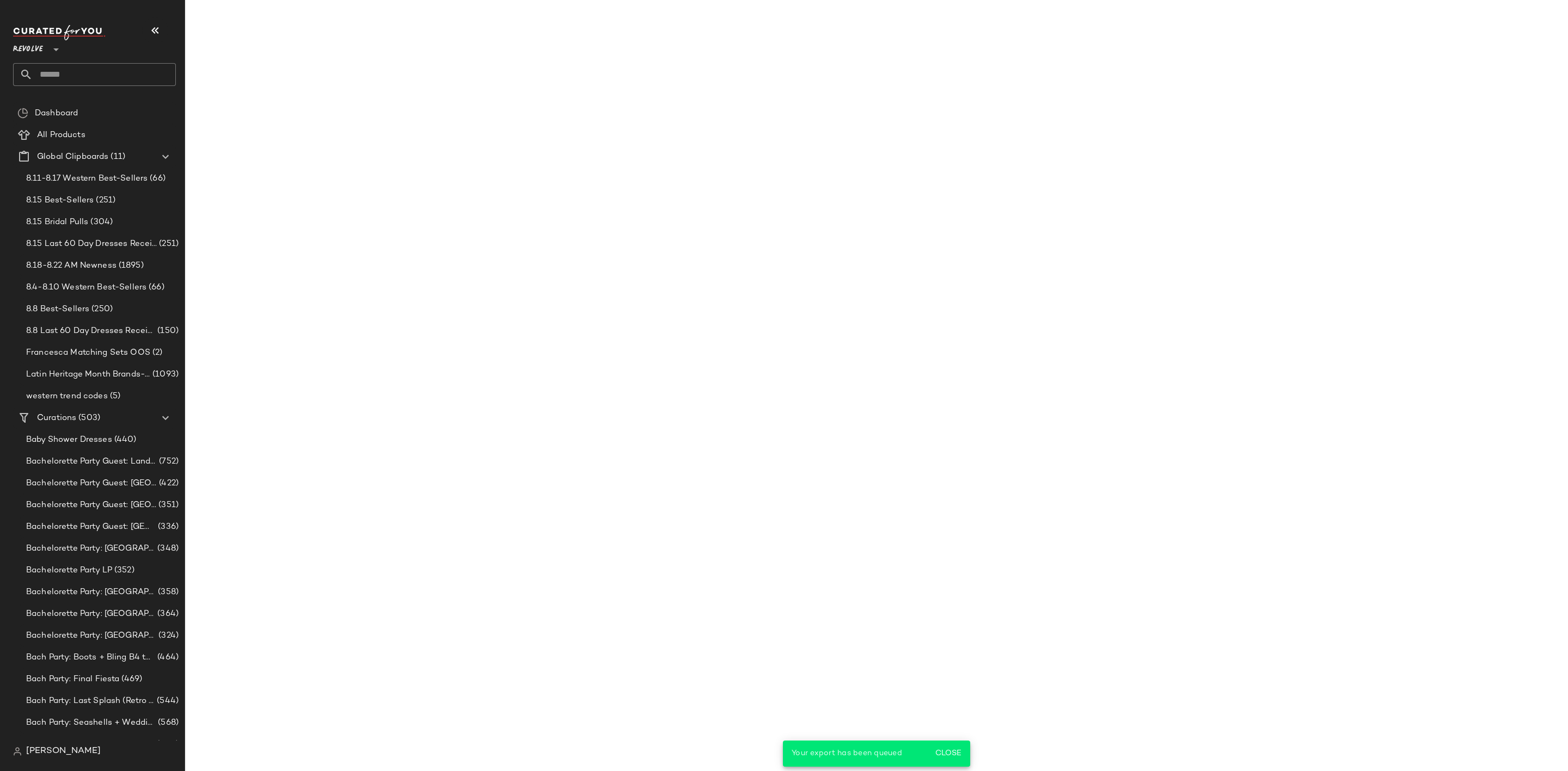
scroll to position [1097, 0]
